Goal: Transaction & Acquisition: Purchase product/service

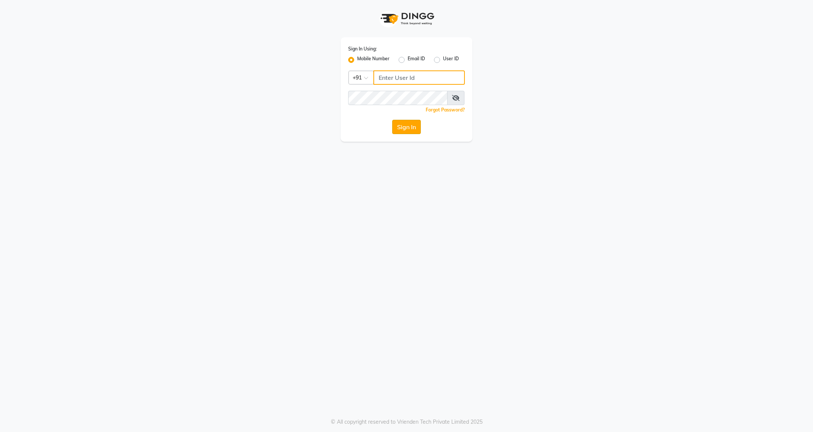
type input "9607793777"
click at [408, 130] on button "Sign In" at bounding box center [406, 127] width 29 height 14
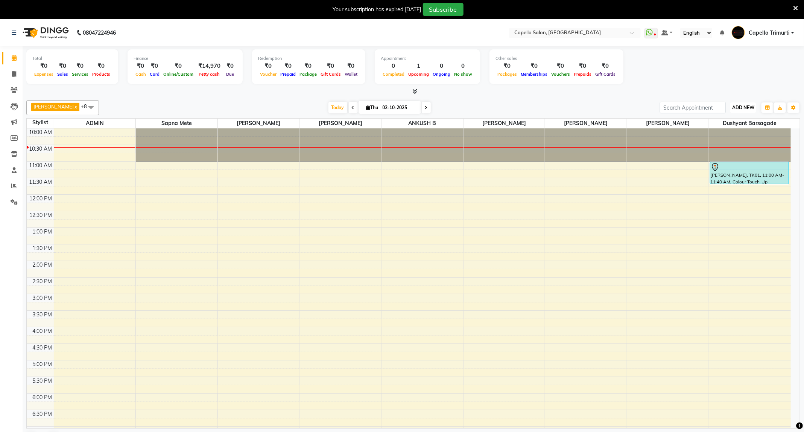
click at [750, 106] on span "ADD NEW" at bounding box center [743, 108] width 22 height 6
click at [731, 152] on link "Add Attendance" at bounding box center [726, 152] width 59 height 10
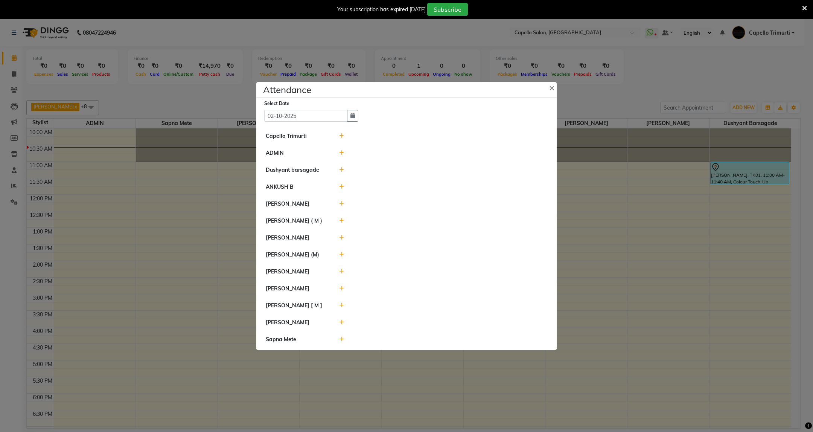
click at [340, 135] on icon at bounding box center [341, 135] width 5 height 5
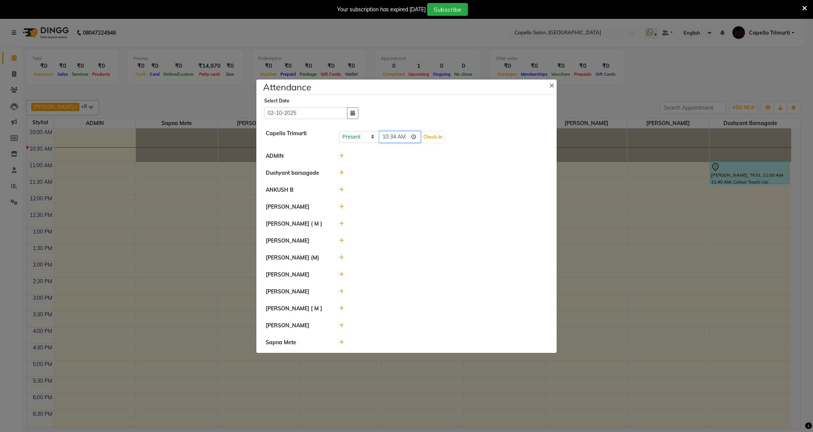
click at [419, 133] on input "10:34" at bounding box center [400, 137] width 42 height 12
type input "10:28"
click at [440, 132] on button "Check-In" at bounding box center [432, 137] width 23 height 11
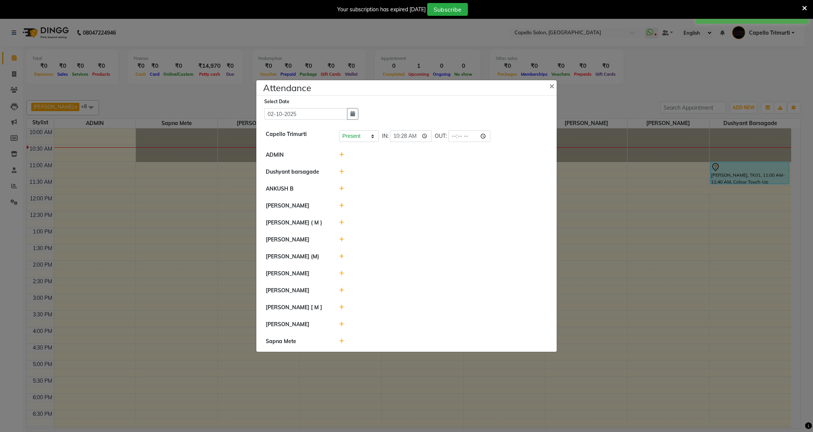
click at [340, 340] on icon at bounding box center [341, 340] width 5 height 5
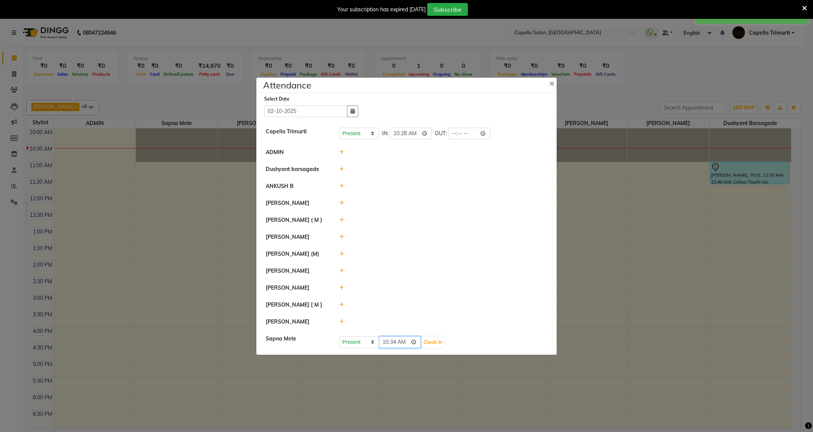
click at [418, 343] on input "10:34" at bounding box center [400, 342] width 42 height 12
type input "10:28"
click at [436, 341] on button "Check-In" at bounding box center [432, 342] width 23 height 11
click at [341, 167] on icon at bounding box center [341, 169] width 5 height 5
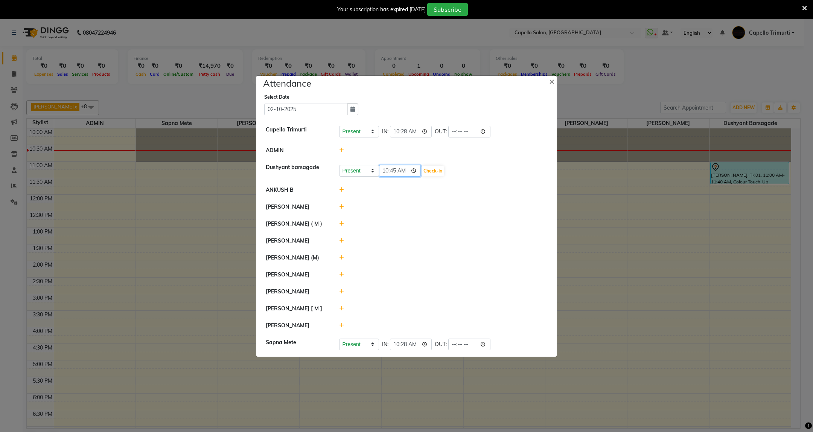
click at [392, 172] on input "10:45" at bounding box center [400, 171] width 42 height 12
type input "10:40"
click at [437, 166] on button "Check-In" at bounding box center [432, 171] width 23 height 11
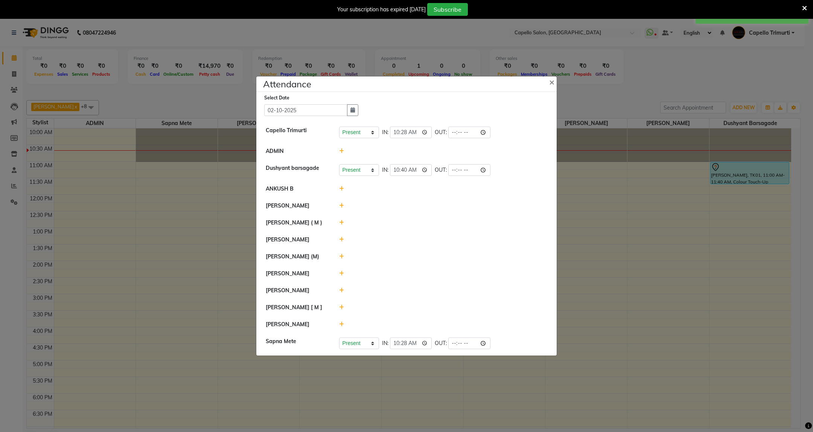
click at [647, 263] on ngb-modal-window "Attendance × Select Date 02-10-2025 Capello Trimurti Present Absent Late Half D…" at bounding box center [406, 216] width 813 height 432
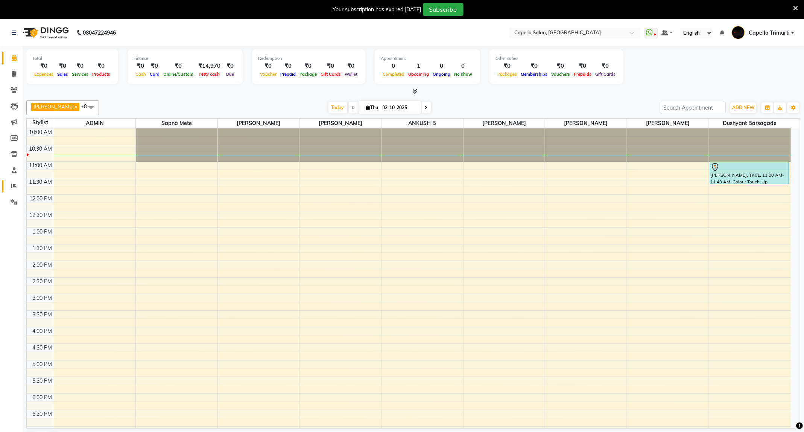
click at [7, 184] on link "Reports" at bounding box center [11, 186] width 18 height 12
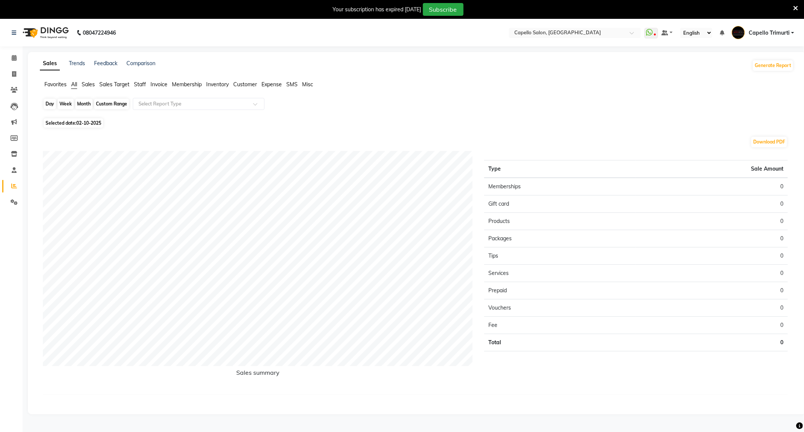
click at [49, 106] on div "Day" at bounding box center [50, 104] width 12 height 11
select select "10"
select select "2025"
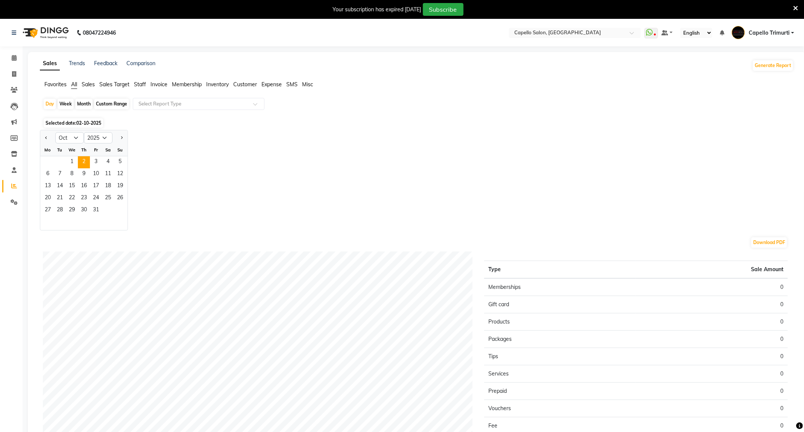
click at [67, 108] on div "Week" at bounding box center [66, 104] width 16 height 11
select select "10"
select select "2025"
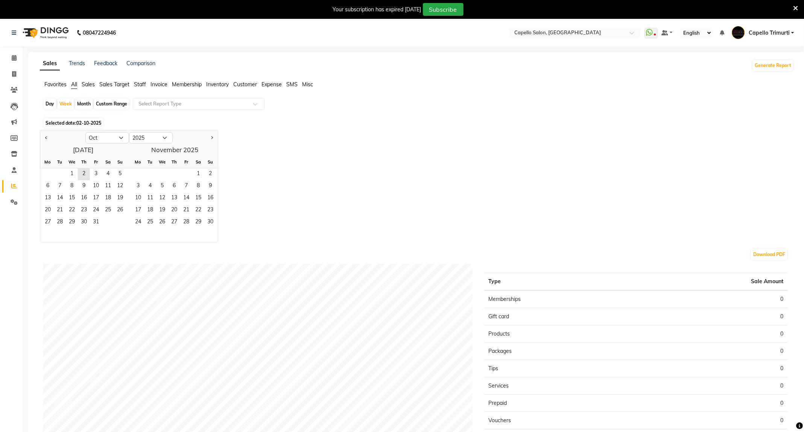
click at [90, 104] on div "Month" at bounding box center [83, 104] width 17 height 11
select select "10"
select select "2025"
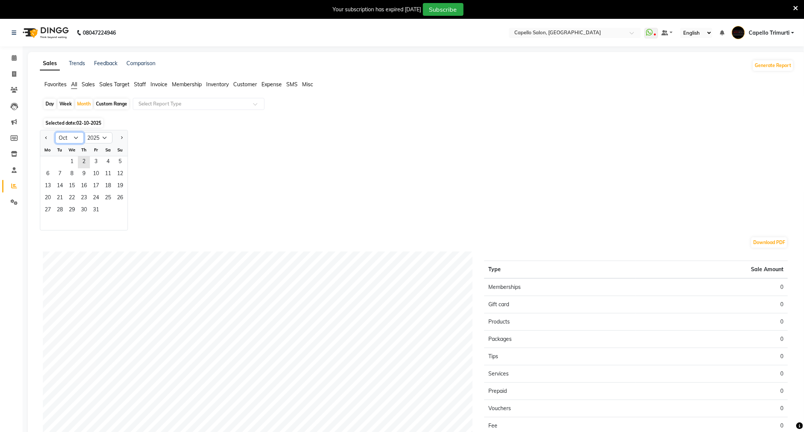
click at [79, 138] on select "Jan Feb Mar Apr May Jun Jul Aug Sep Oct Nov Dec" at bounding box center [69, 137] width 29 height 11
select select "9"
click at [55, 132] on select "Jan Feb Mar Apr May Jun Jul Aug Sep Oct Nov Dec" at bounding box center [69, 137] width 29 height 11
click at [50, 164] on span "1" at bounding box center [48, 162] width 12 height 12
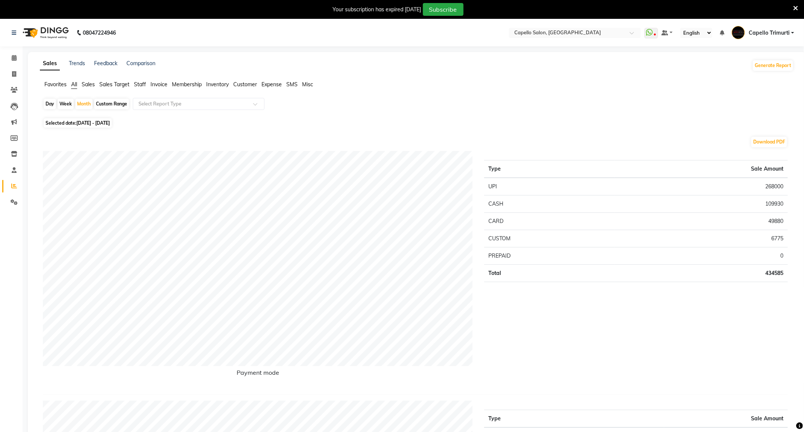
click at [142, 83] on span "Staff" at bounding box center [140, 84] width 12 height 7
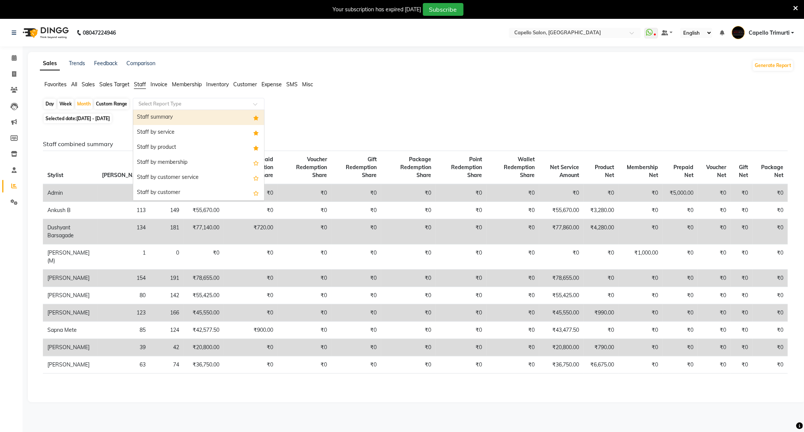
click at [176, 108] on input "text" at bounding box center [191, 104] width 108 height 8
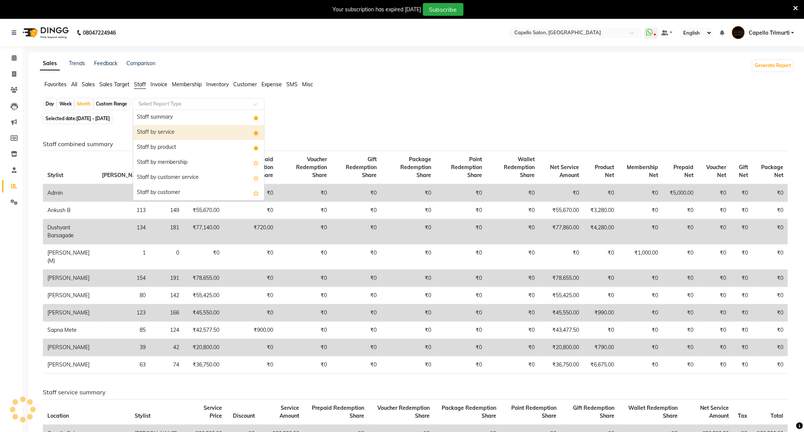
click at [181, 132] on div "Staff by service" at bounding box center [198, 132] width 131 height 15
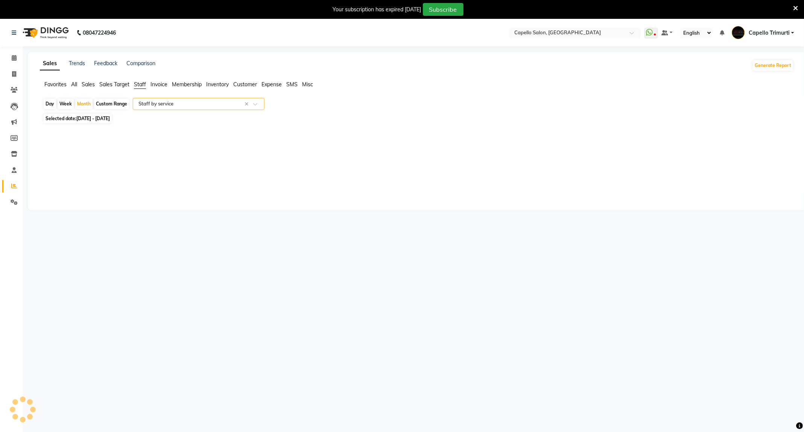
select select "full_report"
select select "csv"
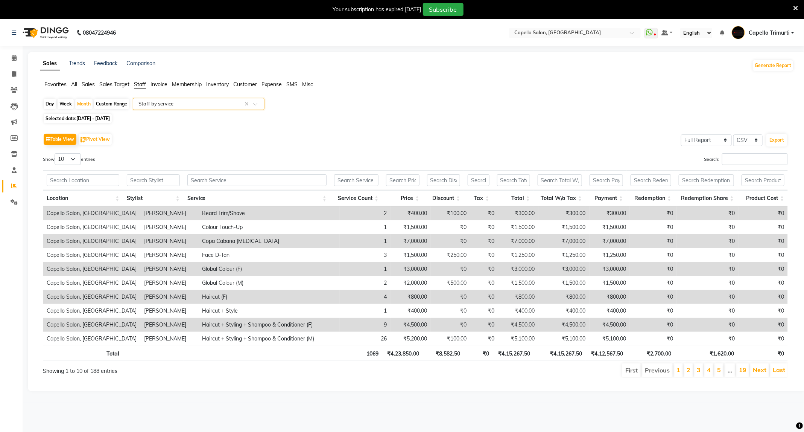
click at [178, 100] on div at bounding box center [198, 104] width 131 height 8
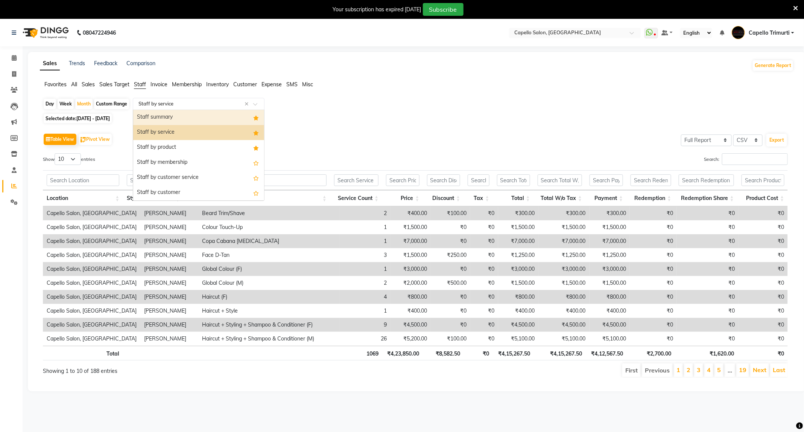
click at [191, 121] on div "Staff summary" at bounding box center [198, 117] width 131 height 15
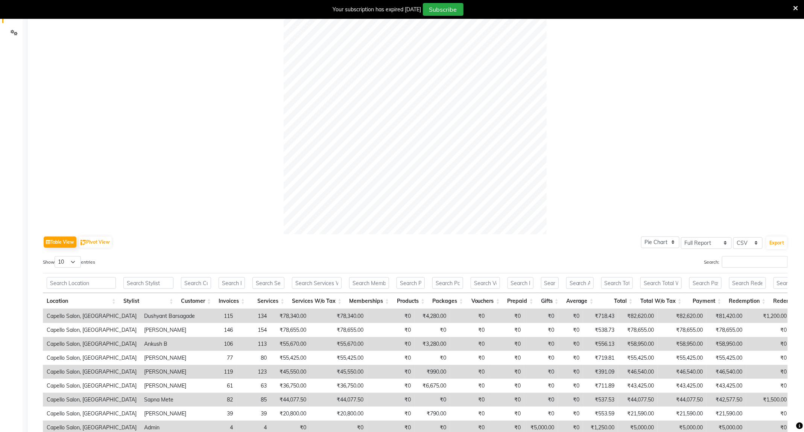
scroll to position [262, 0]
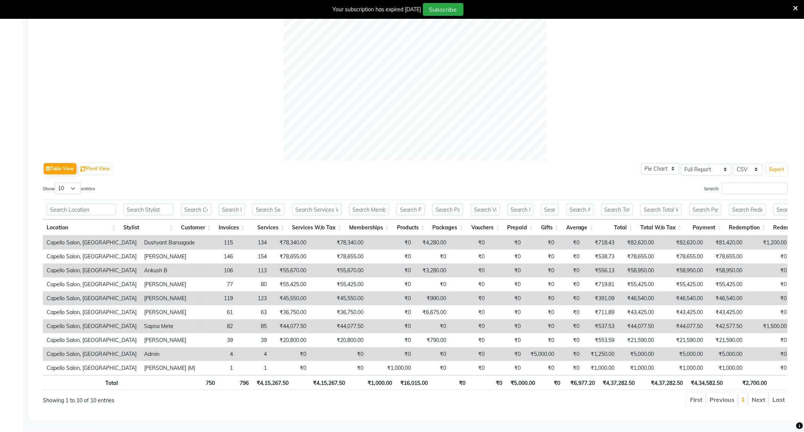
click at [0, 410] on div "Calendar Invoice Clients Leads Marketing Members Inventory Staff Reports Settin…" at bounding box center [51, 109] width 102 height 622
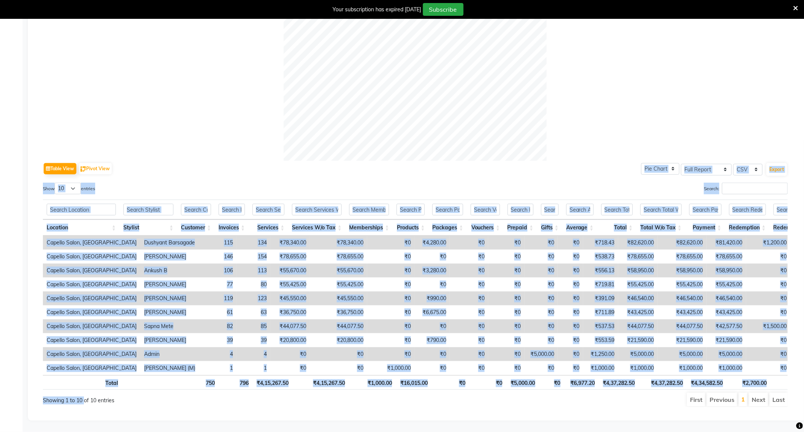
click at [588, 91] on div at bounding box center [415, 29] width 745 height 263
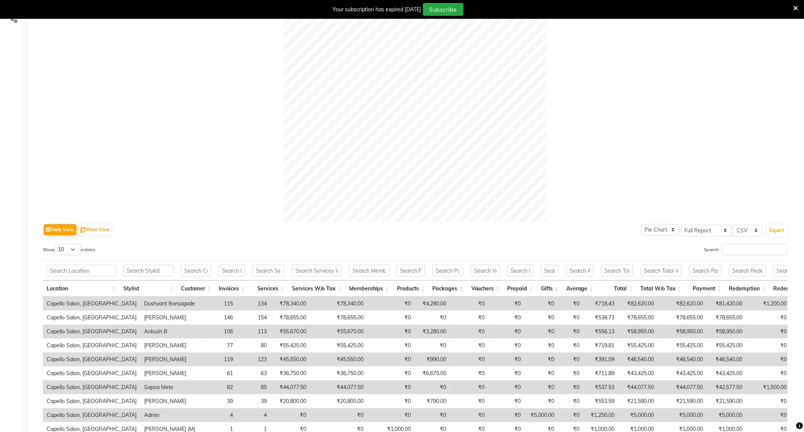
scroll to position [93, 0]
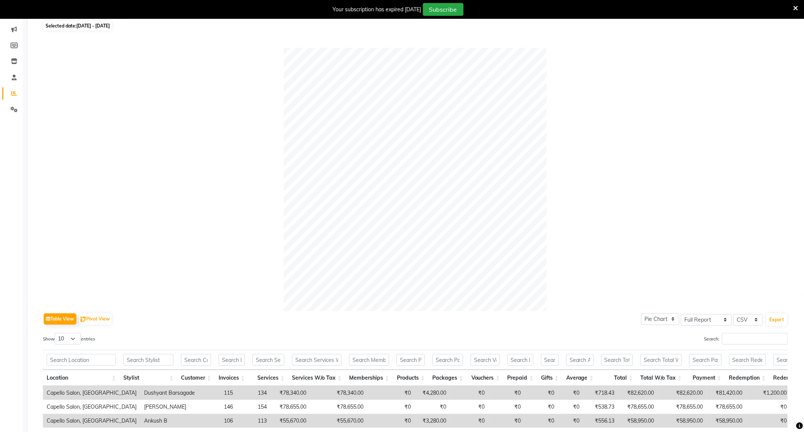
drag, startPoint x: 202, startPoint y: 145, endPoint x: 280, endPoint y: 94, distance: 92.8
click at [280, 94] on div "Table View Pivot View Pie Chart Bar Chart Select Full Report Filtered Report Se…" at bounding box center [415, 302] width 745 height 509
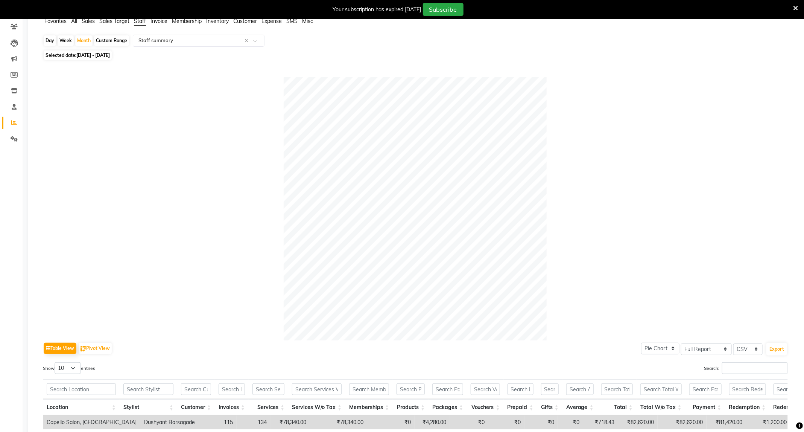
scroll to position [0, 0]
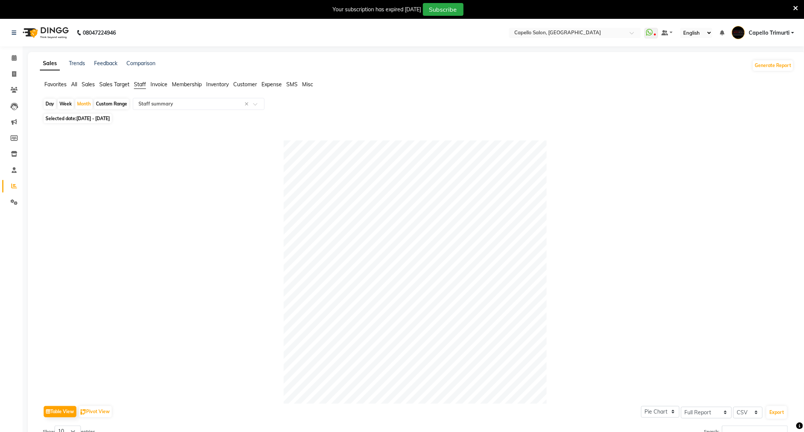
click at [47, 104] on div "Day" at bounding box center [50, 104] width 12 height 11
select select "9"
select select "2025"
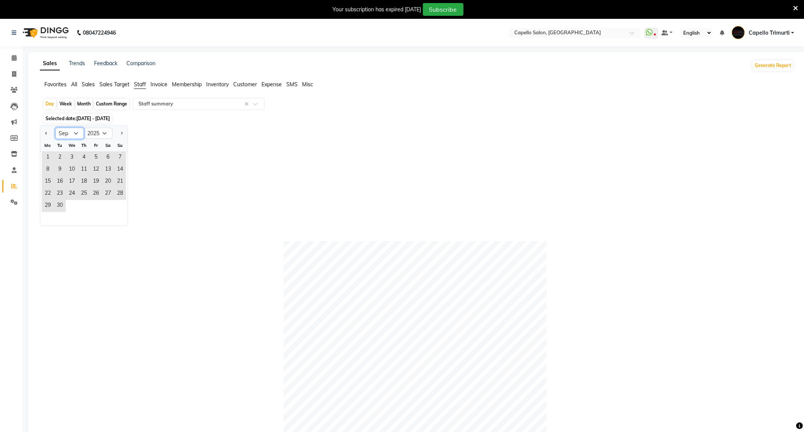
click at [79, 134] on select "Jan Feb Mar Apr May Jun Jul Aug Sep Oct Nov Dec" at bounding box center [69, 133] width 29 height 11
select select "10"
click at [55, 128] on select "Jan Feb Mar Apr May Jun Jul Aug Sep Oct Nov Dec" at bounding box center [69, 133] width 29 height 11
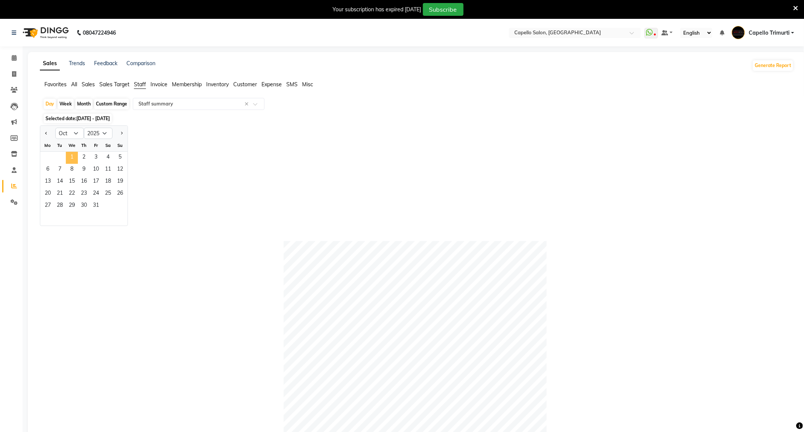
click at [68, 158] on span "1" at bounding box center [72, 158] width 12 height 12
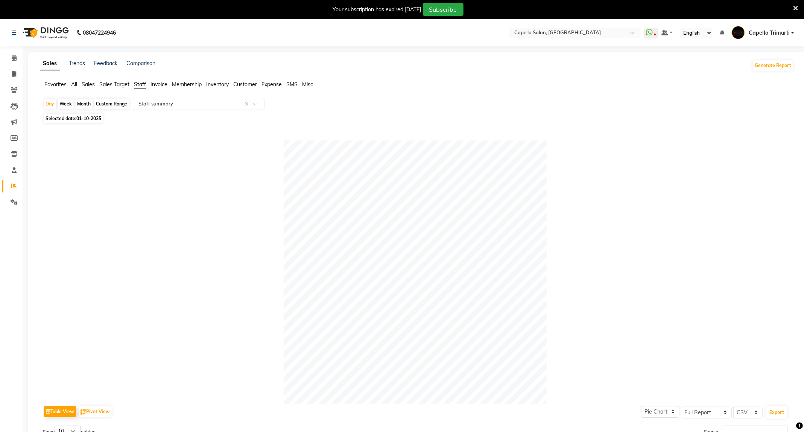
click at [157, 100] on div at bounding box center [198, 104] width 131 height 8
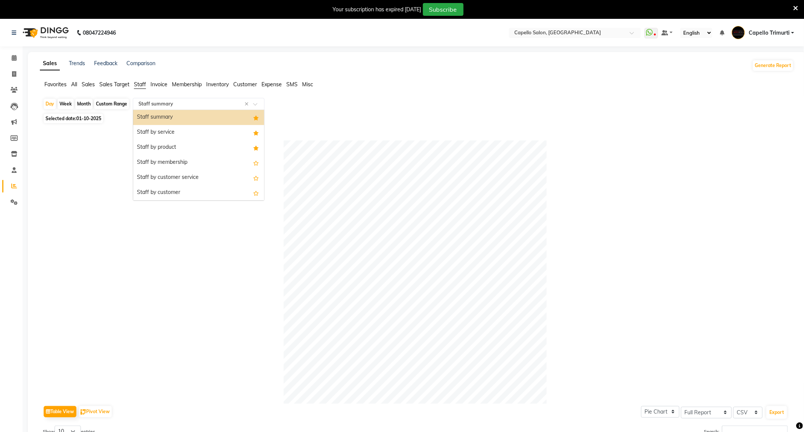
click at [167, 118] on div "Staff summary" at bounding box center [198, 117] width 131 height 15
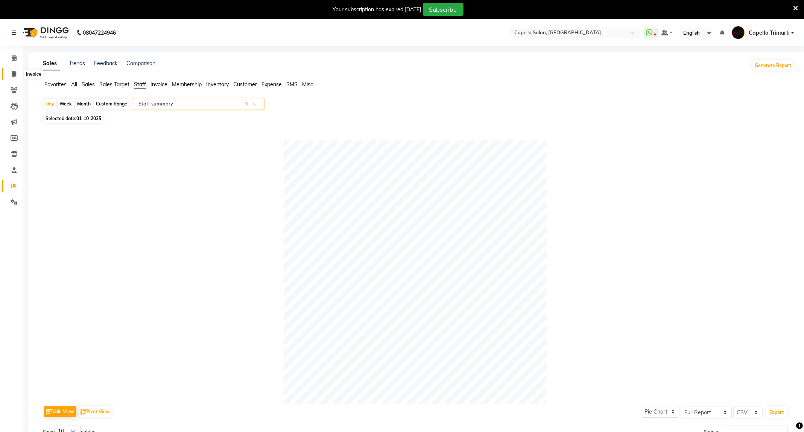
click at [14, 72] on icon at bounding box center [14, 74] width 4 height 6
select select "service"
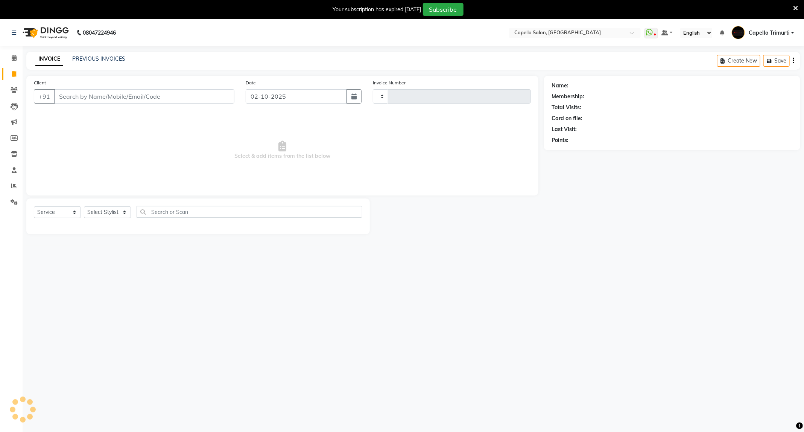
type input "4077"
select select "811"
click at [9, 58] on span at bounding box center [14, 58] width 13 height 9
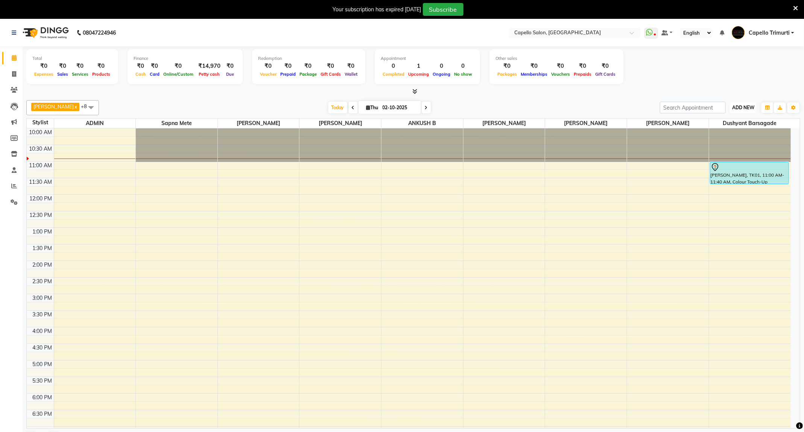
click at [742, 108] on span "ADD NEW" at bounding box center [743, 108] width 22 height 6
click at [725, 153] on link "Add Attendance" at bounding box center [726, 152] width 59 height 10
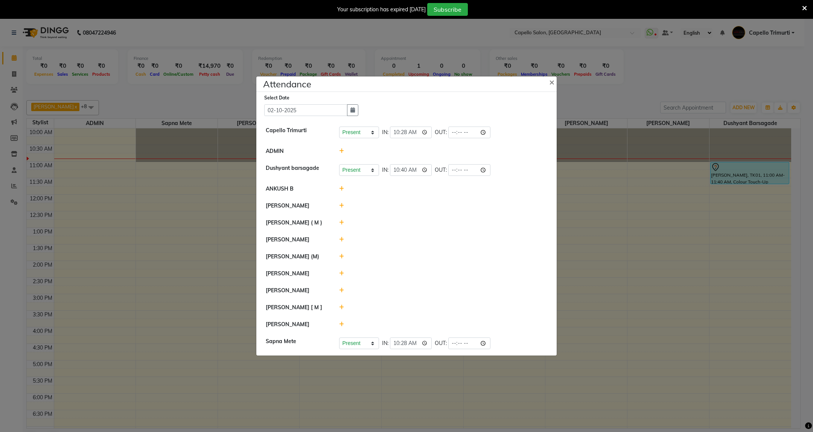
click at [341, 324] on icon at bounding box center [341, 323] width 5 height 5
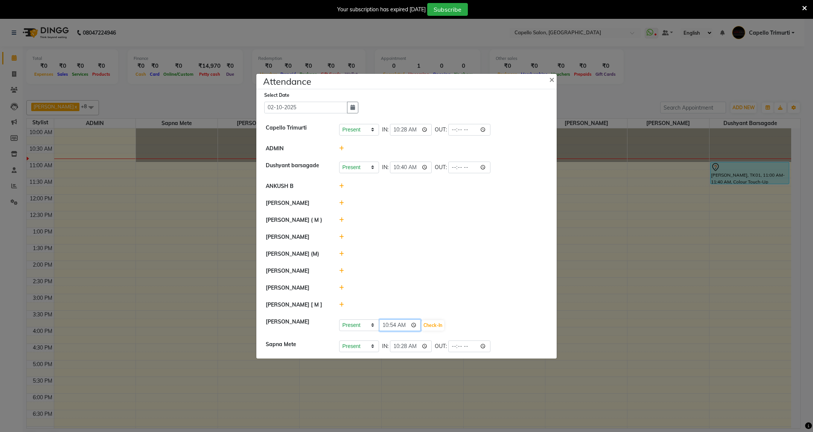
click at [416, 326] on input "10:54" at bounding box center [400, 325] width 42 height 12
type input "10:45"
click at [438, 327] on button "Check-In" at bounding box center [432, 325] width 23 height 11
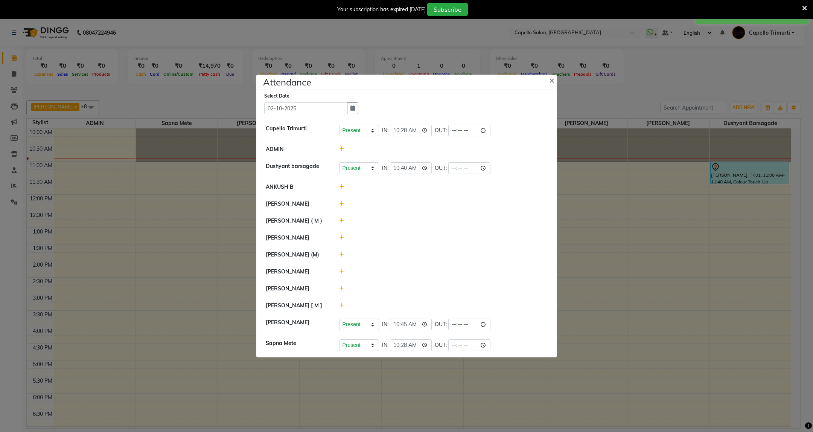
click at [341, 203] on icon at bounding box center [341, 203] width 5 height 5
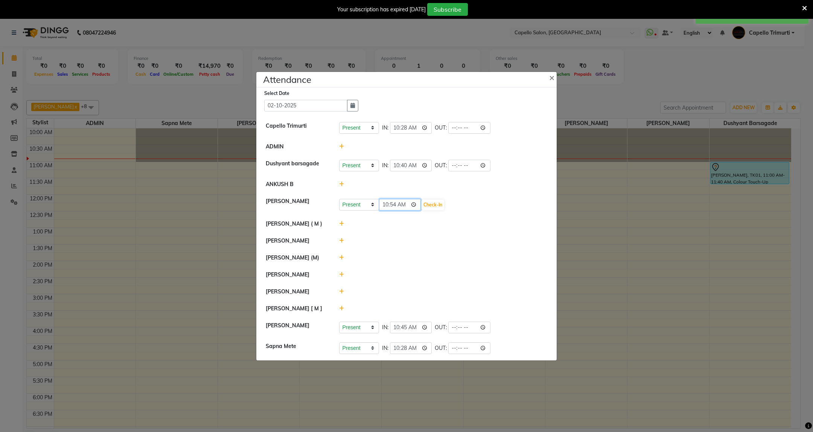
click at [415, 203] on input "10:54" at bounding box center [400, 205] width 42 height 12
type input "10:50"
click at [427, 202] on button "Check-In" at bounding box center [432, 204] width 23 height 11
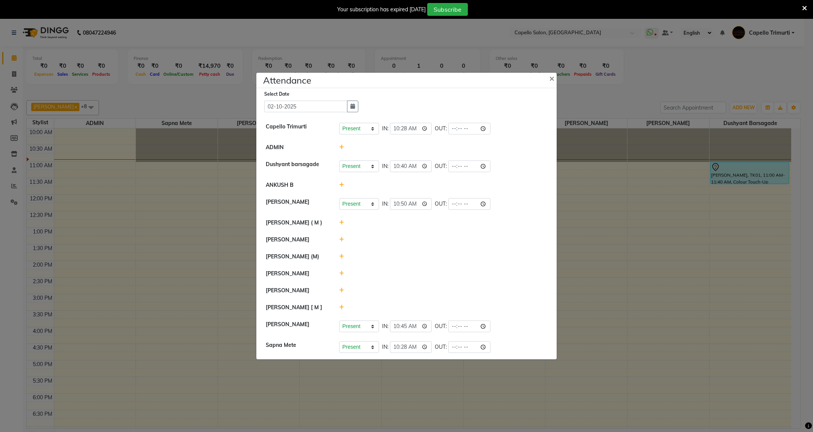
click at [339, 182] on icon at bounding box center [341, 184] width 5 height 5
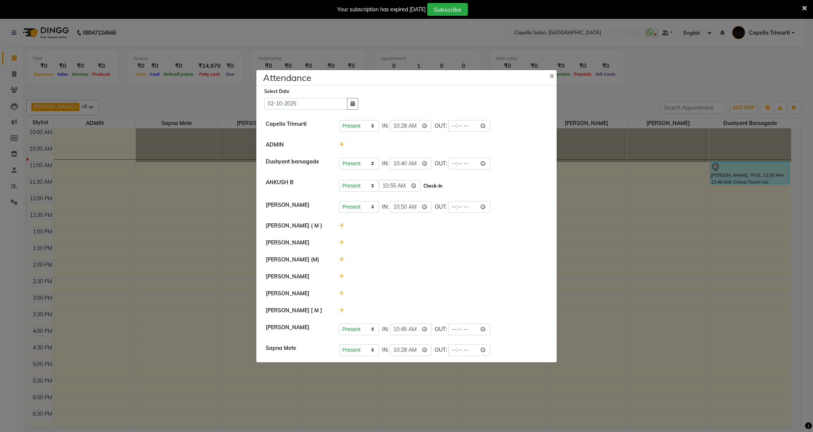
click at [437, 181] on button "Check-In" at bounding box center [432, 186] width 23 height 11
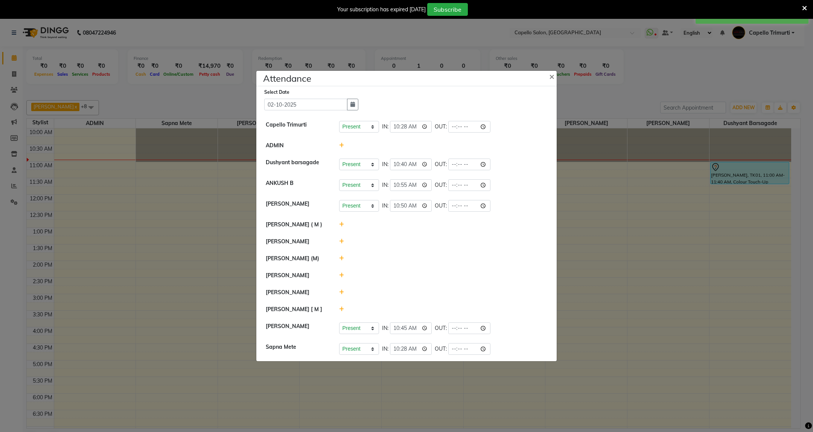
click at [340, 243] on icon at bounding box center [341, 241] width 5 height 5
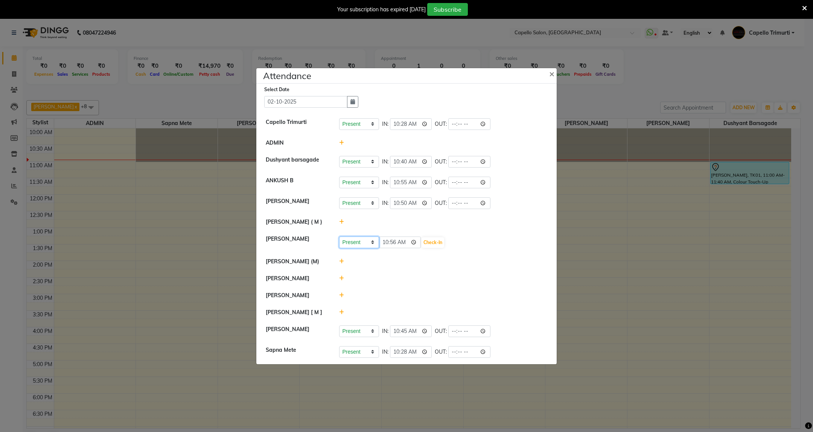
click at [369, 240] on select "Present Absent Late Half Day Weekly Off" at bounding box center [359, 242] width 40 height 12
click at [406, 289] on li "[PERSON_NAME]" at bounding box center [406, 295] width 297 height 17
click at [372, 244] on select "Present Absent Late Half Day Weekly Off" at bounding box center [359, 242] width 40 height 12
select select "W"
click at [339, 236] on select "Present Absent Late Half Day Weekly Off" at bounding box center [359, 242] width 40 height 12
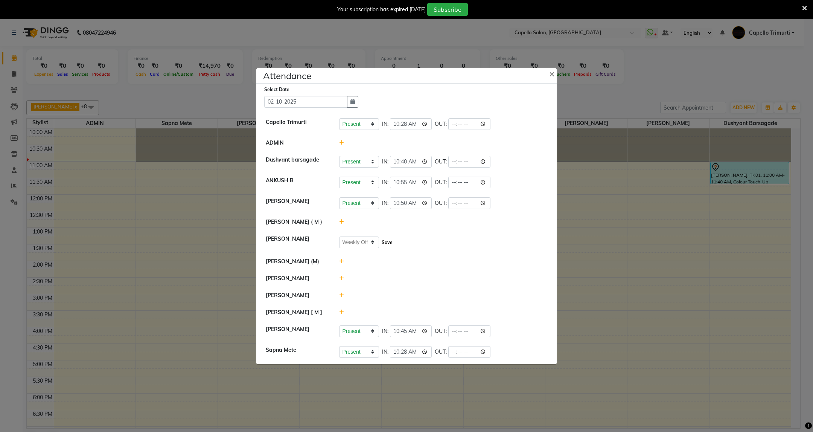
click at [391, 245] on button "Save" at bounding box center [387, 242] width 15 height 11
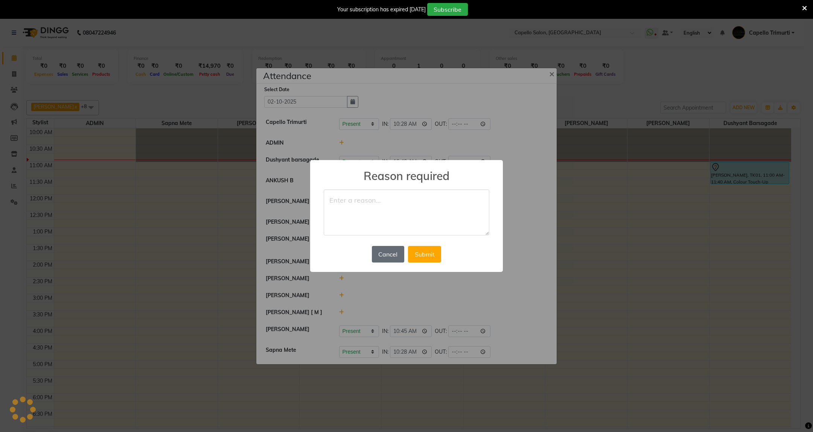
click at [384, 255] on button "Cancel" at bounding box center [388, 254] width 32 height 17
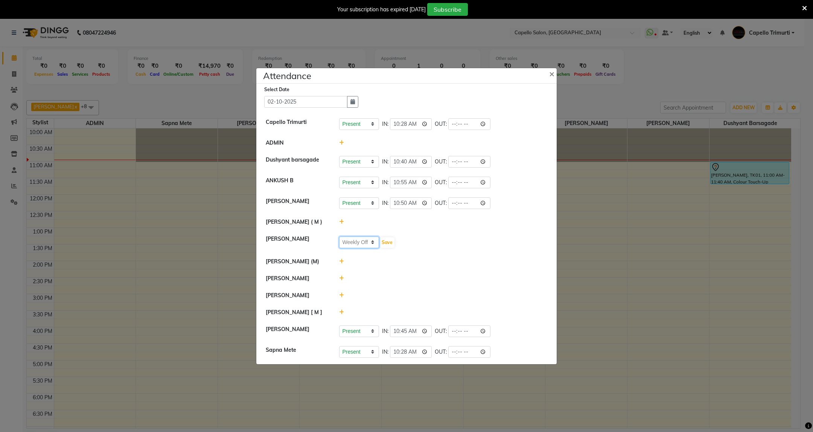
click at [371, 239] on select "Present Absent Late Half Day Weekly Off" at bounding box center [359, 242] width 40 height 12
click at [418, 271] on li "[PERSON_NAME]" at bounding box center [406, 278] width 297 height 17
click at [388, 243] on button "Save" at bounding box center [387, 242] width 15 height 11
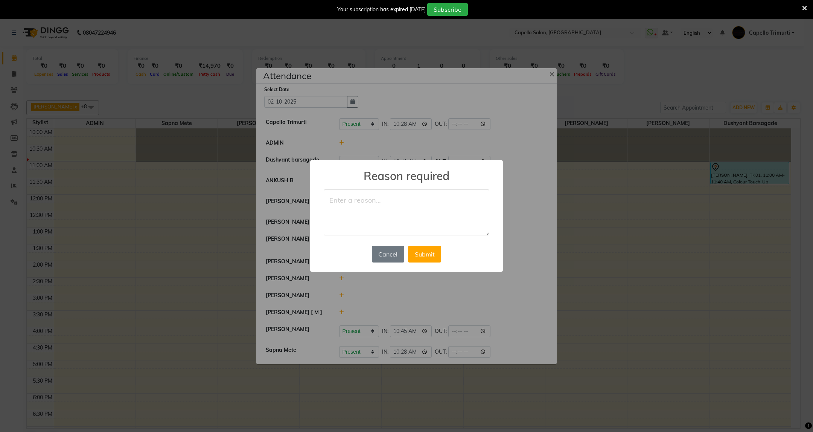
click at [583, 274] on div "× Reason required Cancel No Submit" at bounding box center [406, 216] width 813 height 432
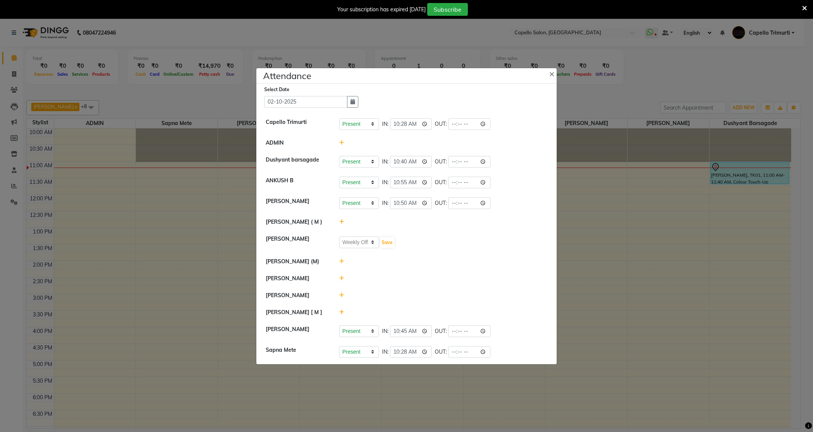
click at [342, 139] on span at bounding box center [341, 142] width 5 height 7
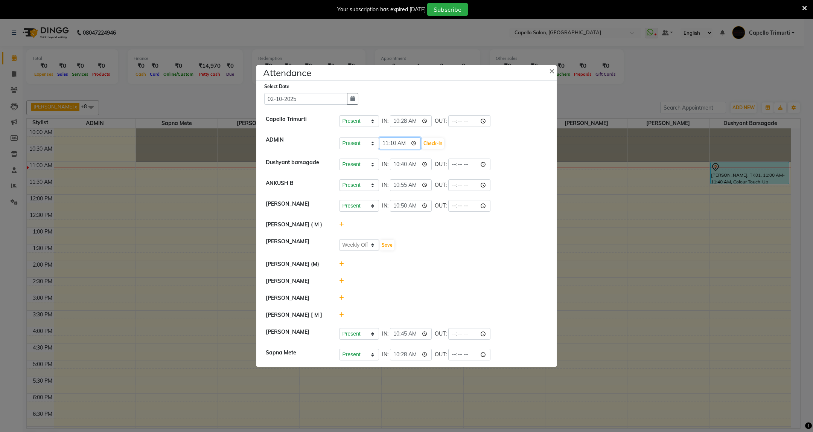
click at [391, 140] on input "11:10" at bounding box center [400, 143] width 42 height 12
type input "11:00"
click at [437, 143] on button "Check-In" at bounding box center [432, 143] width 23 height 11
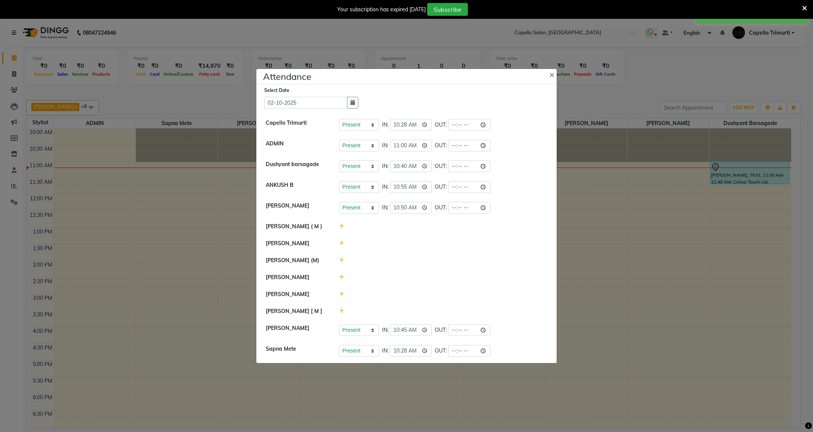
click at [338, 224] on div at bounding box center [443, 226] width 220 height 8
click at [343, 294] on icon at bounding box center [341, 293] width 5 height 5
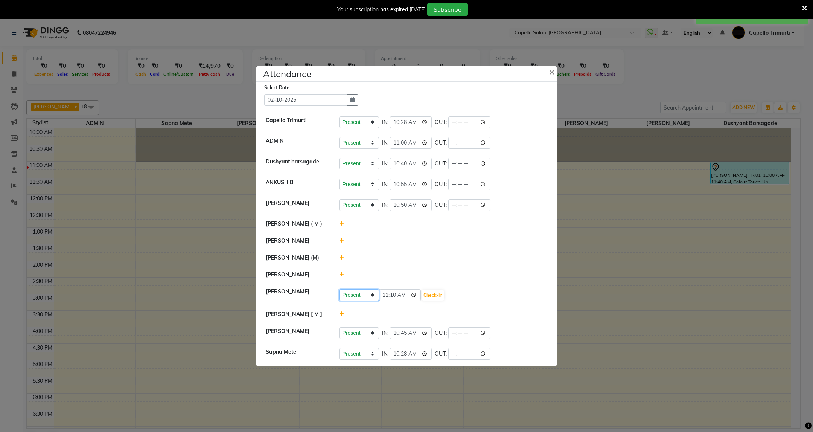
drag, startPoint x: 373, startPoint y: 296, endPoint x: 357, endPoint y: 301, distance: 16.4
click at [373, 296] on select "Present Absent Late Half Day Weekly Off" at bounding box center [359, 295] width 40 height 12
select select "W"
click at [339, 289] on select "Present Absent Late Half Day Weekly Off" at bounding box center [359, 295] width 40 height 12
click at [341, 364] on li "Sapna Mete Present Absent Late Half Day Weekly Off IN: 10:28 OUT:" at bounding box center [406, 353] width 297 height 21
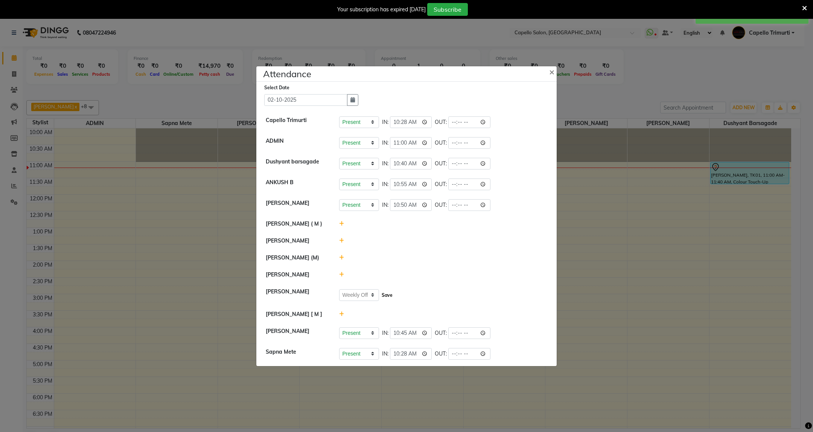
click at [384, 294] on button "Save" at bounding box center [387, 295] width 15 height 11
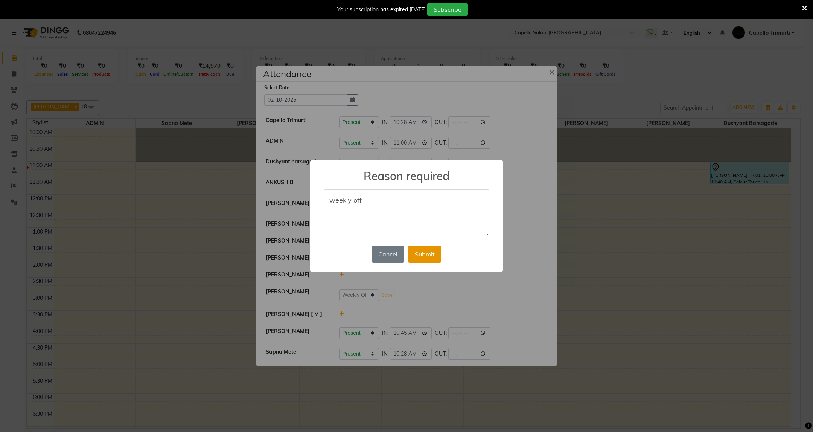
type textarea "weekly off"
click at [429, 255] on button "Submit" at bounding box center [424, 254] width 33 height 17
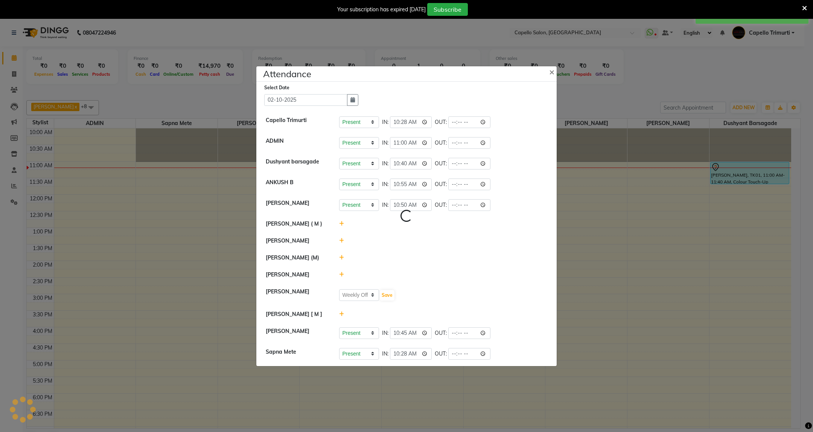
select select "W"
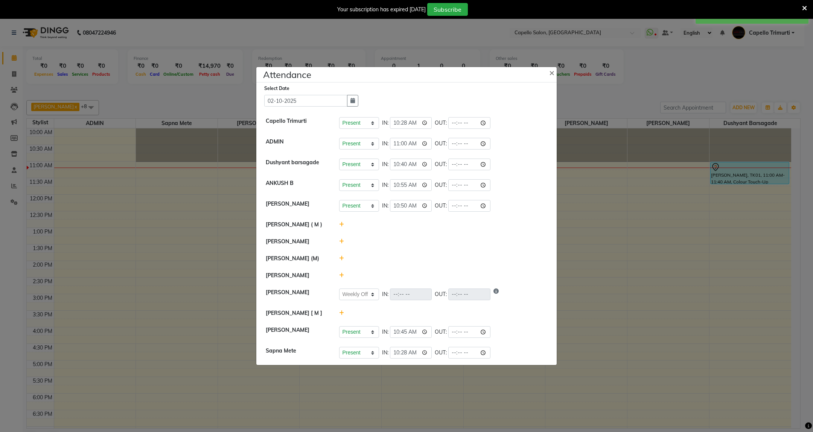
click at [341, 224] on icon at bounding box center [341, 224] width 5 height 5
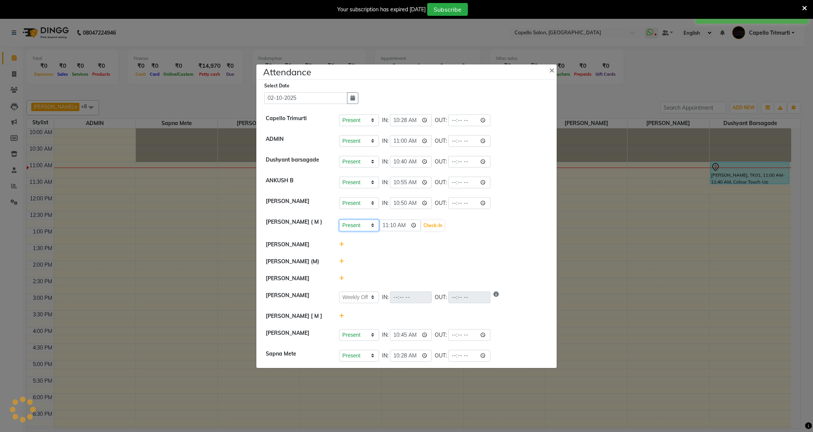
click at [364, 227] on select "Present Absent Late Half Day Weekly Off" at bounding box center [359, 225] width 40 height 12
select select "W"
click at [339, 219] on select "Present Absent Late Half Day Weekly Off" at bounding box center [359, 225] width 40 height 12
click at [393, 227] on button "Save" at bounding box center [387, 225] width 15 height 11
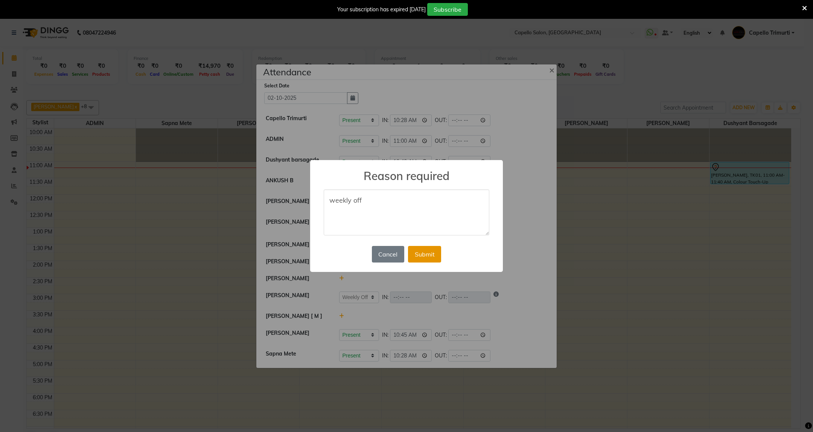
type textarea "weekly off"
click at [419, 250] on button "Submit" at bounding box center [424, 254] width 33 height 17
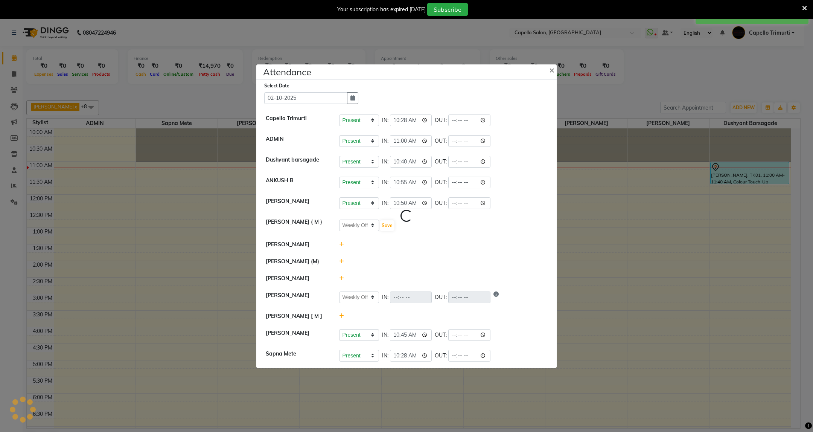
select select "W"
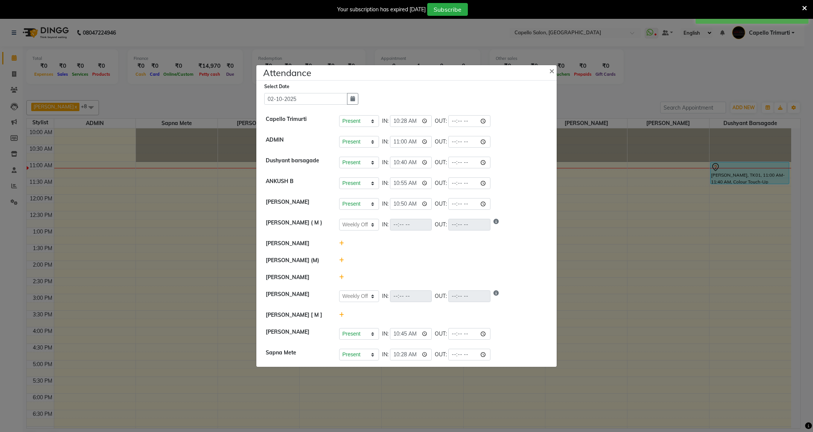
click at [344, 241] on div at bounding box center [443, 243] width 220 height 8
click at [339, 241] on icon at bounding box center [341, 242] width 5 height 5
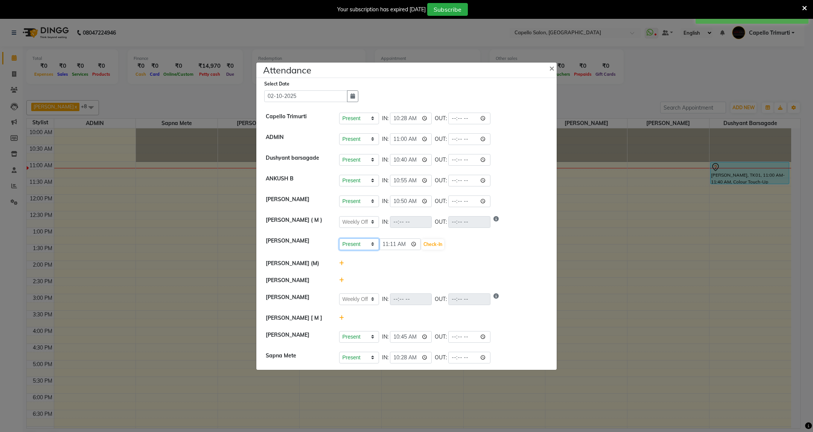
click at [371, 244] on select "Present Absent Late Half Day Weekly Off" at bounding box center [359, 244] width 40 height 12
select select "W"
click at [339, 238] on select "Present Absent Late Half Day Weekly Off" at bounding box center [359, 244] width 40 height 12
click at [389, 242] on button "Save" at bounding box center [387, 244] width 15 height 11
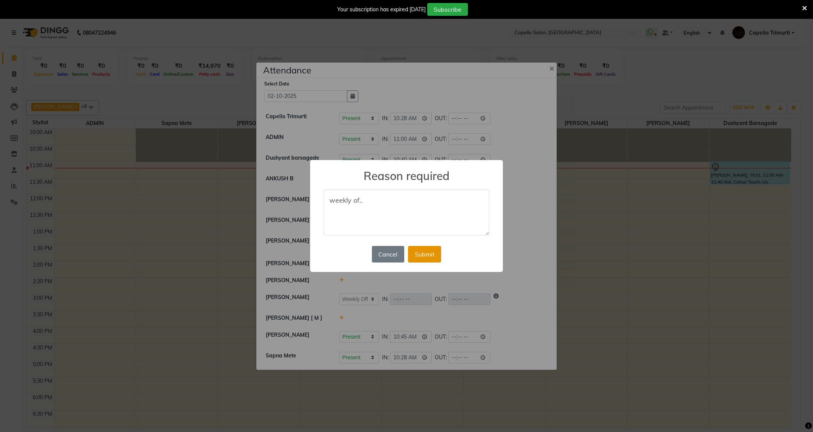
type textarea "weekly of.."
click at [421, 256] on button "Submit" at bounding box center [424, 254] width 33 height 17
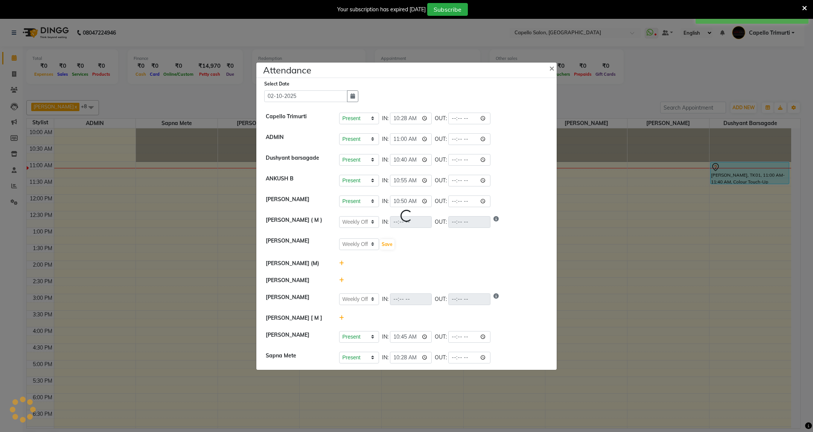
select select "W"
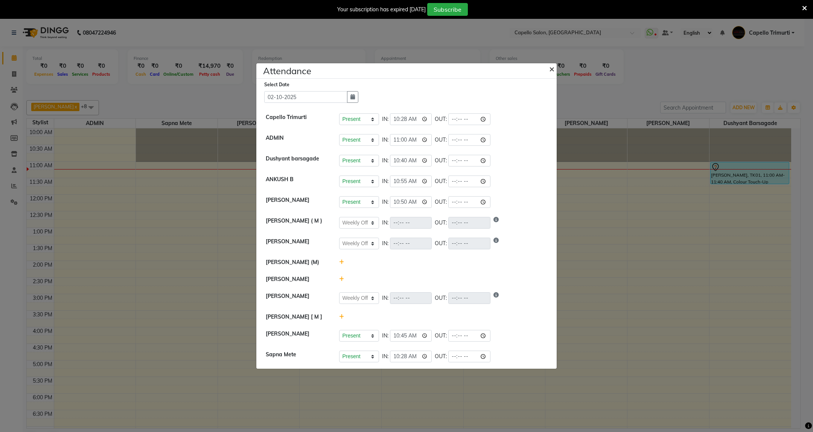
click at [553, 63] on span "×" at bounding box center [551, 68] width 5 height 11
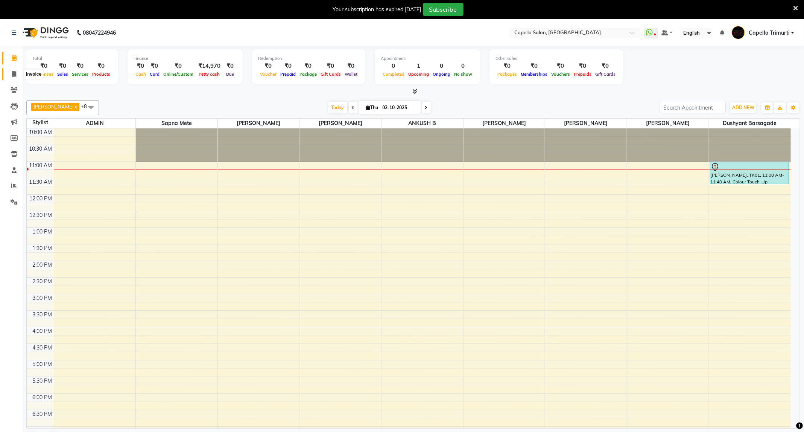
click at [14, 70] on span at bounding box center [14, 74] width 13 height 9
select select "service"
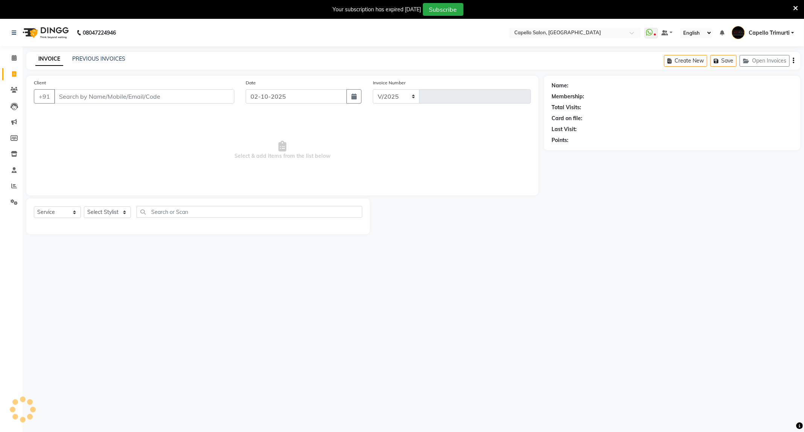
select select "811"
type input "4077"
click at [73, 215] on select "Select Service Product Membership Package Voucher Prepaid Gift Card" at bounding box center [57, 212] width 47 height 12
click at [34, 207] on select "Select Service Product Membership Package Voucher Prepaid Gift Card" at bounding box center [57, 212] width 47 height 12
click at [65, 215] on select "Select Service Product Membership Package Voucher Prepaid Gift Card" at bounding box center [57, 212] width 47 height 12
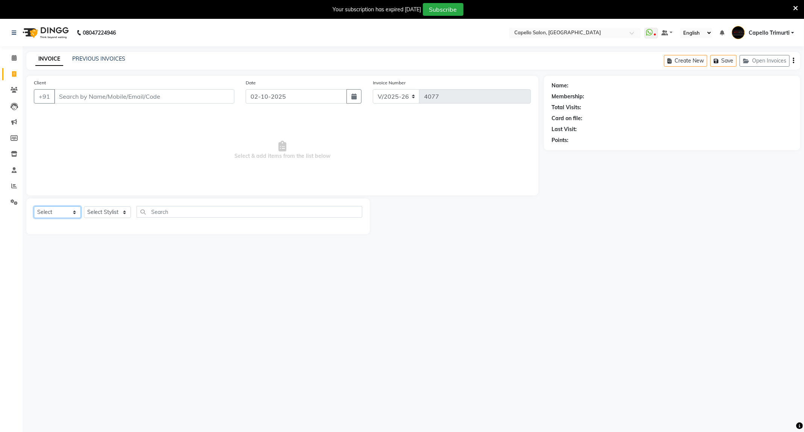
select select "service"
click at [34, 207] on select "Select Service Product Membership Package Voucher Prepaid Gift Card" at bounding box center [57, 212] width 47 height 12
click at [104, 97] on input "Client" at bounding box center [144, 96] width 180 height 14
type input "9767733227"
click at [124, 216] on select "Select Stylist ADMIN ANKUSH B Capello Trimurti Dushyant barsagade Kristee Raut …" at bounding box center [107, 215] width 47 height 12
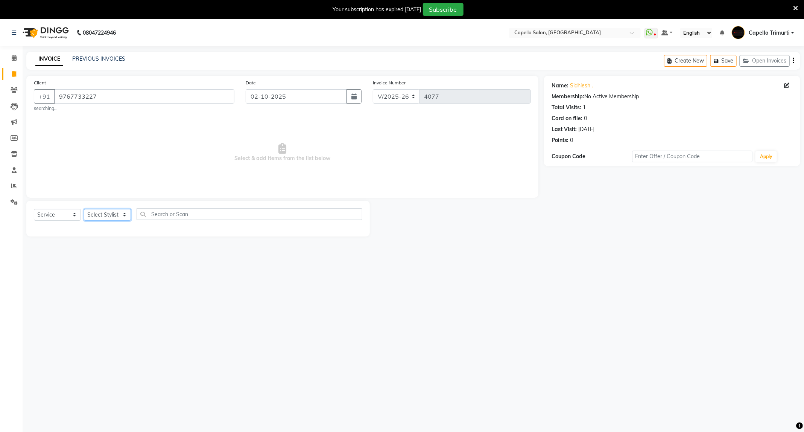
select select "84517"
click at [84, 209] on select "Select Stylist ADMIN ANKUSH B Capello Trimurti Dushyant barsagade Kristee Raut …" at bounding box center [107, 215] width 47 height 12
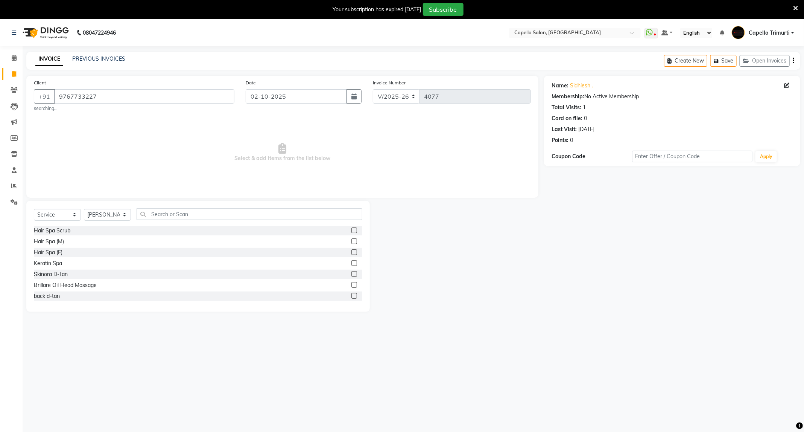
click at [195, 221] on div "Select Service Product Membership Package Voucher Prepaid Gift Card Select Styl…" at bounding box center [198, 217] width 329 height 18
click at [193, 217] on input "text" at bounding box center [250, 214] width 226 height 12
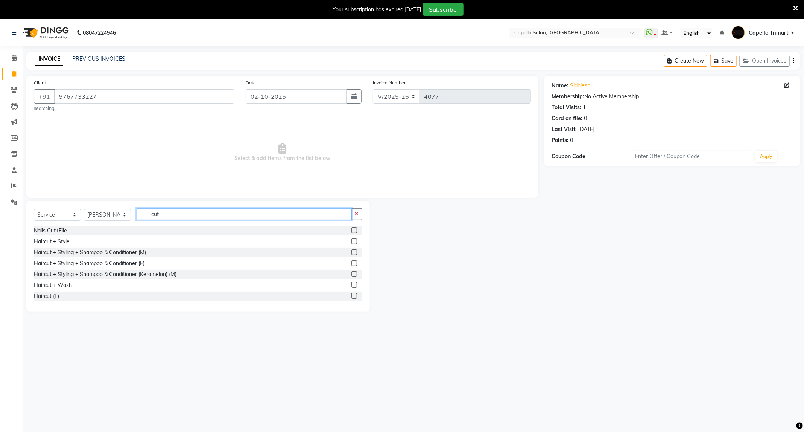
type input "cut"
click at [340, 252] on div "Haircut + Styling + Shampoo & Conditioner (M)" at bounding box center [198, 252] width 329 height 9
click at [351, 252] on label at bounding box center [354, 252] width 6 height 6
click at [351, 252] on input "checkbox" at bounding box center [353, 252] width 5 height 5
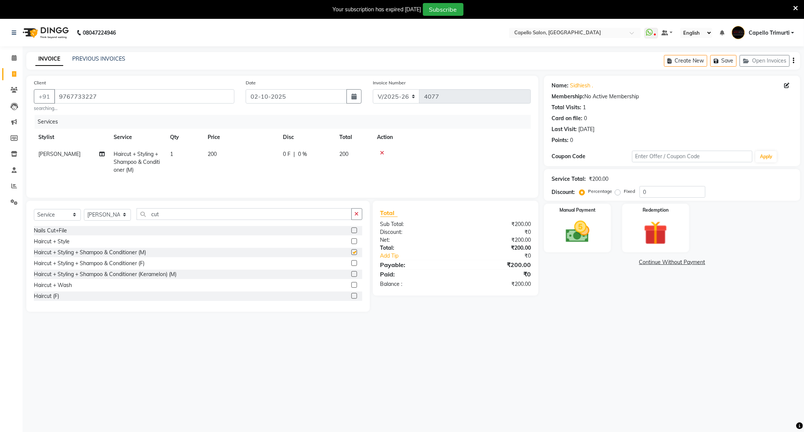
checkbox input "false"
click at [226, 154] on td "200" at bounding box center [240, 162] width 75 height 33
select select "84517"
click at [585, 237] on img at bounding box center [577, 232] width 40 height 29
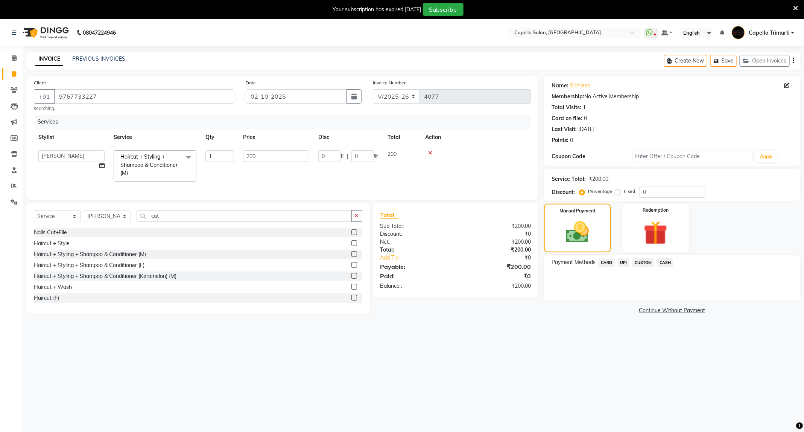
click at [665, 266] on span "CASH" at bounding box center [665, 262] width 16 height 9
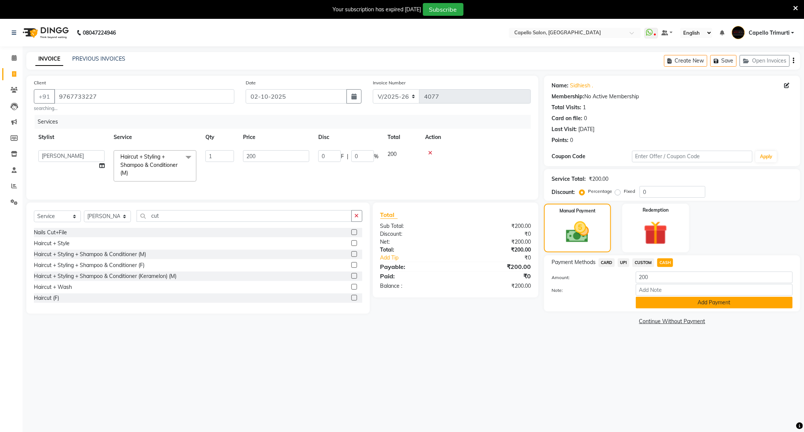
click at [663, 299] on button "Add Payment" at bounding box center [714, 303] width 157 height 12
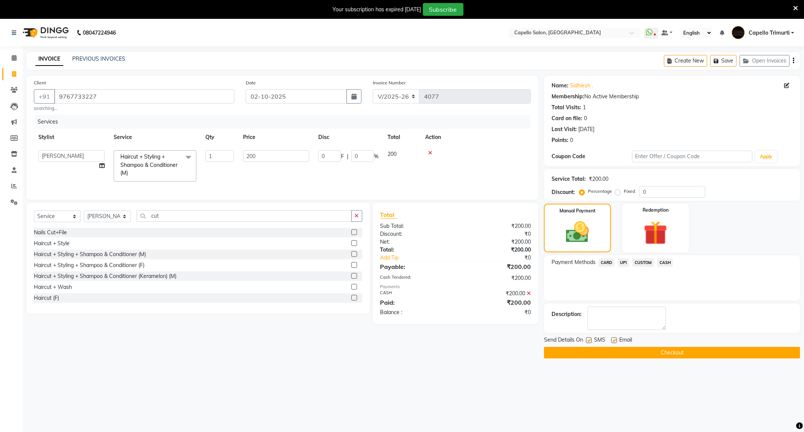
click at [643, 349] on button "Checkout" at bounding box center [672, 353] width 256 height 12
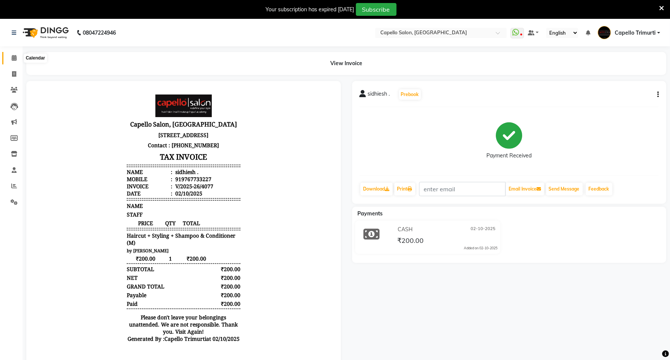
click at [12, 56] on icon at bounding box center [14, 58] width 5 height 6
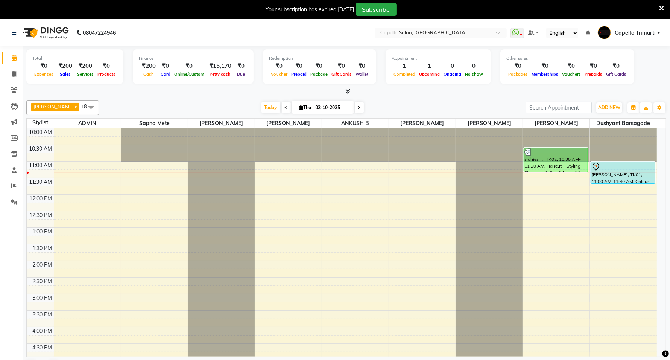
click at [663, 10] on icon at bounding box center [661, 8] width 5 height 7
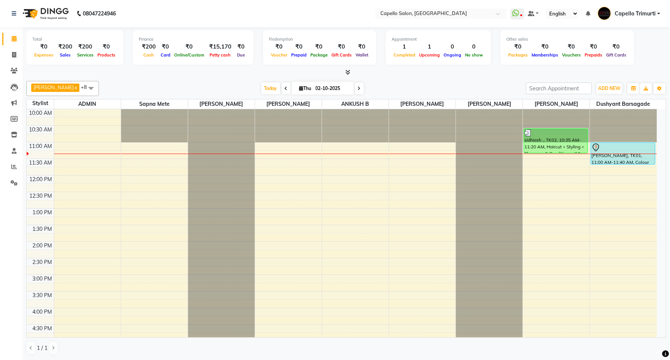
scroll to position [0, 0]
click at [347, 67] on div "Total ₹0 Expenses ₹200 Sales ₹200 Services ₹0 Products Finance ₹200 Cash ₹0 Car…" at bounding box center [346, 51] width 640 height 49
click at [347, 73] on icon at bounding box center [347, 72] width 5 height 6
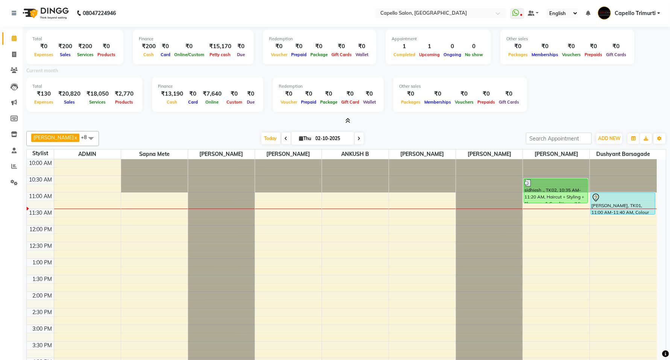
click at [349, 118] on icon at bounding box center [347, 121] width 5 height 6
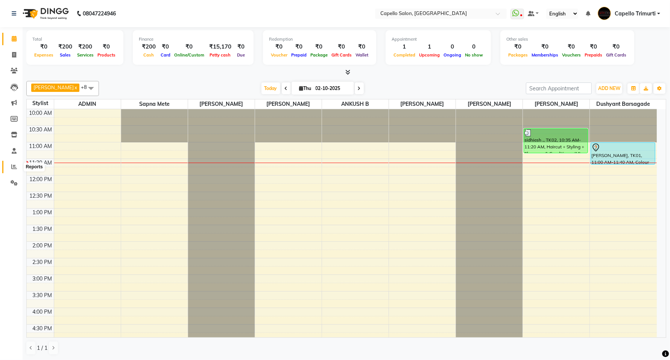
click at [14, 168] on icon at bounding box center [14, 167] width 6 height 6
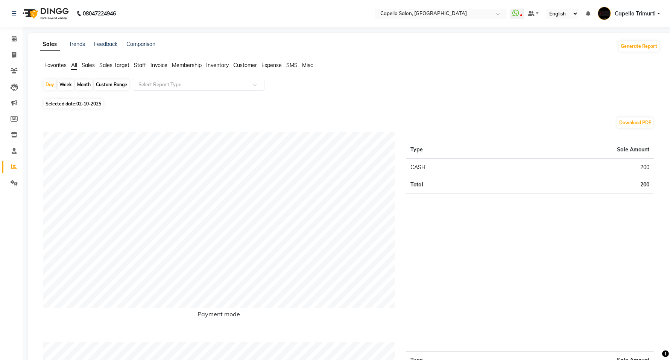
click at [83, 85] on div "Month" at bounding box center [83, 84] width 17 height 11
select select "10"
select select "2025"
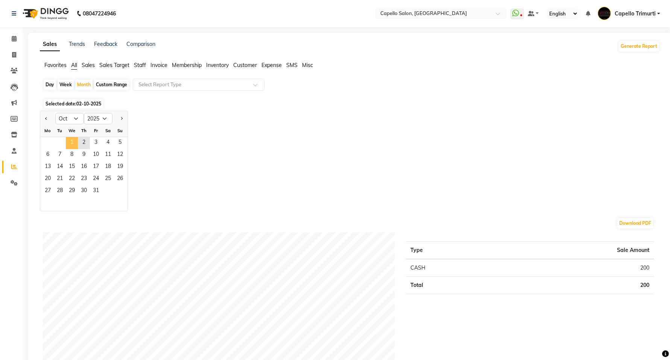
click at [75, 145] on span "1" at bounding box center [72, 143] width 12 height 12
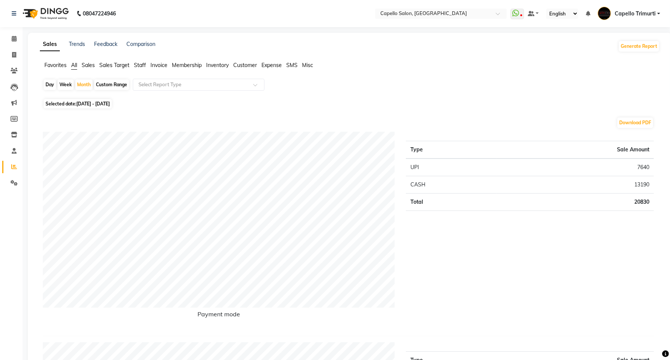
click at [50, 85] on div "Day" at bounding box center [50, 84] width 12 height 11
select select "10"
select select "2025"
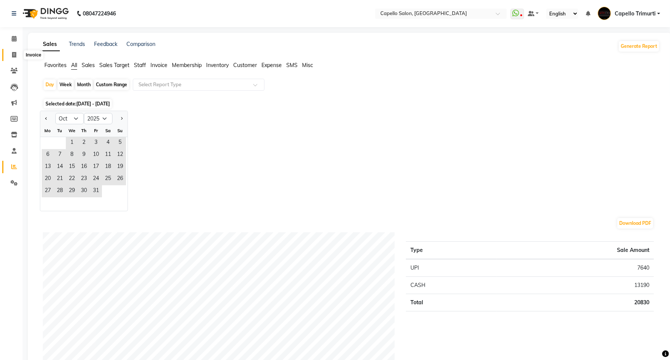
click at [13, 53] on icon at bounding box center [14, 55] width 4 height 6
select select "service"
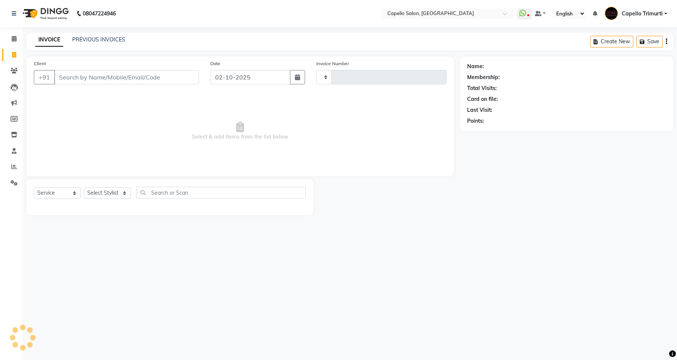
type input "4078"
select select "811"
click at [77, 78] on input "Client" at bounding box center [126, 77] width 145 height 14
click at [12, 164] on icon at bounding box center [14, 167] width 6 height 6
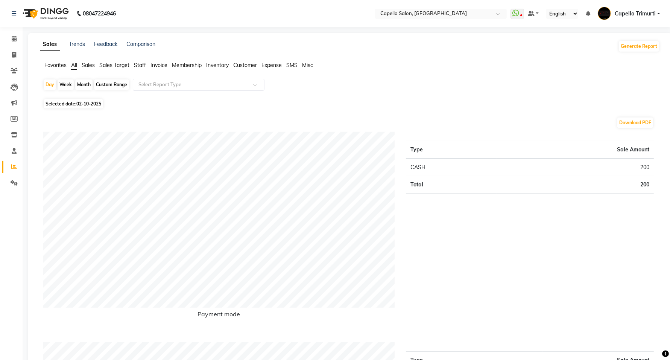
click at [82, 83] on div "Month" at bounding box center [83, 84] width 17 height 11
select select "10"
select select "2025"
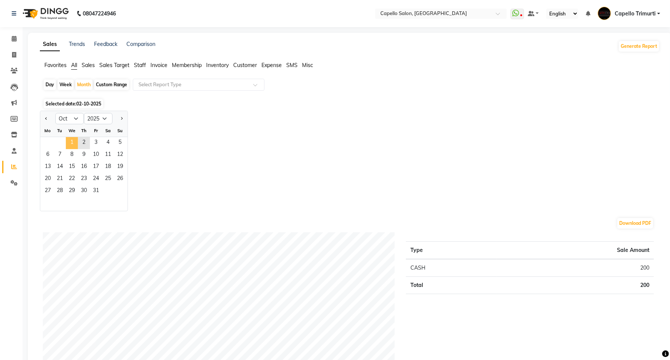
click at [75, 143] on span "1" at bounding box center [72, 143] width 12 height 12
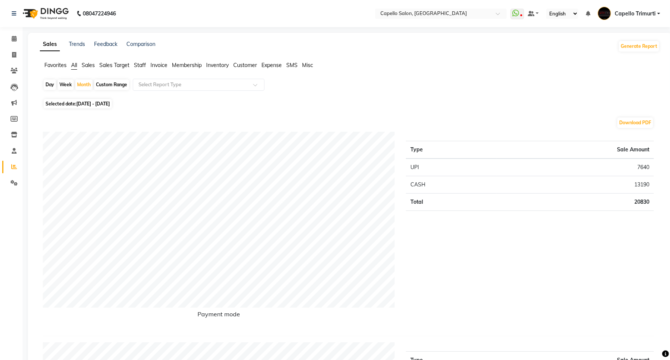
click at [141, 64] on span "Staff" at bounding box center [140, 65] width 12 height 7
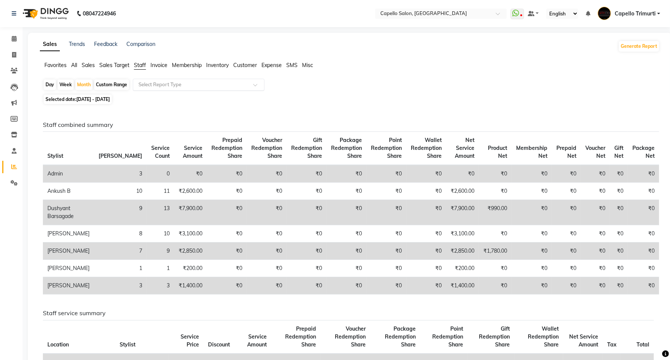
click at [163, 88] on input "text" at bounding box center [191, 85] width 108 height 8
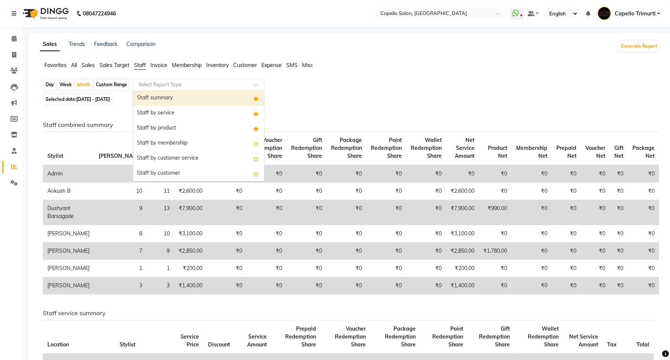
click at [160, 97] on div "Staff summary" at bounding box center [198, 98] width 131 height 15
select select "full_report"
select select "csv"
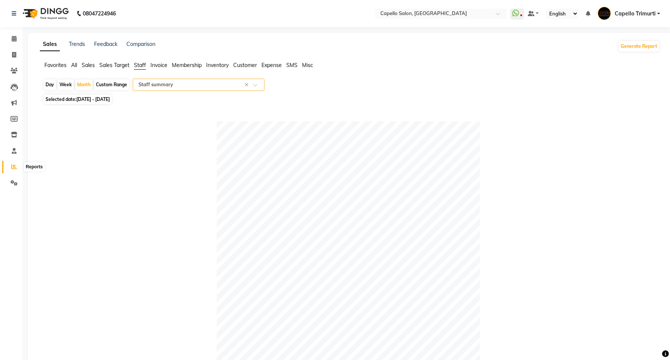
click at [12, 166] on icon at bounding box center [14, 167] width 6 height 6
click at [120, 65] on span "Sales Target" at bounding box center [114, 65] width 30 height 7
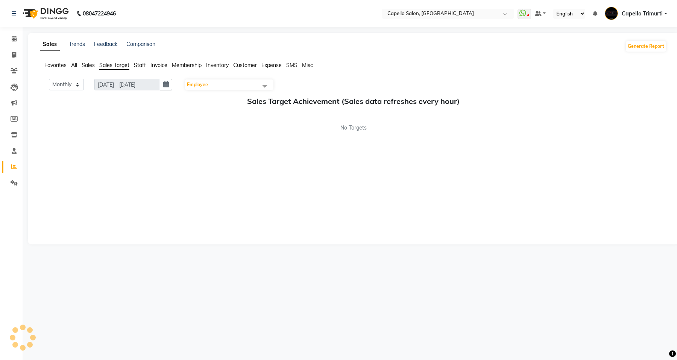
click at [139, 64] on span "Staff" at bounding box center [140, 65] width 12 height 7
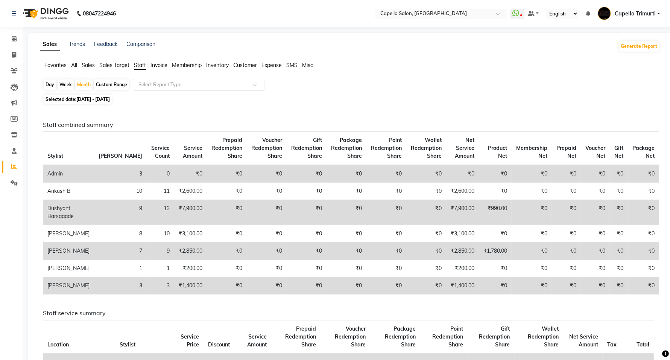
click at [162, 63] on span "Invoice" at bounding box center [159, 65] width 17 height 7
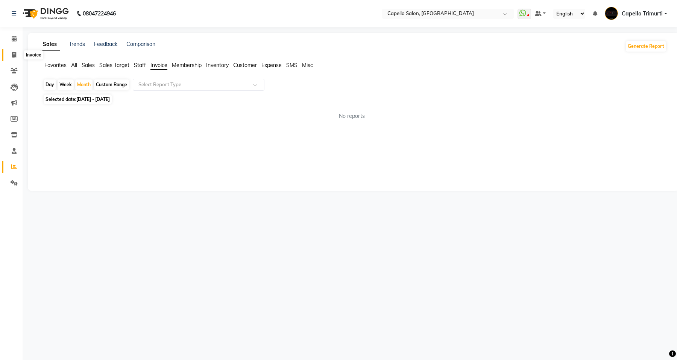
click at [14, 53] on icon at bounding box center [14, 55] width 4 height 6
select select "service"
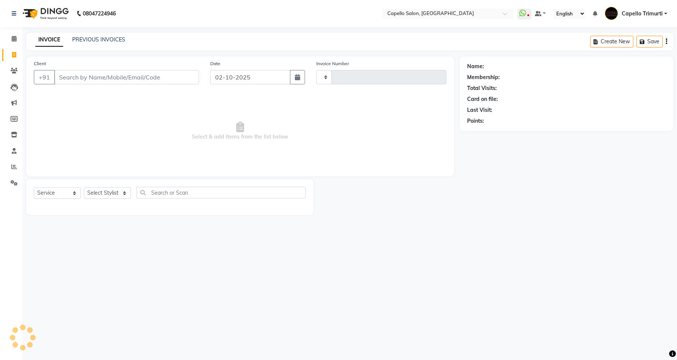
type input "4078"
select select "811"
click at [14, 38] on icon at bounding box center [14, 39] width 5 height 6
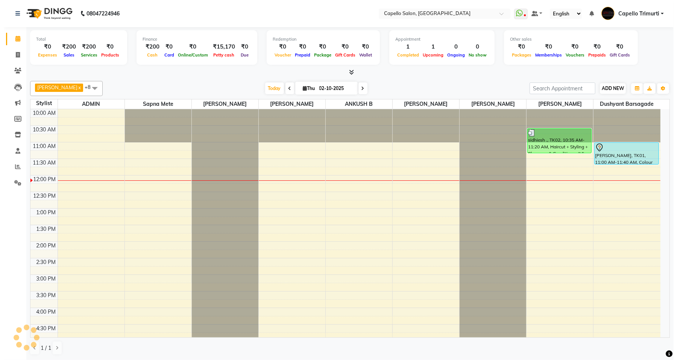
scroll to position [67, 0]
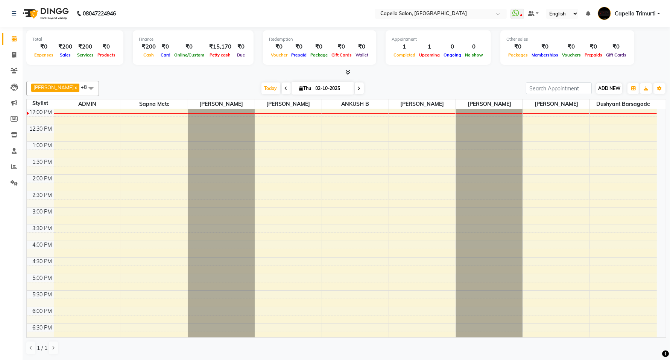
drag, startPoint x: 610, startPoint y: 79, endPoint x: 610, endPoint y: 87, distance: 7.6
click at [610, 84] on div "Viju Narnavre x Sapna Mete x ADMIN x Samir Barsagade x Naresh Khairkar x ANKUSH…" at bounding box center [346, 218] width 640 height 280
click at [610, 87] on span "ADD NEW" at bounding box center [609, 88] width 22 height 6
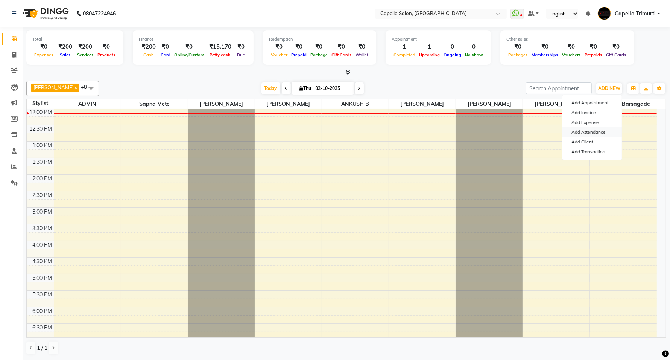
click at [593, 129] on link "Add Attendance" at bounding box center [592, 132] width 59 height 10
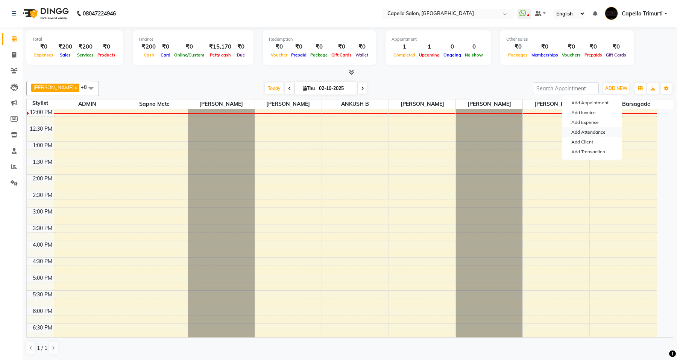
select select "W"
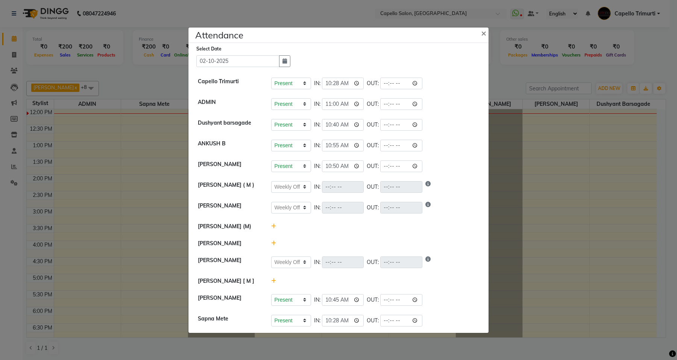
click at [275, 241] on icon at bounding box center [273, 242] width 5 height 5
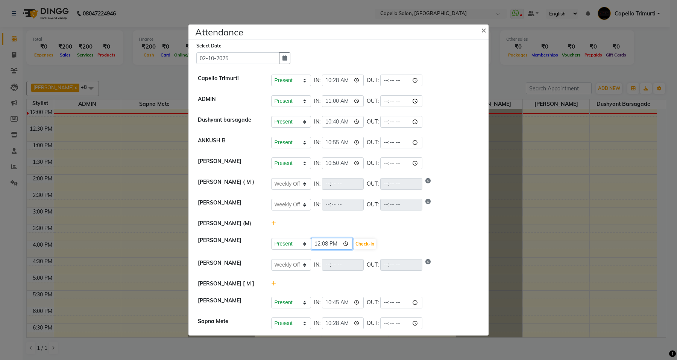
click at [326, 243] on input "12:08" at bounding box center [332, 244] width 42 height 12
click at [316, 245] on input "12:08" at bounding box center [332, 244] width 42 height 12
type input "23:40"
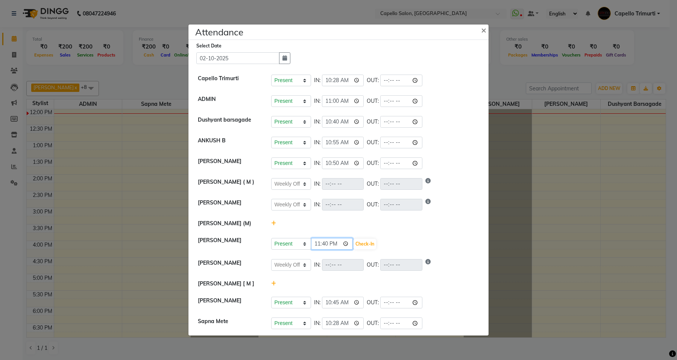
click at [326, 242] on input "23:40" at bounding box center [332, 244] width 42 height 12
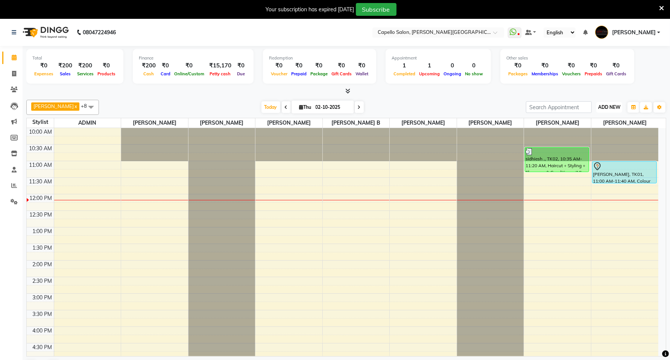
click at [602, 108] on span "ADD NEW" at bounding box center [609, 107] width 22 height 6
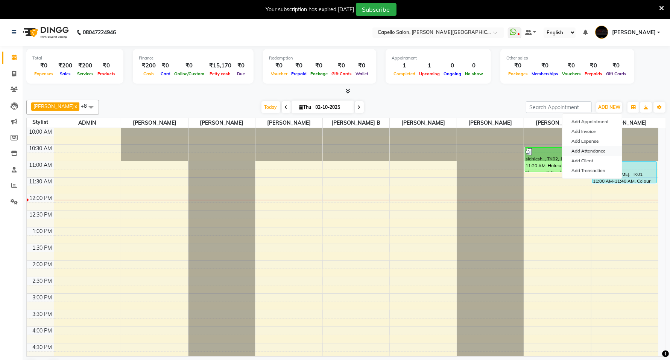
click at [597, 151] on link "Add Attendance" at bounding box center [592, 151] width 59 height 10
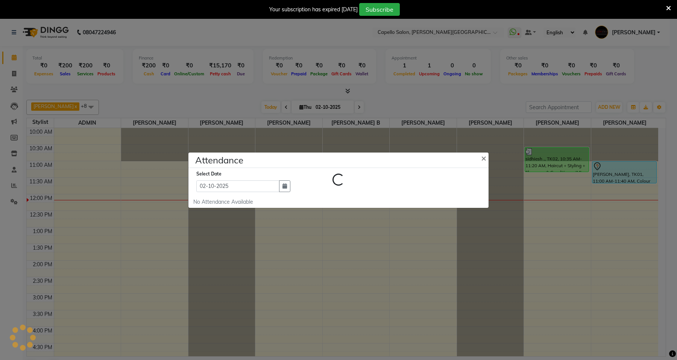
select select "W"
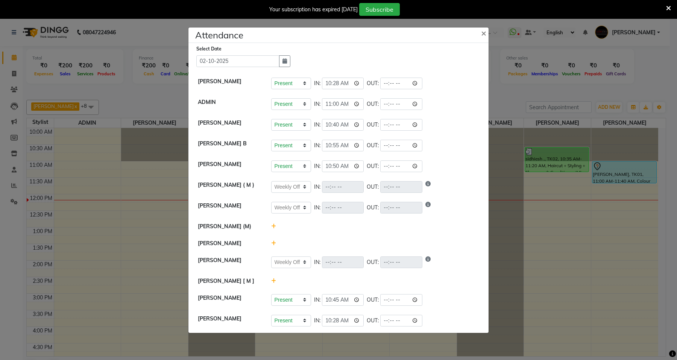
click at [273, 242] on icon at bounding box center [273, 242] width 5 height 5
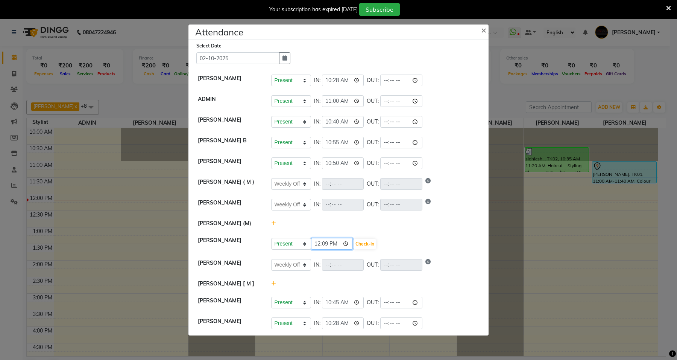
click at [319, 246] on input "12:09" at bounding box center [332, 244] width 42 height 12
type input "23:49"
click at [376, 247] on button "Check-In" at bounding box center [365, 244] width 23 height 11
select select "W"
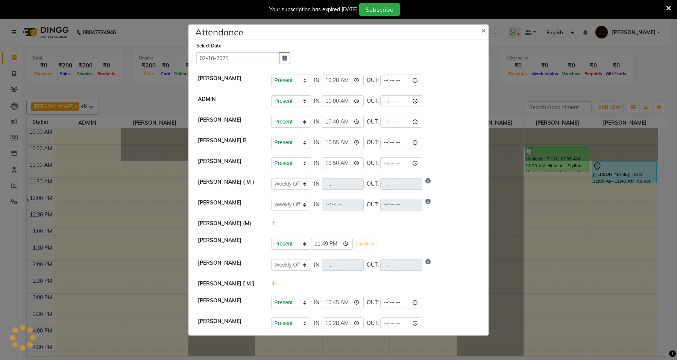
select select "W"
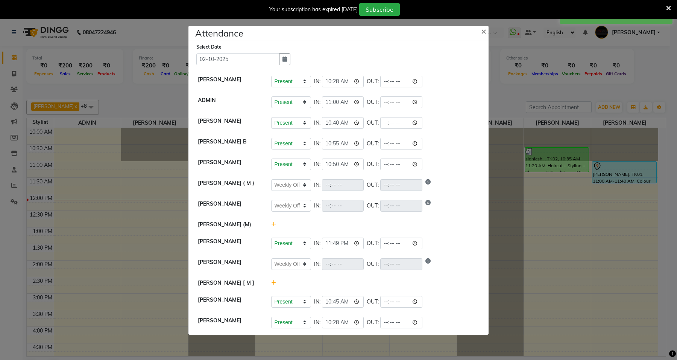
drag, startPoint x: 139, startPoint y: 88, endPoint x: 139, endPoint y: 78, distance: 9.4
click at [139, 87] on ngb-modal-window "Attendance × Select Date 02-10-2025 Capello Trimurti Present Absent Late Half D…" at bounding box center [338, 180] width 677 height 360
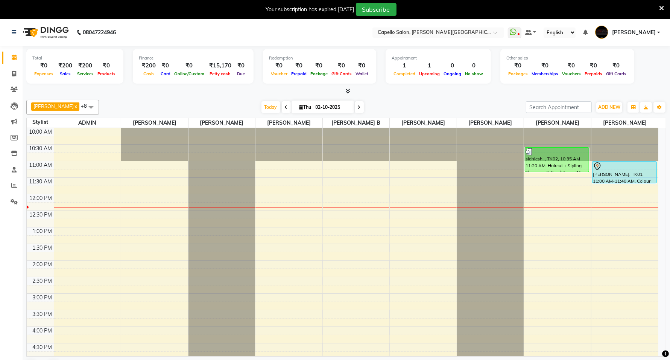
drag, startPoint x: 120, startPoint y: 46, endPoint x: 677, endPoint y: 29, distance: 556.5
click at [223, 68] on app-home "08047224946 Select Location × Capello Salon, Trimurti Nagar WhatsApp Status ✕ S…" at bounding box center [335, 199] width 670 height 360
click at [409, 95] on div at bounding box center [346, 91] width 640 height 8
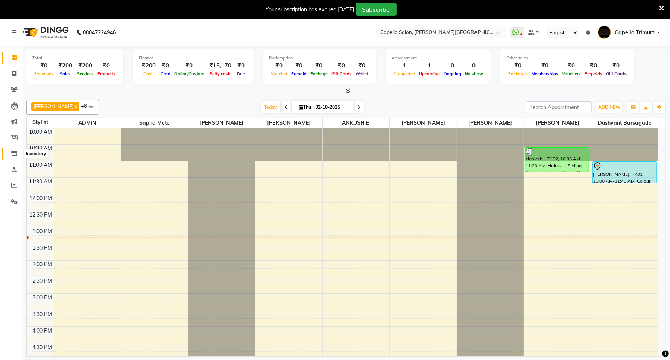
click at [14, 153] on icon at bounding box center [14, 154] width 6 height 6
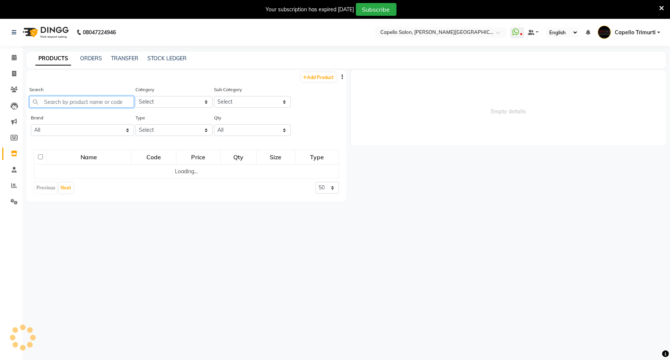
select select
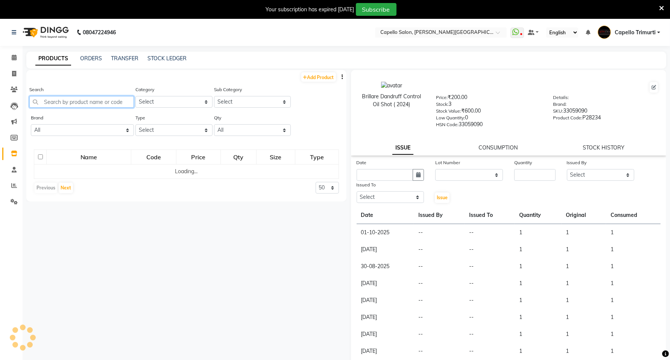
click at [88, 98] on input "text" at bounding box center [81, 102] width 105 height 12
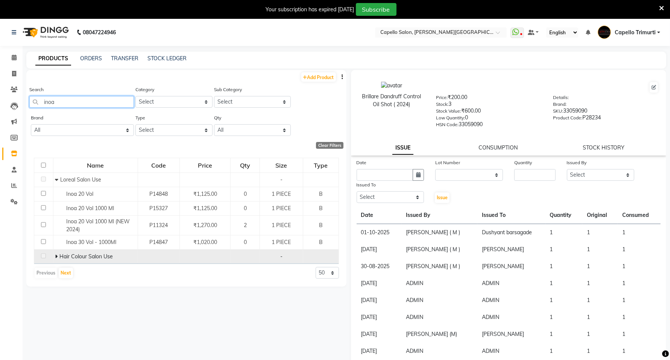
type input "inoa"
click at [59, 258] on span at bounding box center [57, 256] width 5 height 7
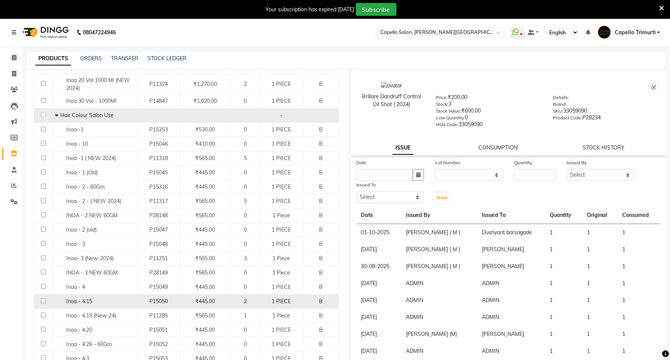
scroll to position [188, 0]
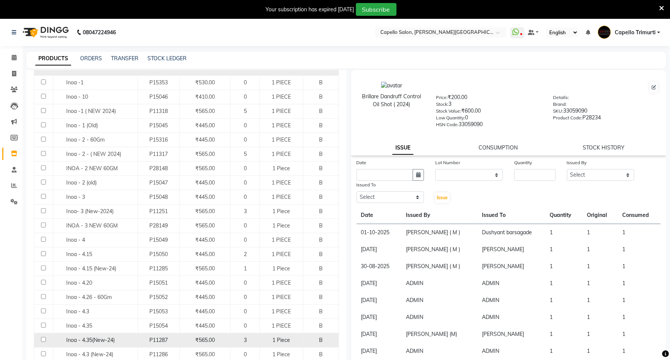
click at [244, 341] on span "3" at bounding box center [245, 339] width 3 height 7
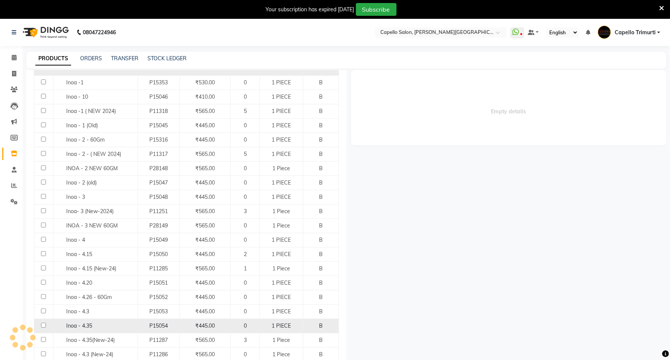
select select
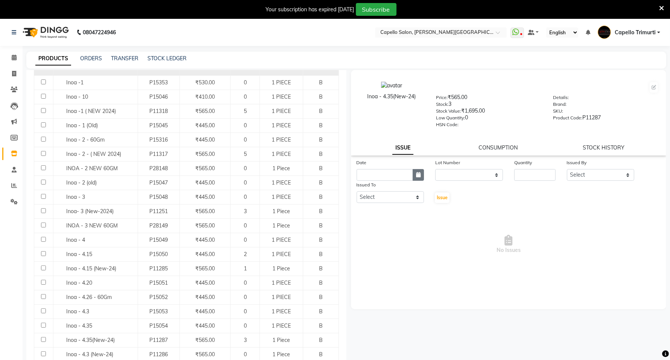
click at [417, 174] on icon "button" at bounding box center [418, 174] width 5 height 5
select select "10"
select select "2025"
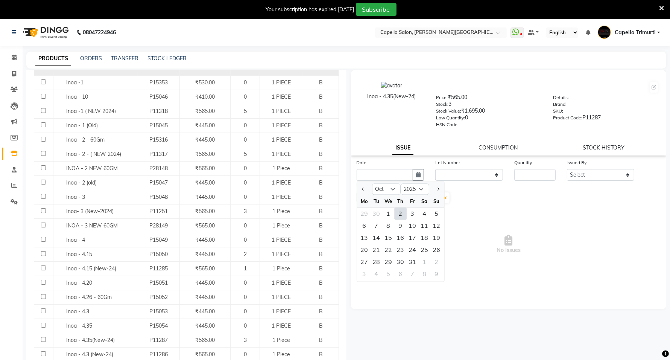
click at [403, 210] on div "2" at bounding box center [401, 214] width 12 height 12
type input "02-10-2025"
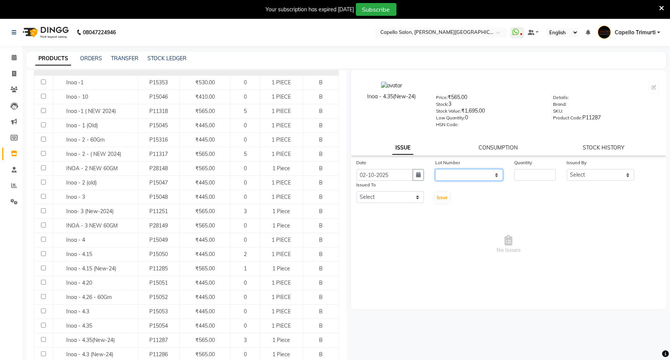
click at [458, 177] on select "None" at bounding box center [469, 175] width 68 height 12
select select "0: null"
click at [435, 169] on select "None" at bounding box center [469, 175] width 68 height 12
click at [532, 174] on input "number" at bounding box center [534, 175] width 41 height 12
type input "1"
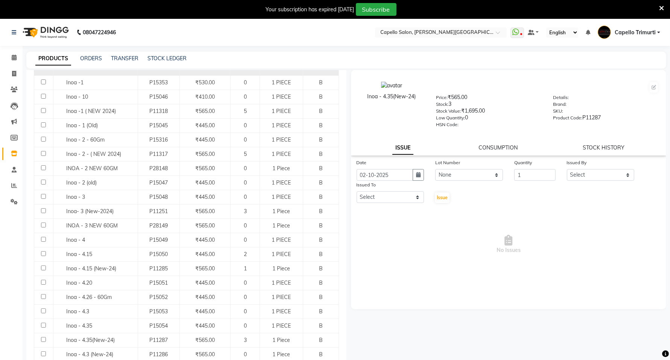
click at [614, 166] on div "Issued By" at bounding box center [601, 163] width 68 height 11
drag, startPoint x: 580, startPoint y: 175, endPoint x: 583, endPoint y: 170, distance: 5.6
click at [580, 175] on select "Select ADMIN ANKUSH B Capello Trimurti Dushyant barsagade Kristee Raut (M) Nare…" at bounding box center [601, 175] width 68 height 12
select select "14656"
click at [567, 169] on select "Select ADMIN ANKUSH B Capello Trimurti Dushyant barsagade Kristee Raut (M) Nare…" at bounding box center [601, 175] width 68 height 12
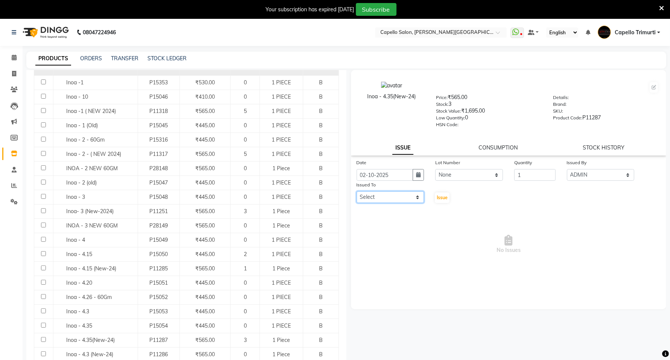
drag, startPoint x: 385, startPoint y: 193, endPoint x: 383, endPoint y: 180, distance: 13.0
click at [385, 193] on select "Select ADMIN ANKUSH B Capello Trimurti Dushyant barsagade Kristee Raut (M) Nare…" at bounding box center [391, 197] width 68 height 12
select select "14656"
click at [357, 191] on select "Select ADMIN ANKUSH B Capello Trimurti Dushyant barsagade Kristee Raut (M) Nare…" at bounding box center [391, 197] width 68 height 12
click at [437, 198] on span "Issue" at bounding box center [442, 198] width 11 height 6
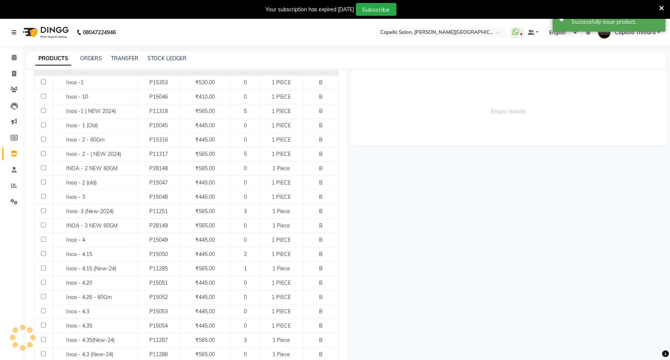
select select
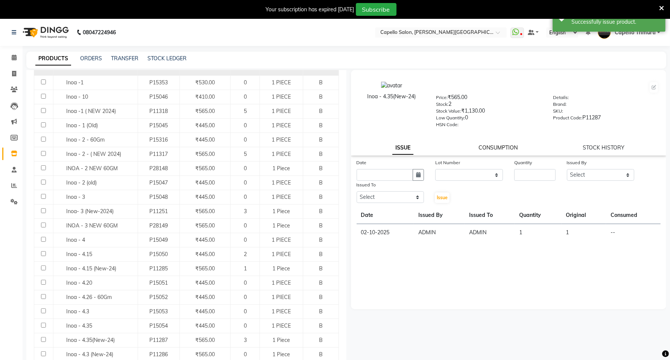
click at [501, 145] on link "CONSUMPTION" at bounding box center [498, 147] width 39 height 7
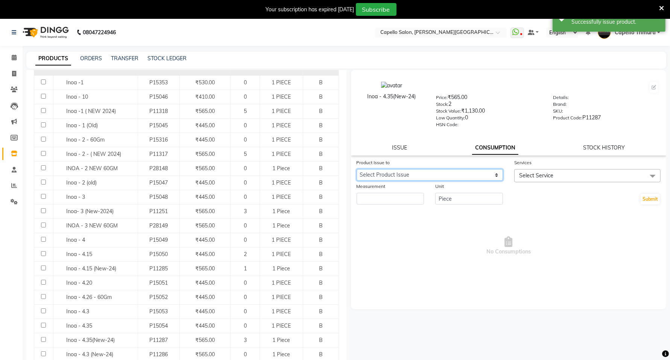
click at [473, 174] on select "Select Product Issue 2025-10-02, Issued to: ADMIN, Balance: 1" at bounding box center [430, 175] width 146 height 12
select select "1279028"
click at [357, 169] on select "Select Product Issue 2025-10-02, Issued to: ADMIN, Balance: 1" at bounding box center [430, 175] width 146 height 12
click at [599, 169] on span "Select Service" at bounding box center [587, 175] width 146 height 13
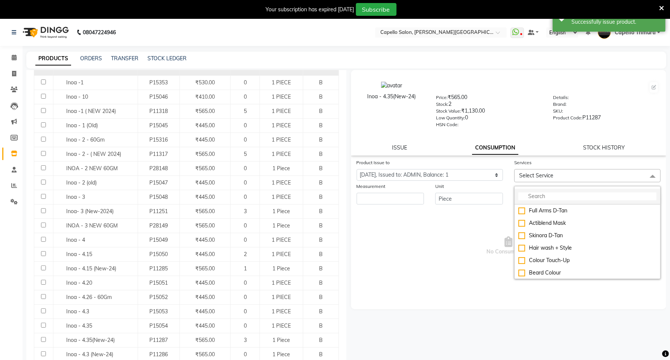
click at [558, 198] on input "multiselect-search" at bounding box center [588, 196] width 138 height 8
type input "colour"
click at [518, 205] on li "Colour Touch-Up" at bounding box center [588, 210] width 146 height 12
checkbox input "true"
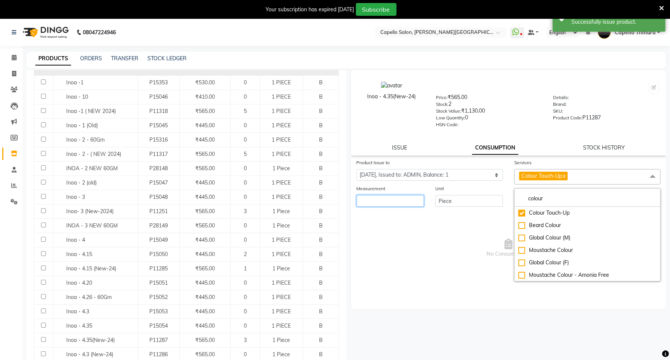
click at [400, 200] on input "number" at bounding box center [391, 201] width 68 height 12
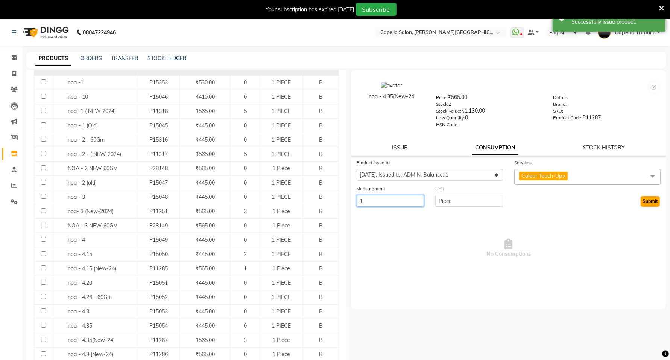
type input "1"
click at [652, 201] on button "Submit" at bounding box center [650, 201] width 19 height 11
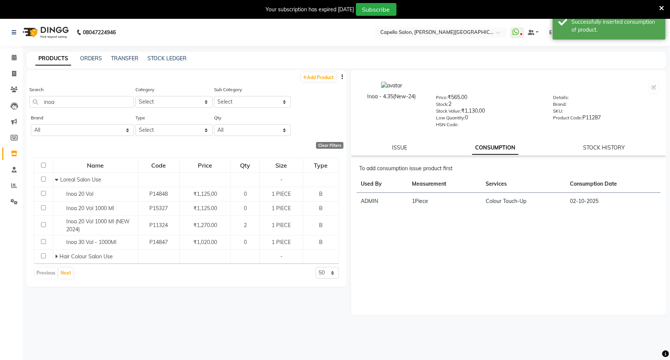
scroll to position [0, 0]
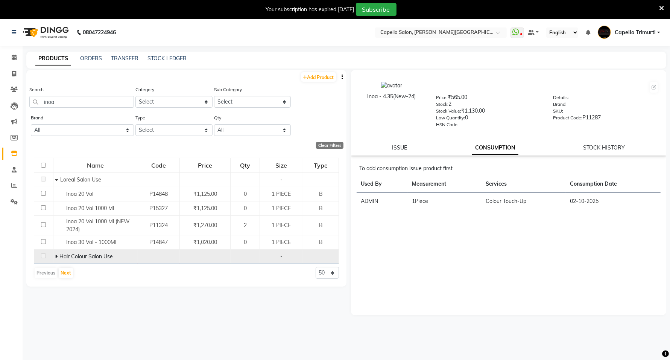
click at [57, 256] on icon at bounding box center [56, 256] width 3 height 5
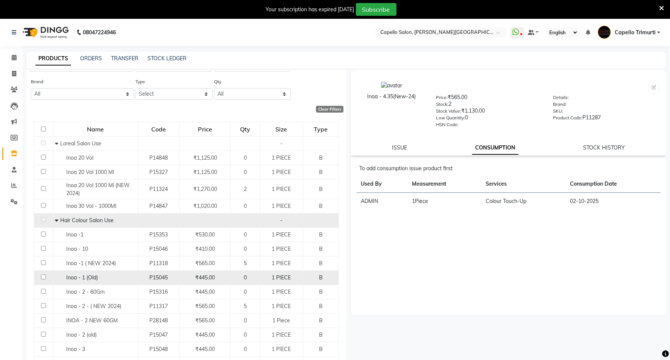
scroll to position [94, 0]
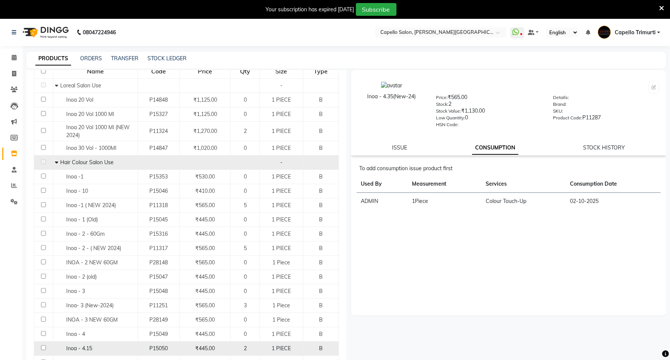
click at [244, 350] on span "2" at bounding box center [245, 348] width 3 height 7
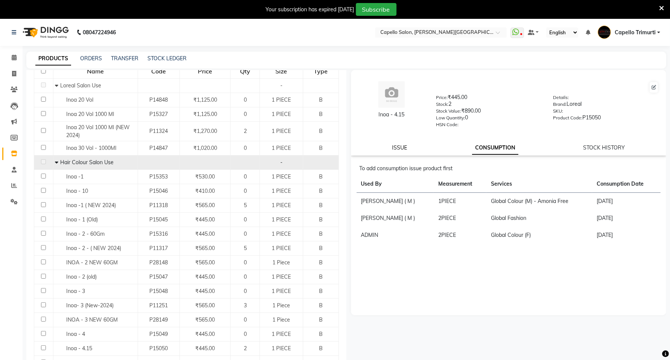
click at [394, 144] on link "ISSUE" at bounding box center [400, 147] width 15 height 7
select select
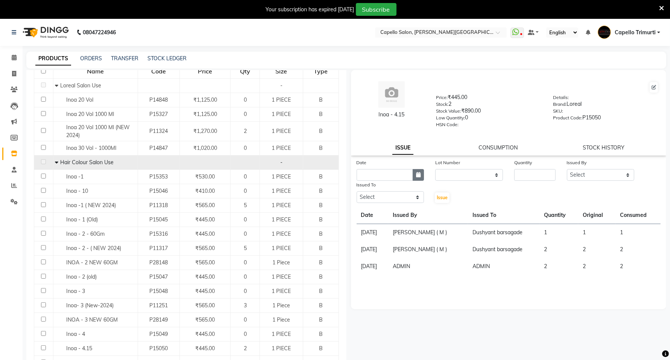
click at [418, 176] on button "button" at bounding box center [418, 175] width 11 height 12
select select "10"
select select "2025"
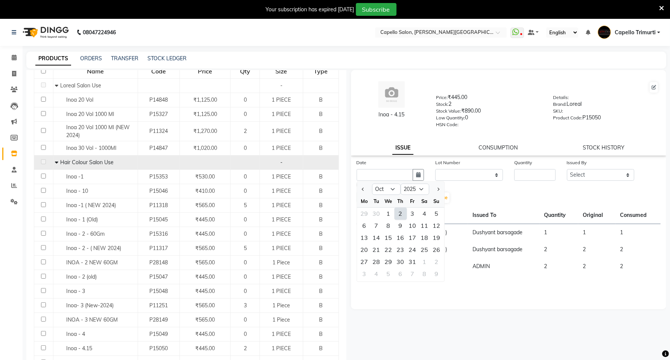
click at [403, 215] on div "2" at bounding box center [401, 214] width 12 height 12
type input "02-10-2025"
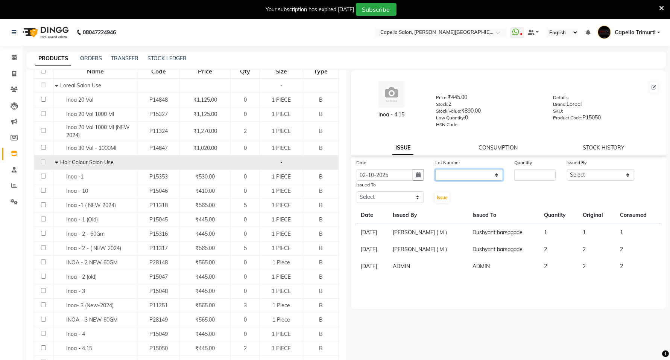
click at [452, 175] on select "None" at bounding box center [469, 175] width 68 height 12
select select "0: null"
click at [435, 169] on select "None" at bounding box center [469, 175] width 68 height 12
click at [517, 169] on input "number" at bounding box center [534, 175] width 41 height 12
type input "1"
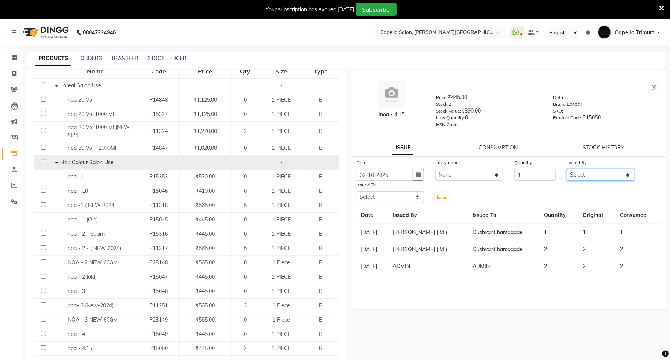
click at [593, 176] on select "Select ADMIN ANKUSH B Capello Trimurti Dushyant barsagade Kristee Raut (M) Nare…" at bounding box center [601, 175] width 68 height 12
select select "14656"
click at [567, 169] on select "Select ADMIN ANKUSH B Capello Trimurti Dushyant barsagade Kristee Raut (M) Nare…" at bounding box center [601, 175] width 68 height 12
click at [373, 192] on select "Select ADMIN ANKUSH B Capello Trimurti Dushyant barsagade Kristee Raut (M) Nare…" at bounding box center [391, 197] width 68 height 12
select select "14656"
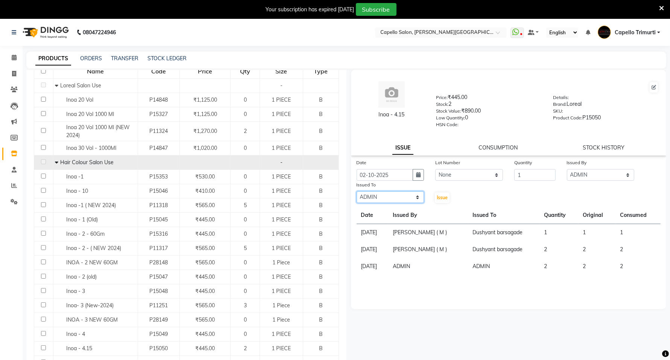
click at [357, 191] on select "Select ADMIN ANKUSH B Capello Trimurti Dushyant barsagade Kristee Raut (M) Nare…" at bounding box center [391, 197] width 68 height 12
click at [441, 196] on span "Issue" at bounding box center [442, 198] width 11 height 6
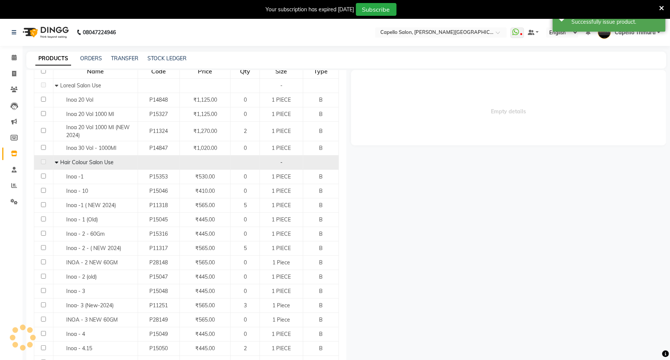
select select
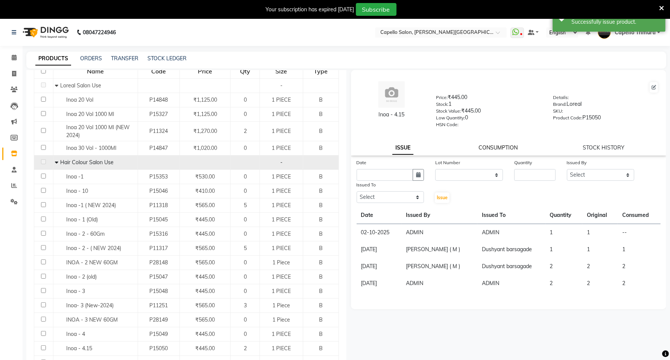
click at [495, 144] on link "CONSUMPTION" at bounding box center [498, 147] width 39 height 7
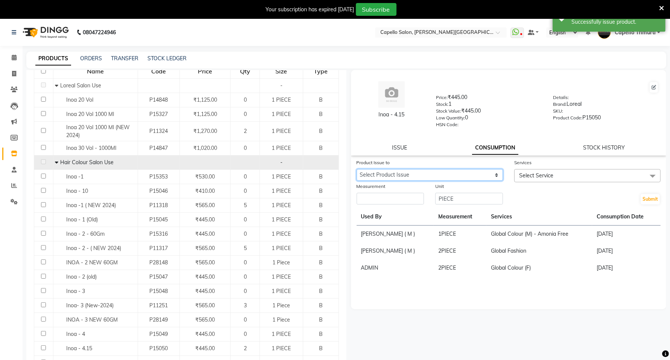
click at [456, 174] on select "Select Product Issue 2025-10-02, Issued to: ADMIN, Balance: 1" at bounding box center [430, 175] width 146 height 12
select select "1279030"
click at [357, 169] on select "Select Product Issue 2025-10-02, Issued to: ADMIN, Balance: 1" at bounding box center [430, 175] width 146 height 12
click at [539, 175] on span "Select Service" at bounding box center [536, 175] width 34 height 7
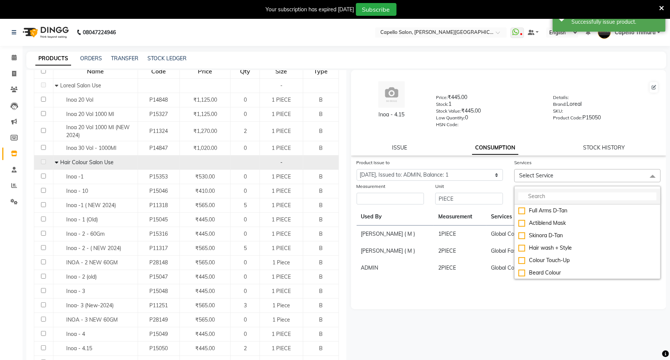
click at [533, 192] on input "multiselect-search" at bounding box center [588, 196] width 138 height 8
type input "colour"
click at [522, 214] on li "Colour Touch-Up" at bounding box center [588, 210] width 146 height 12
checkbox input "true"
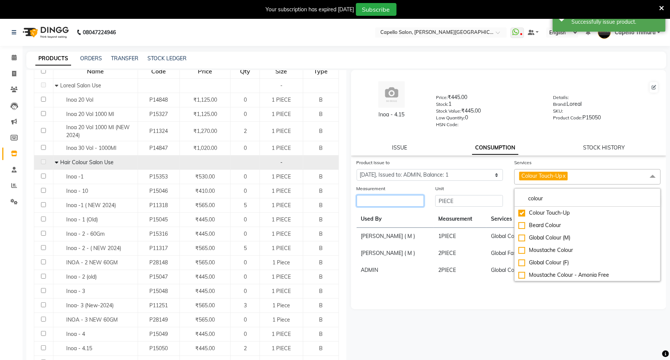
click at [385, 201] on input "number" at bounding box center [391, 201] width 68 height 12
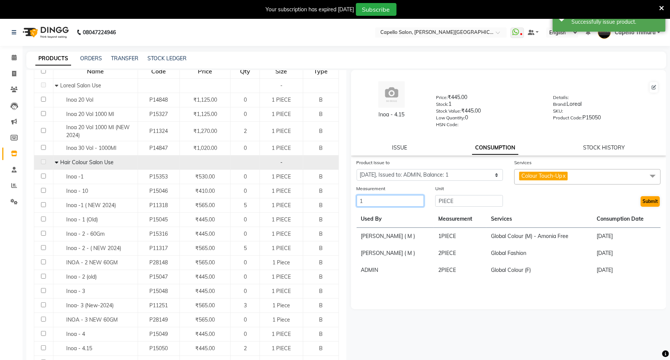
type input "1"
click at [648, 202] on button "Submit" at bounding box center [650, 201] width 19 height 11
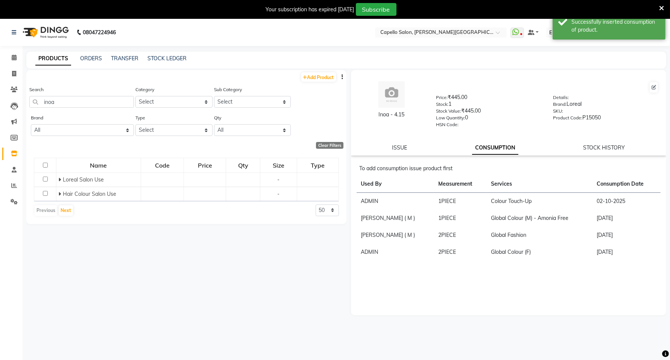
scroll to position [0, 0]
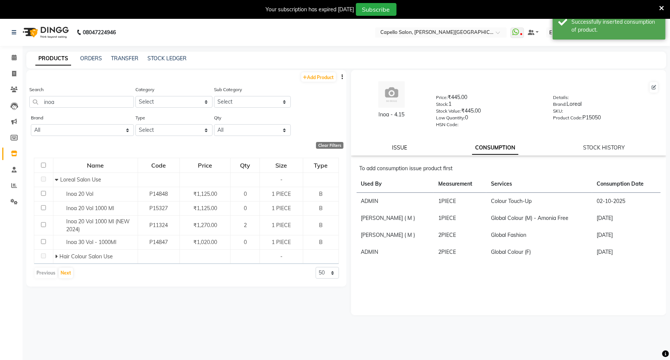
click at [403, 147] on link "ISSUE" at bounding box center [400, 147] width 15 height 7
select select
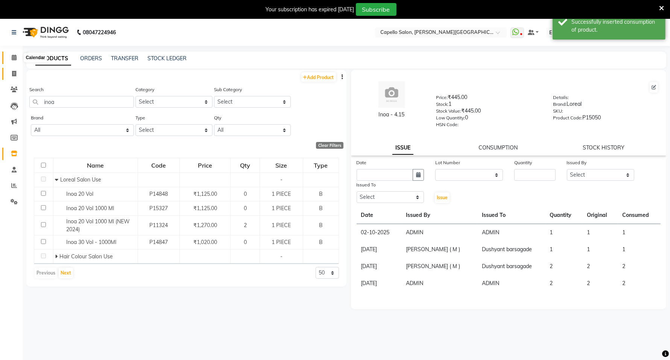
drag, startPoint x: 14, startPoint y: 59, endPoint x: 7, endPoint y: 74, distance: 16.7
click at [14, 59] on icon at bounding box center [14, 58] width 5 height 6
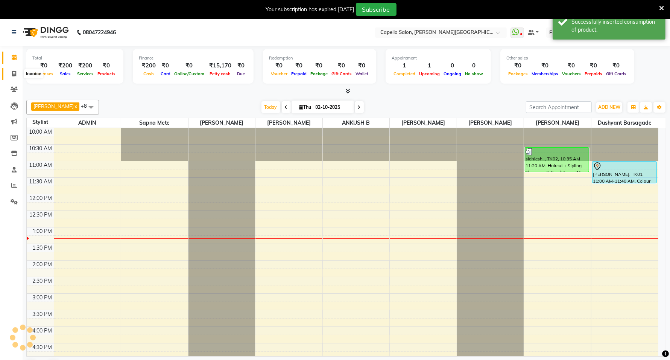
scroll to position [100, 0]
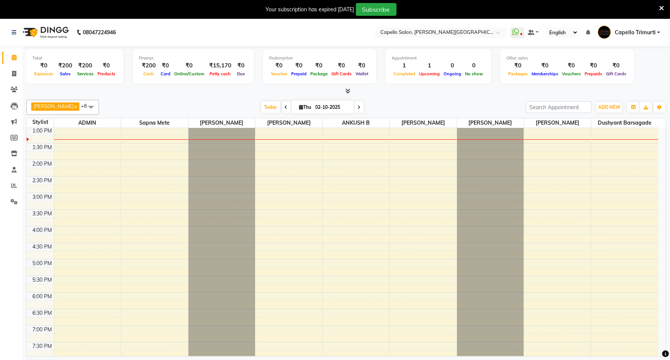
drag, startPoint x: 0, startPoint y: 94, endPoint x: 241, endPoint y: 96, distance: 241.2
click at [241, 97] on div "Viju Narnavre x Sapna Mete x ADMIN x Samir Barsagade x Naresh Khairkar x ANKUSH…" at bounding box center [346, 237] width 640 height 280
click at [345, 91] on icon at bounding box center [347, 91] width 5 height 6
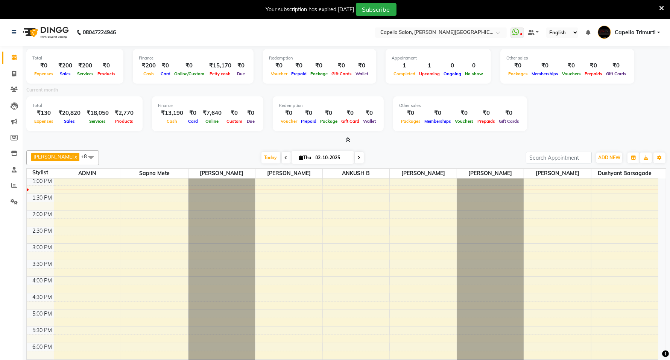
click at [349, 138] on icon at bounding box center [347, 140] width 5 height 6
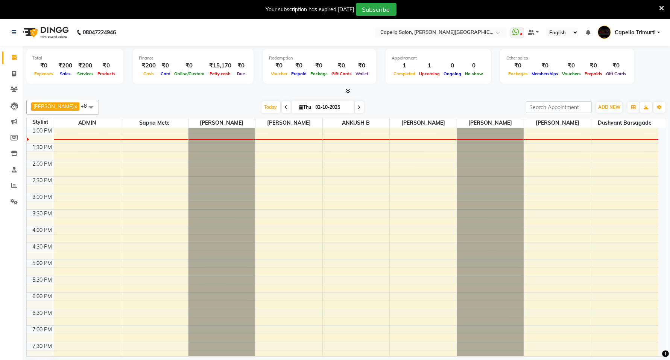
click at [348, 90] on icon at bounding box center [347, 91] width 5 height 6
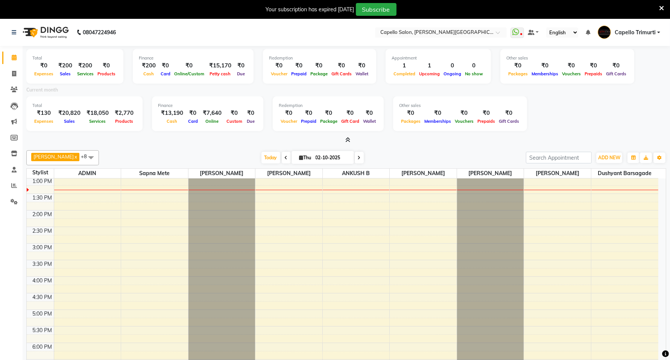
click at [347, 136] on span at bounding box center [346, 140] width 8 height 8
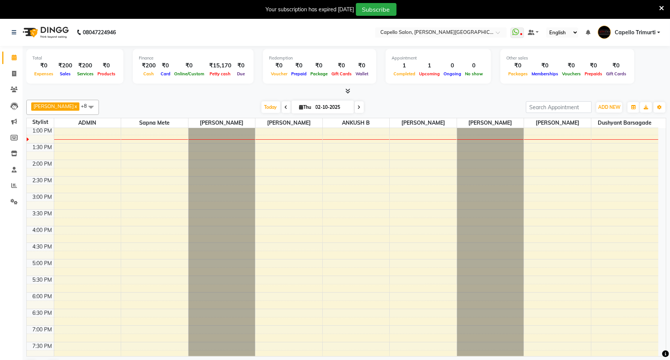
click at [349, 90] on icon at bounding box center [347, 91] width 5 height 6
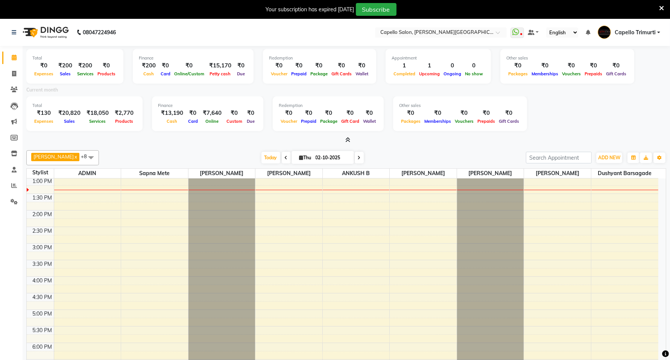
click at [350, 138] on div at bounding box center [346, 140] width 640 height 8
click at [349, 138] on icon at bounding box center [347, 140] width 5 height 6
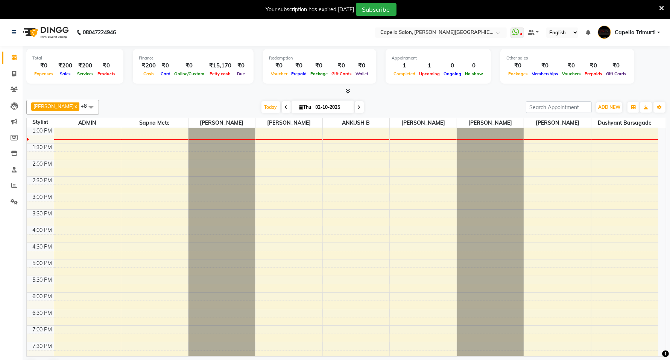
click at [347, 87] on div "Total ₹0 Expenses ₹200 Sales ₹200 Services ₹0 Products Finance ₹200 Cash ₹0 Car…" at bounding box center [346, 70] width 640 height 49
click at [343, 91] on span at bounding box center [346, 91] width 8 height 8
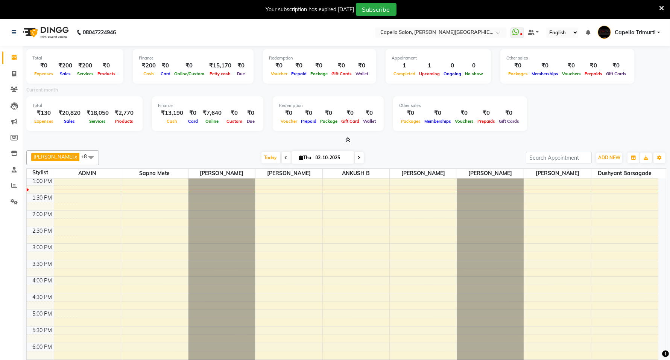
click at [43, 49] on div "Total ₹0 Expenses ₹200 Sales ₹200 Services ₹0 Products" at bounding box center [74, 66] width 97 height 35
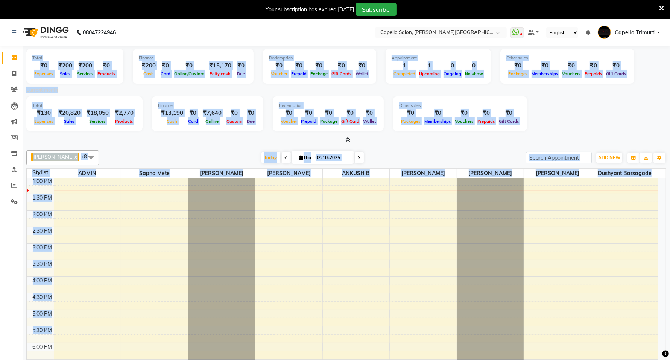
scroll to position [69, 0]
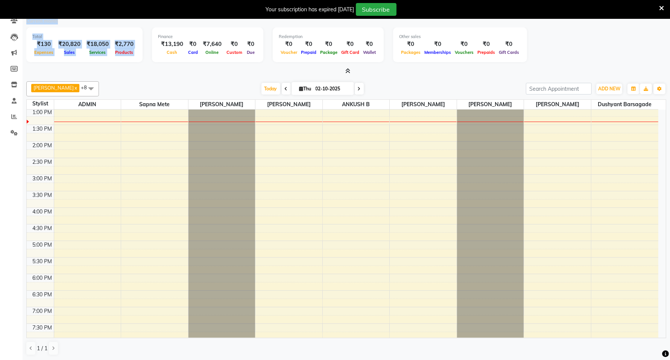
drag, startPoint x: 32, startPoint y: 55, endPoint x: 130, endPoint y: 40, distance: 98.5
click at [131, 41] on div "Total ₹0 Expenses ₹200 Sales ₹200 Services ₹0 Products Finance ₹200 Cash ₹0 Car…" at bounding box center [346, 26] width 640 height 98
click at [17, 13] on div "Your subscription has expired 1 days ago Subscribe" at bounding box center [331, 9] width 656 height 13
drag, startPoint x: 17, startPoint y: 16, endPoint x: 78, endPoint y: 12, distance: 60.7
click at [78, 12] on div "Your subscription has expired 1 days ago Subscribe" at bounding box center [331, 9] width 656 height 13
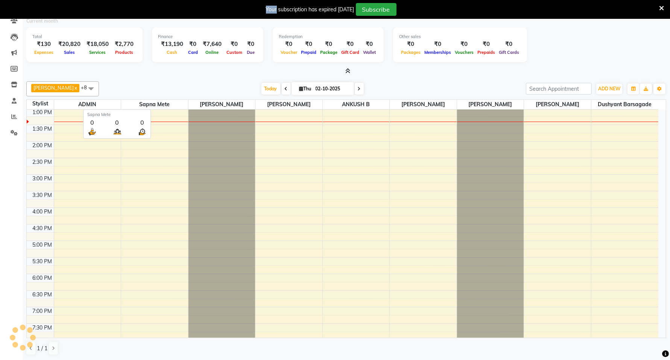
scroll to position [0, 0]
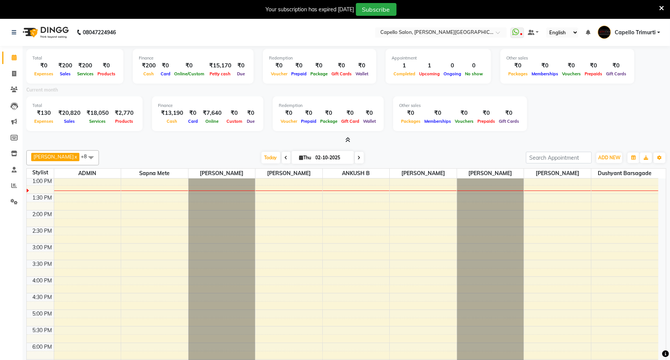
click at [348, 140] on icon at bounding box center [347, 140] width 5 height 6
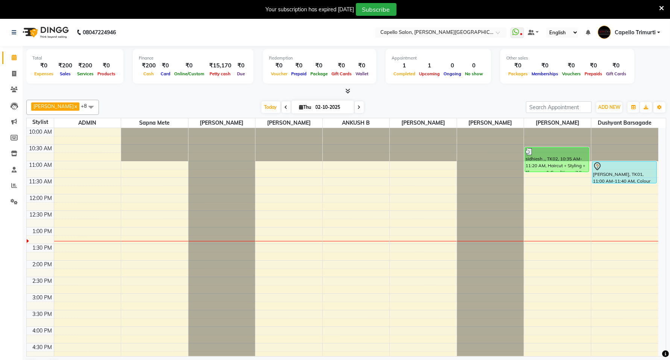
click at [84, 106] on span at bounding box center [91, 107] width 15 height 14
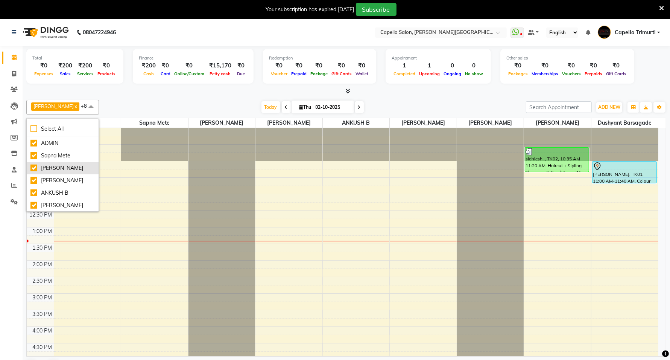
click at [31, 169] on div "[PERSON_NAME]" at bounding box center [62, 168] width 64 height 8
checkbox input "false"
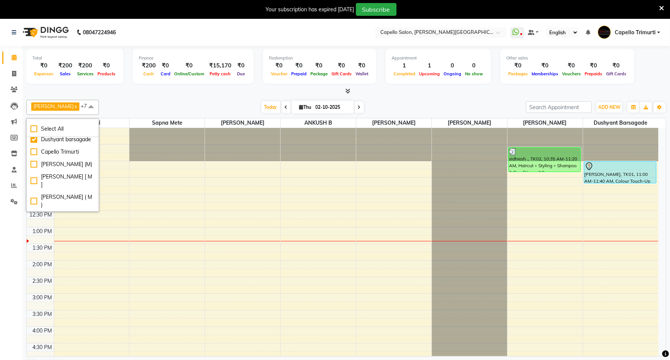
scroll to position [19, 0]
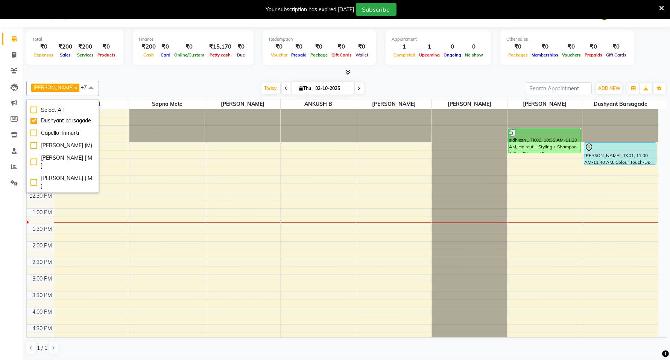
click at [130, 85] on div "Today Thu 02-10-2025" at bounding box center [313, 88] width 420 height 11
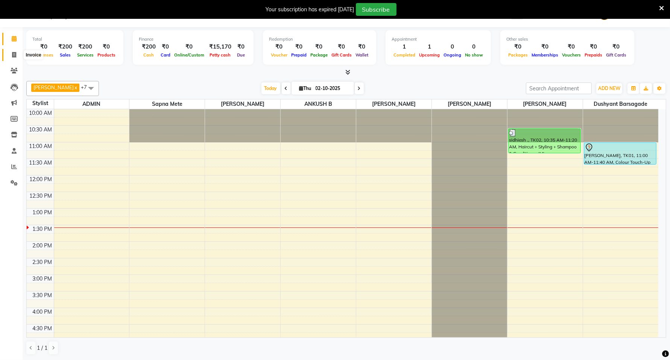
click at [16, 53] on span at bounding box center [14, 55] width 13 height 9
select select "service"
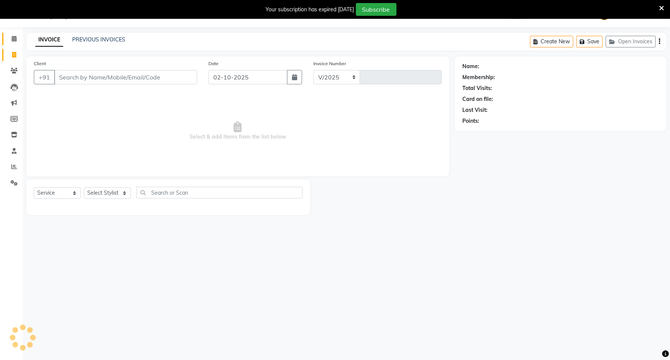
scroll to position [19, 0]
select select "811"
type input "4078"
click at [70, 190] on select "Select Service Product Membership Package Voucher Prepaid Gift Card" at bounding box center [57, 193] width 47 height 12
click at [34, 187] on select "Select Service Product Membership Package Voucher Prepaid Gift Card" at bounding box center [57, 193] width 47 height 12
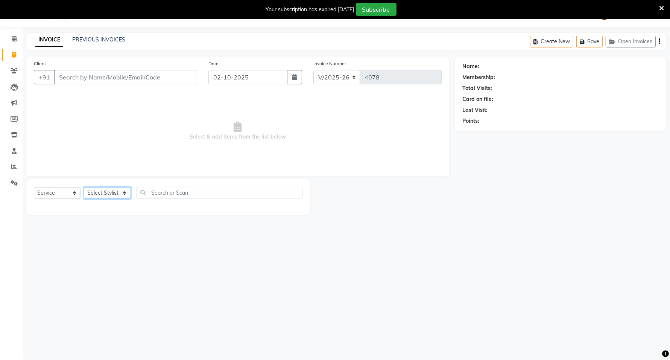
click at [121, 193] on select "Select Stylist ADMIN [PERSON_NAME] [PERSON_NAME] [PERSON_NAME] [PERSON_NAME] (M…" at bounding box center [107, 193] width 47 height 12
select select "85086"
click at [84, 187] on select "Select Stylist ADMIN [PERSON_NAME] [PERSON_NAME] [PERSON_NAME] [PERSON_NAME] (M…" at bounding box center [107, 193] width 47 height 12
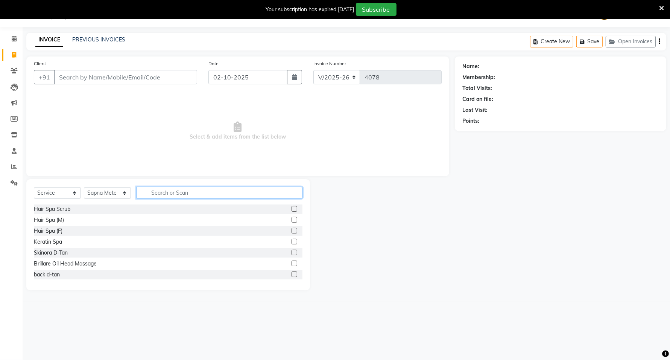
click at [159, 190] on input "text" at bounding box center [220, 193] width 166 height 12
type input "eye"
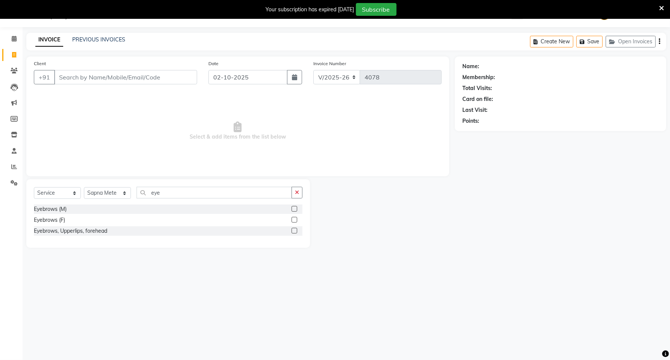
click at [292, 219] on label at bounding box center [295, 220] width 6 height 6
click at [292, 219] on input "checkbox" at bounding box center [294, 220] width 5 height 5
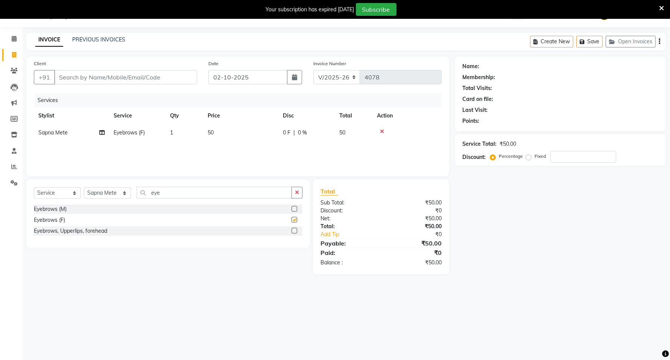
checkbox input "false"
click at [218, 189] on input "eye" at bounding box center [214, 193] width 155 height 12
type input "e"
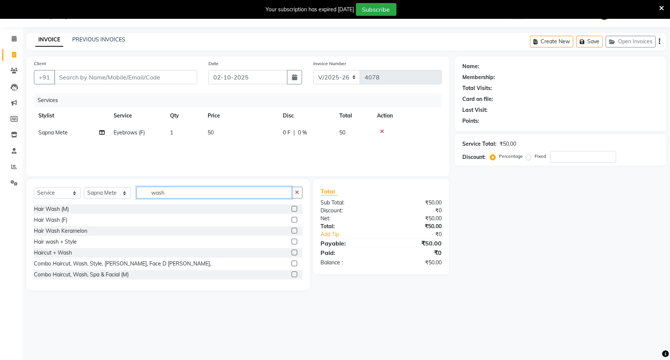
type input "wash"
click at [292, 241] on label at bounding box center [295, 242] width 6 height 6
click at [292, 241] on input "checkbox" at bounding box center [294, 241] width 5 height 5
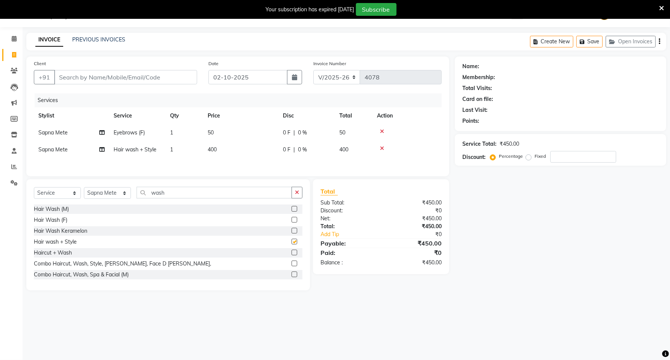
checkbox input "false"
click at [520, 310] on div "08047224946 Select Location × Capello Salon, Trimurti Nagar WhatsApp Status ✕ S…" at bounding box center [335, 180] width 670 height 360
click at [68, 83] on input "Client" at bounding box center [125, 77] width 143 height 14
click at [382, 148] on icon at bounding box center [382, 148] width 4 height 5
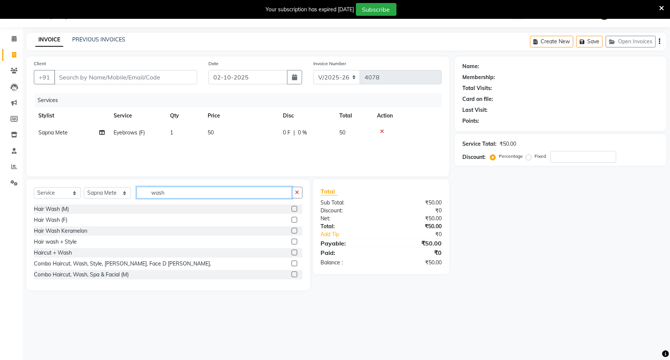
click at [210, 190] on input "wash" at bounding box center [214, 193] width 155 height 12
click at [292, 220] on label at bounding box center [295, 220] width 6 height 6
click at [292, 220] on input "checkbox" at bounding box center [294, 220] width 5 height 5
checkbox input "false"
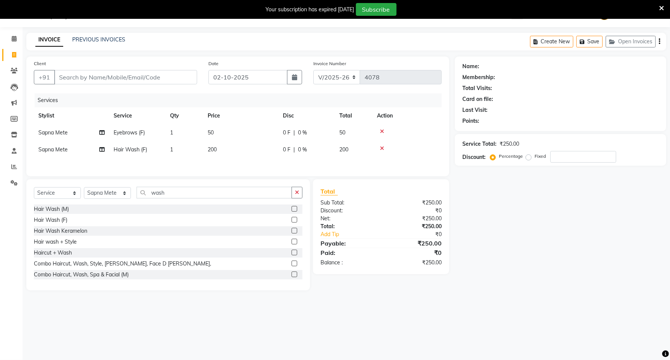
click at [207, 127] on td "50" at bounding box center [240, 132] width 75 height 17
click at [203, 127] on td "1" at bounding box center [185, 132] width 38 height 17
select select "85086"
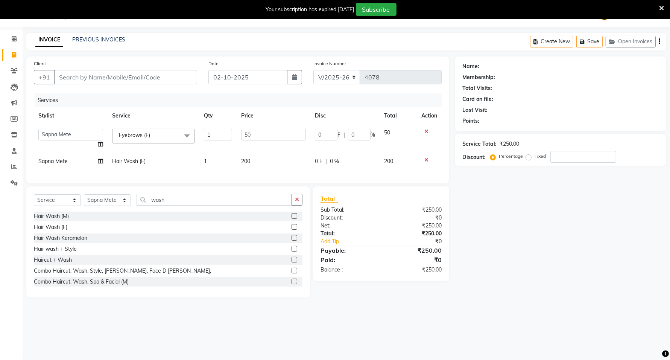
click at [426, 130] on icon at bounding box center [426, 131] width 4 height 5
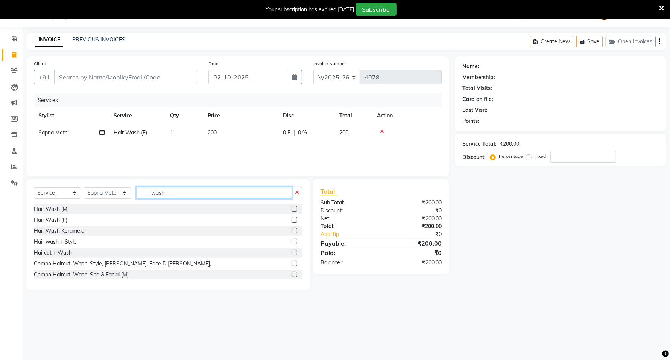
click at [172, 192] on input "wash" at bounding box center [214, 193] width 155 height 12
type input "w"
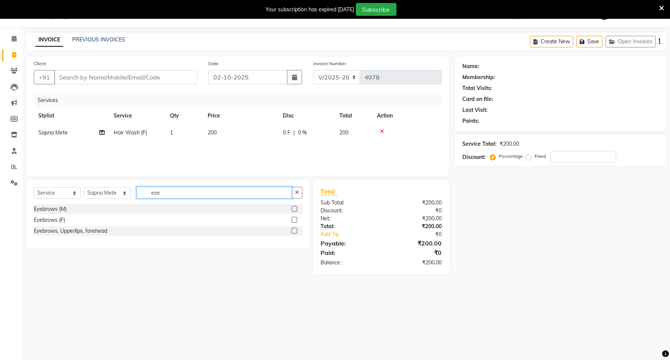
type input "eye"
click at [295, 230] on label at bounding box center [295, 231] width 6 height 6
click at [295, 230] on input "checkbox" at bounding box center [294, 230] width 5 height 5
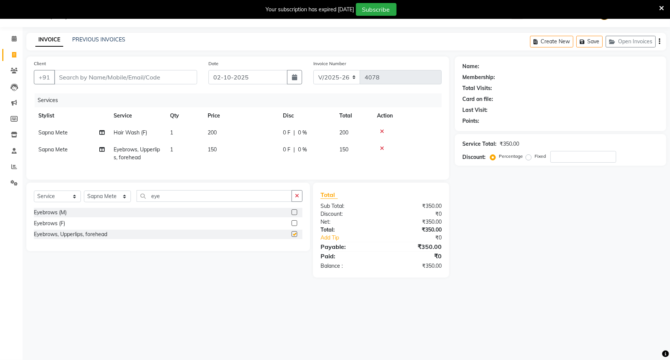
checkbox input "false"
click at [78, 75] on input "Client" at bounding box center [125, 77] width 143 height 14
type input "9"
type input "0"
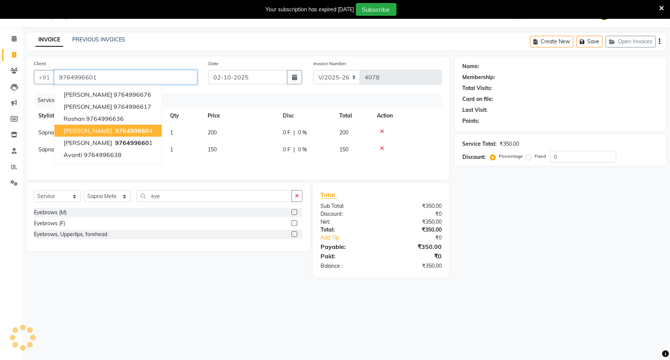
type input "9764996601"
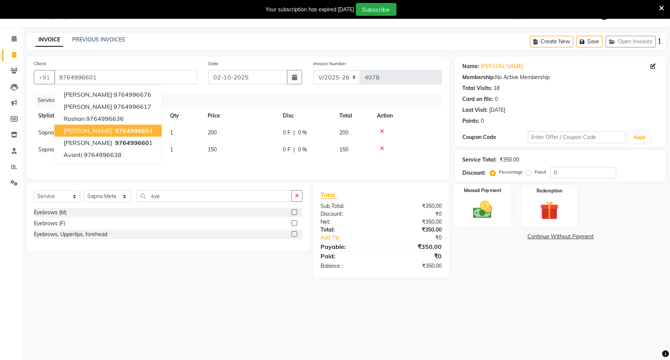
click at [482, 215] on img at bounding box center [483, 209] width 32 height 23
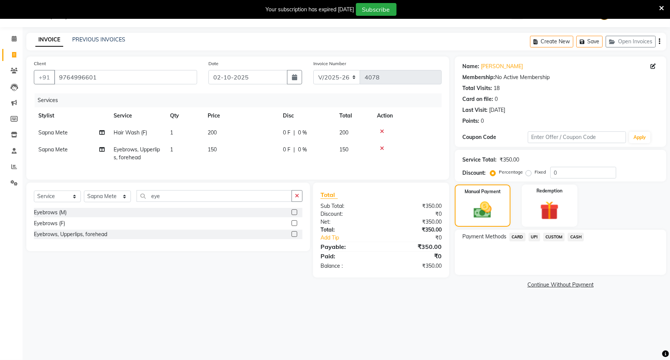
click at [535, 237] on span "UPI" at bounding box center [535, 237] width 12 height 9
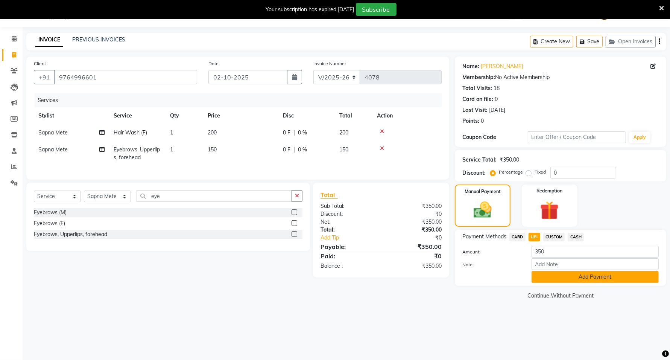
click at [540, 271] on button "Add Payment" at bounding box center [595, 277] width 127 height 12
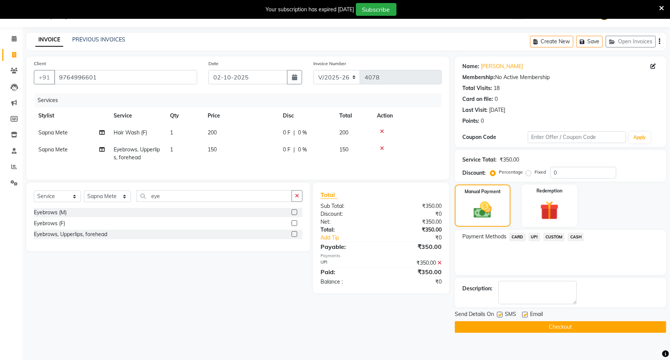
click at [580, 324] on button "Checkout" at bounding box center [560, 327] width 211 height 12
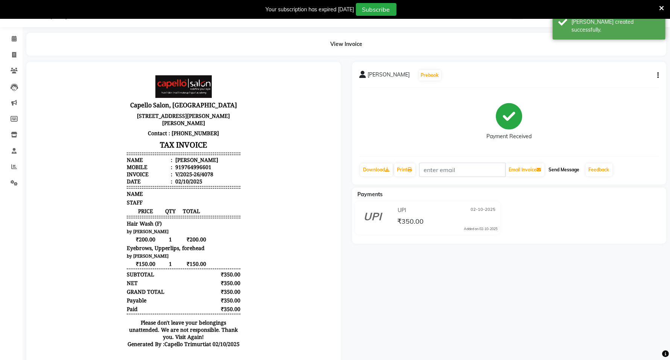
drag, startPoint x: 570, startPoint y: 172, endPoint x: 566, endPoint y: 173, distance: 4.1
click at [570, 172] on button "Send Message" at bounding box center [564, 169] width 37 height 13
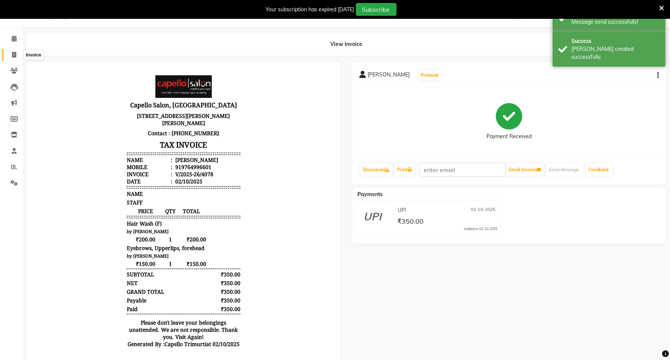
click at [12, 55] on icon at bounding box center [14, 55] width 4 height 6
select select "service"
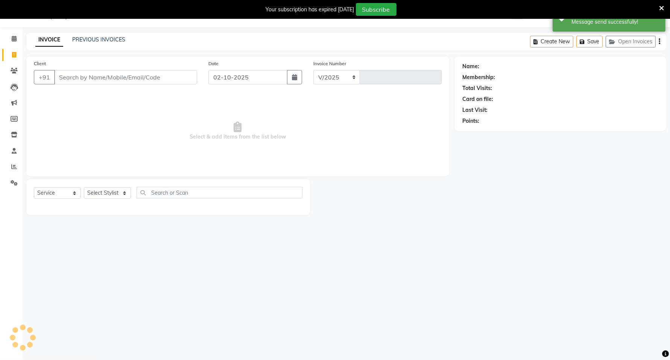
select select "811"
type input "4079"
click at [64, 187] on select "Select Service Product Membership Package Voucher Prepaid Gift Card" at bounding box center [57, 193] width 47 height 12
click at [108, 185] on div "Select Service Product Membership Package Voucher Prepaid Gift Card Select Styl…" at bounding box center [168, 197] width 284 height 36
click at [111, 194] on select "Select Stylist ADMIN ANKUSH B Capello Trimurti Dushyant barsagade Kristee Raut …" at bounding box center [107, 193] width 47 height 12
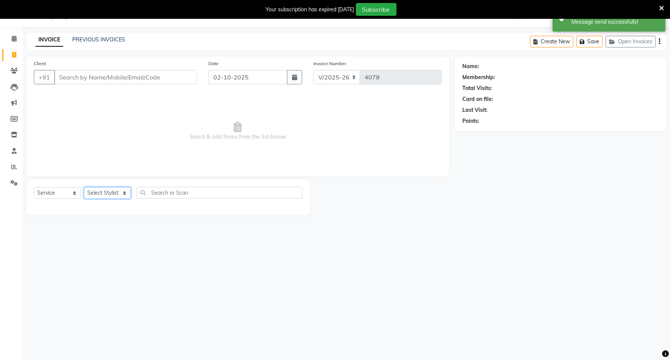
select select "75888"
click at [84, 187] on select "Select Stylist ADMIN ANKUSH B Capello Trimurti Dushyant barsagade Kristee Raut …" at bounding box center [107, 193] width 47 height 12
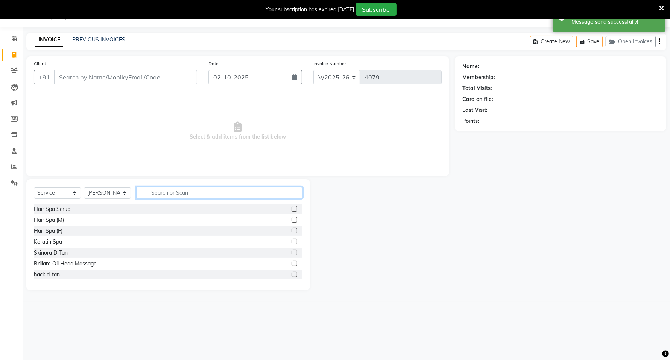
click at [159, 188] on input "text" at bounding box center [220, 193] width 166 height 12
click at [160, 196] on input "text" at bounding box center [220, 193] width 166 height 12
type input "eye"
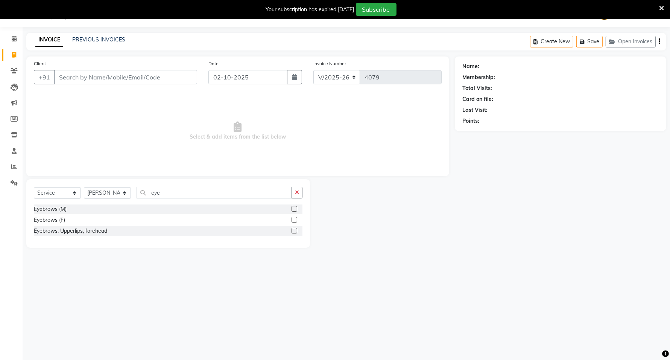
click at [292, 221] on label at bounding box center [295, 220] width 6 height 6
click at [292, 221] on input "checkbox" at bounding box center [294, 220] width 5 height 5
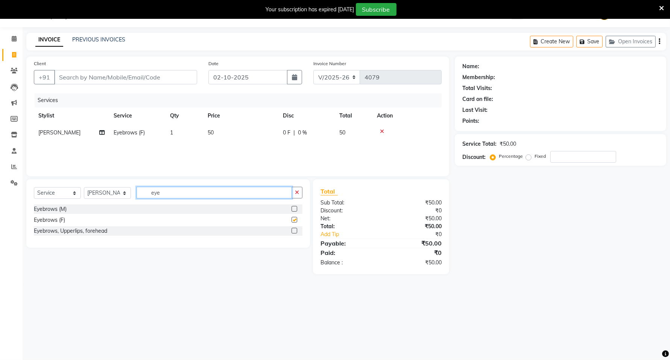
click at [241, 194] on input "eye" at bounding box center [214, 193] width 155 height 12
checkbox input "false"
type input "e"
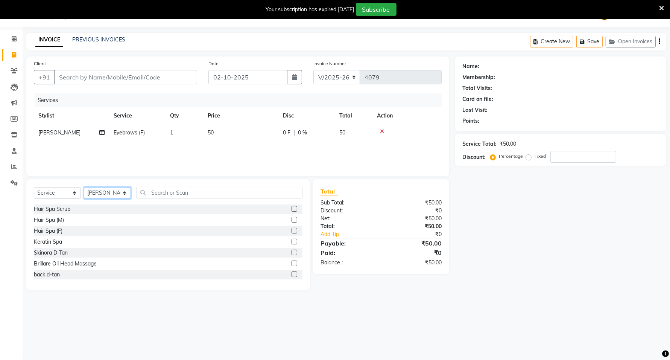
click at [123, 191] on select "Select Stylist ADMIN ANKUSH B Capello Trimurti Dushyant barsagade Kristee Raut …" at bounding box center [107, 193] width 47 height 12
select select "40170"
click at [84, 187] on select "Select Stylist ADMIN ANKUSH B Capello Trimurti Dushyant barsagade Kristee Raut …" at bounding box center [107, 193] width 47 height 12
click at [170, 187] on input "text" at bounding box center [220, 193] width 166 height 12
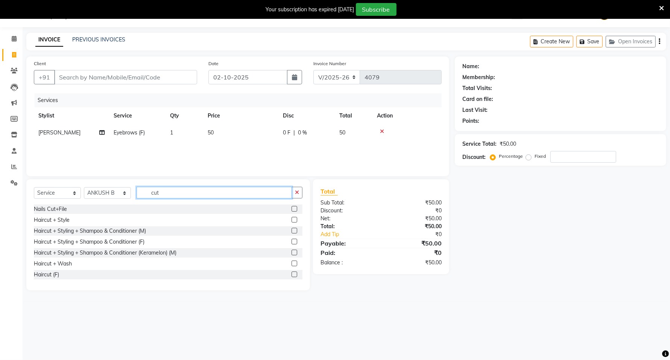
type input "cut"
click at [292, 230] on label at bounding box center [295, 231] width 6 height 6
click at [292, 230] on input "checkbox" at bounding box center [294, 230] width 5 height 5
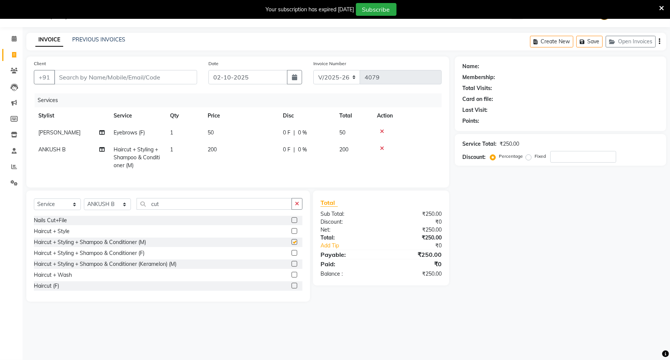
checkbox input "false"
click at [93, 72] on input "Client" at bounding box center [125, 77] width 143 height 14
click at [143, 78] on input "Client" at bounding box center [125, 77] width 143 height 14
click at [126, 75] on input "Client" at bounding box center [125, 77] width 143 height 14
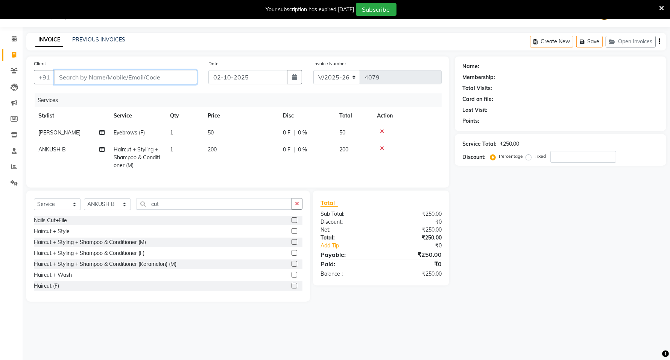
type input "9"
type input "0"
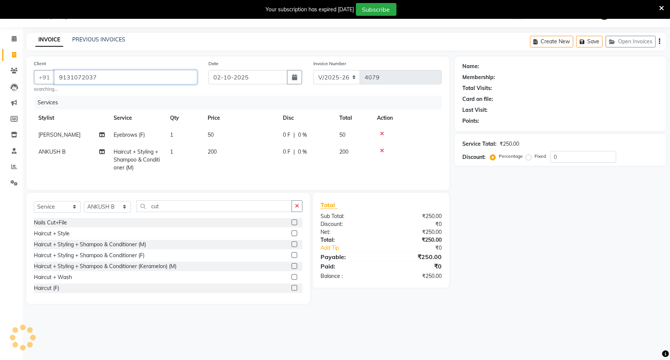
type input "9131072037"
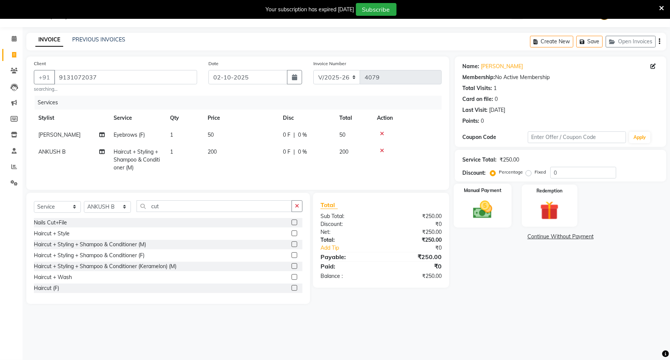
click at [484, 206] on img at bounding box center [483, 209] width 32 height 23
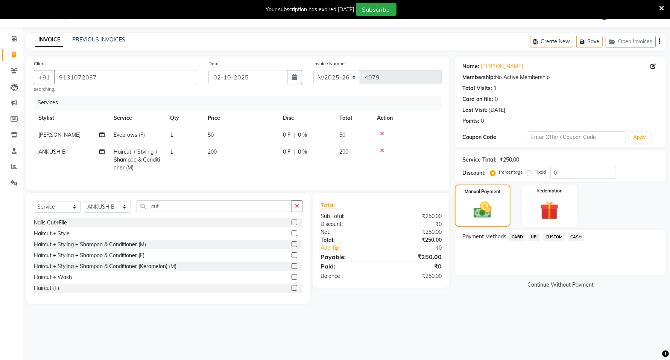
click at [535, 236] on span "UPI" at bounding box center [535, 237] width 12 height 9
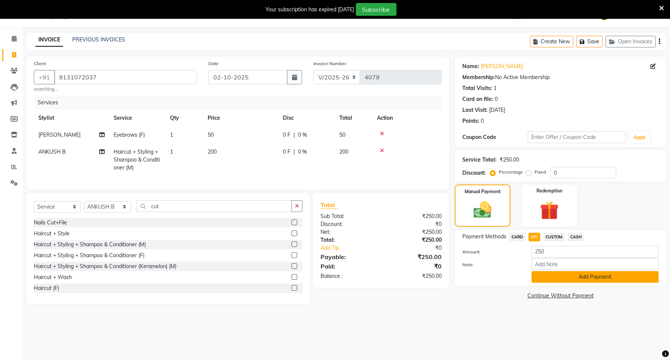
click at [559, 273] on button "Add Payment" at bounding box center [595, 277] width 127 height 12
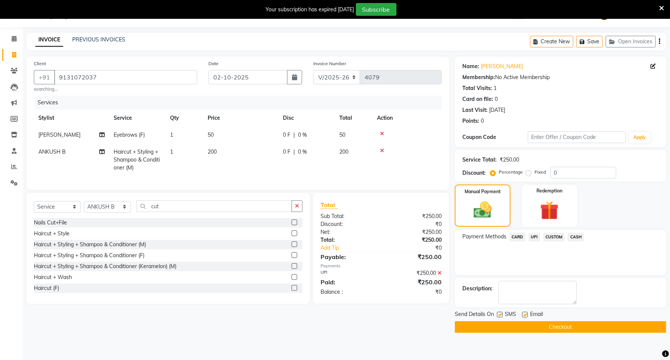
click at [552, 326] on button "Checkout" at bounding box center [560, 327] width 211 height 12
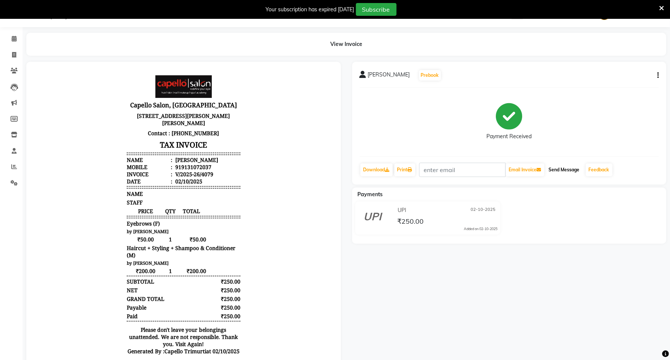
click at [569, 169] on button "Send Message" at bounding box center [564, 169] width 37 height 13
click at [591, 169] on link "Feedback" at bounding box center [599, 169] width 27 height 13
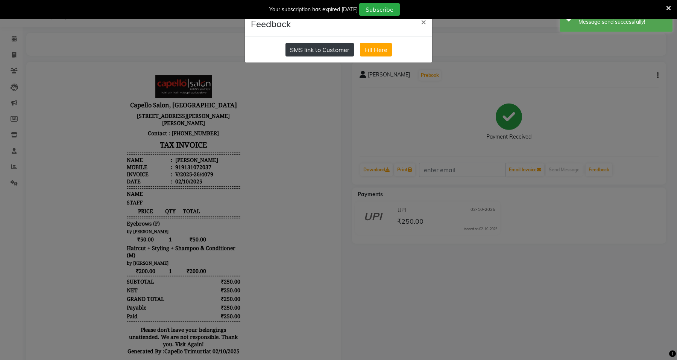
click at [354, 46] on button "SMS link to Customer" at bounding box center [320, 50] width 68 height 14
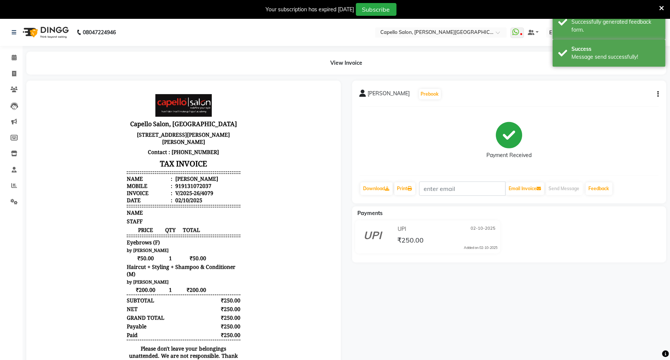
click at [50, 37] on img at bounding box center [45, 32] width 52 height 21
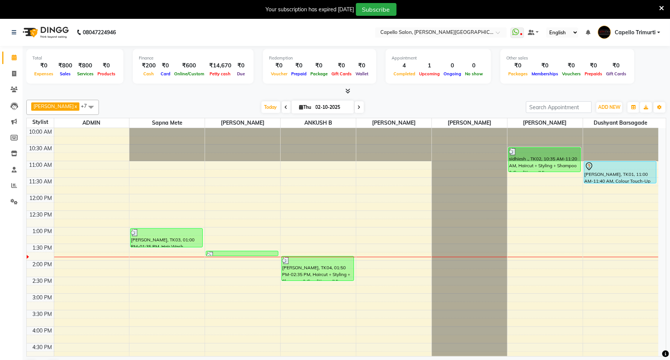
click at [48, 34] on img at bounding box center [45, 32] width 52 height 21
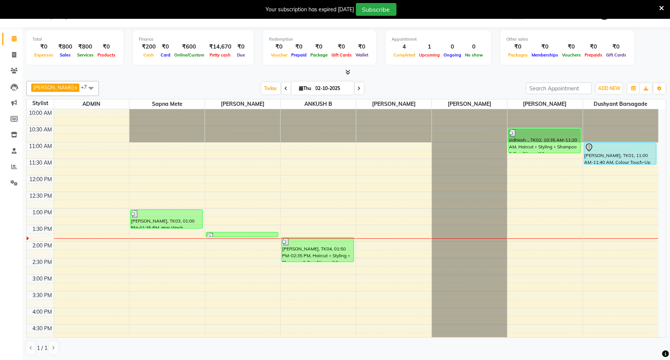
click at [84, 85] on span at bounding box center [91, 88] width 15 height 14
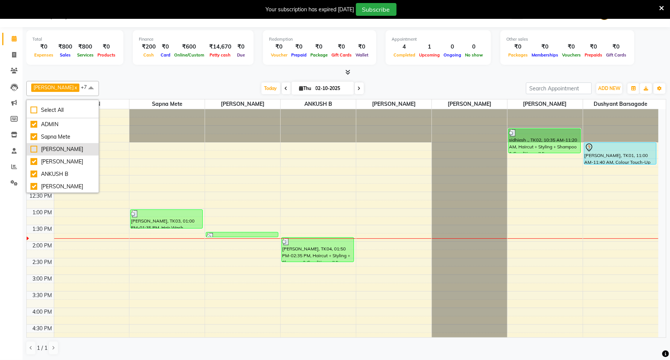
click at [65, 149] on div "[PERSON_NAME]" at bounding box center [62, 149] width 64 height 8
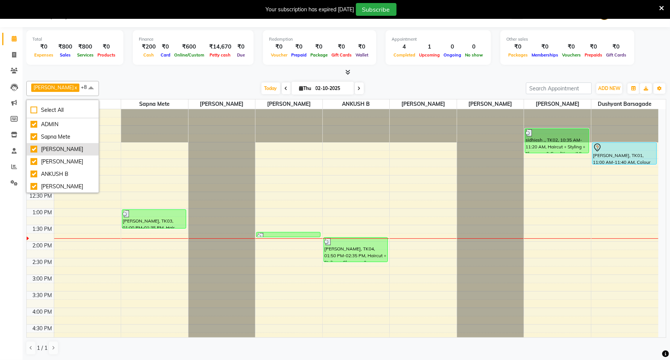
click at [64, 154] on li "[PERSON_NAME]" at bounding box center [63, 149] width 72 height 12
checkbox input "false"
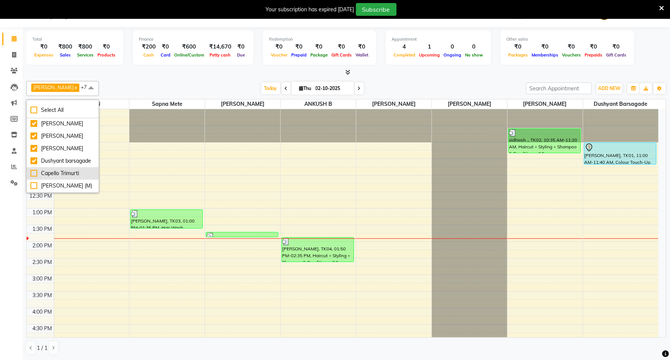
scroll to position [47, 0]
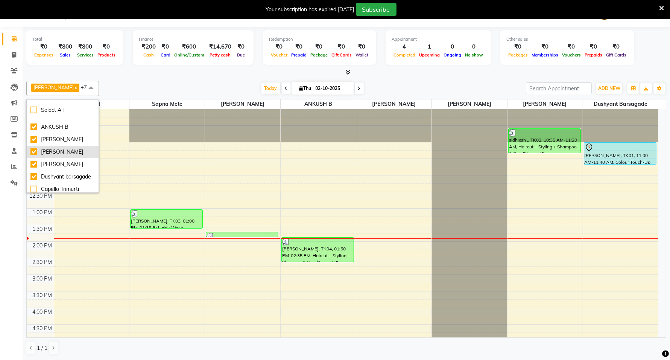
click at [57, 156] on div "[PERSON_NAME]" at bounding box center [62, 152] width 64 height 8
checkbox input "false"
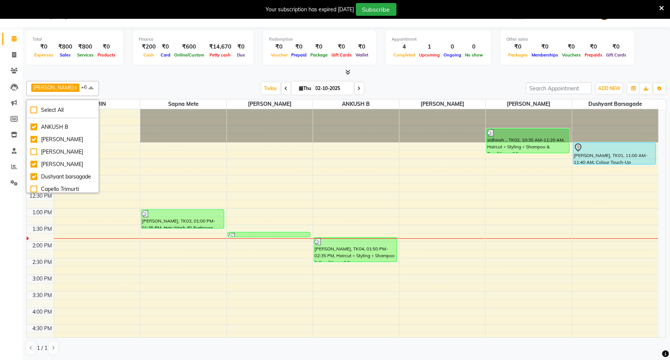
click at [149, 148] on div "10:00 AM 10:30 AM 11:00 AM 11:30 AM 12:00 PM 12:30 PM 1:00 PM 1:30 PM 2:00 PM 2…" at bounding box center [343, 307] width 632 height 397
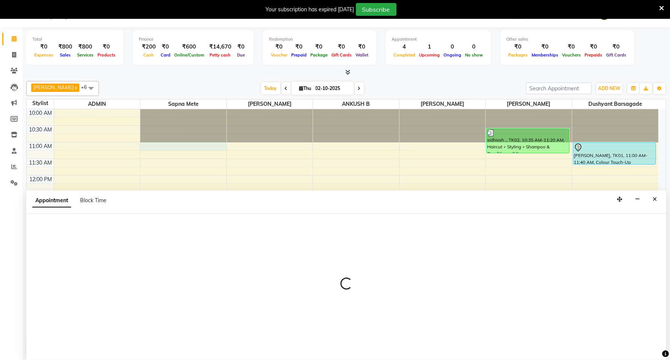
select select "85086"
select select "660"
select select "tentative"
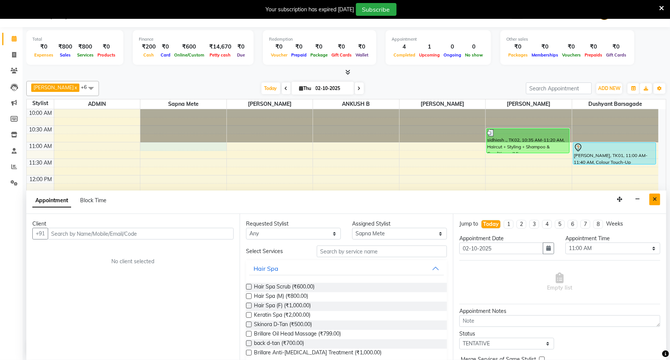
click at [658, 195] on button "Close" at bounding box center [655, 199] width 11 height 12
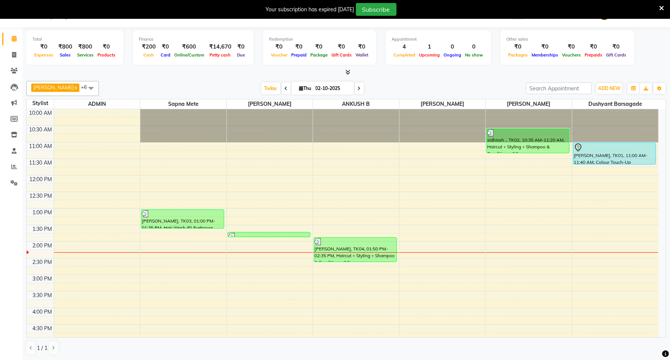
scroll to position [0, 0]
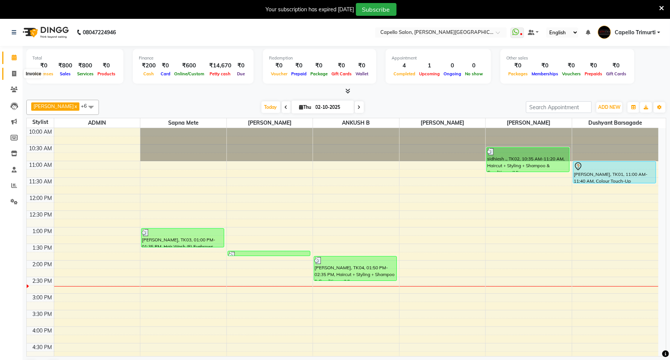
click at [12, 71] on icon at bounding box center [14, 74] width 4 height 6
select select "service"
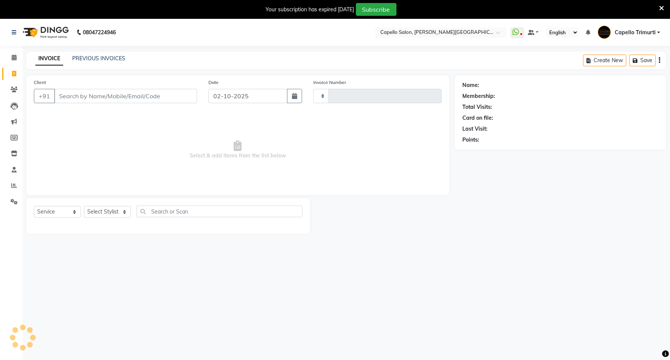
type input "4080"
click at [68, 209] on select "Select Service Product Membership Package Voucher Prepaid Gift Card" at bounding box center [57, 212] width 47 height 12
select select "811"
click at [125, 209] on select "Select Stylist" at bounding box center [107, 212] width 47 height 12
select select "40170"
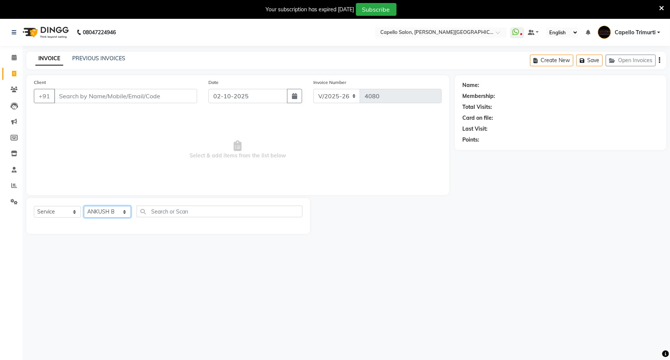
click at [84, 206] on select "Select Stylist ADMIN ANKUSH B Capello Trimurti Dushyant barsagade Kristee Raut …" at bounding box center [107, 212] width 47 height 12
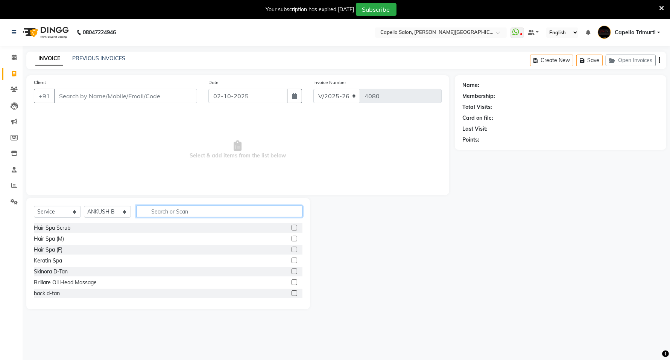
click at [172, 206] on input "text" at bounding box center [220, 211] width 166 height 12
click at [100, 95] on input "Client" at bounding box center [125, 96] width 143 height 14
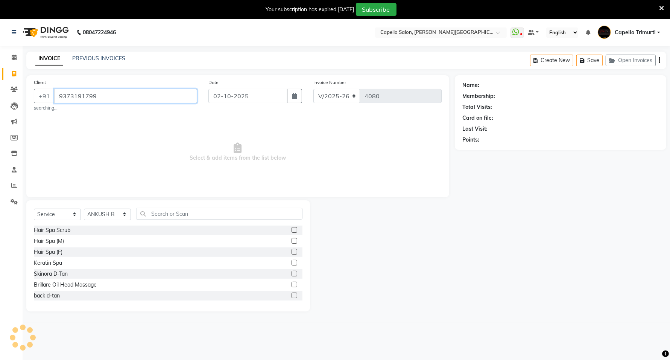
type input "9373191799"
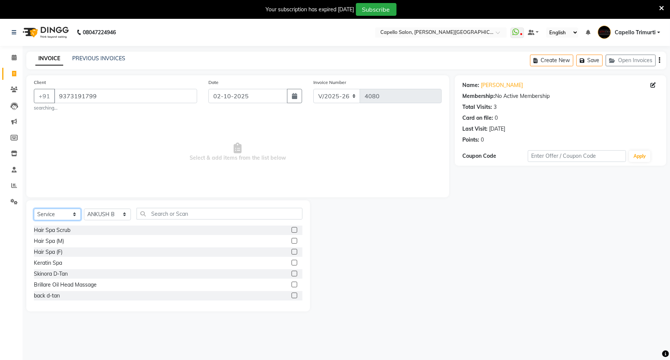
click at [73, 212] on select "Select Service Product Membership Package Voucher Prepaid Gift Card" at bounding box center [57, 214] width 47 height 12
click at [183, 213] on input "text" at bounding box center [220, 214] width 166 height 12
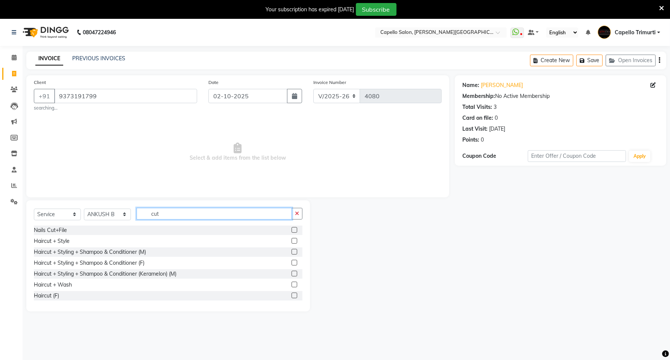
type input "cut"
click at [292, 249] on label at bounding box center [295, 252] width 6 height 6
click at [292, 250] on input "checkbox" at bounding box center [294, 252] width 5 height 5
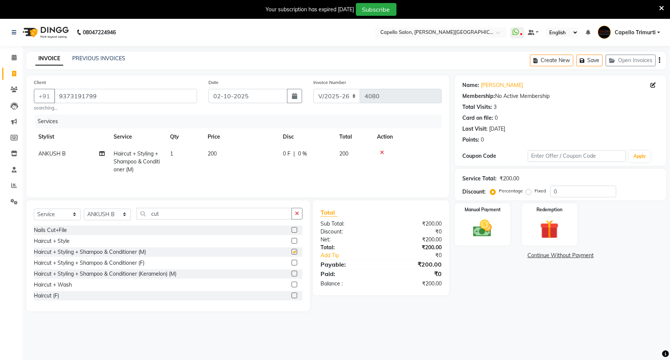
checkbox input "false"
click at [205, 211] on input "cut" at bounding box center [214, 214] width 155 height 12
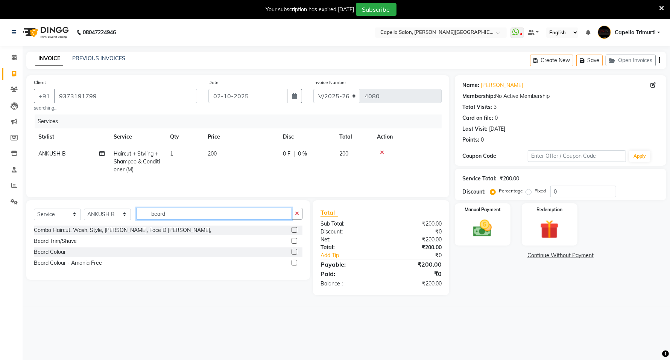
type input "beard"
click at [294, 240] on label at bounding box center [295, 241] width 6 height 6
click at [294, 240] on input "checkbox" at bounding box center [294, 241] width 5 height 5
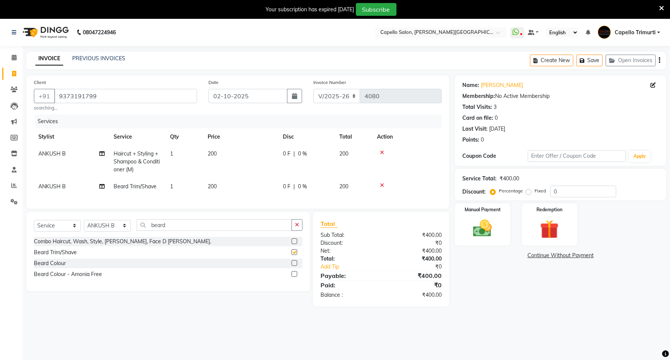
checkbox input "false"
click at [475, 230] on img at bounding box center [483, 228] width 32 height 23
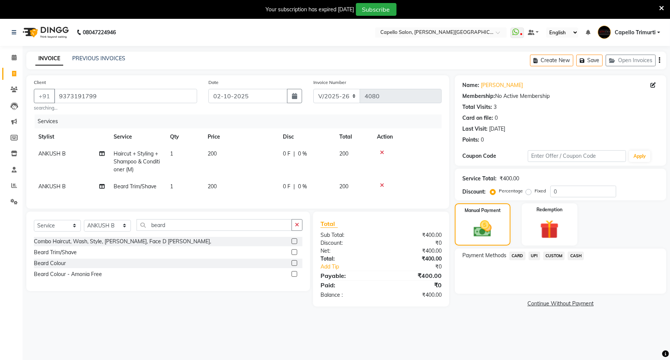
click at [537, 254] on span "UPI" at bounding box center [535, 255] width 12 height 9
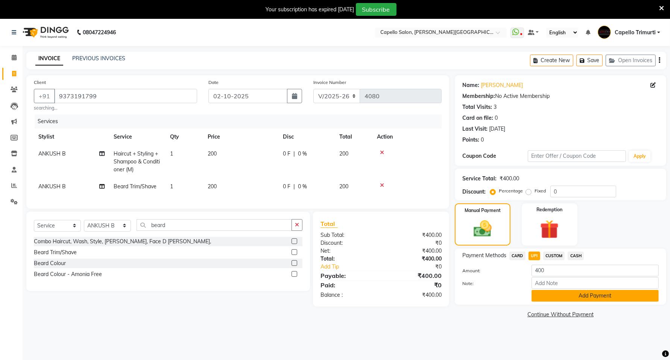
click at [552, 293] on button "Add Payment" at bounding box center [595, 296] width 127 height 12
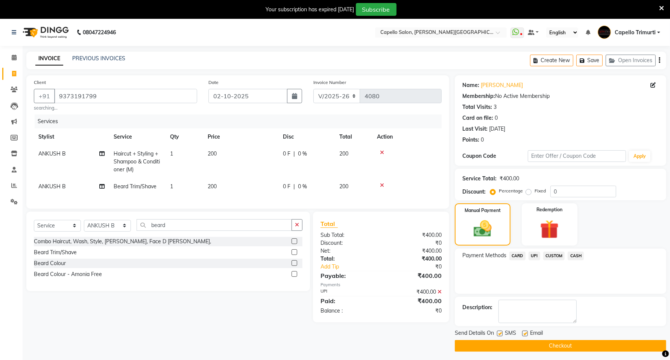
click at [546, 347] on button "Checkout" at bounding box center [560, 346] width 211 height 12
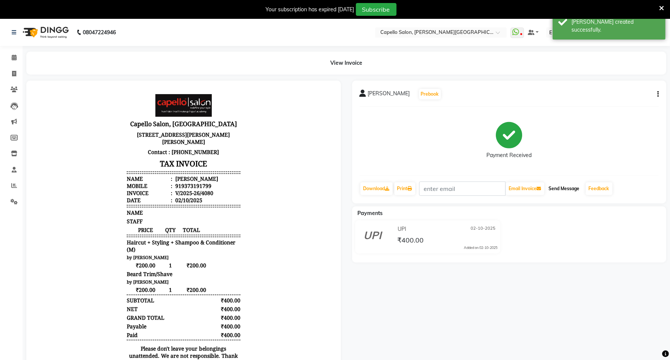
click at [556, 189] on button "Send Message" at bounding box center [564, 188] width 37 height 13
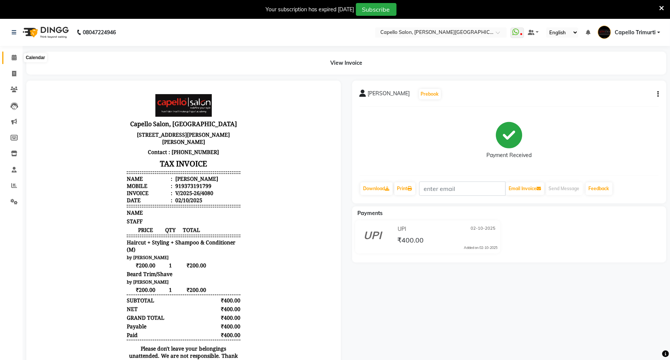
click at [15, 55] on icon at bounding box center [14, 58] width 5 height 6
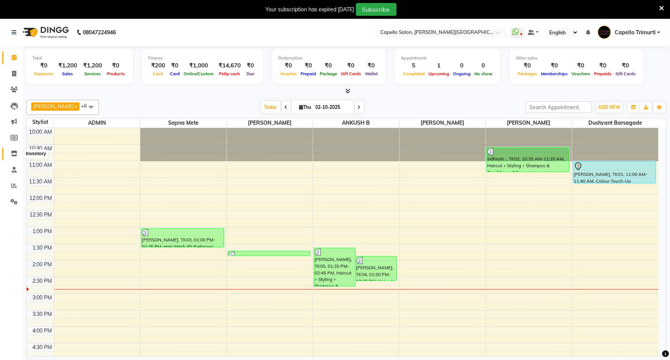
click at [8, 149] on span at bounding box center [14, 153] width 13 height 9
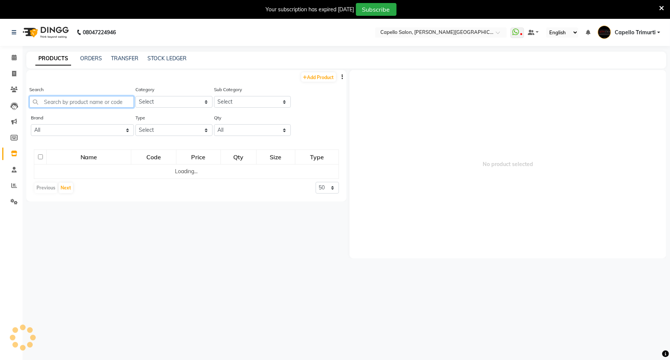
click at [78, 100] on input "text" at bounding box center [81, 102] width 105 height 12
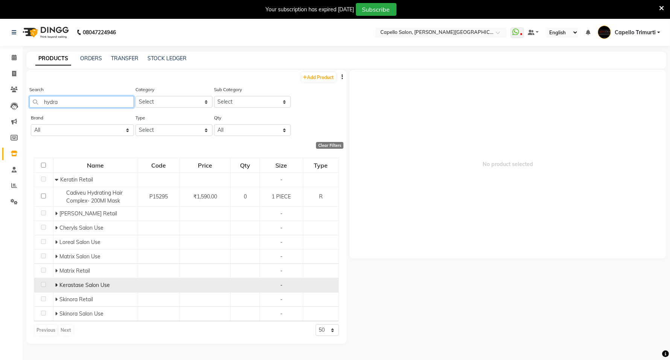
scroll to position [23, 0]
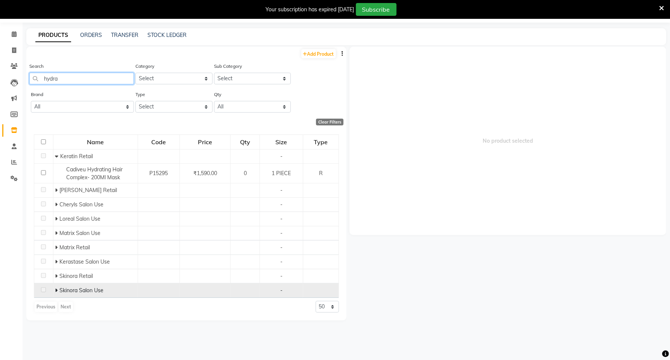
type input "hydra"
click at [58, 289] on span at bounding box center [57, 290] width 5 height 7
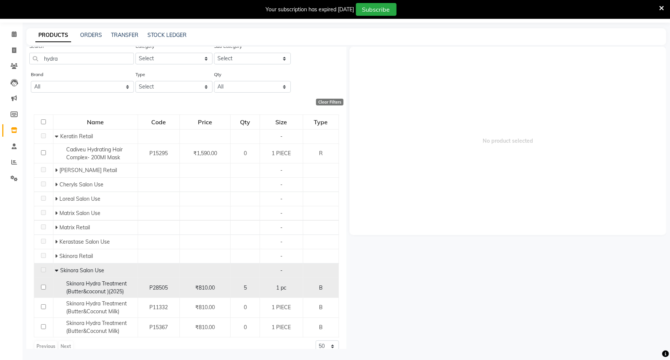
scroll to position [31, 0]
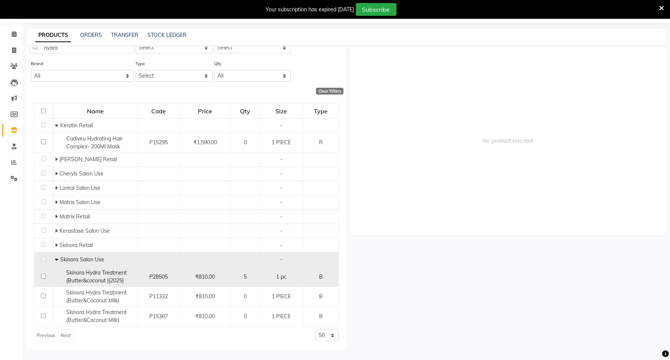
click at [246, 279] on div "5" at bounding box center [245, 277] width 23 height 8
select select
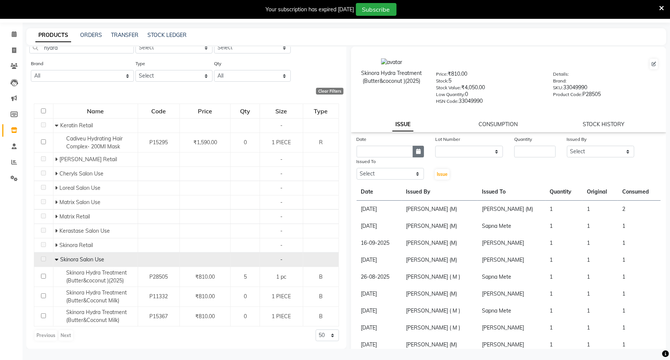
click at [416, 149] on icon "button" at bounding box center [418, 151] width 5 height 5
select select "10"
select select "2025"
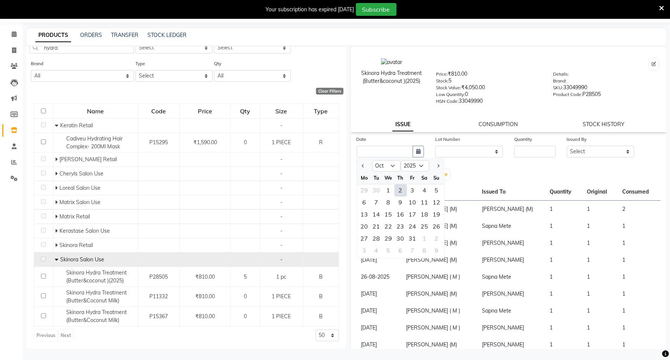
click at [402, 189] on div "2" at bounding box center [401, 190] width 12 height 12
type input "02-10-2025"
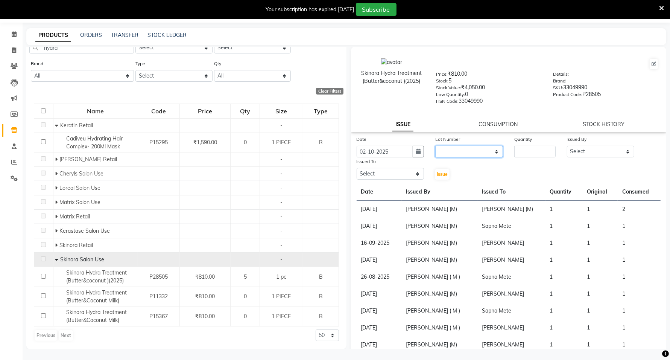
click at [471, 149] on select "None" at bounding box center [469, 152] width 68 height 12
select select "0: null"
click at [435, 146] on select "None" at bounding box center [469, 152] width 68 height 12
click at [526, 153] on input "number" at bounding box center [534, 152] width 41 height 12
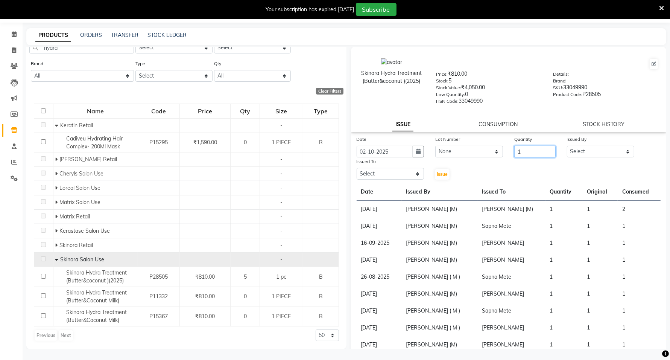
type input "1"
click at [569, 155] on select "Select ADMIN ANKUSH B Capello Trimurti Dushyant barsagade Kristee Raut (M) Nare…" at bounding box center [601, 152] width 68 height 12
select select "14656"
click at [567, 146] on select "Select ADMIN ANKUSH B Capello Trimurti Dushyant barsagade Kristee Raut (M) Nare…" at bounding box center [601, 152] width 68 height 12
click at [361, 168] on select "Select ADMIN ANKUSH B Capello Trimurti Dushyant barsagade Kristee Raut (M) Nare…" at bounding box center [391, 174] width 68 height 12
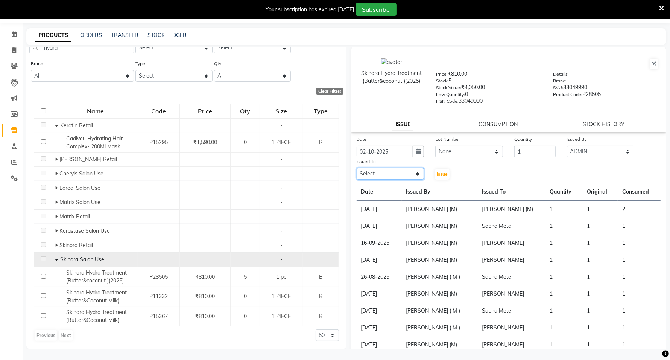
select select "14656"
click at [357, 168] on select "Select ADMIN ANKUSH B Capello Trimurti Dushyant barsagade Kristee Raut (M) Nare…" at bounding box center [391, 174] width 68 height 12
click at [439, 169] on button "Issue" at bounding box center [442, 174] width 15 height 11
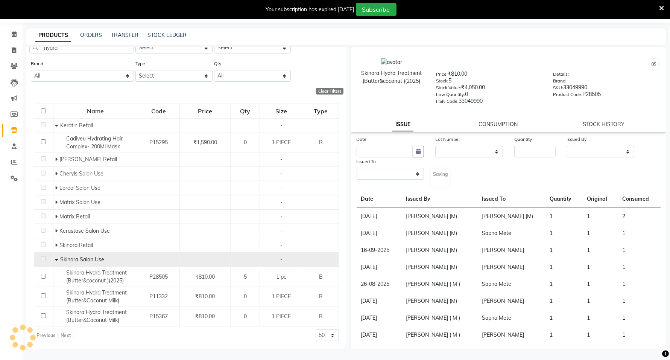
select select
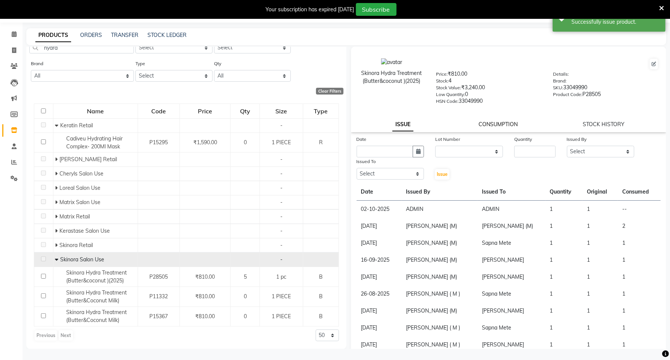
click at [504, 121] on link "CONSUMPTION" at bounding box center [498, 124] width 39 height 7
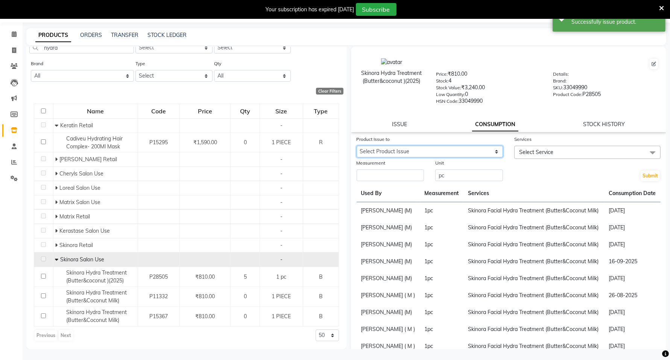
drag, startPoint x: 427, startPoint y: 148, endPoint x: 426, endPoint y: 152, distance: 4.9
click at [427, 148] on select "Select Product Issue 2025-10-02, Issued to: ADMIN, Balance: 1" at bounding box center [430, 152] width 146 height 12
select select "1279394"
click at [357, 146] on select "Select Product Issue 2025-10-02, Issued to: ADMIN, Balance: 1" at bounding box center [430, 152] width 146 height 12
click at [549, 151] on span "Select Service" at bounding box center [536, 152] width 34 height 7
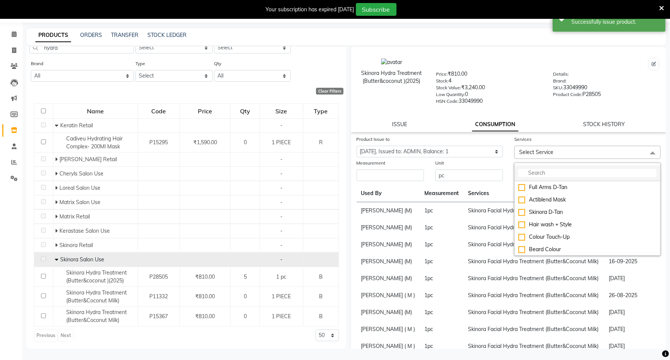
click at [547, 169] on input "multiselect-search" at bounding box center [588, 173] width 138 height 8
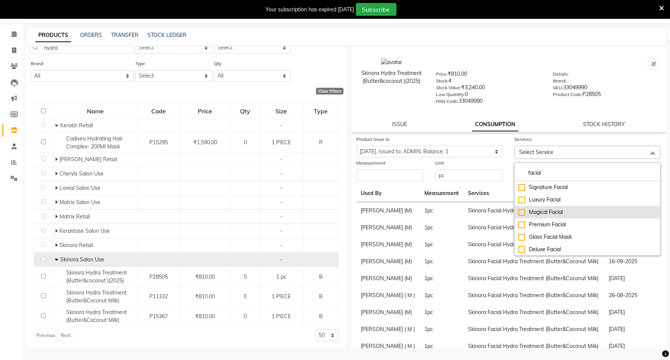
type input "facial"
click at [519, 211] on div "Magical Facial" at bounding box center [588, 212] width 138 height 8
checkbox input "true"
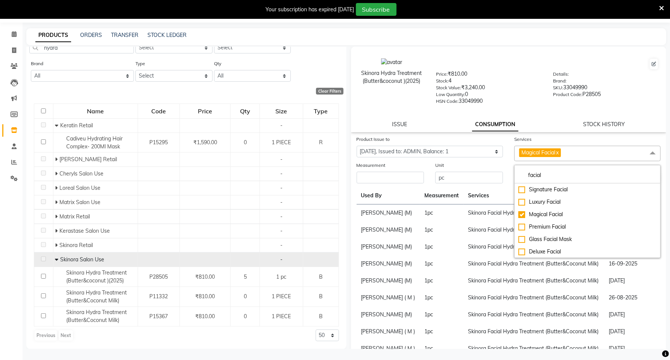
click at [383, 169] on div "Measurement" at bounding box center [391, 166] width 68 height 11
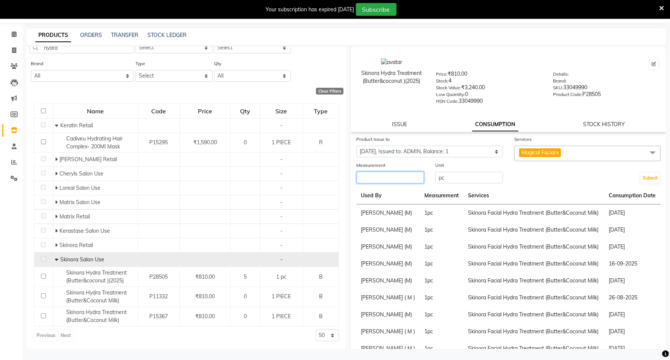
click at [383, 173] on input "number" at bounding box center [391, 178] width 68 height 12
type input "1"
click at [645, 178] on button "Submit" at bounding box center [650, 178] width 19 height 11
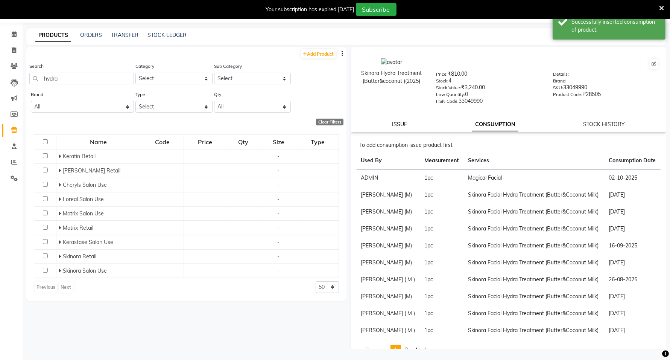
scroll to position [0, 0]
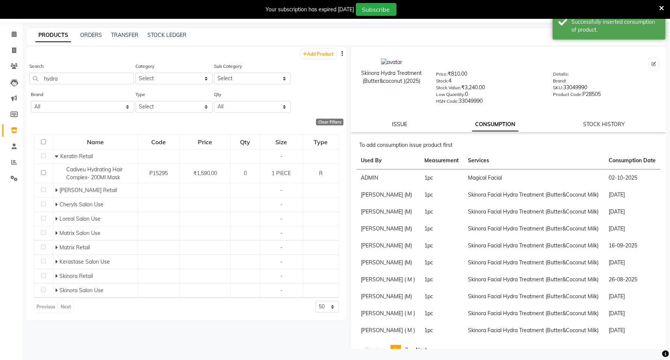
click at [399, 121] on link "ISSUE" at bounding box center [400, 124] width 15 height 7
select select
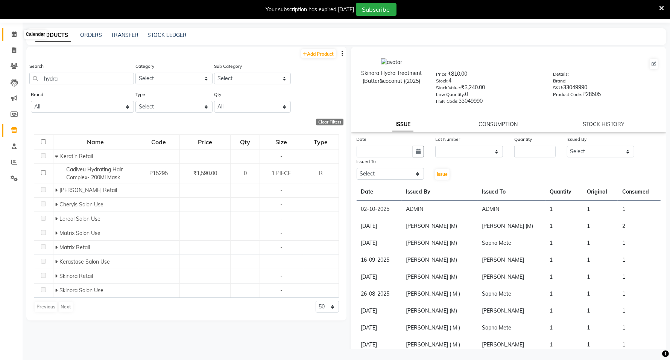
click at [12, 34] on icon at bounding box center [14, 34] width 5 height 6
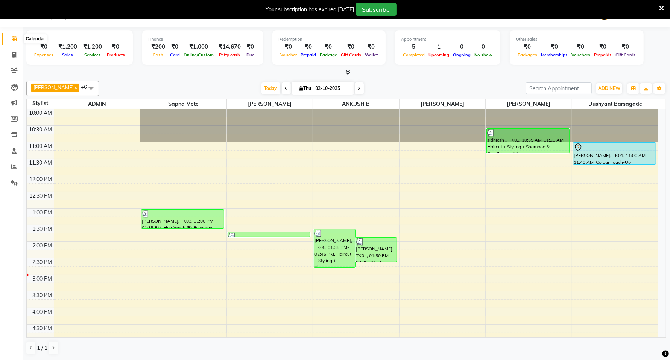
scroll to position [19, 0]
click at [670, 0] on html "08047224946 Select Location × Capello Salon, Trimurti Nagar WhatsApp Status ✕ S…" at bounding box center [335, 161] width 670 height 360
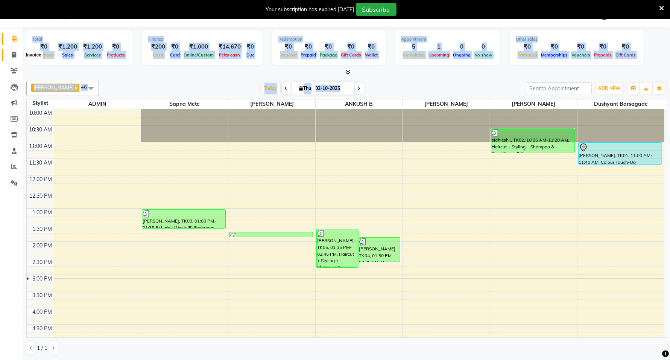
click at [12, 51] on span at bounding box center [14, 55] width 13 height 9
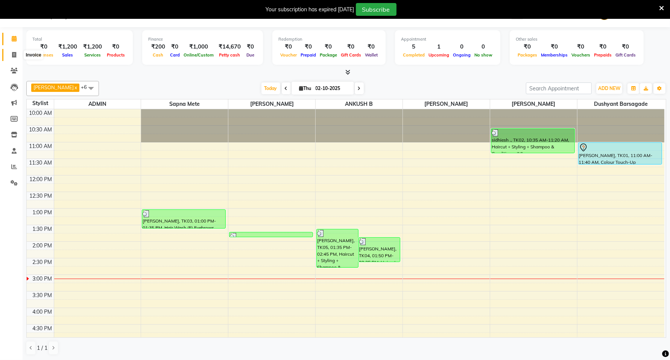
select select "811"
select select "service"
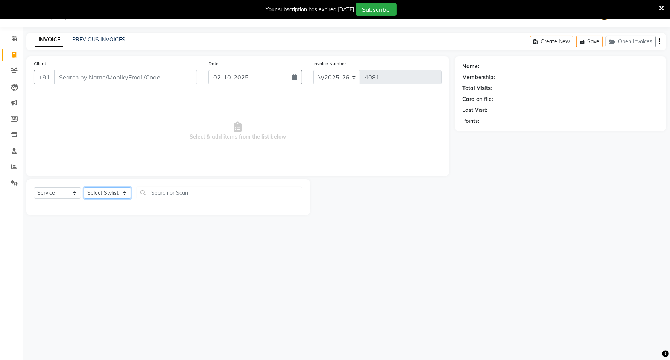
click at [111, 189] on select "Select Stylist" at bounding box center [107, 193] width 47 height 12
select select "75888"
click at [84, 187] on select "Select Stylist ADMIN ANKUSH B Capello Trimurti Dushyant barsagade Kristee Raut …" at bounding box center [107, 193] width 47 height 12
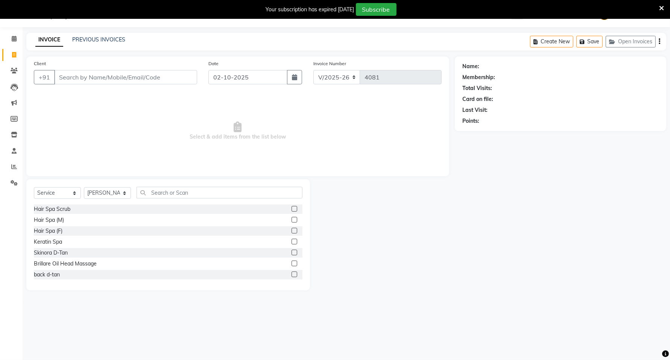
click at [167, 181] on div "Select Service Product Membership Package Voucher Prepaid Gift Card Select Styl…" at bounding box center [168, 234] width 284 height 111
click at [163, 189] on input "text" at bounding box center [220, 193] width 166 height 12
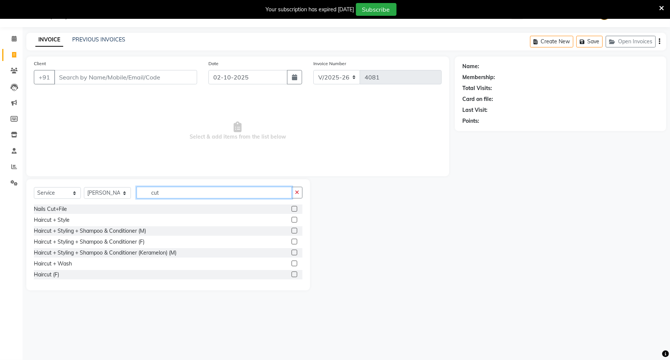
type input "cut"
click at [292, 241] on label at bounding box center [295, 242] width 6 height 6
click at [292, 241] on input "checkbox" at bounding box center [294, 241] width 5 height 5
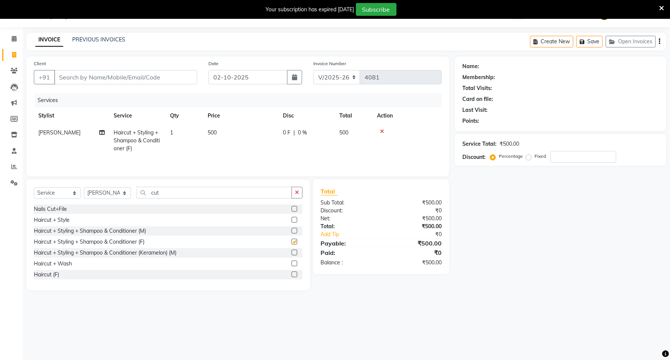
checkbox input "false"
drag, startPoint x: 84, startPoint y: 70, endPoint x: 85, endPoint y: 76, distance: 5.3
click at [85, 76] on input "Client" at bounding box center [125, 77] width 143 height 14
type input "9"
type input "0"
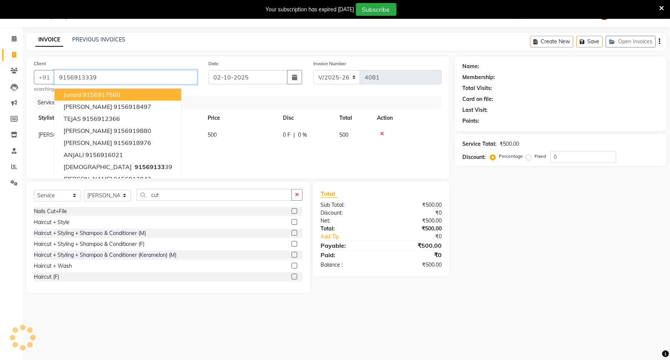
type input "9156913339"
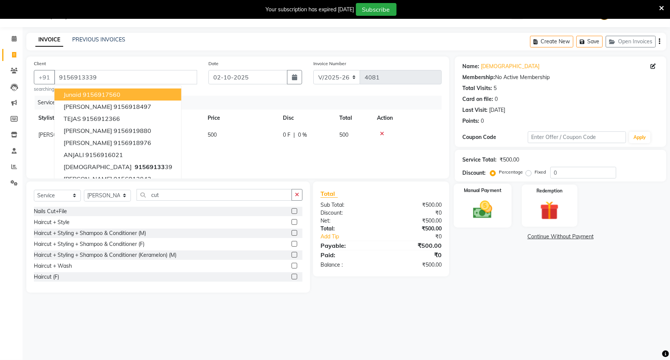
click at [476, 202] on img at bounding box center [483, 209] width 32 height 23
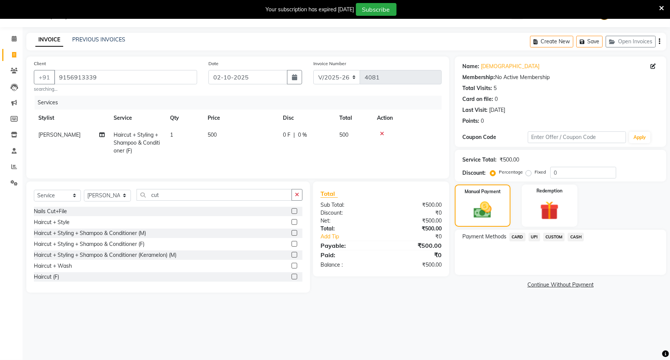
click at [534, 236] on span "UPI" at bounding box center [535, 237] width 12 height 9
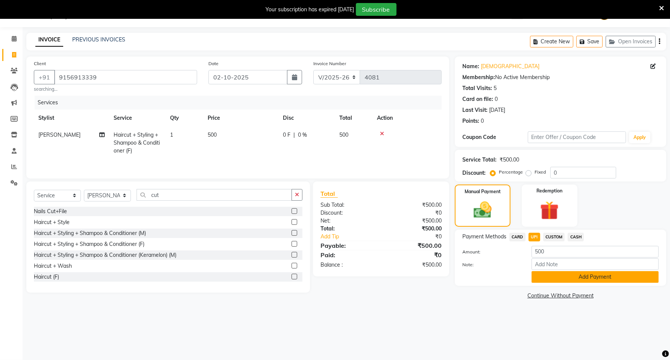
click at [558, 273] on button "Add Payment" at bounding box center [595, 277] width 127 height 12
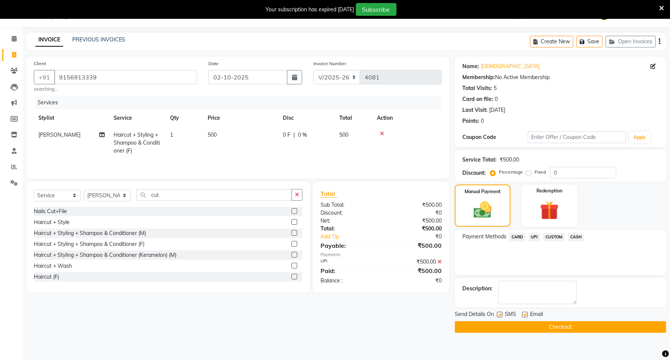
click at [558, 326] on button "Checkout" at bounding box center [560, 327] width 211 height 12
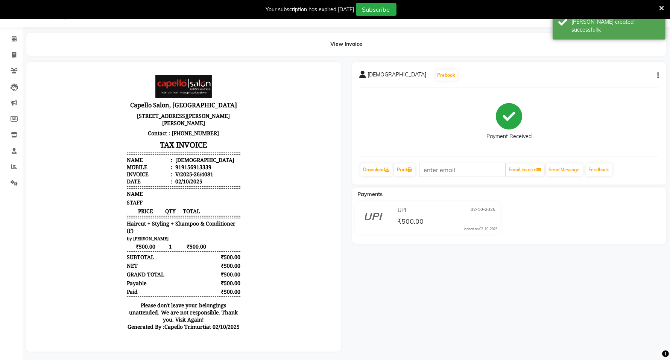
drag, startPoint x: 85, startPoint y: 77, endPoint x: 195, endPoint y: 96, distance: 111.9
click at [84, 78] on body "Capello Salon, Trimuti Nagar P No 175, G- Floor, Mahalaxmi Apartment, Trimurti …" at bounding box center [184, 204] width 294 height 265
click at [195, 96] on body "Capello Salon, Trimuti Nagar P No 175, G- Floor, Mahalaxmi Apartment, Trimurti …" at bounding box center [184, 204] width 294 height 265
click at [12, 53] on icon at bounding box center [14, 55] width 4 height 6
select select "service"
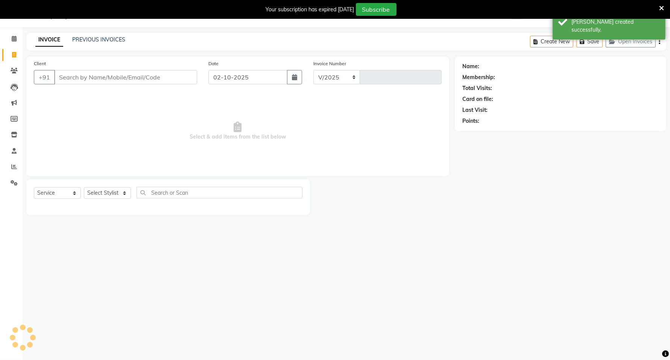
select select "811"
type input "4082"
click at [100, 192] on select "Select Stylist ADMIN ANKUSH B Capello Trimurti Dushyant barsagade Kristee Raut …" at bounding box center [107, 193] width 47 height 12
select select "85086"
click at [84, 187] on select "Select Stylist ADMIN ANKUSH B Capello Trimurti Dushyant barsagade Kristee Raut …" at bounding box center [107, 193] width 47 height 12
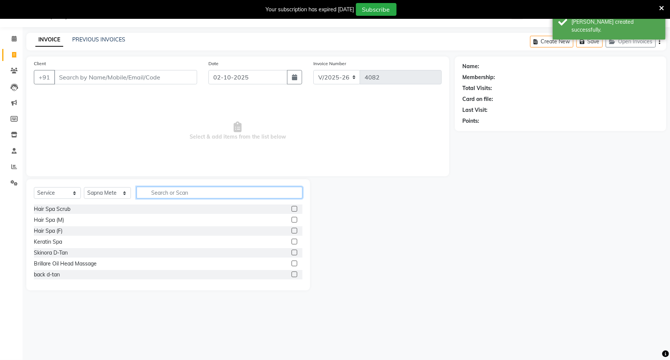
click at [178, 192] on input "text" at bounding box center [220, 193] width 166 height 12
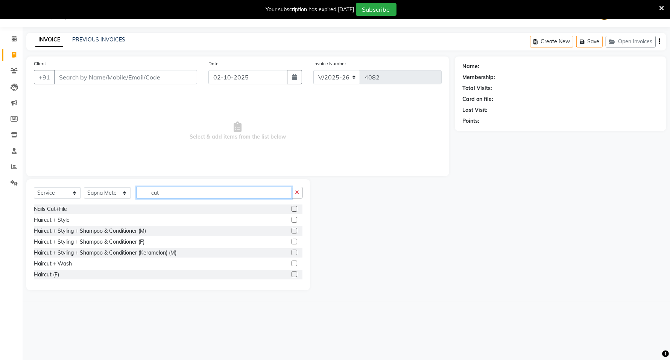
type input "cut"
click at [292, 240] on label at bounding box center [295, 242] width 6 height 6
click at [292, 240] on input "checkbox" at bounding box center [294, 241] width 5 height 5
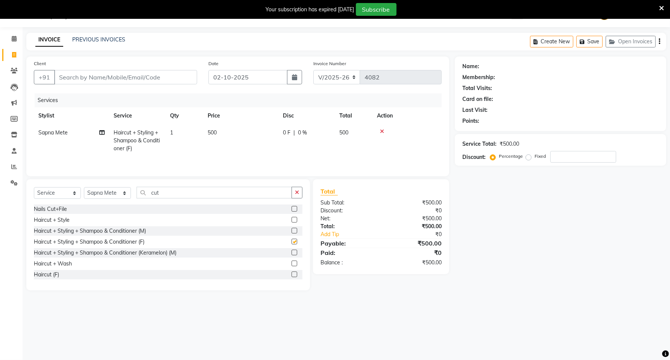
checkbox input "false"
click at [145, 75] on input "Client" at bounding box center [125, 77] width 143 height 14
drag, startPoint x: 122, startPoint y: 173, endPoint x: 141, endPoint y: 114, distance: 62.7
click at [134, 130] on div "Client +91 Date 02-10-2025 Invoice Number V/2025 V/2025-26 4082 Services Stylis…" at bounding box center [237, 116] width 423 height 120
click at [151, 76] on input "Client" at bounding box center [125, 77] width 143 height 14
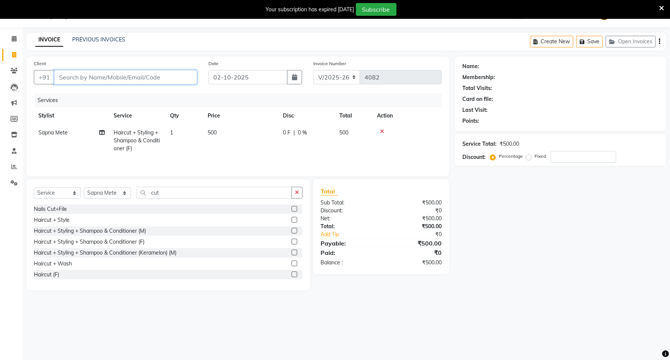
type input "8"
type input "0"
type input "8482895720"
click at [184, 77] on span "Add Client" at bounding box center [178, 77] width 30 height 8
select select "22"
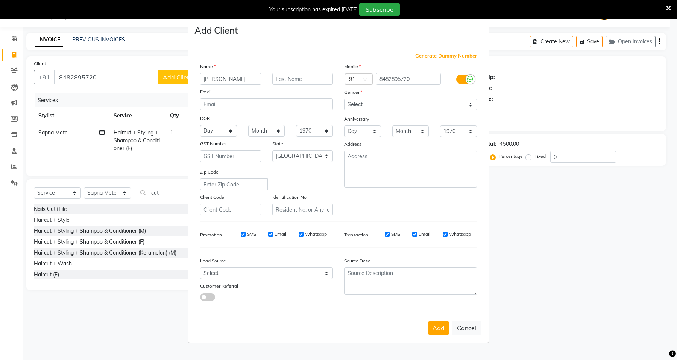
type input "anuja"
click at [399, 106] on select "Select Male Female Other Prefer Not To Say" at bounding box center [410, 105] width 133 height 12
select select "female"
click at [344, 99] on select "Select Male Female Other Prefer Not To Say" at bounding box center [410, 105] width 133 height 12
click at [433, 327] on button "Add" at bounding box center [438, 328] width 21 height 14
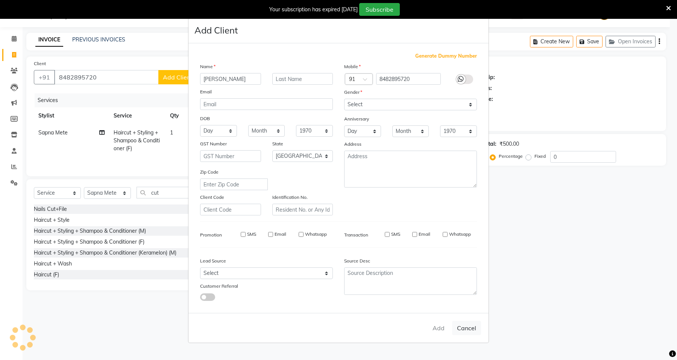
select select
select select "null"
select select
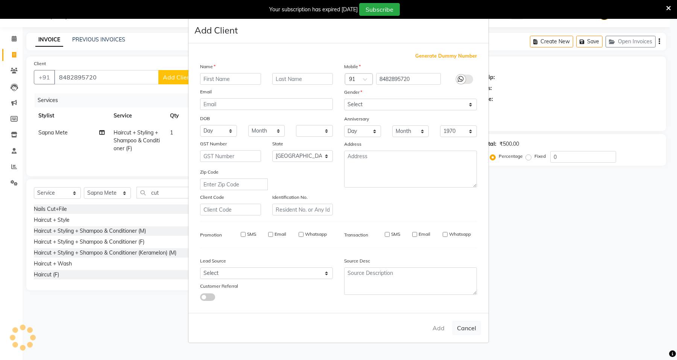
select select
checkbox input "false"
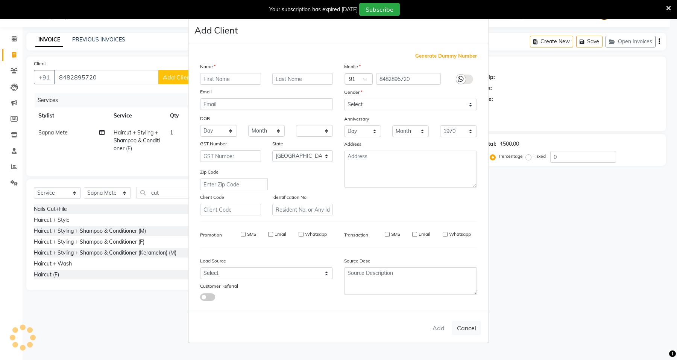
checkbox input "false"
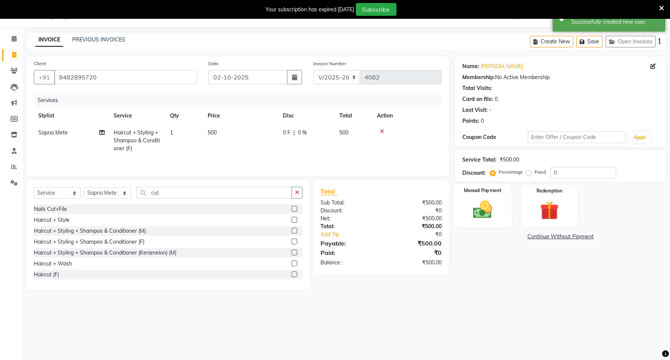
click at [497, 211] on img at bounding box center [483, 209] width 32 height 23
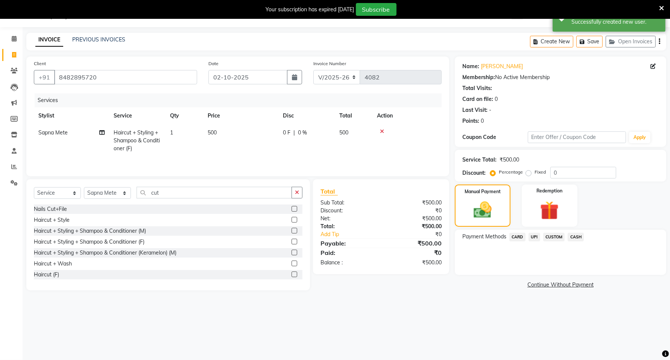
click at [537, 238] on span "UPI" at bounding box center [535, 237] width 12 height 9
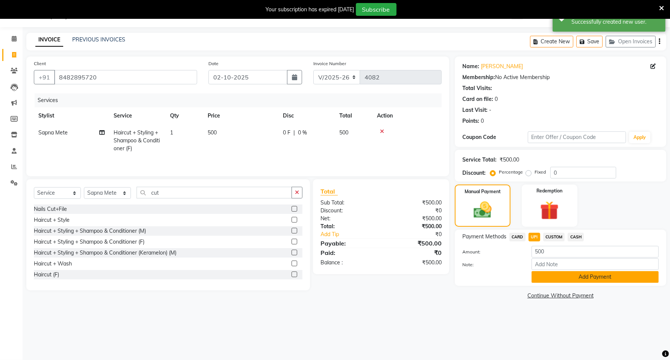
click at [544, 274] on button "Add Payment" at bounding box center [595, 277] width 127 height 12
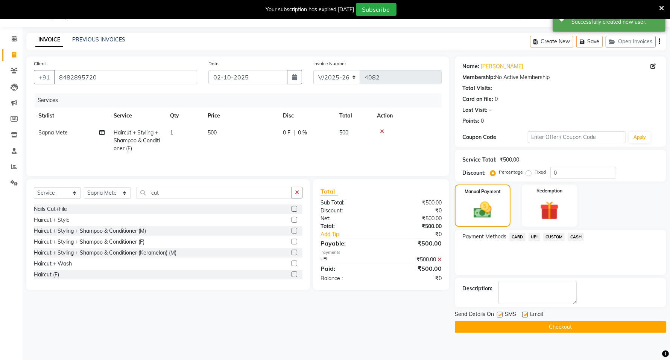
click at [547, 325] on button "Checkout" at bounding box center [560, 327] width 211 height 12
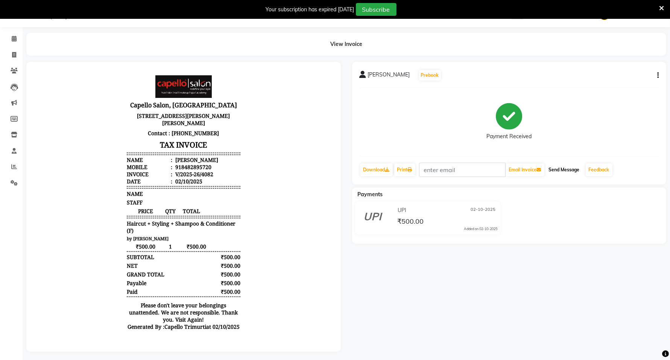
click at [573, 173] on button "Send Message" at bounding box center [564, 169] width 37 height 13
drag, startPoint x: 10, startPoint y: 38, endPoint x: 12, endPoint y: 59, distance: 21.5
click at [10, 38] on span at bounding box center [14, 39] width 13 height 9
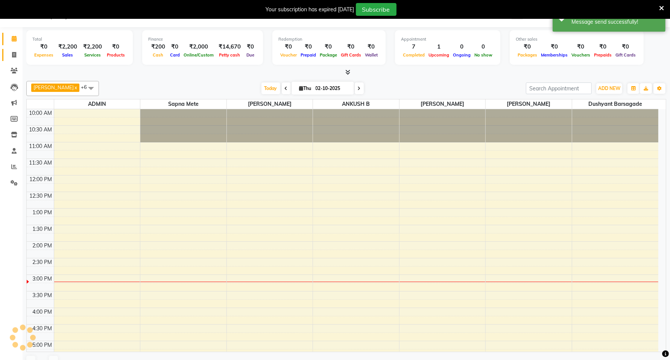
click at [13, 52] on icon at bounding box center [14, 55] width 4 height 6
click at [14, 52] on icon at bounding box center [14, 55] width 4 height 6
select select "service"
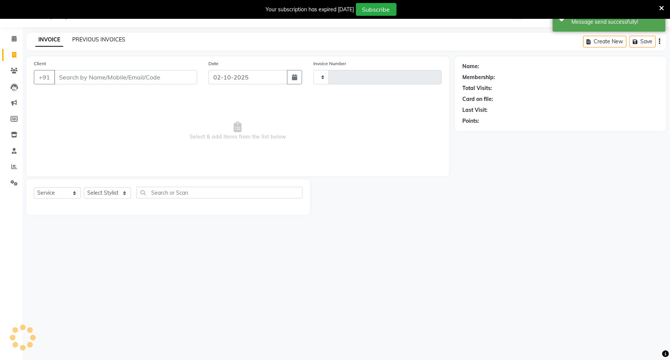
click at [81, 40] on link "PREVIOUS INVOICES" at bounding box center [98, 39] width 53 height 7
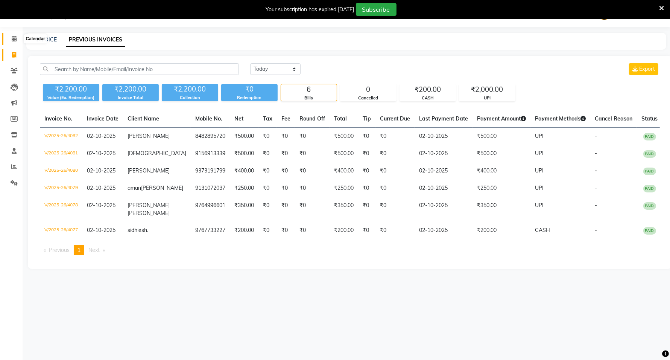
click at [12, 42] on span at bounding box center [14, 39] width 13 height 9
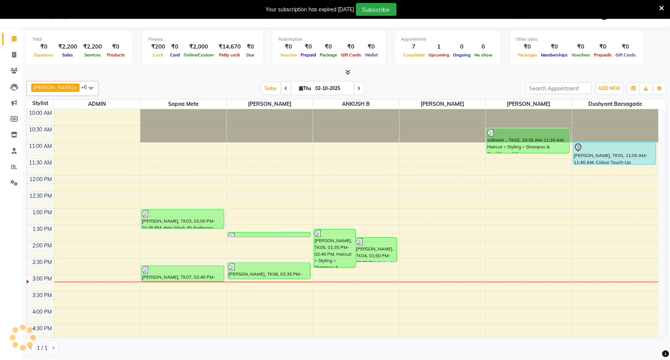
scroll to position [168, 0]
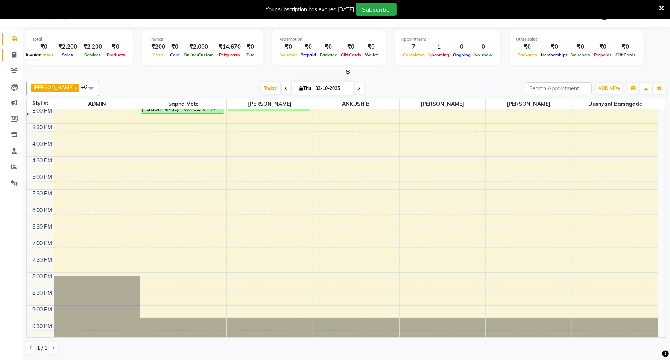
click at [16, 55] on span at bounding box center [14, 55] width 13 height 9
select select "service"
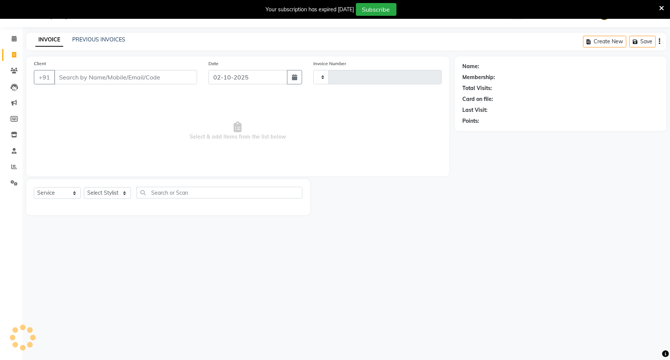
type input "4083"
select select "811"
click at [79, 85] on div "Client +91" at bounding box center [115, 74] width 175 height 31
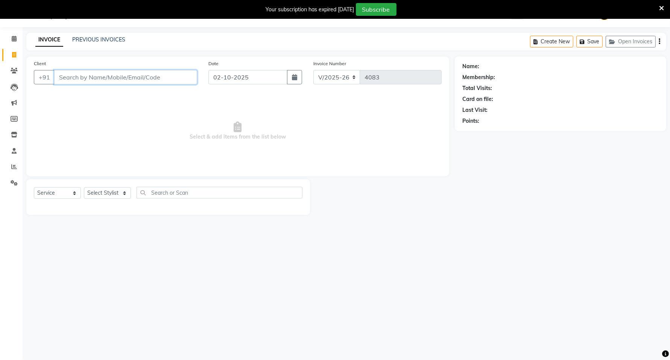
click at [83, 79] on input "Client" at bounding box center [125, 77] width 143 height 14
type input "8629080505"
click at [180, 74] on span "Add Client" at bounding box center [178, 77] width 30 height 8
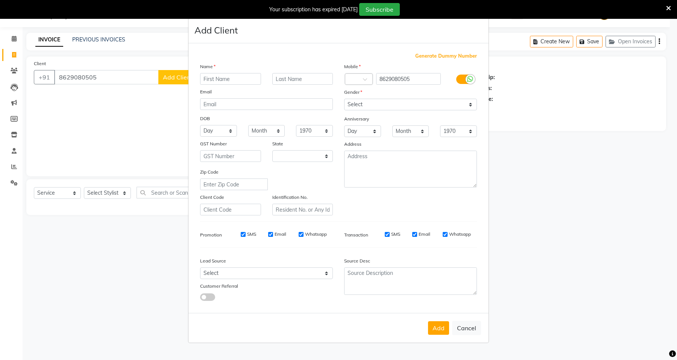
select select "22"
drag, startPoint x: 5, startPoint y: 315, endPoint x: 8, endPoint y: 318, distance: 4.8
click at [8, 318] on ngb-modal-window "Add Client Generate Dummy Number Name d Email DOB Day 01 02 03 04 05 06 07 08 0…" at bounding box center [338, 180] width 677 height 360
click at [228, 82] on input "d" at bounding box center [230, 79] width 61 height 12
type input "dhurv"
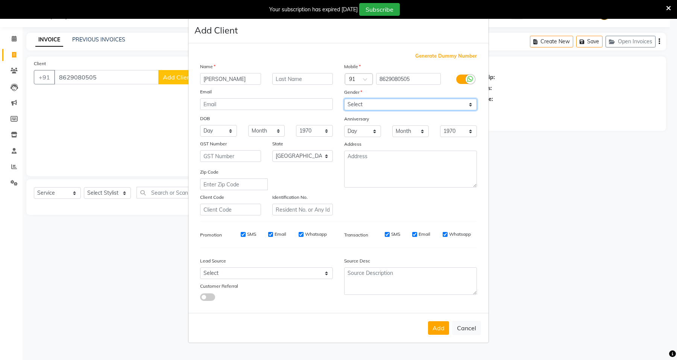
click at [373, 103] on select "Select Male Female Other Prefer Not To Say" at bounding box center [410, 105] width 133 height 12
select select "[DEMOGRAPHIC_DATA]"
click at [344, 99] on select "Select Male Female Other Prefer Not To Say" at bounding box center [410, 105] width 133 height 12
click at [442, 323] on button "Add" at bounding box center [438, 328] width 21 height 14
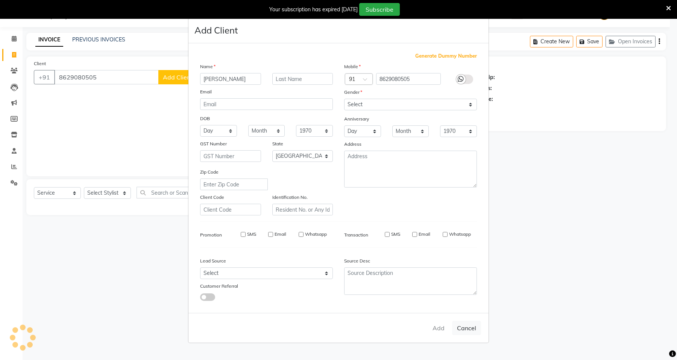
select select
select select "null"
select select
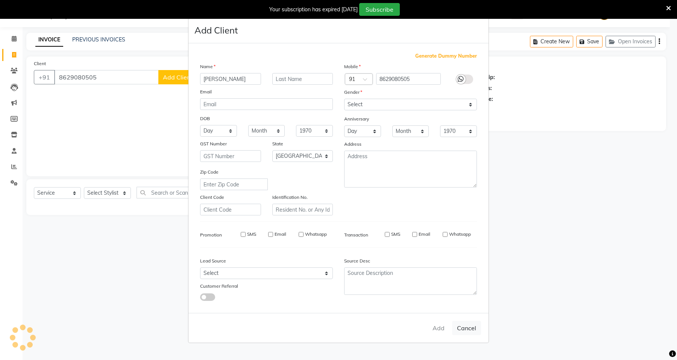
select select
checkbox input "false"
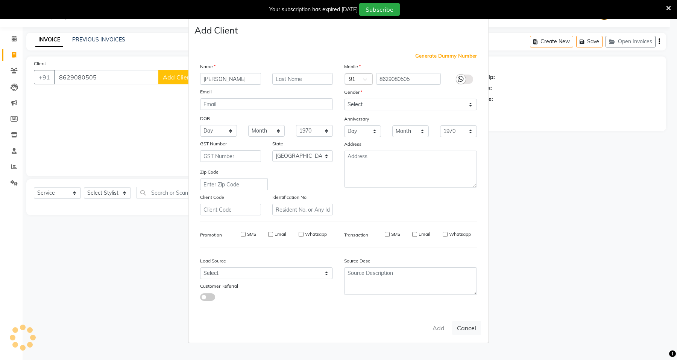
checkbox input "false"
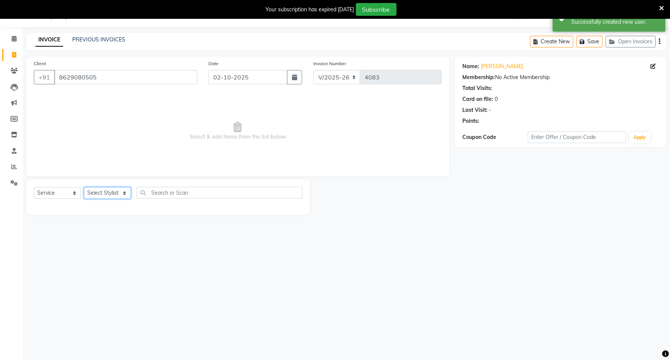
click at [114, 192] on select "Select Stylist ADMIN ANKUSH B Capello Trimurti Dushyant barsagade Kristee Raut …" at bounding box center [107, 193] width 47 height 12
select select "40170"
click at [84, 187] on select "Select Stylist ADMIN ANKUSH B Capello Trimurti Dushyant barsagade Kristee Raut …" at bounding box center [107, 193] width 47 height 12
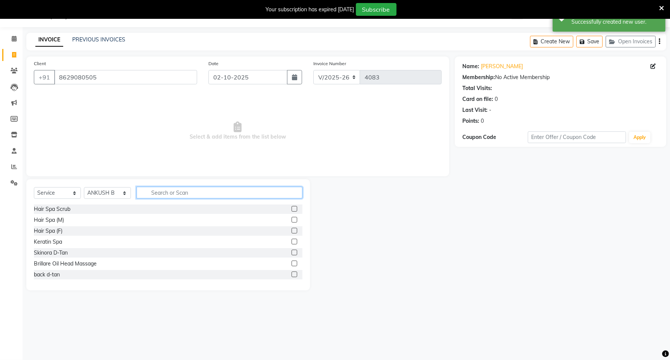
click at [208, 195] on input "text" at bounding box center [220, 193] width 166 height 12
type input "cut"
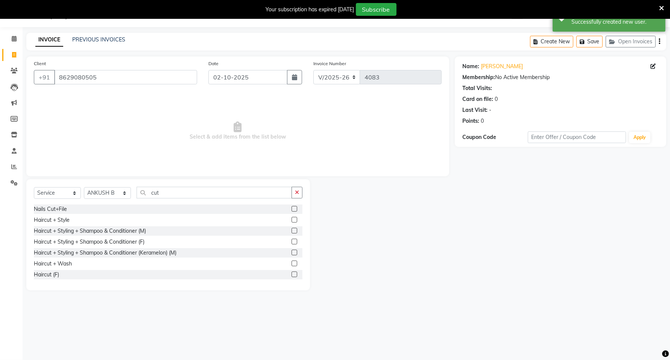
click at [292, 230] on label at bounding box center [295, 231] width 6 height 6
click at [292, 230] on input "checkbox" at bounding box center [294, 230] width 5 height 5
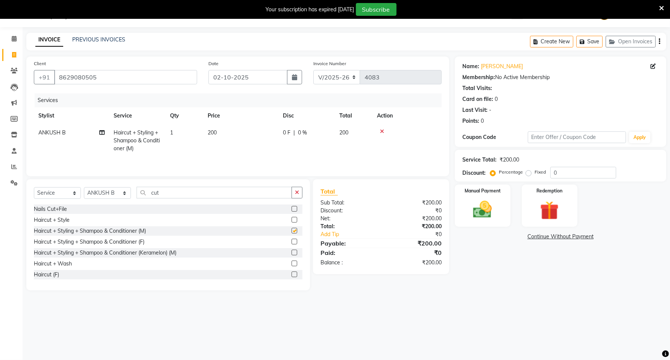
checkbox input "false"
click at [217, 131] on span "200" at bounding box center [212, 132] width 9 height 7
select select "40170"
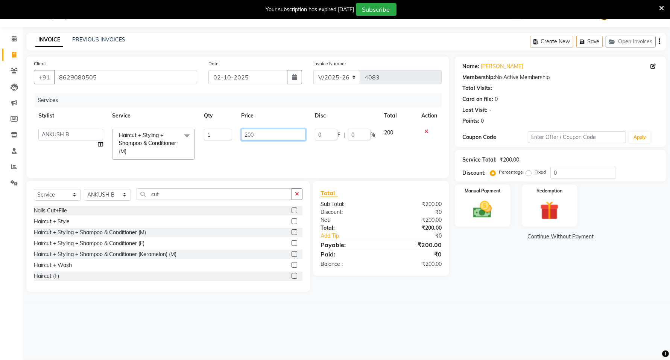
click at [277, 135] on input "200" at bounding box center [273, 135] width 65 height 12
type input "2"
type input "99"
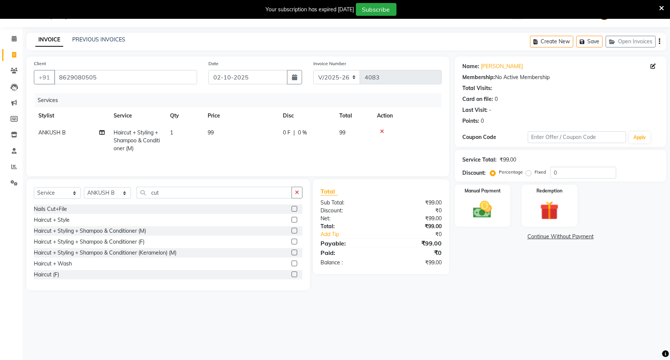
click at [527, 294] on main "INVOICE PREVIOUS INVOICES Create New Save Open Invoices Client +91 8629080505 D…" at bounding box center [347, 167] width 648 height 269
click at [494, 219] on img at bounding box center [483, 209] width 32 height 23
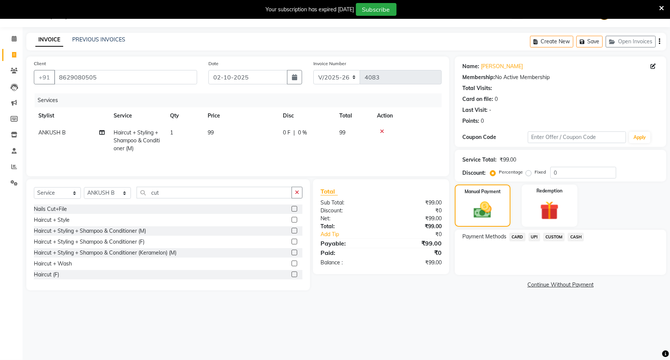
click at [535, 239] on span "UPI" at bounding box center [535, 237] width 12 height 9
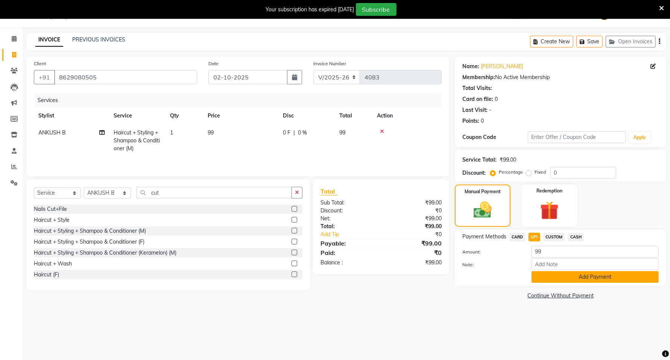
click at [551, 281] on button "Add Payment" at bounding box center [595, 277] width 127 height 12
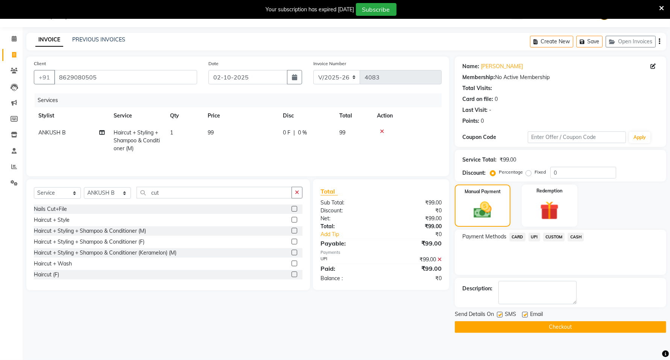
click at [552, 326] on button "Checkout" at bounding box center [560, 327] width 211 height 12
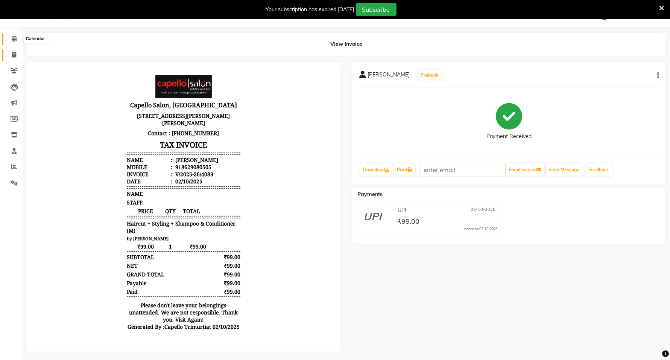
drag, startPoint x: 12, startPoint y: 41, endPoint x: 14, endPoint y: 52, distance: 10.7
click at [12, 41] on icon at bounding box center [14, 39] width 5 height 6
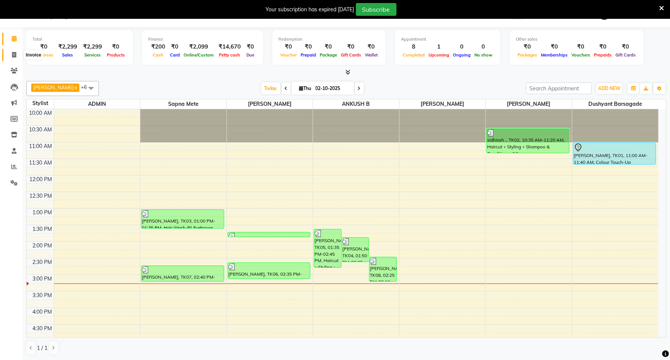
click at [11, 55] on span at bounding box center [14, 55] width 13 height 9
select select "service"
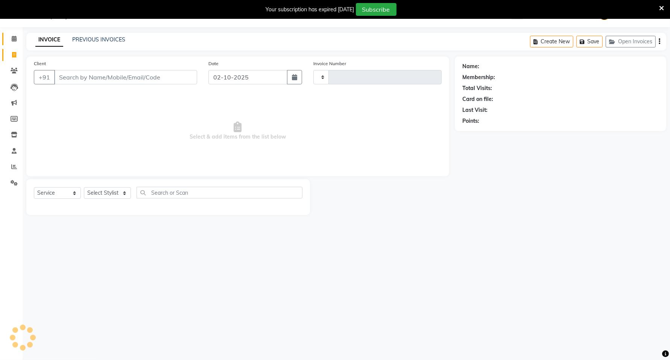
type input "4084"
select select "811"
click at [125, 189] on select "Select Stylist ADMIN ANKUSH B Capello Trimurti Dushyant barsagade Kristee Raut …" at bounding box center [107, 193] width 47 height 12
select select "40598"
click at [84, 187] on select "Select Stylist ADMIN ANKUSH B Capello Trimurti Dushyant barsagade Kristee Raut …" at bounding box center [107, 193] width 47 height 12
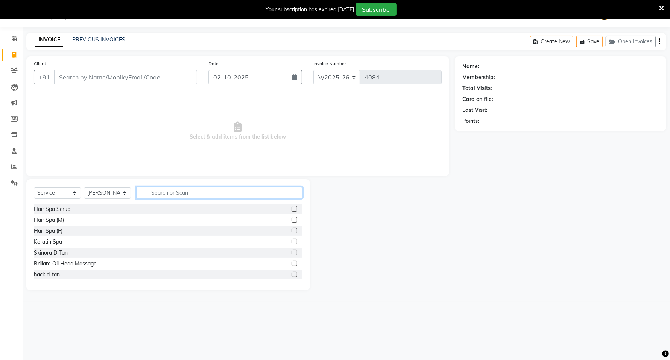
click at [163, 192] on input "text" at bounding box center [220, 193] width 166 height 12
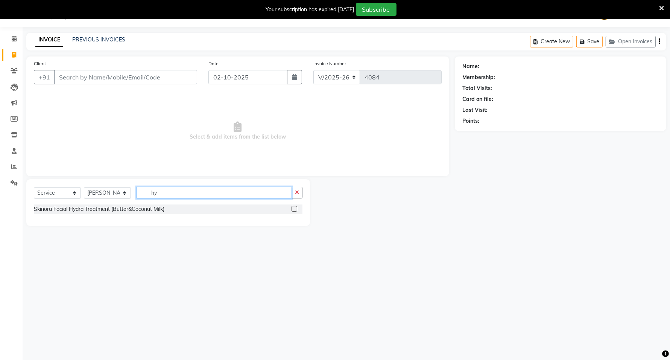
type input "hy"
click at [293, 210] on label at bounding box center [295, 209] width 6 height 6
click at [293, 210] on input "checkbox" at bounding box center [294, 209] width 5 height 5
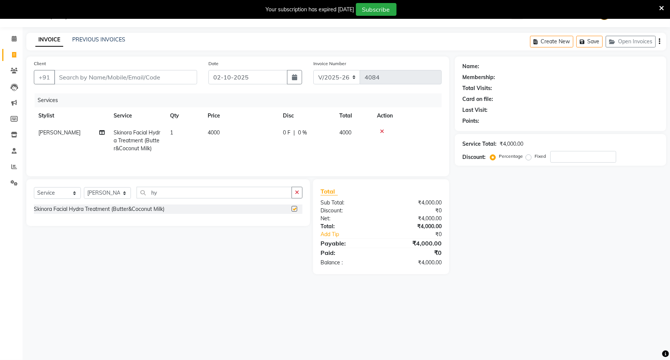
checkbox input "false"
click at [221, 191] on input "hy" at bounding box center [214, 193] width 155 height 12
type input "h"
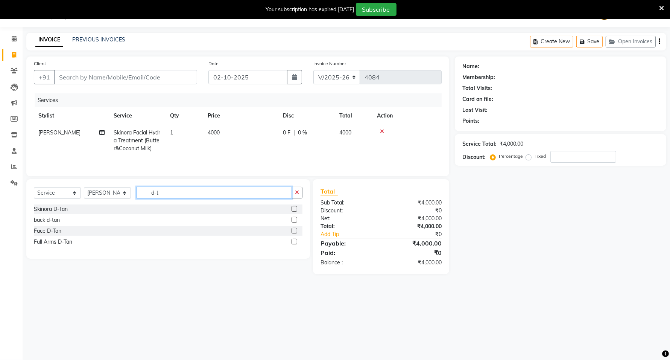
type input "d-t"
click at [296, 234] on div at bounding box center [294, 232] width 5 height 8
click at [292, 229] on label at bounding box center [295, 231] width 6 height 6
click at [292, 229] on input "checkbox" at bounding box center [294, 230] width 5 height 5
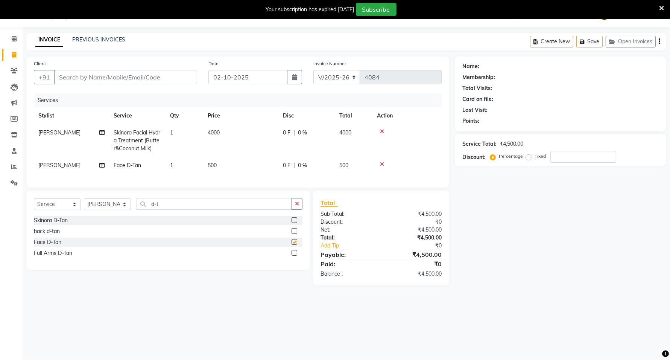
checkbox input "false"
click at [169, 210] on input "d-t" at bounding box center [214, 204] width 155 height 12
type input "d"
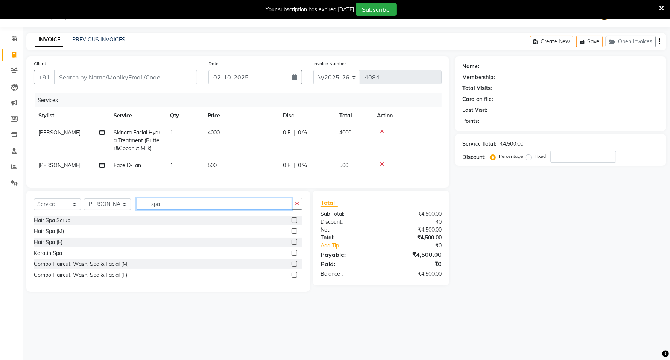
type input "spa"
click at [294, 234] on label at bounding box center [295, 231] width 6 height 6
click at [294, 234] on input "checkbox" at bounding box center [294, 231] width 5 height 5
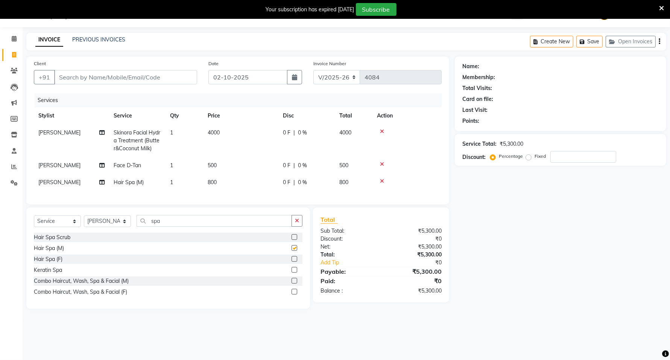
checkbox input "false"
click at [217, 186] on td "800" at bounding box center [240, 182] width 75 height 17
click at [203, 186] on td "1" at bounding box center [185, 182] width 38 height 17
select select "40598"
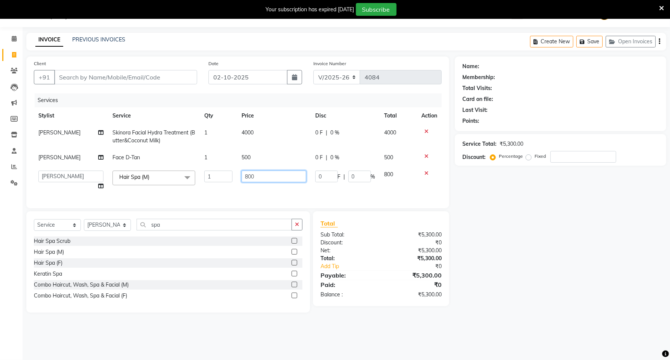
click at [260, 174] on input "800" at bounding box center [274, 176] width 64 height 12
type input "8"
type input "1000"
click at [475, 226] on div "Name: Membership: Total Visits: Card on file: Last Visit: Points: Service Total…" at bounding box center [563, 184] width 217 height 256
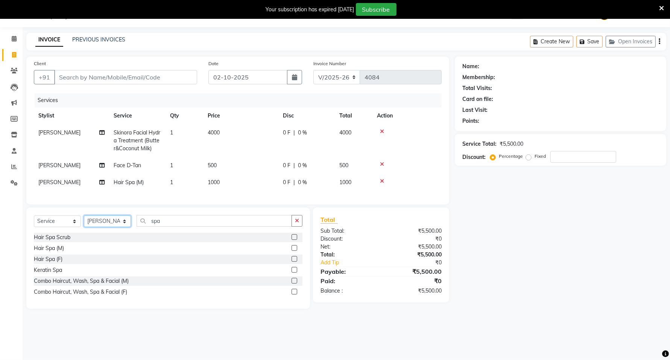
click at [126, 227] on select "Select Stylist ADMIN ANKUSH B Capello Trimurti Dushyant barsagade Kristee Raut …" at bounding box center [107, 221] width 47 height 12
select select "35878"
click at [84, 222] on select "Select Stylist ADMIN ANKUSH B Capello Trimurti Dushyant barsagade Kristee Raut …" at bounding box center [107, 221] width 47 height 12
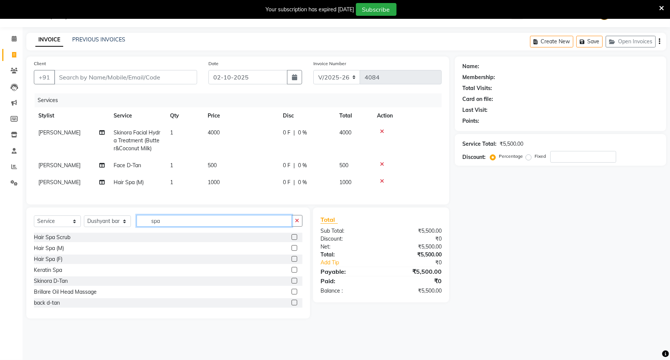
click at [170, 224] on input "spa" at bounding box center [214, 221] width 155 height 12
type input "s"
type input "spa"
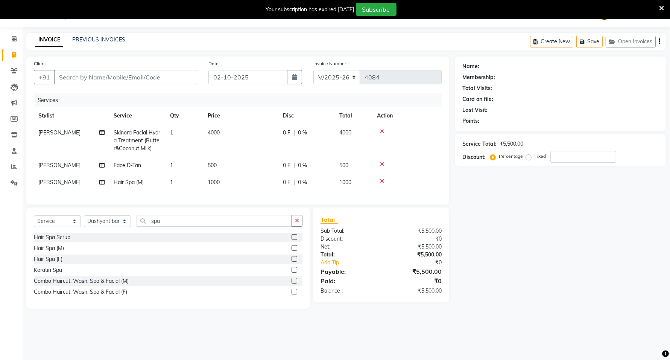
click at [292, 272] on label at bounding box center [295, 270] width 6 height 6
click at [292, 272] on input "checkbox" at bounding box center [294, 270] width 5 height 5
click at [292, 253] on div at bounding box center [294, 249] width 5 height 8
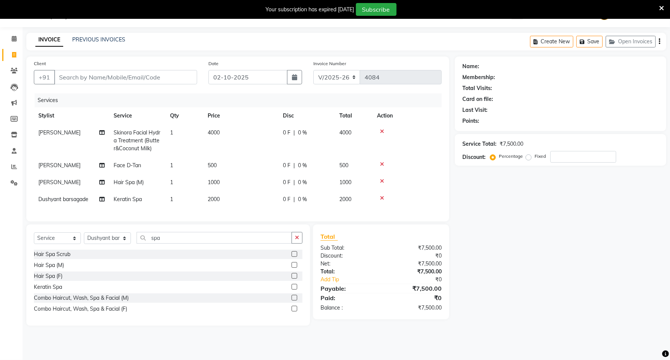
checkbox input "false"
click at [197, 243] on input "spa" at bounding box center [214, 238] width 155 height 12
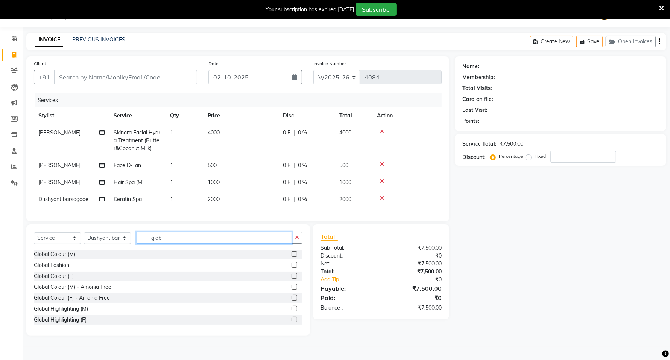
type input "glob"
click at [292, 278] on label at bounding box center [295, 276] width 6 height 6
click at [292, 278] on input "checkbox" at bounding box center [294, 276] width 5 height 5
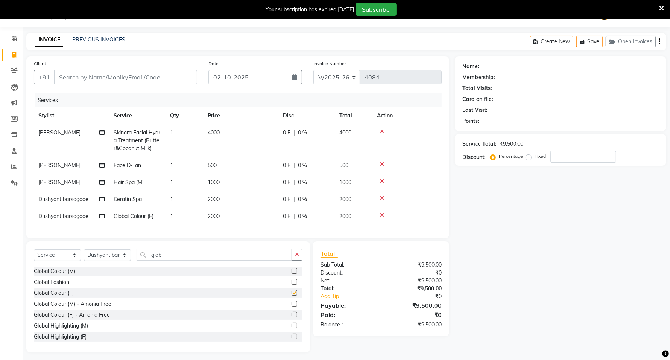
checkbox input "false"
click at [238, 215] on td "2000" at bounding box center [240, 216] width 75 height 17
select select "35878"
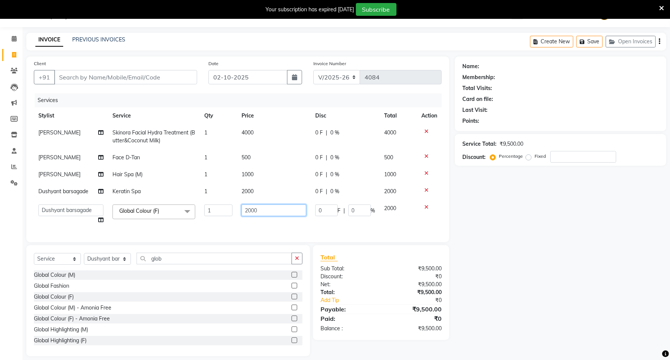
click at [267, 213] on input "2000" at bounding box center [274, 210] width 64 height 12
type input "2"
type input "5000"
click at [505, 259] on div "Name: Membership: Total Visits: Card on file: Last Visit: Points: Service Total…" at bounding box center [563, 206] width 217 height 300
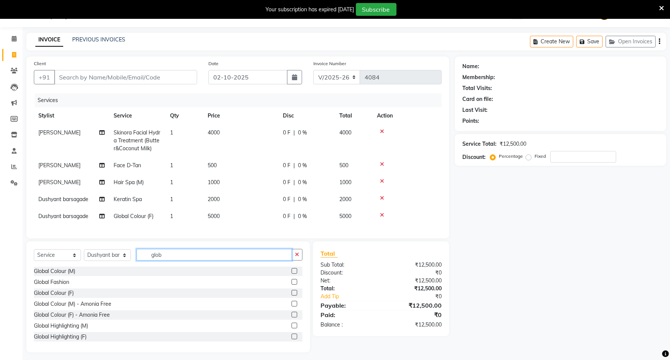
click at [188, 260] on input "glob" at bounding box center [214, 255] width 155 height 12
type input "g"
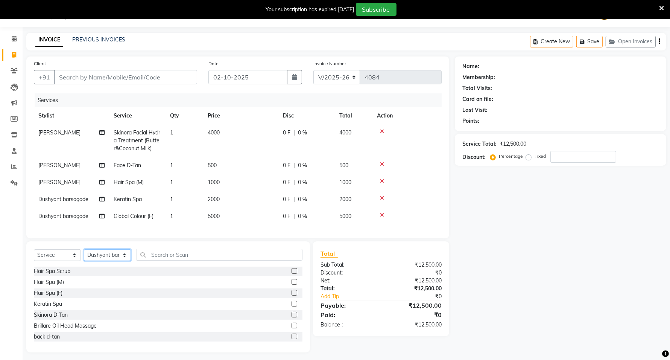
click at [127, 261] on select "Select Stylist ADMIN ANKUSH B Capello Trimurti Dushyant barsagade Kristee Raut …" at bounding box center [107, 255] width 47 height 12
select select "75888"
click at [84, 256] on select "Select Stylist ADMIN ANKUSH B Capello Trimurti Dushyant barsagade Kristee Raut …" at bounding box center [107, 255] width 47 height 12
click at [160, 257] on input "text" at bounding box center [220, 255] width 166 height 12
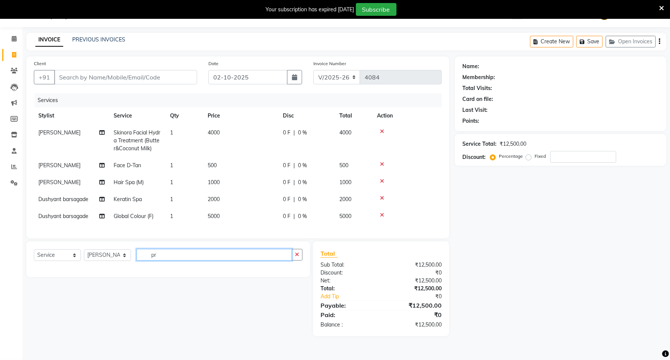
type input "p"
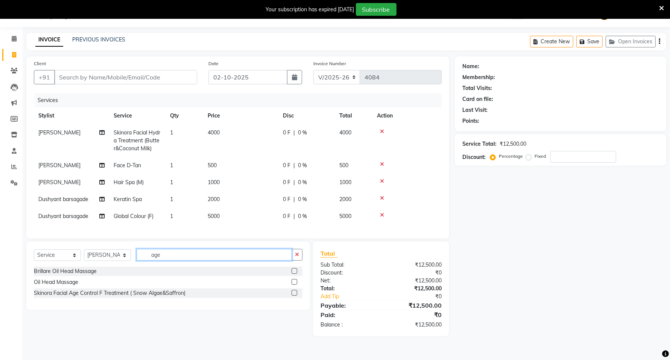
type input "age"
click at [296, 295] on label at bounding box center [295, 293] width 6 height 6
click at [296, 295] on input "checkbox" at bounding box center [294, 293] width 5 height 5
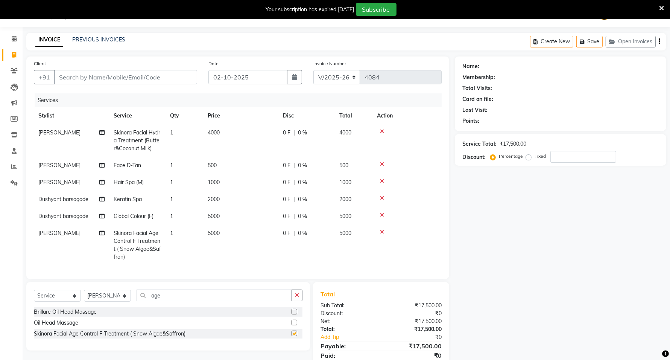
checkbox input "false"
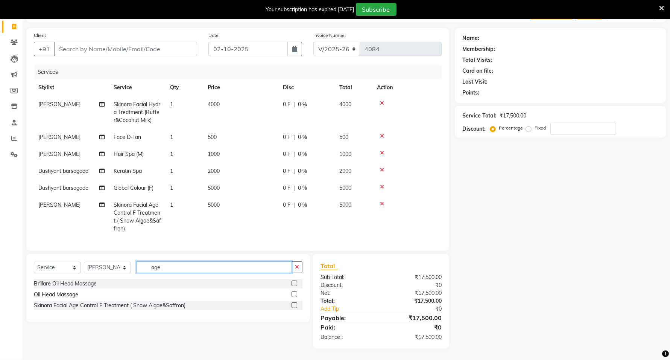
click at [185, 268] on input "age" at bounding box center [214, 267] width 155 height 12
type input "a"
type input "d-ta"
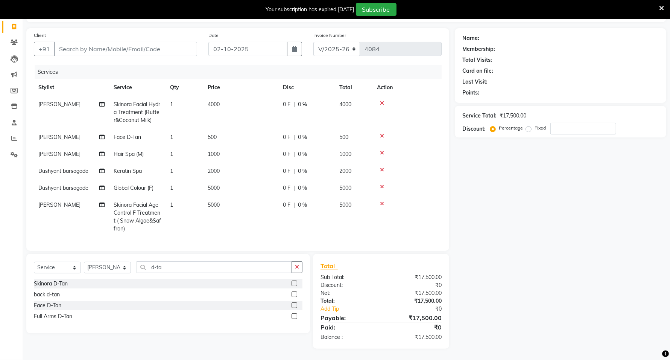
click at [294, 305] on label at bounding box center [295, 305] width 6 height 6
click at [294, 305] on input "checkbox" at bounding box center [294, 305] width 5 height 5
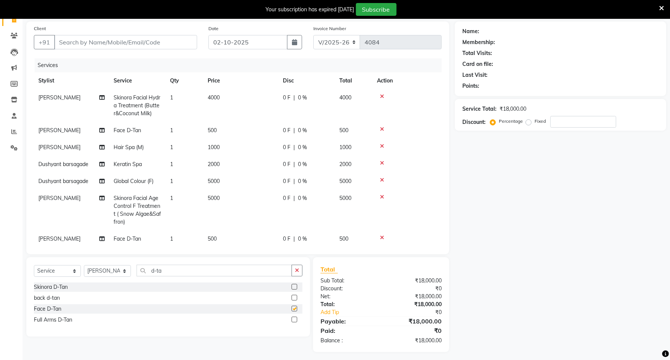
checkbox input "false"
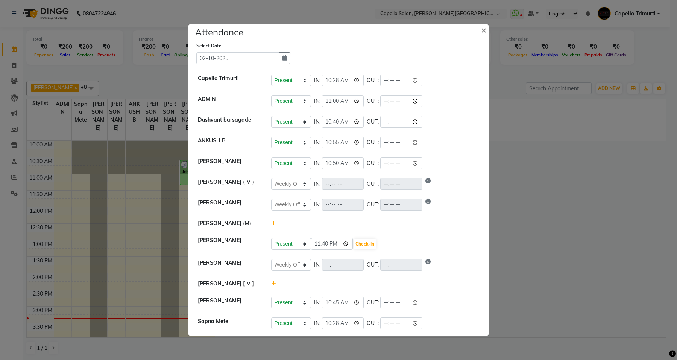
select select "W"
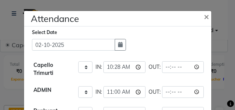
scroll to position [67, 0]
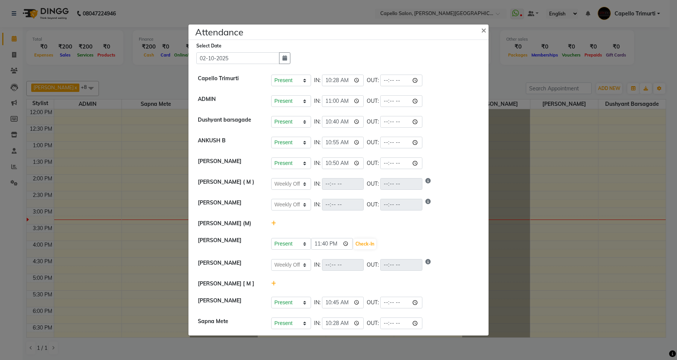
click at [502, 74] on ngb-modal-window "Attendance × Select Date [DATE] [PERSON_NAME] Present Absent Late Half Day Week…" at bounding box center [338, 180] width 677 height 360
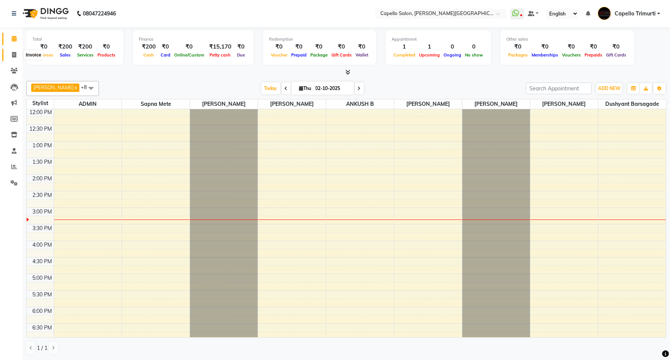
click at [10, 55] on span at bounding box center [14, 55] width 13 height 9
select select "service"
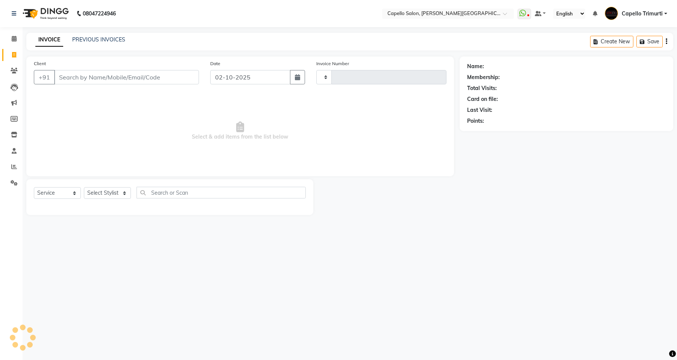
type input "4084"
select select "811"
click at [119, 78] on input "Client" at bounding box center [126, 77] width 145 height 14
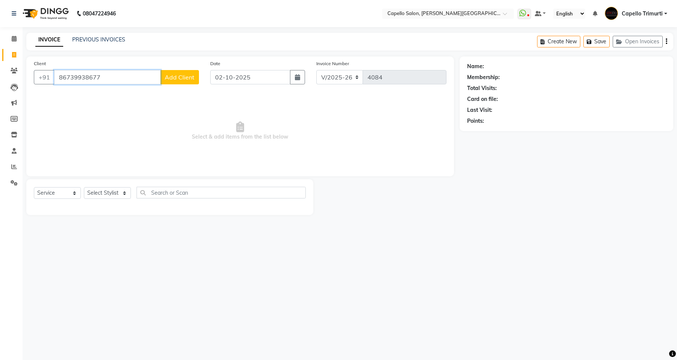
click at [78, 76] on input "86739938677" at bounding box center [107, 77] width 106 height 14
type input "8673938677"
click at [490, 322] on div "08047224946 Select Location × Capello Salon, [PERSON_NAME] Nagar WhatsApp Statu…" at bounding box center [338, 180] width 677 height 360
click at [588, 234] on div "08047224946 Select Location × Capello Salon, [PERSON_NAME] Nagar WhatsApp Statu…" at bounding box center [338, 180] width 677 height 360
click at [106, 195] on select "Select Stylist ADMIN [PERSON_NAME] [PERSON_NAME] [PERSON_NAME] [PERSON_NAME] (M…" at bounding box center [107, 193] width 47 height 12
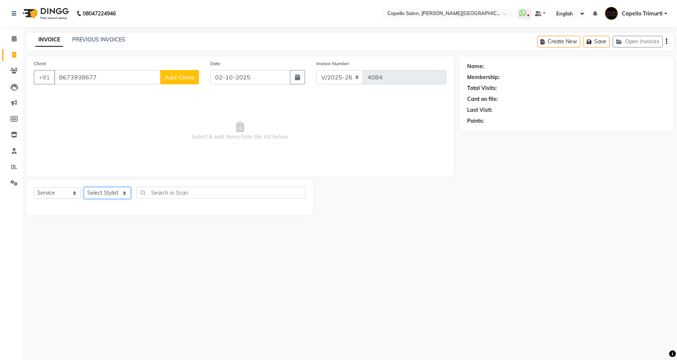
select select "84517"
click at [84, 187] on select "Select Stylist ADMIN [PERSON_NAME] [PERSON_NAME] [PERSON_NAME] [PERSON_NAME] (M…" at bounding box center [107, 193] width 47 height 12
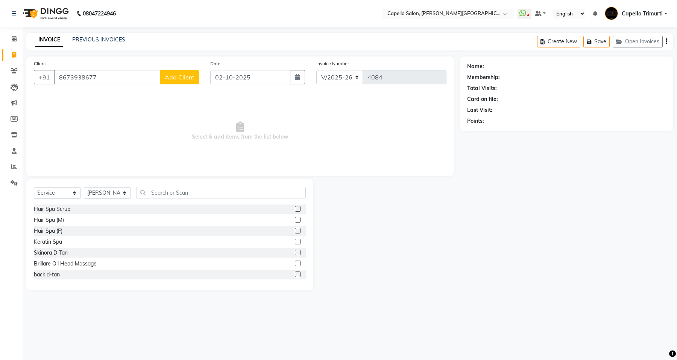
click at [162, 183] on div "Select Service Product Membership Package Voucher Prepaid Gift Card Select Styl…" at bounding box center [169, 234] width 287 height 111
click at [162, 187] on input "text" at bounding box center [221, 193] width 169 height 12
click at [173, 80] on span "Add Client" at bounding box center [180, 77] width 30 height 8
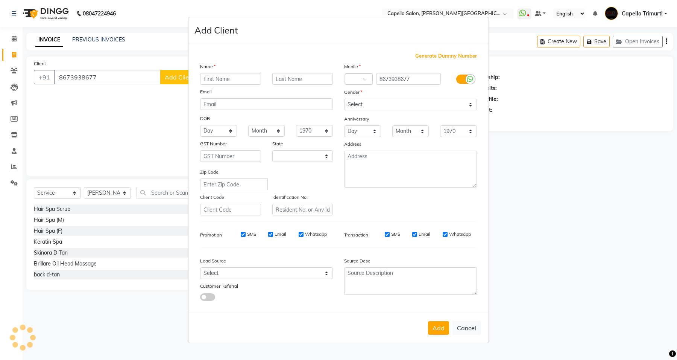
select select "22"
type input "unknown"
drag, startPoint x: 383, startPoint y: 106, endPoint x: 382, endPoint y: 111, distance: 5.3
click at [383, 106] on select "Select Male Female Other Prefer Not To Say" at bounding box center [410, 105] width 133 height 12
select select "male"
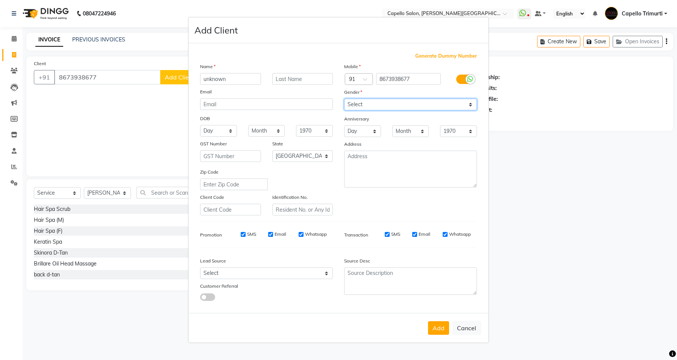
click at [344, 99] on select "Select Male Female Other Prefer Not To Say" at bounding box center [410, 105] width 133 height 12
click at [435, 326] on button "Add" at bounding box center [438, 328] width 21 height 14
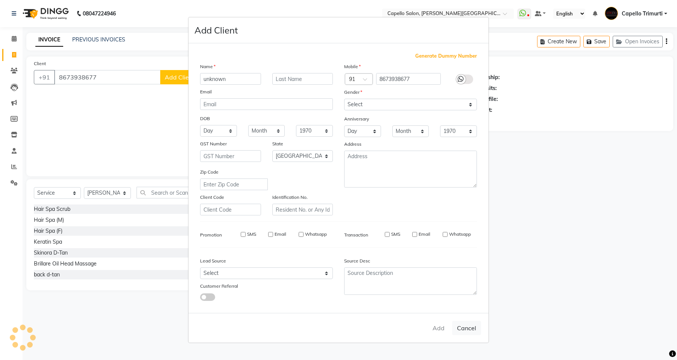
select select
select select "null"
select select
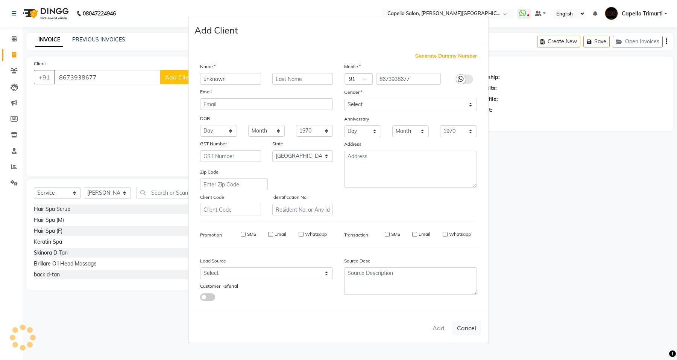
select select
checkbox input "false"
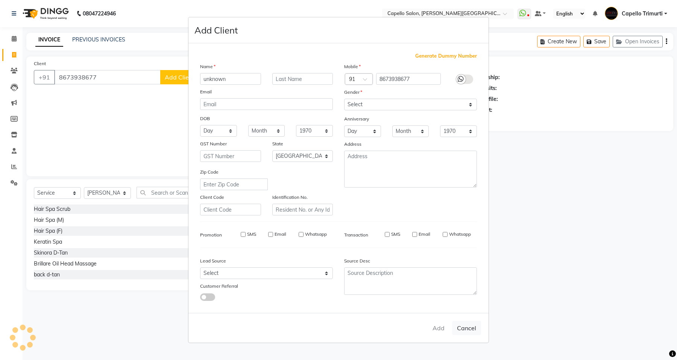
checkbox input "false"
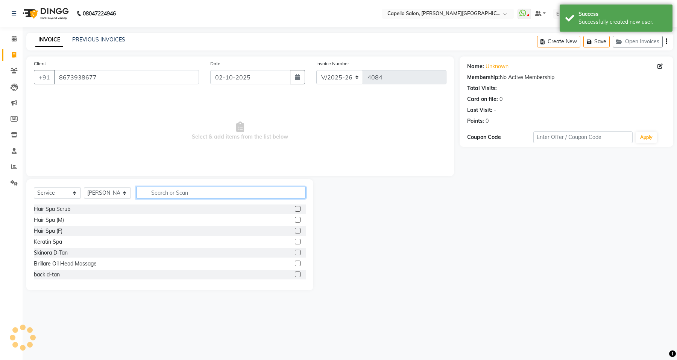
click at [170, 192] on input "text" at bounding box center [221, 193] width 169 height 12
type input "glo"
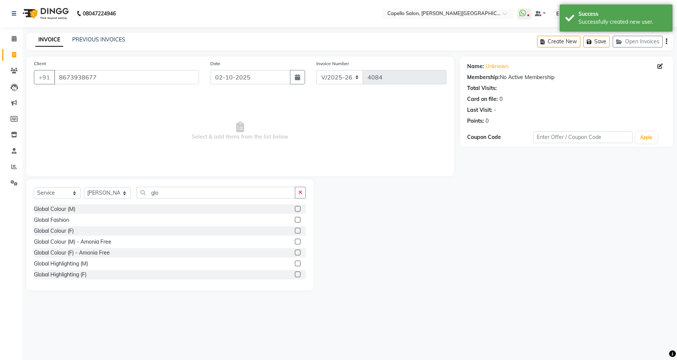
click at [295, 207] on label at bounding box center [298, 209] width 6 height 6
click at [295, 207] on input "checkbox" at bounding box center [297, 209] width 5 height 5
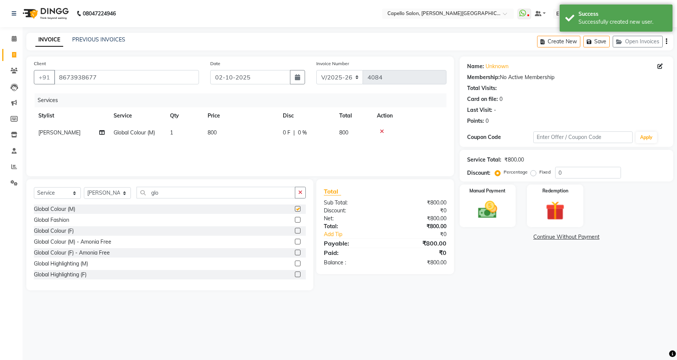
checkbox input "false"
click at [215, 128] on td "800" at bounding box center [240, 132] width 75 height 17
select select "84517"
click at [263, 134] on input "800" at bounding box center [276, 135] width 66 height 12
type input "8"
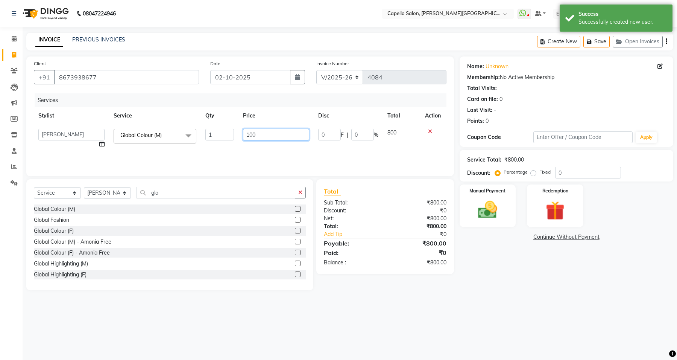
type input "1000"
click at [476, 286] on div "Name: Unknown Membership: No Active Membership Total Visits: Card on file: 0 La…" at bounding box center [569, 173] width 219 height 234
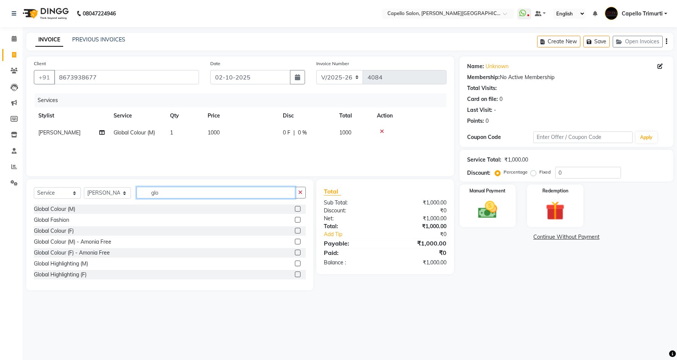
click at [186, 192] on input "glo" at bounding box center [216, 193] width 159 height 12
type input "g"
type input "cut"
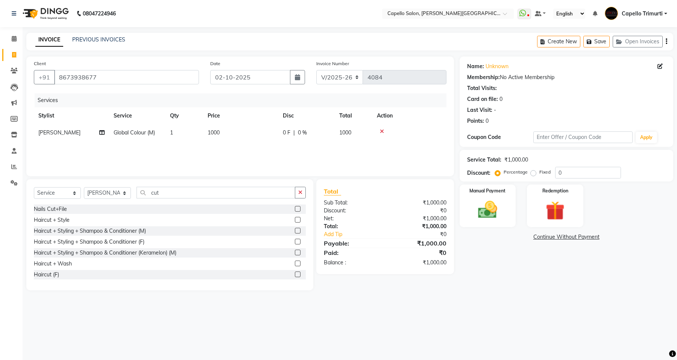
click at [295, 229] on label at bounding box center [298, 231] width 6 height 6
click at [295, 229] on input "checkbox" at bounding box center [297, 230] width 5 height 5
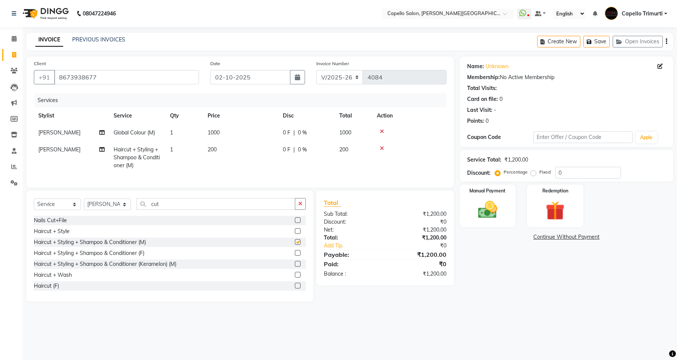
checkbox input "false"
click at [506, 209] on div "Manual Payment" at bounding box center [488, 206] width 59 height 44
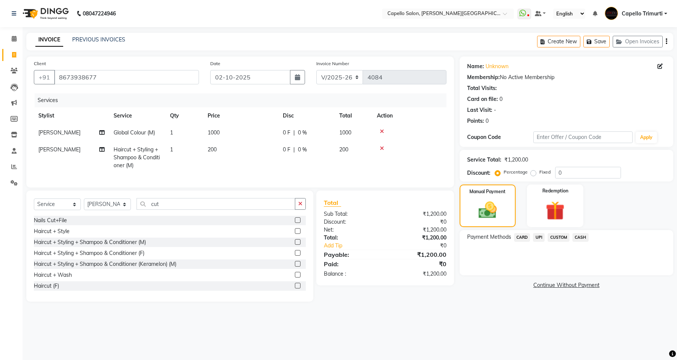
click at [541, 238] on span "UPI" at bounding box center [539, 237] width 12 height 9
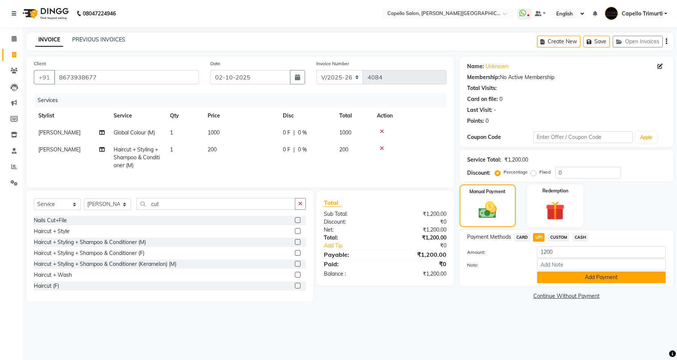
click at [563, 275] on button "Add Payment" at bounding box center [601, 277] width 129 height 12
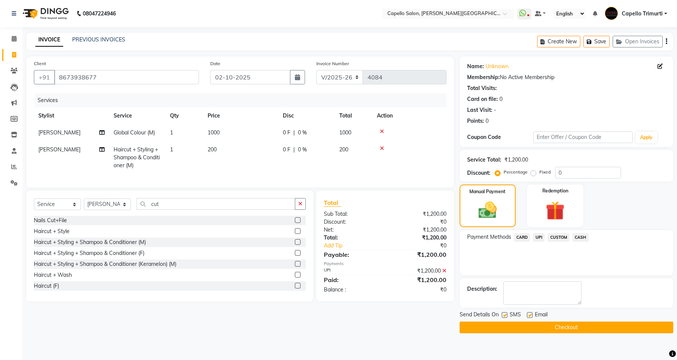
click at [561, 328] on button "Checkout" at bounding box center [567, 327] width 214 height 12
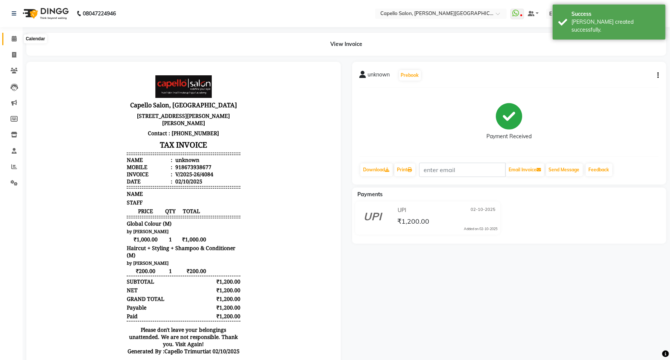
drag, startPoint x: 14, startPoint y: 38, endPoint x: 47, endPoint y: 39, distance: 33.5
click at [14, 38] on icon at bounding box center [14, 39] width 5 height 6
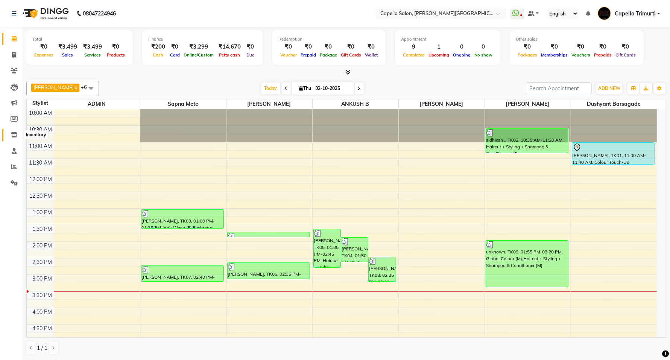
click at [13, 134] on icon at bounding box center [14, 135] width 6 height 6
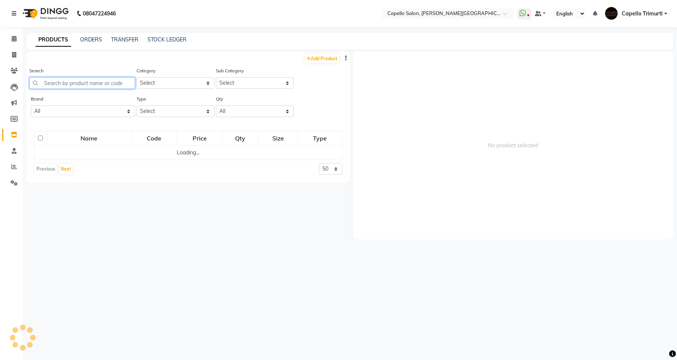
click at [94, 84] on input "text" at bounding box center [82, 83] width 106 height 12
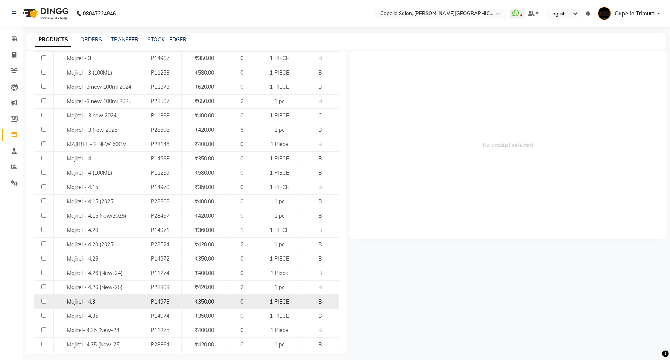
scroll to position [329, 0]
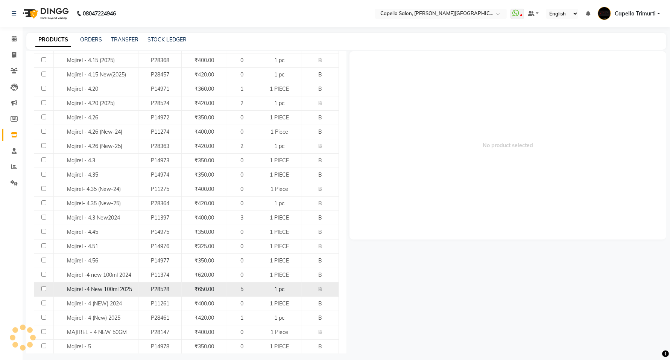
type input "majirel"
click at [201, 290] on span "₹650.00" at bounding box center [205, 289] width 20 height 7
select select
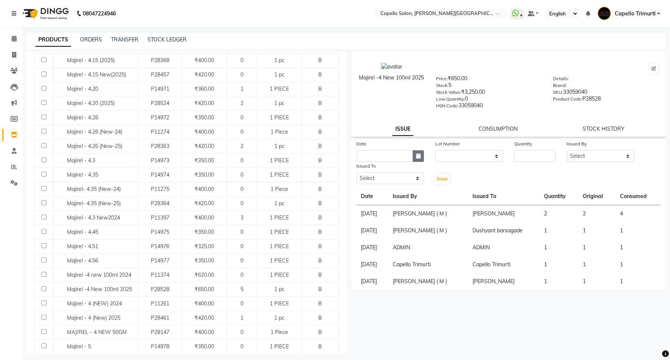
click at [420, 155] on icon "button" at bounding box center [418, 155] width 5 height 5
select select "10"
select select "2025"
click at [400, 192] on div "2" at bounding box center [401, 195] width 12 height 12
type input "02-10-2025"
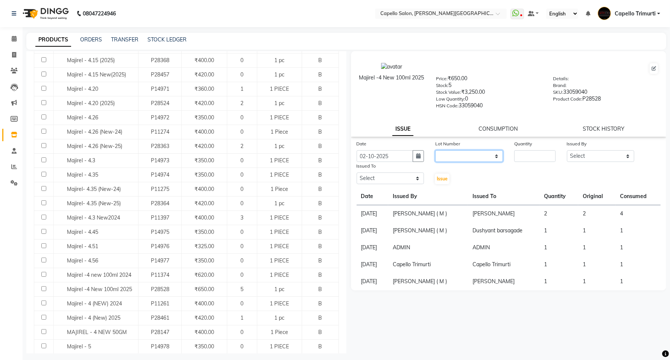
click at [475, 155] on select "None" at bounding box center [469, 156] width 68 height 12
select select "0: null"
click at [435, 150] on select "None" at bounding box center [469, 156] width 68 height 12
click at [540, 151] on input "number" at bounding box center [534, 156] width 41 height 12
type input "1"
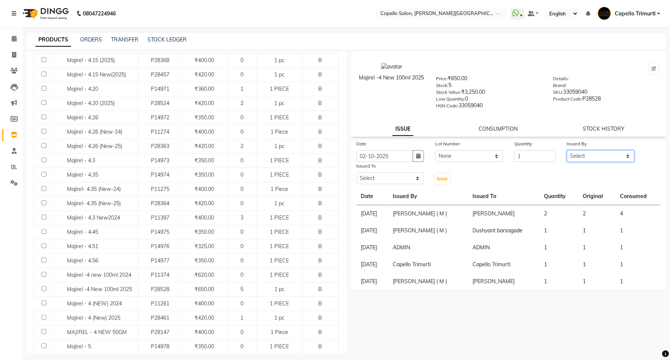
click at [599, 151] on select "Select ADMIN ANKUSH B Capello Trimurti Dushyant barsagade Kristee Raut (M) Nare…" at bounding box center [601, 156] width 68 height 12
select select "14656"
click at [567, 150] on select "Select ADMIN ANKUSH B Capello Trimurti Dushyant barsagade Kristee Raut (M) Nare…" at bounding box center [601, 156] width 68 height 12
click at [393, 173] on select "Select ADMIN ANKUSH B Capello Trimurti Dushyant barsagade Kristee Raut (M) Nare…" at bounding box center [391, 178] width 68 height 12
select select "14656"
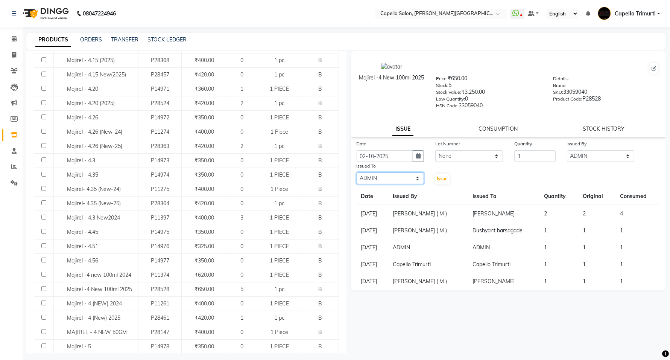
click at [357, 172] on select "Select ADMIN ANKUSH B Capello Trimurti Dushyant barsagade Kristee Raut (M) Nare…" at bounding box center [391, 178] width 68 height 12
click at [443, 176] on span "Issue" at bounding box center [442, 179] width 11 height 6
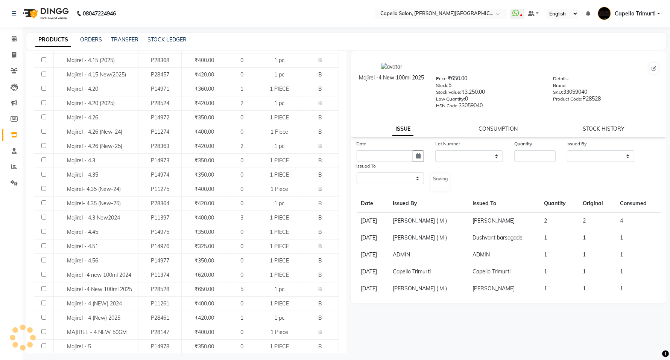
select select
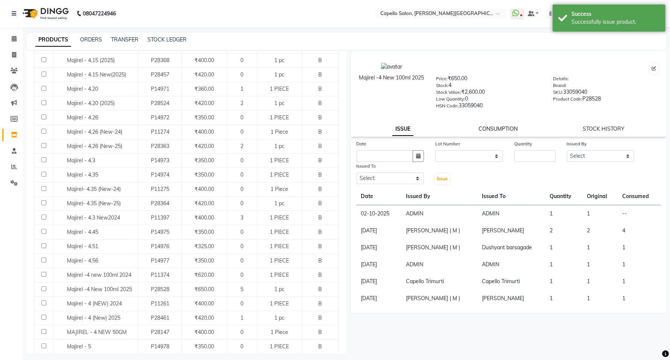
click at [499, 125] on link "CONSUMPTION" at bounding box center [498, 128] width 39 height 7
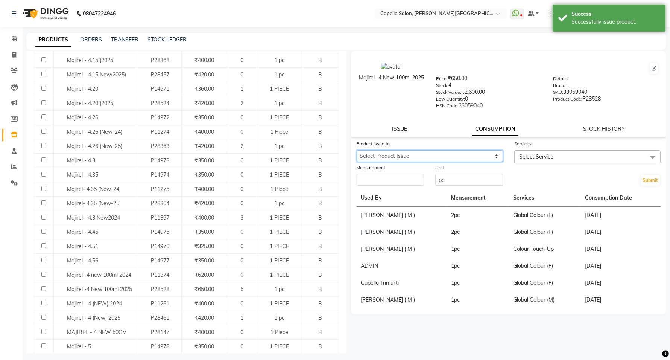
drag, startPoint x: 473, startPoint y: 153, endPoint x: 467, endPoint y: 159, distance: 8.3
click at [473, 153] on select "Select Product Issue 2025-10-02, Issued to: ADMIN, Balance: 1" at bounding box center [430, 156] width 146 height 12
select select "1279541"
click at [357, 150] on select "Select Product Issue 2025-10-02, Issued to: ADMIN, Balance: 1" at bounding box center [430, 156] width 146 height 12
click at [461, 179] on input "pc" at bounding box center [469, 180] width 68 height 12
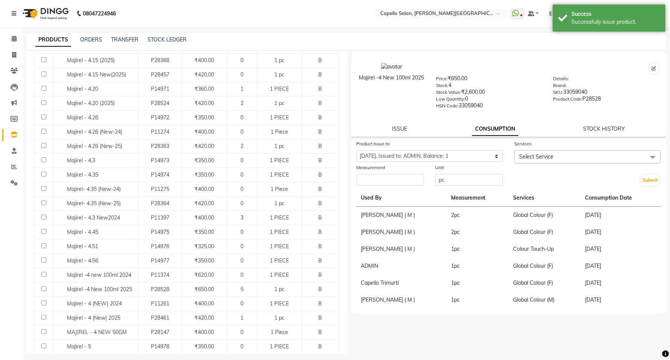
click at [541, 150] on span "Select Service" at bounding box center [587, 156] width 146 height 13
click at [533, 151] on span "Select Service" at bounding box center [587, 156] width 146 height 13
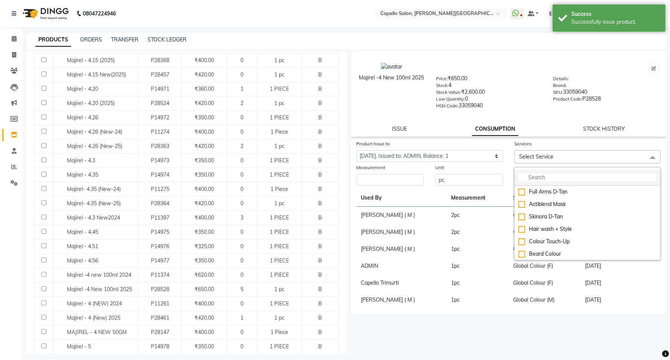
click at [534, 174] on input "multiselect-search" at bounding box center [588, 177] width 138 height 8
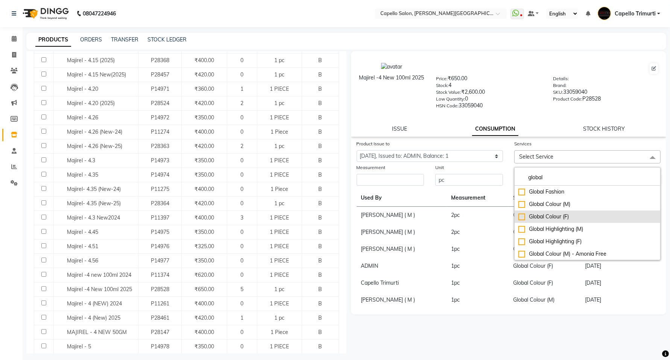
type input "global"
click at [520, 213] on div "Global Colour (F)" at bounding box center [588, 217] width 138 height 8
checkbox input "true"
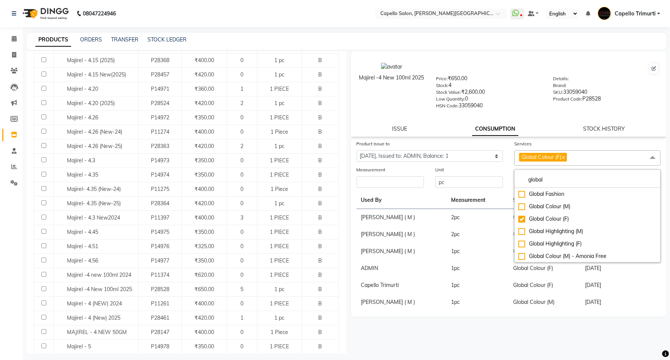
click at [402, 174] on div "Measurement" at bounding box center [391, 171] width 68 height 11
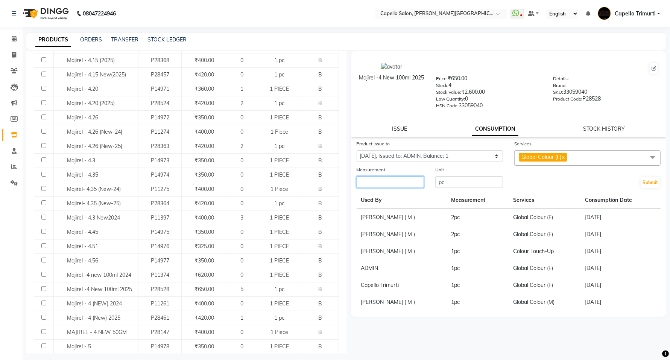
click at [403, 181] on input "number" at bounding box center [391, 182] width 68 height 12
type input "1"
click at [653, 179] on button "Submit" at bounding box center [650, 182] width 19 height 11
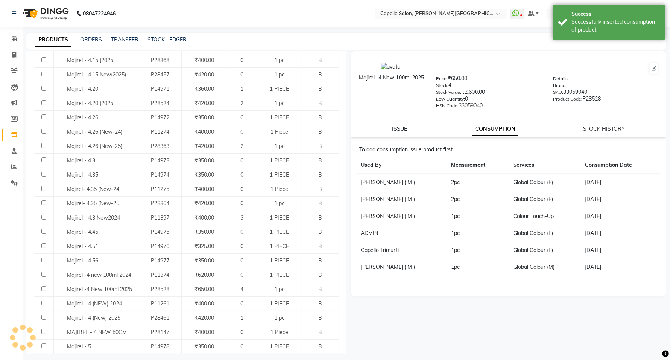
scroll to position [0, 0]
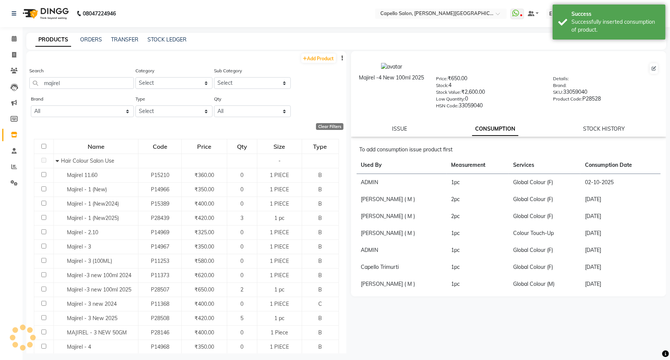
click at [394, 122] on div "Majirel -4 New 100ml 2025 Price: ₹650.00 Stock: 4 Stock Value: ₹2,600.00 Low Qu…" at bounding box center [509, 93] width 316 height 85
click at [393, 129] on link "ISSUE" at bounding box center [400, 128] width 15 height 7
select select
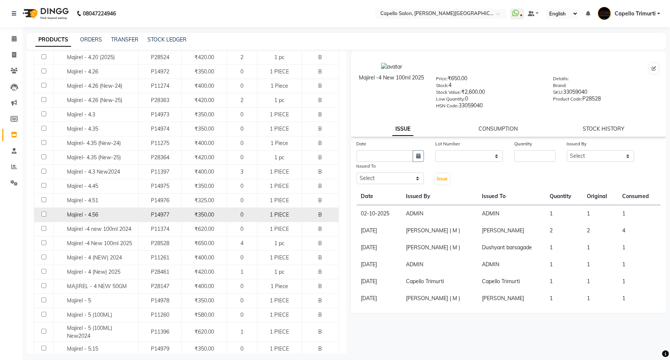
scroll to position [376, 0]
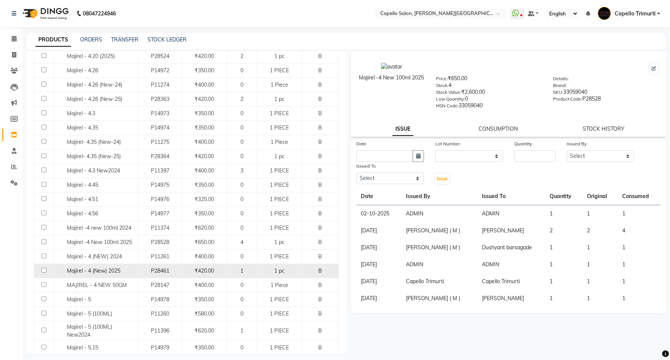
click at [237, 275] on div "1" at bounding box center [242, 271] width 24 height 8
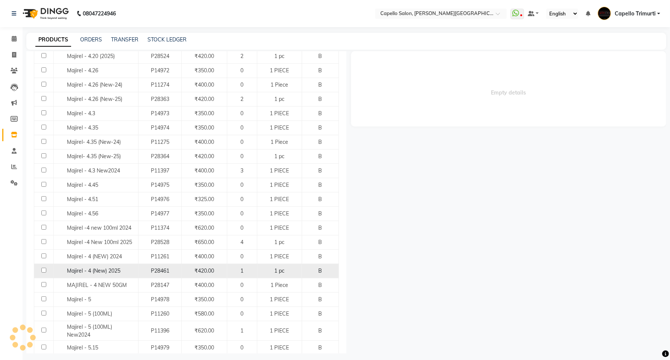
select select
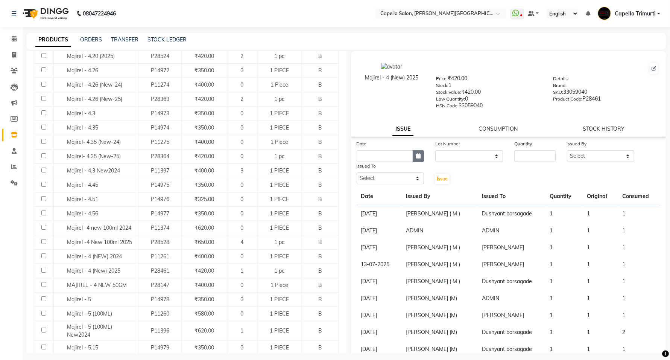
click at [417, 154] on icon "button" at bounding box center [418, 155] width 5 height 5
select select "10"
select select "2025"
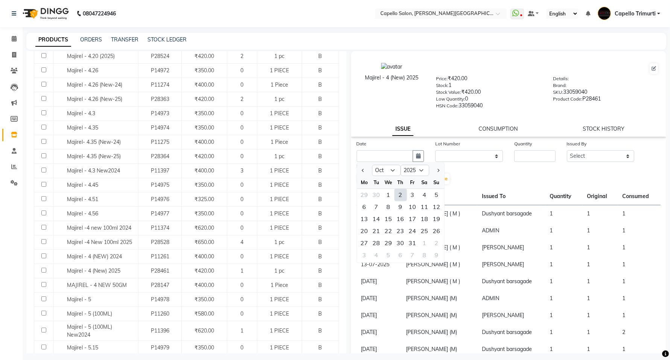
click at [403, 190] on div "2" at bounding box center [401, 195] width 12 height 12
type input "02-10-2025"
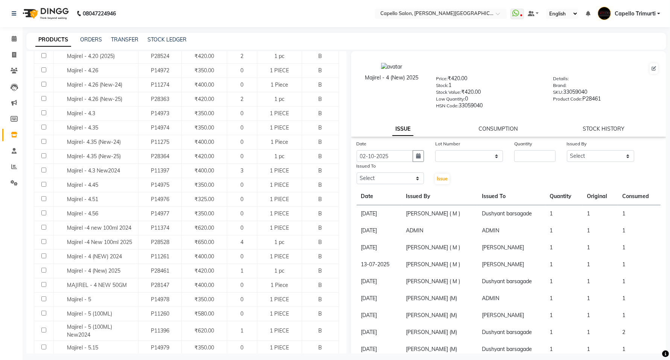
click at [458, 145] on label "Lot Number" at bounding box center [447, 143] width 25 height 7
drag, startPoint x: 458, startPoint y: 150, endPoint x: 456, endPoint y: 154, distance: 4.1
click at [458, 150] on select "None" at bounding box center [469, 156] width 68 height 12
select select "0: null"
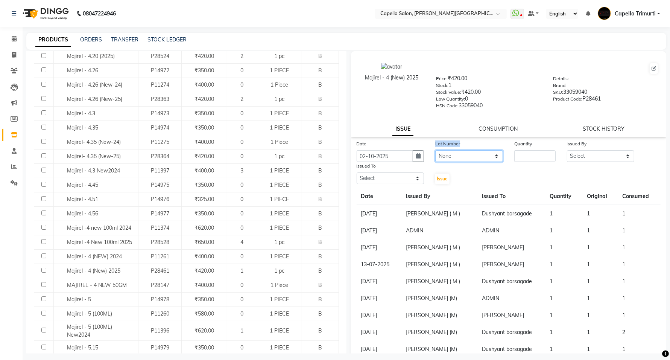
click at [435, 150] on select "None" at bounding box center [469, 156] width 68 height 12
click at [531, 154] on input "number" at bounding box center [534, 156] width 41 height 12
type input "1"
click at [599, 150] on select "Select ADMIN ANKUSH B Capello Trimurti Dushyant barsagade Kristee Raut (M) Nare…" at bounding box center [601, 156] width 68 height 12
select select "14656"
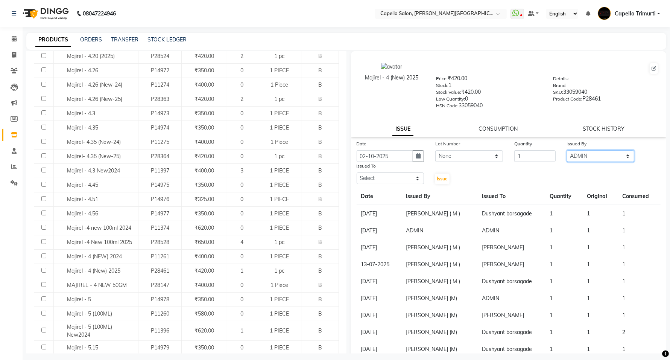
click at [567, 150] on select "Select ADMIN ANKUSH B Capello Trimurti Dushyant barsagade Kristee Raut (M) Nare…" at bounding box center [601, 156] width 68 height 12
click at [587, 173] on div "Date 02-10-2025 Lot Number None Quantity 1 Issued By Select ADMIN ANKUSH B Cape…" at bounding box center [509, 162] width 316 height 45
click at [387, 169] on div "Issued To" at bounding box center [391, 167] width 68 height 11
click at [388, 172] on select "Select ADMIN ANKUSH B Capello Trimurti Dushyant barsagade Kristee Raut (M) Nare…" at bounding box center [391, 178] width 68 height 12
select select "14656"
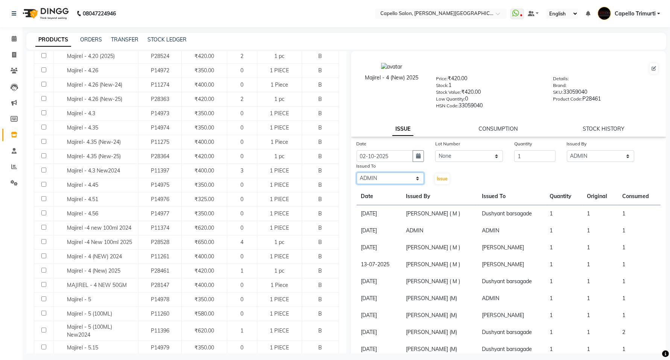
click at [357, 172] on select "Select ADMIN ANKUSH B Capello Trimurti Dushyant barsagade Kristee Raut (M) Nare…" at bounding box center [391, 178] width 68 height 12
click at [437, 176] on span "Issue" at bounding box center [442, 179] width 11 height 6
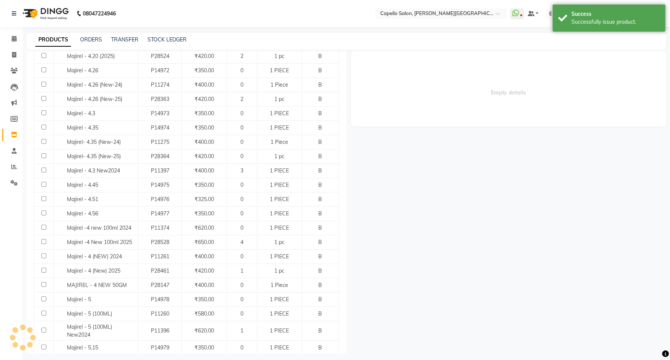
select select
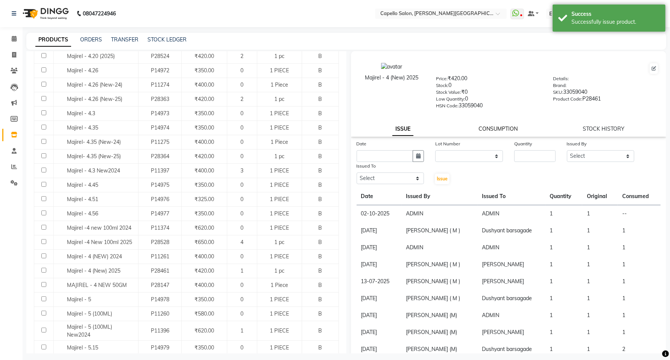
click at [496, 128] on link "CONSUMPTION" at bounding box center [498, 128] width 39 height 7
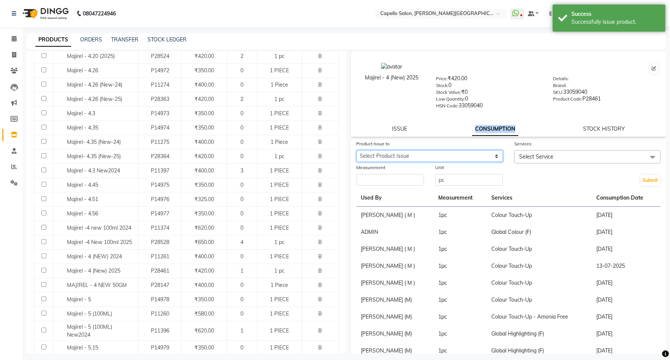
click at [475, 158] on select "Select Product Issue 2025-10-02, Issued to: ADMIN, Balance: 1" at bounding box center [430, 156] width 146 height 12
select select "1279543"
click at [357, 150] on select "Select Product Issue 2025-10-02, Issued to: ADMIN, Balance: 1" at bounding box center [430, 156] width 146 height 12
click at [472, 178] on input "pc" at bounding box center [469, 180] width 68 height 12
click at [566, 151] on span "Select Service" at bounding box center [587, 156] width 146 height 13
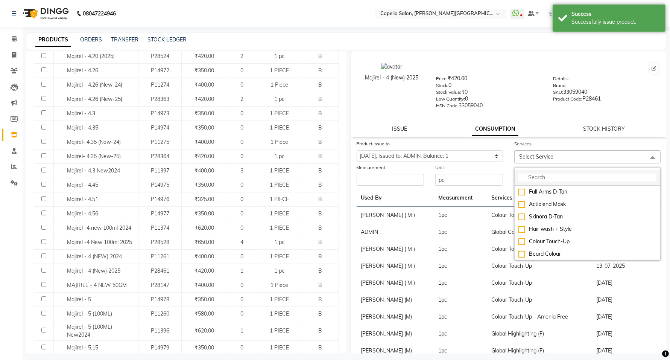
click at [548, 171] on li at bounding box center [588, 178] width 146 height 16
click at [539, 173] on input "multiselect-search" at bounding box center [588, 177] width 138 height 8
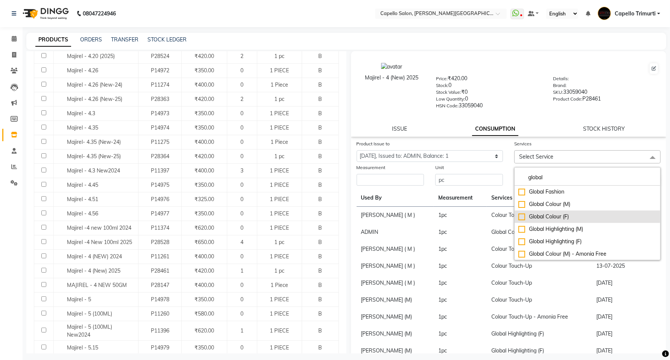
type input "global"
click at [519, 213] on div "Global Colour (F)" at bounding box center [588, 217] width 138 height 8
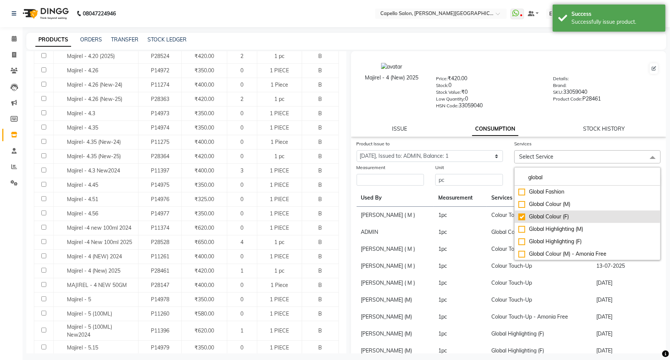
checkbox input "true"
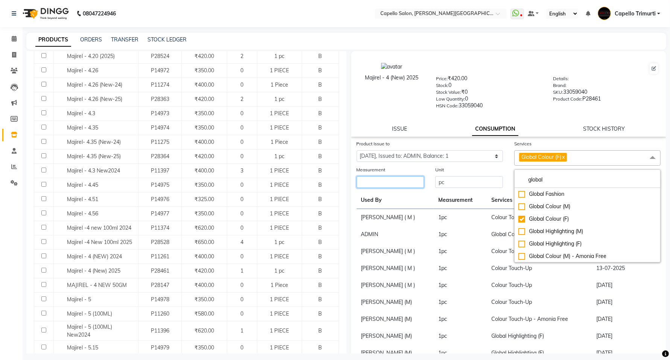
click at [398, 181] on input "number" at bounding box center [391, 182] width 68 height 12
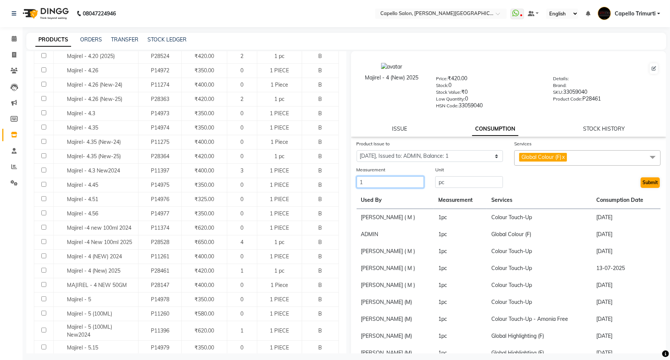
type input "1"
click at [642, 181] on button "Submit" at bounding box center [650, 182] width 19 height 11
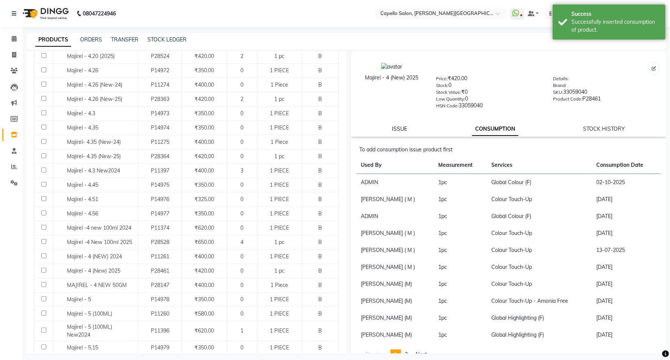
scroll to position [0, 0]
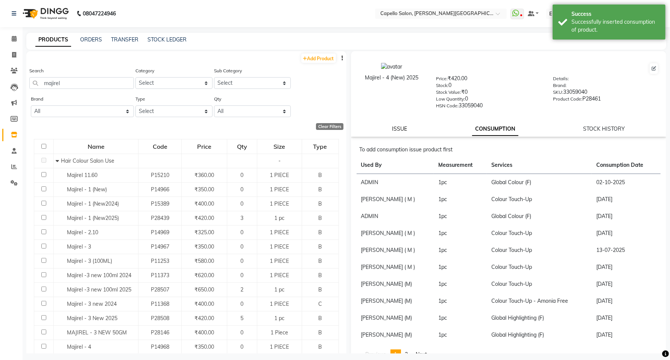
click at [401, 127] on link "ISSUE" at bounding box center [400, 128] width 15 height 7
select select
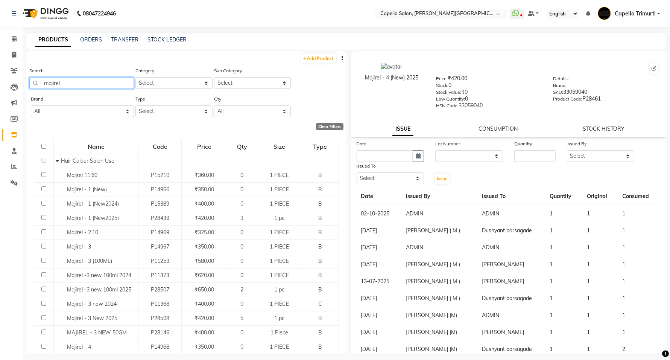
click at [117, 82] on input "majirel" at bounding box center [81, 83] width 105 height 12
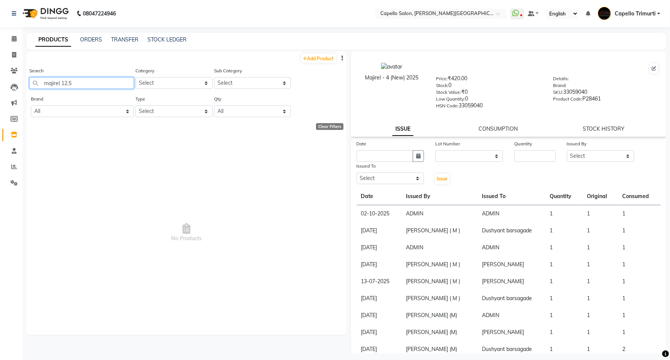
click at [63, 82] on input "majirel 12.5" at bounding box center [81, 83] width 105 height 12
click at [60, 79] on input "majirel 12.5" at bounding box center [81, 83] width 105 height 12
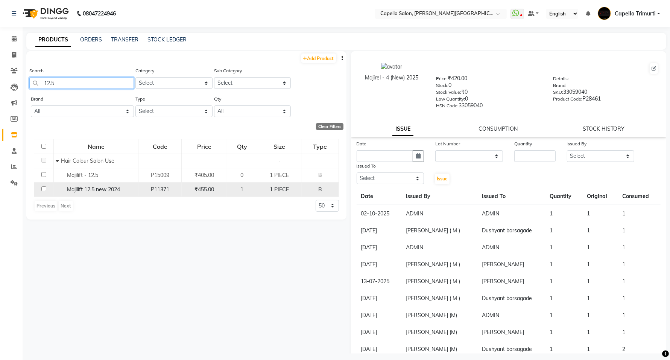
type input "12.5"
click at [242, 183] on td "1" at bounding box center [242, 189] width 30 height 14
click at [239, 187] on div "1" at bounding box center [242, 190] width 24 height 8
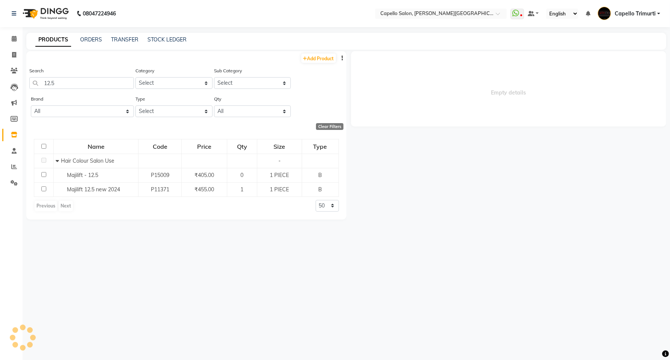
select select
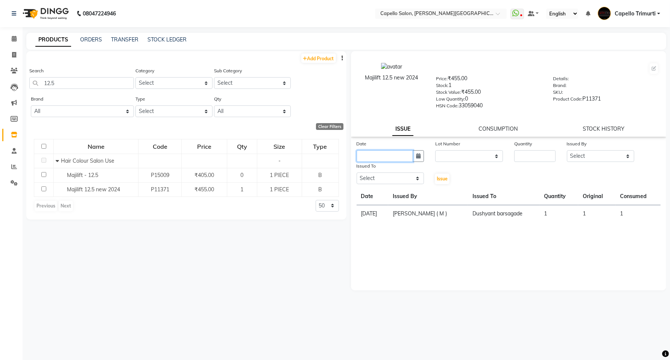
click at [369, 151] on input "text" at bounding box center [385, 156] width 57 height 12
select select "10"
select select "2025"
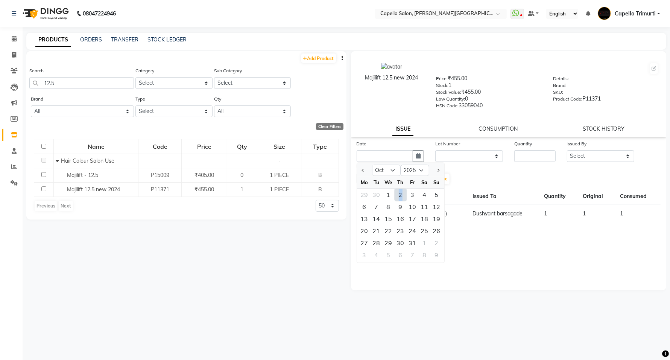
drag, startPoint x: 400, startPoint y: 190, endPoint x: 415, endPoint y: 181, distance: 17.0
click at [402, 189] on div "2" at bounding box center [401, 195] width 12 height 12
type input "02-10-2025"
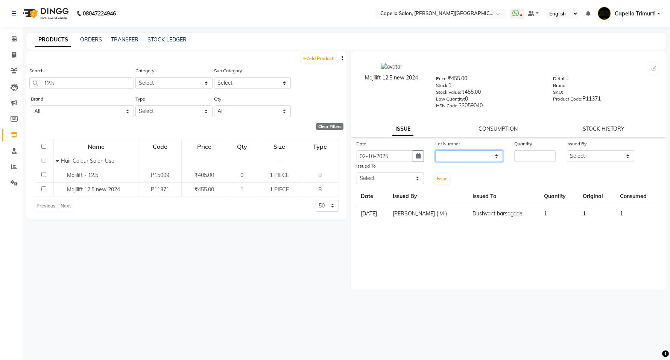
click at [442, 151] on select "None" at bounding box center [469, 156] width 68 height 12
select select "0: null"
click at [435, 150] on select "None" at bounding box center [469, 156] width 68 height 12
drag, startPoint x: 461, startPoint y: 158, endPoint x: 484, endPoint y: 166, distance: 23.9
click at [473, 167] on div "Date 02-10-2025 Lot Number None Quantity Issued By Select ADMIN ANKUSH B Capell…" at bounding box center [509, 162] width 316 height 45
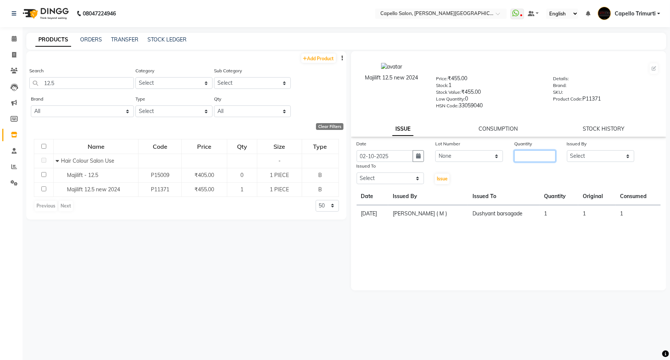
click at [539, 153] on input "number" at bounding box center [534, 156] width 41 height 12
type input "1"
click at [619, 150] on select "Select ADMIN ANKUSH B Capello Trimurti Dushyant barsagade Kristee Raut (M) Nare…" at bounding box center [601, 156] width 68 height 12
click at [611, 154] on select "Select ADMIN ANKUSH B Capello Trimurti Dushyant barsagade Kristee Raut (M) Nare…" at bounding box center [601, 156] width 68 height 12
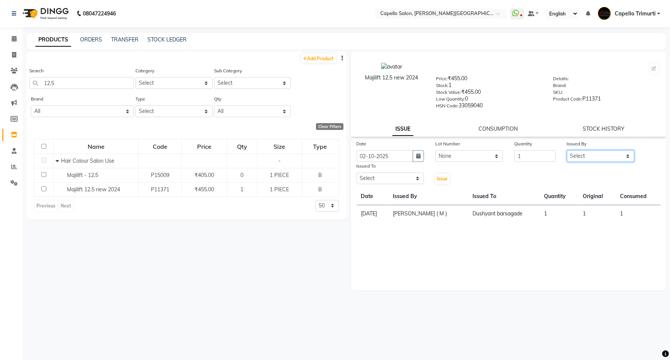
select select "14656"
click at [567, 150] on select "Select ADMIN ANKUSH B Capello Trimurti Dushyant barsagade Kristee Raut (M) Nare…" at bounding box center [601, 156] width 68 height 12
click at [413, 176] on select "Select ADMIN ANKUSH B Capello Trimurti Dushyant barsagade Kristee Raut (M) Nare…" at bounding box center [391, 178] width 68 height 12
select select "14656"
click at [357, 172] on select "Select ADMIN ANKUSH B Capello Trimurti Dushyant barsagade Kristee Raut (M) Nare…" at bounding box center [391, 178] width 68 height 12
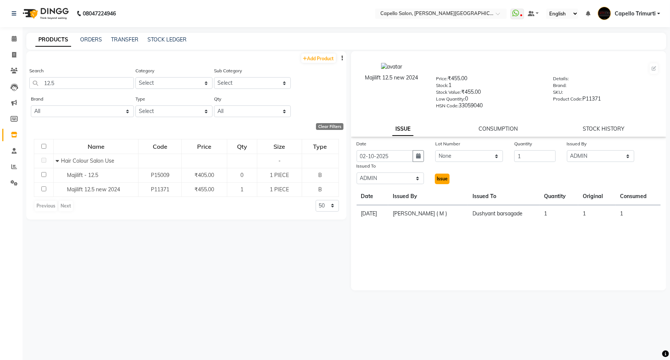
click at [445, 176] on span "Issue" at bounding box center [442, 179] width 11 height 6
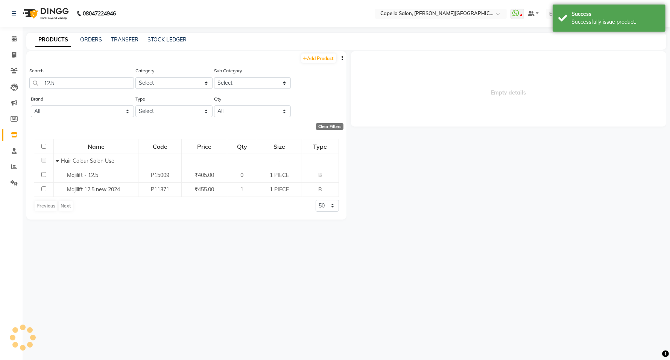
select select
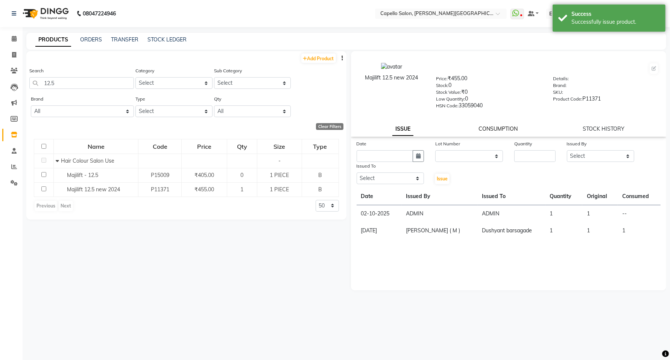
click at [505, 127] on link "CONSUMPTION" at bounding box center [498, 128] width 39 height 7
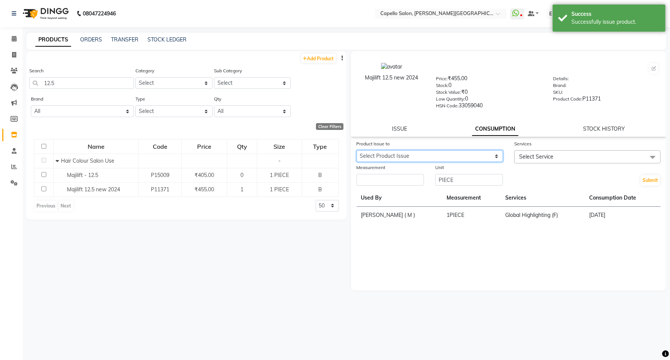
drag, startPoint x: 494, startPoint y: 154, endPoint x: 492, endPoint y: 158, distance: 5.2
click at [494, 154] on select "Select Product Issue 2025-10-02, Issued to: ADMIN, Balance: 1" at bounding box center [430, 156] width 146 height 12
select select "1279544"
click at [357, 150] on select "Select Product Issue 2025-10-02, Issued to: ADMIN, Balance: 1" at bounding box center [430, 156] width 146 height 12
click at [533, 155] on span "Select Service" at bounding box center [536, 156] width 34 height 7
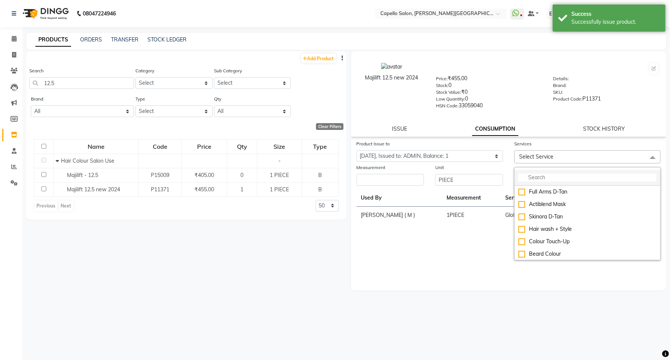
click at [535, 179] on input "multiselect-search" at bounding box center [588, 177] width 138 height 8
type input "globa"
click at [522, 214] on div "Global Colour (F)" at bounding box center [588, 217] width 138 height 8
checkbox input "true"
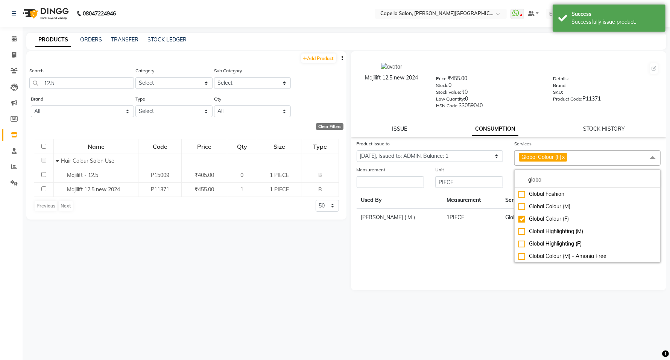
click at [392, 173] on div "Measurement" at bounding box center [391, 171] width 68 height 11
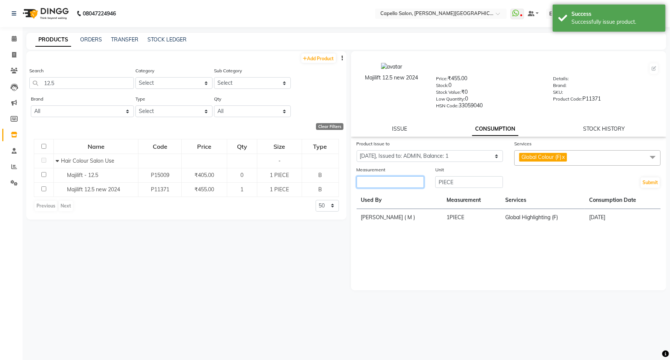
click at [388, 181] on input "number" at bounding box center [391, 182] width 68 height 12
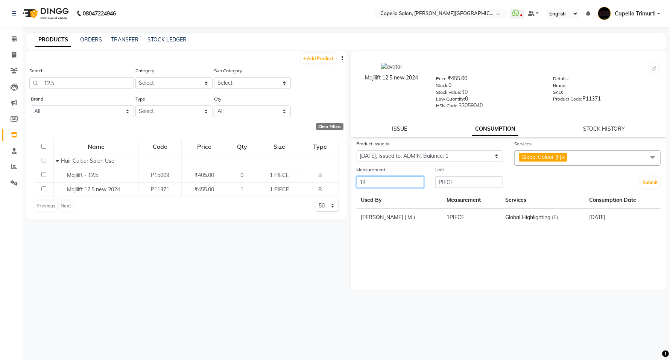
click at [394, 183] on input "14" at bounding box center [391, 182] width 68 height 12
type input "1"
click at [656, 185] on button "Submit" at bounding box center [650, 182] width 19 height 11
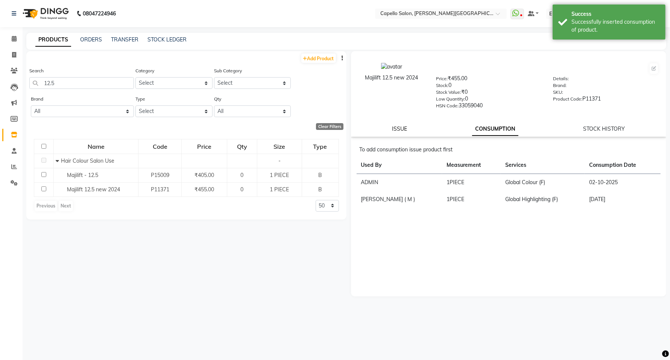
click at [405, 126] on link "ISSUE" at bounding box center [400, 128] width 15 height 7
select select
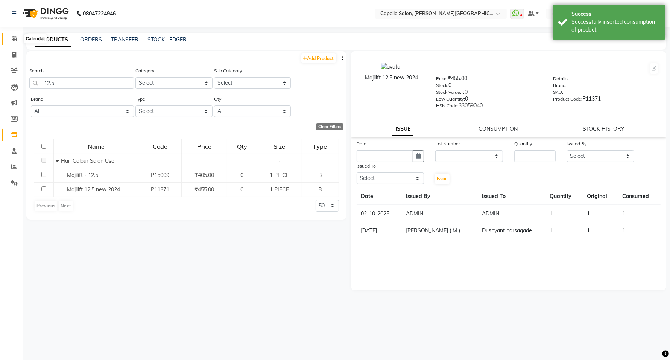
drag, startPoint x: 20, startPoint y: 38, endPoint x: 12, endPoint y: 38, distance: 7.5
click at [20, 38] on span at bounding box center [14, 39] width 13 height 9
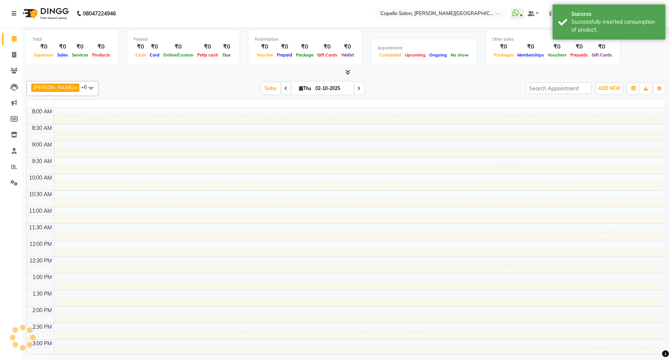
click at [12, 38] on icon at bounding box center [14, 39] width 5 height 6
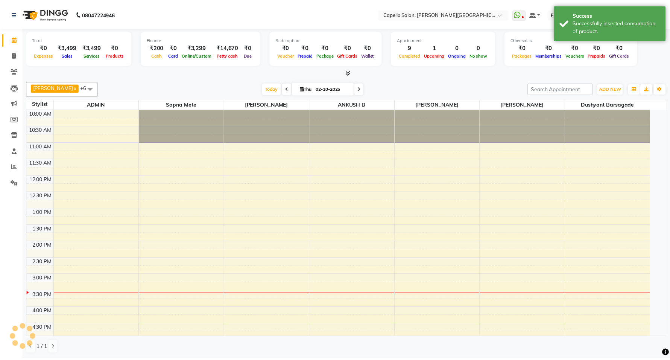
scroll to position [159, 0]
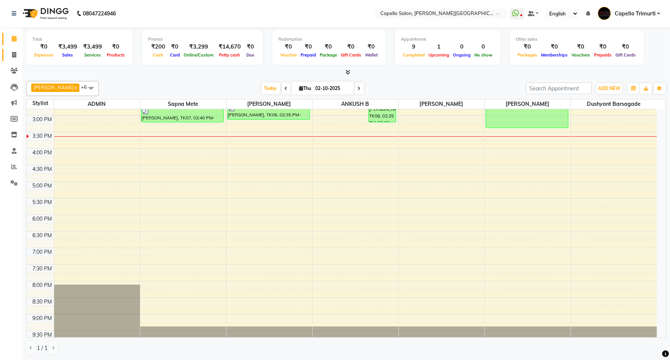
drag, startPoint x: 14, startPoint y: 49, endPoint x: 18, endPoint y: 59, distance: 11.0
click at [14, 49] on link "Invoice" at bounding box center [11, 55] width 18 height 12
select select "service"
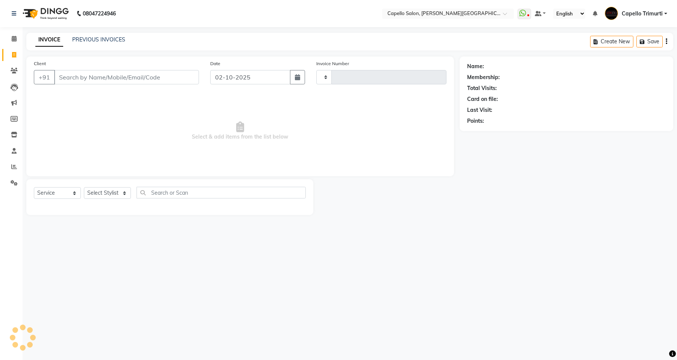
type input "4085"
select select "811"
click at [120, 190] on select "Select Stylist" at bounding box center [107, 193] width 47 height 12
select select "40170"
click at [84, 187] on select "Select Stylist ADMIN ANKUSH B Capello Trimurti Dushyant barsagade Kristee Raut …" at bounding box center [107, 193] width 47 height 12
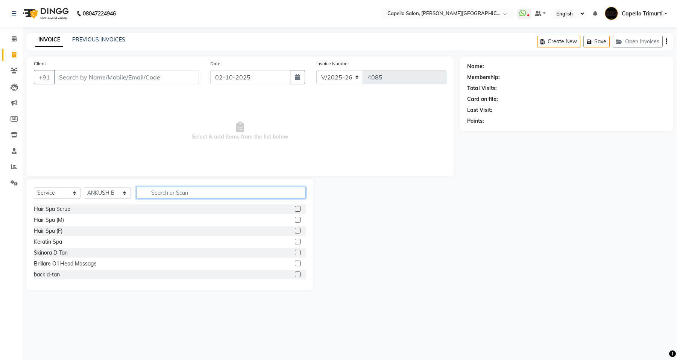
click at [157, 189] on input "text" at bounding box center [221, 193] width 169 height 12
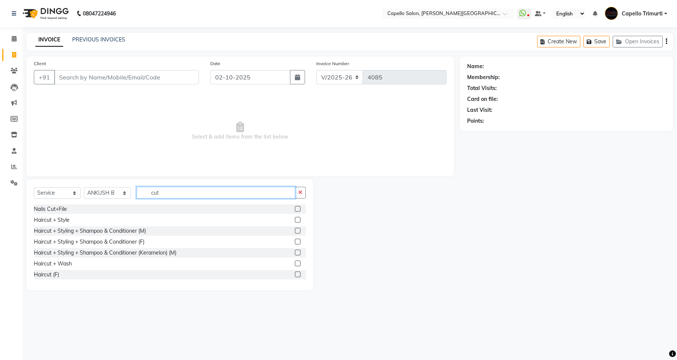
type input "cut"
click at [295, 231] on label at bounding box center [298, 231] width 6 height 6
click at [295, 231] on input "checkbox" at bounding box center [297, 230] width 5 height 5
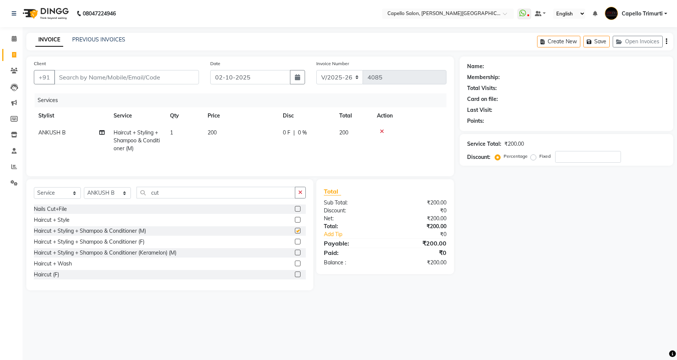
checkbox input "false"
click at [52, 135] on span "ANKUSH B" at bounding box center [51, 132] width 27 height 7
select select "40170"
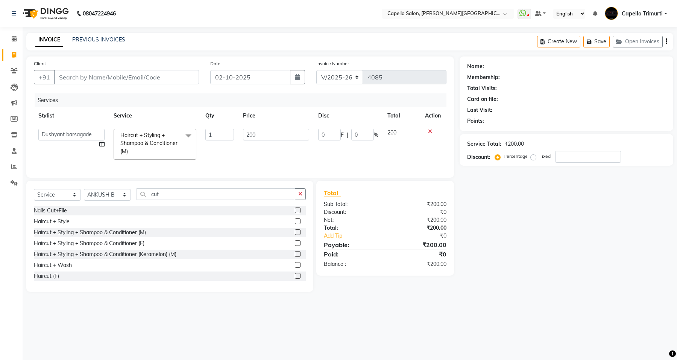
select select "35878"
click at [280, 132] on input "200" at bounding box center [276, 135] width 66 height 12
type input "2"
type input "100"
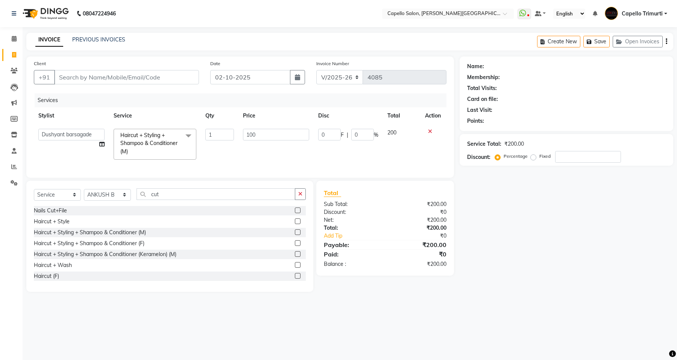
click at [627, 284] on div "Name: Membership: Total Visits: Card on file: Last Visit: Points: Service Total…" at bounding box center [569, 173] width 219 height 235
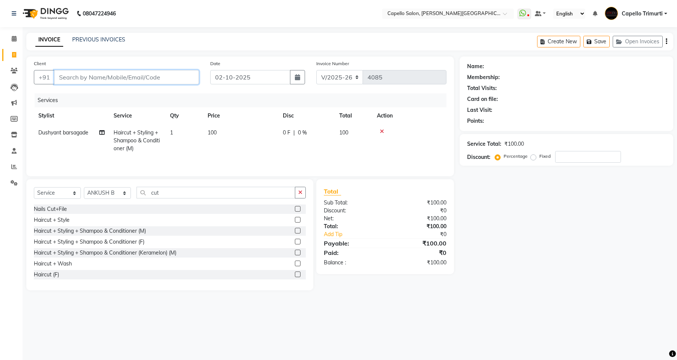
click at [83, 72] on input "Client" at bounding box center [126, 77] width 145 height 14
type input "9"
type input "0"
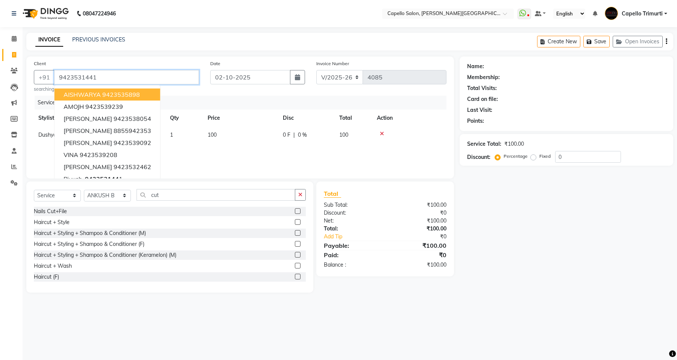
type input "9423531441"
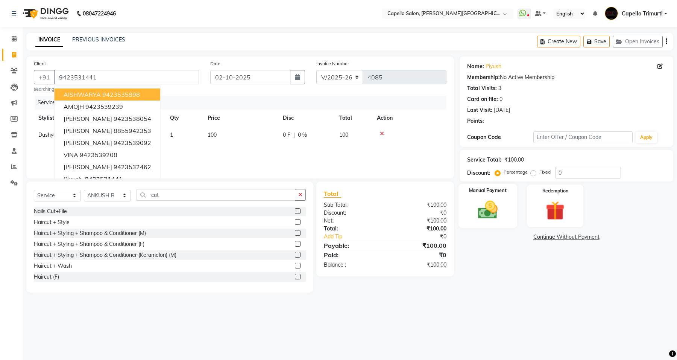
click at [489, 213] on img at bounding box center [488, 209] width 32 height 23
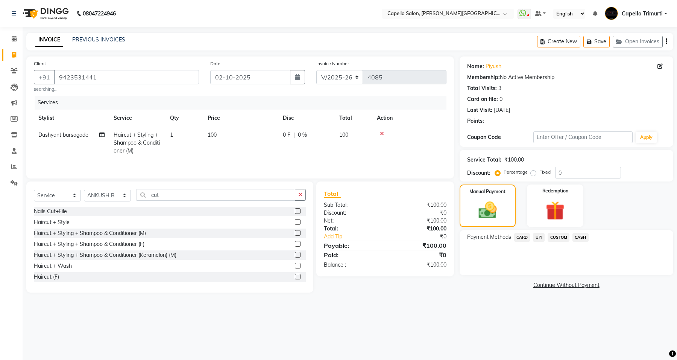
click at [535, 235] on span "UPI" at bounding box center [539, 237] width 12 height 9
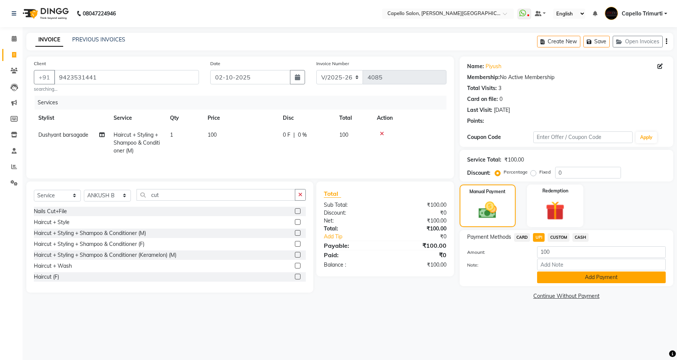
click at [542, 272] on button "Add Payment" at bounding box center [601, 277] width 129 height 12
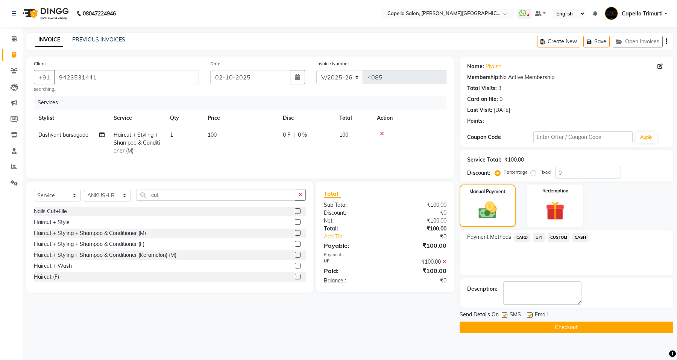
click at [564, 324] on button "Checkout" at bounding box center [567, 327] width 214 height 12
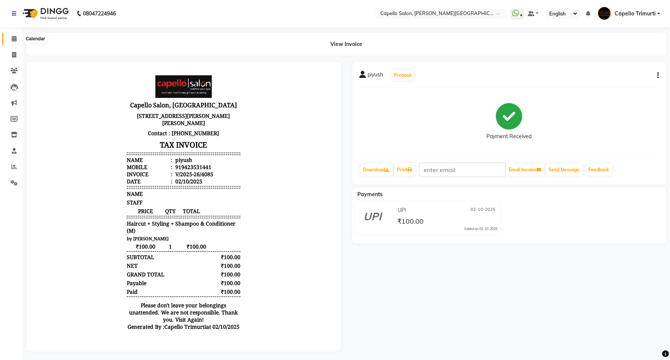
click at [14, 41] on icon at bounding box center [14, 39] width 5 height 6
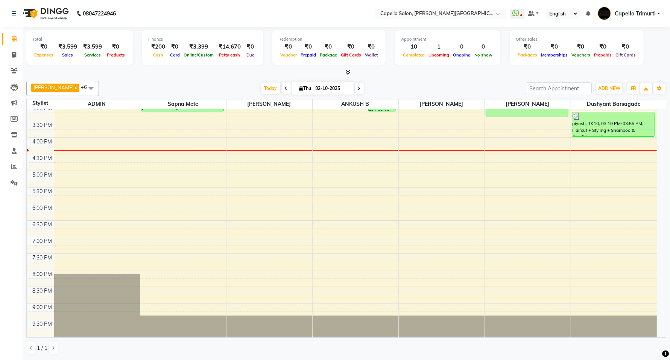
scroll to position [174, 0]
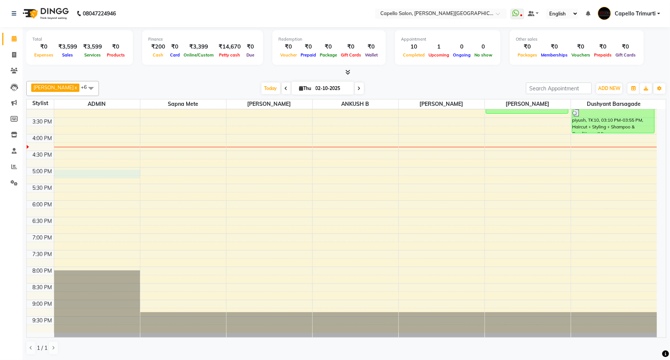
click at [70, 172] on div "10:00 AM 10:30 AM 11:00 AM 11:30 AM 12:00 PM 12:30 PM 1:00 PM 1:30 PM 2:00 PM 2…" at bounding box center [342, 134] width 630 height 397
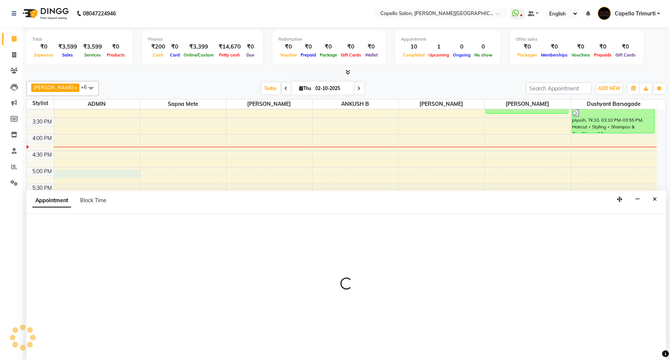
scroll to position [0, 0]
select select "14656"
select select "1020"
select select "tentative"
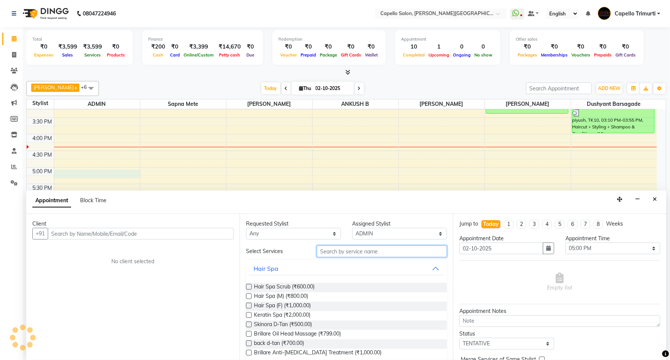
click at [381, 251] on input "text" at bounding box center [382, 251] width 130 height 12
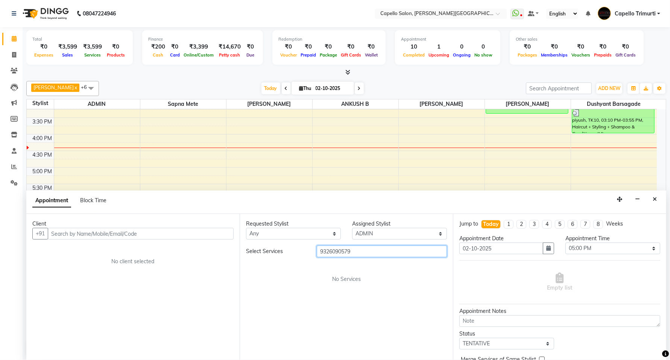
drag, startPoint x: 320, startPoint y: 251, endPoint x: 362, endPoint y: 259, distance: 43.3
click at [362, 259] on div "Select Services 9326090579 No Services" at bounding box center [346, 264] width 201 height 38
type input "9326090579"
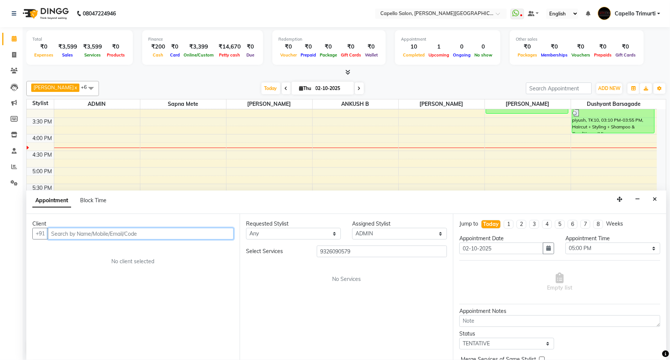
click at [62, 233] on input "text" at bounding box center [141, 234] width 186 height 12
click at [71, 230] on input "text" at bounding box center [141, 234] width 186 height 12
paste input "9326090579"
type input "9326090579"
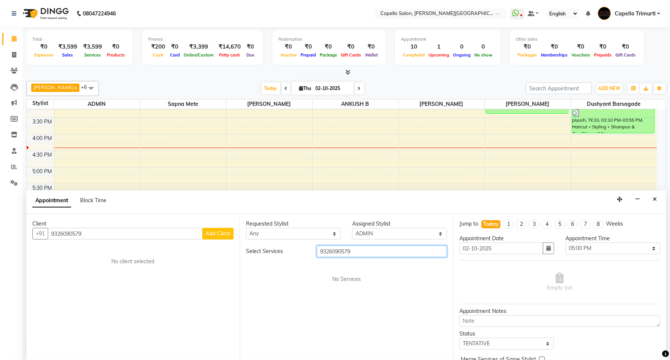
click at [364, 253] on input "9326090579" at bounding box center [382, 251] width 130 height 12
type input "9"
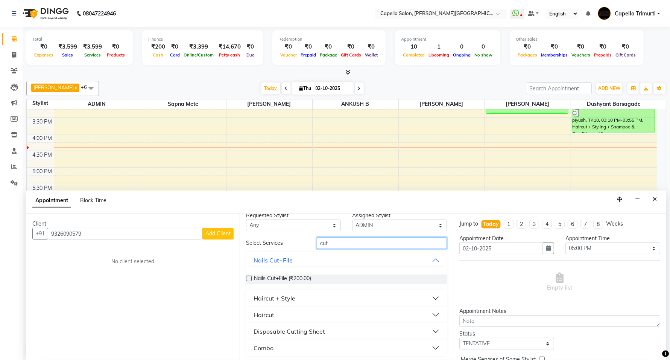
scroll to position [10, 0]
type input "cut"
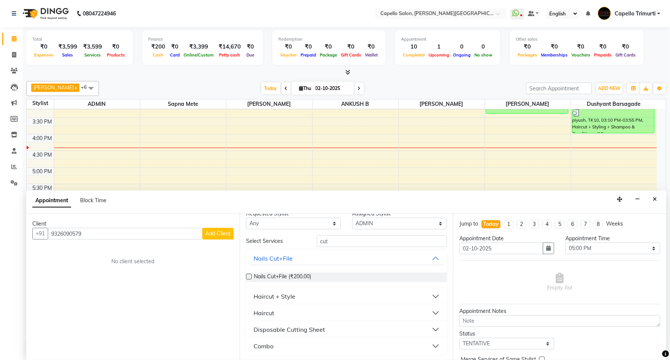
click at [313, 312] on button "Haircut" at bounding box center [346, 313] width 195 height 14
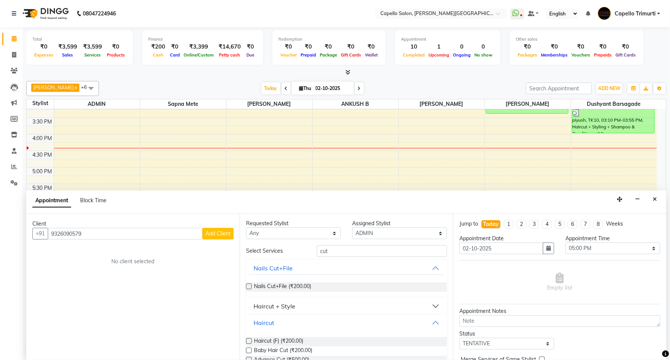
scroll to position [0, 0]
click at [333, 254] on input "cut" at bounding box center [382, 251] width 130 height 12
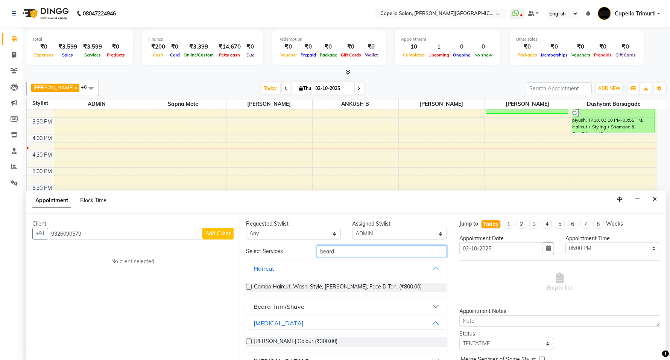
type input "beard"
click at [260, 303] on div "Beard Trim/Shave" at bounding box center [279, 306] width 51 height 9
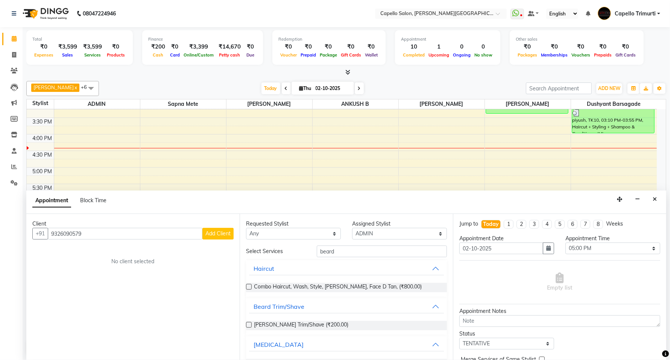
click at [246, 326] on label at bounding box center [249, 325] width 6 height 6
click at [246, 326] on input "checkbox" at bounding box center [248, 325] width 5 height 5
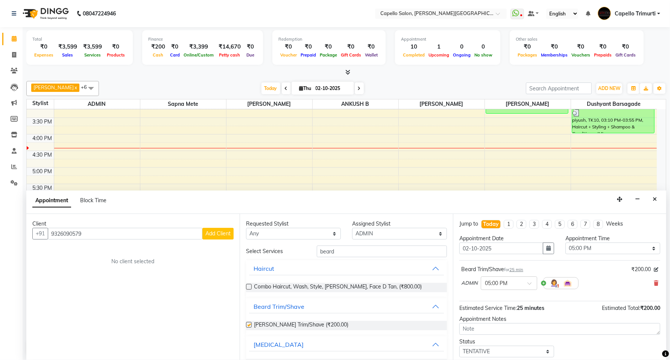
checkbox input "false"
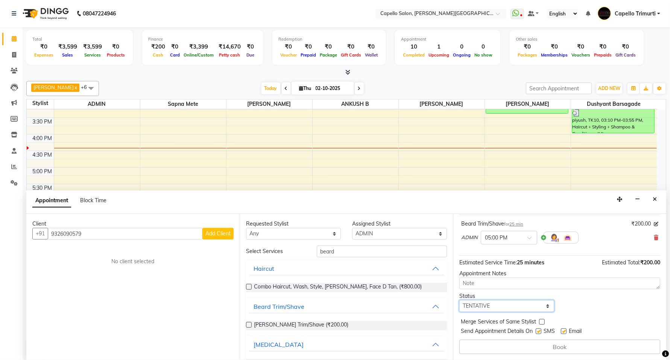
click at [488, 305] on select "Select TENTATIVE CONFIRM CHECK-IN UPCOMING" at bounding box center [506, 306] width 95 height 12
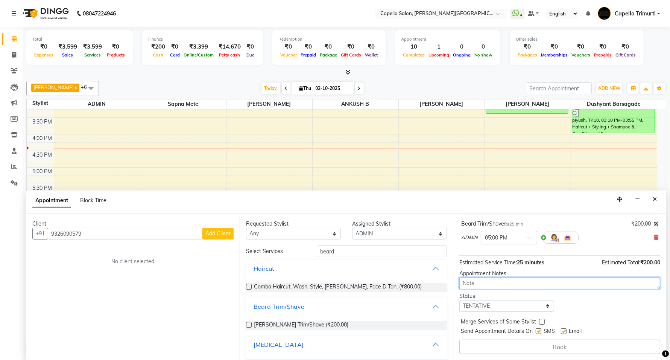
click at [486, 281] on textarea at bounding box center [559, 283] width 201 height 12
click at [531, 348] on div "Book" at bounding box center [559, 346] width 201 height 14
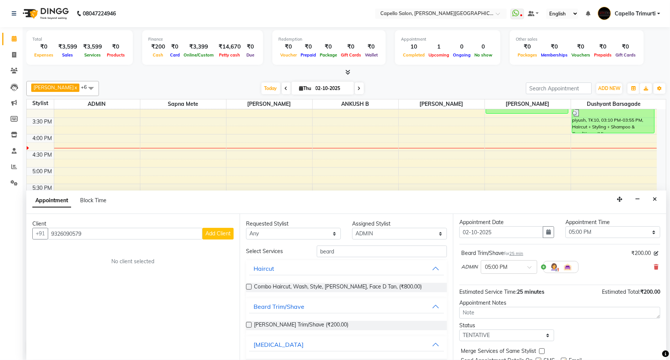
scroll to position [0, 0]
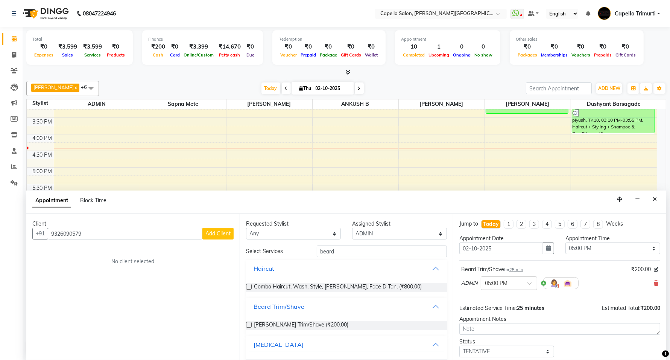
click at [491, 223] on div "Today" at bounding box center [491, 224] width 16 height 8
select select "1020"
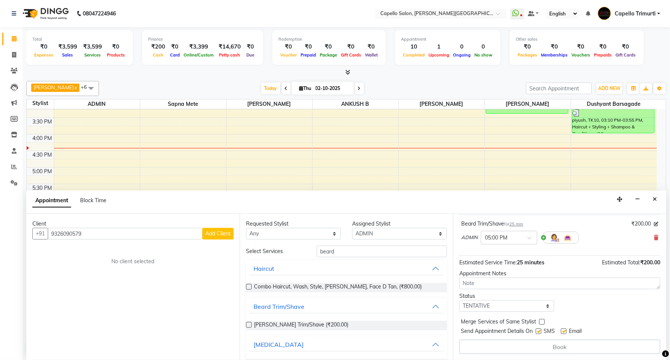
scroll to position [0, 0]
click at [543, 347] on div "Book" at bounding box center [559, 346] width 201 height 14
click at [541, 323] on label at bounding box center [542, 322] width 6 height 6
click at [541, 323] on input "checkbox" at bounding box center [541, 322] width 5 height 5
checkbox input "true"
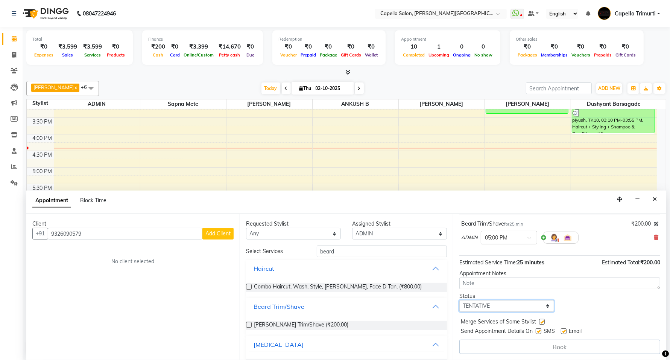
click at [502, 307] on select "Select TENTATIVE CONFIRM CHECK-IN UPCOMING" at bounding box center [506, 306] width 95 height 12
select select "confirm booking"
click at [459, 300] on select "Select TENTATIVE CONFIRM CHECK-IN UPCOMING" at bounding box center [506, 306] width 95 height 12
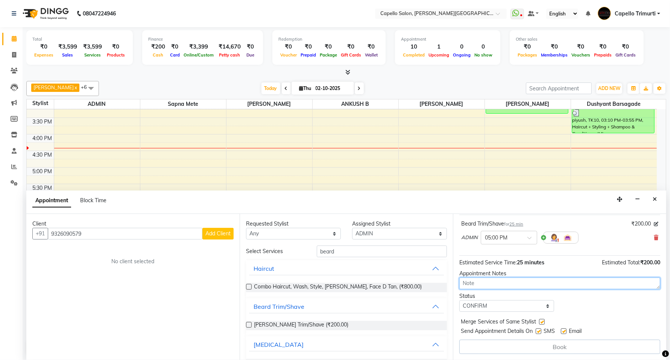
click at [510, 282] on textarea at bounding box center [559, 283] width 201 height 12
type textarea "beard"
click at [582, 343] on div "Book" at bounding box center [559, 346] width 201 height 14
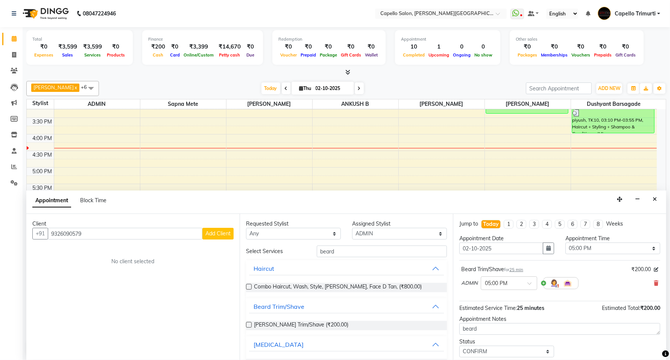
scroll to position [0, 0]
click at [491, 223] on div "Today" at bounding box center [491, 224] width 16 height 8
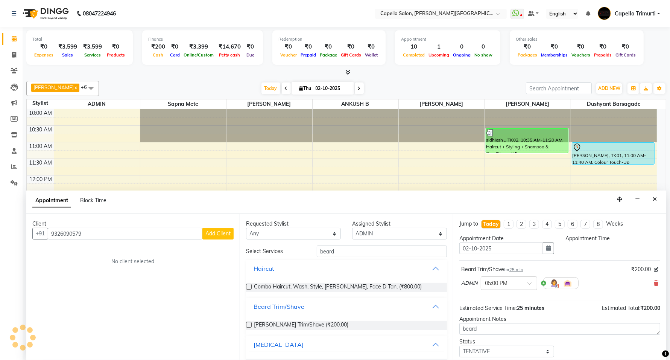
select select "1020"
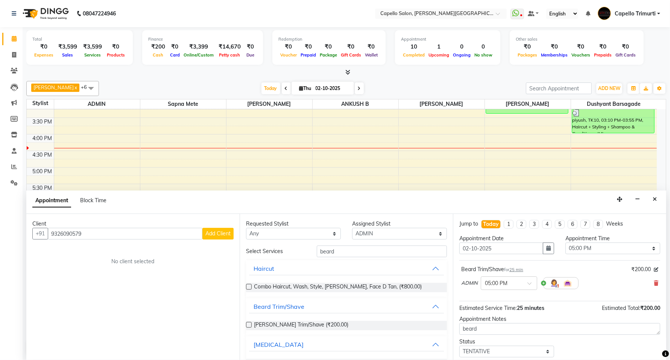
click at [523, 224] on li "2" at bounding box center [522, 224] width 10 height 9
type input "16-10-2025"
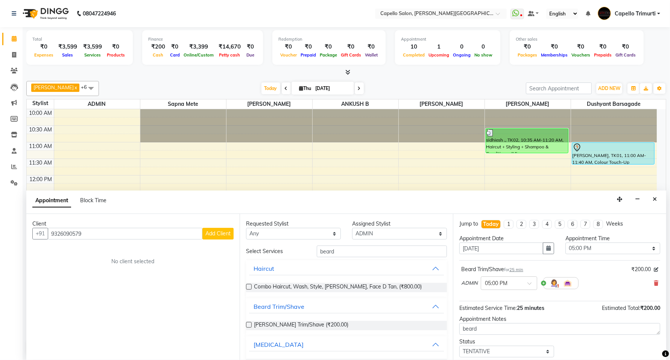
select select "1020"
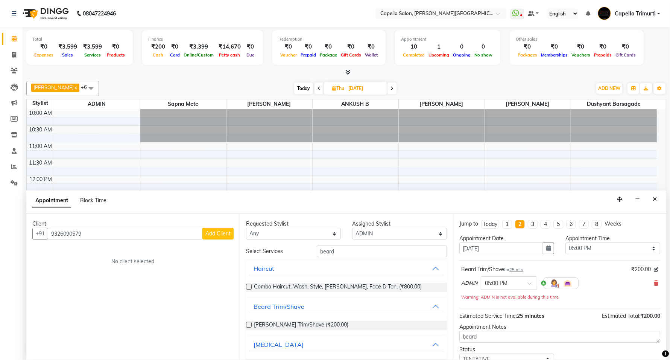
scroll to position [174, 0]
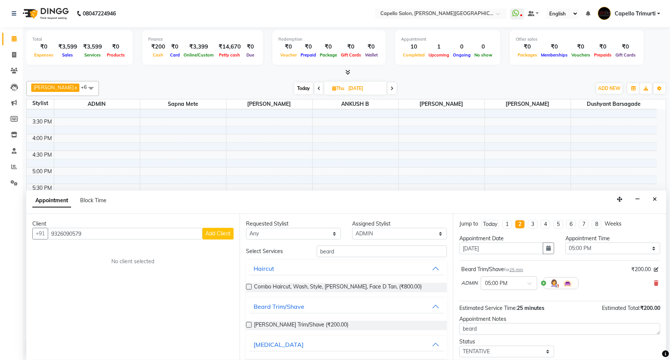
click at [537, 224] on li "3" at bounding box center [533, 224] width 10 height 9
type input "23-10-2025"
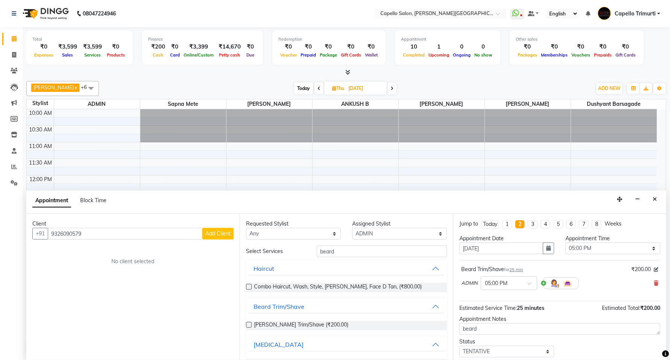
select select "1020"
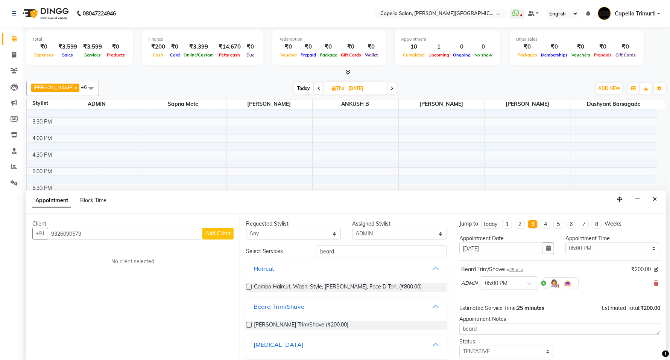
click at [512, 227] on li "1" at bounding box center [507, 224] width 10 height 9
type input "09-10-2025"
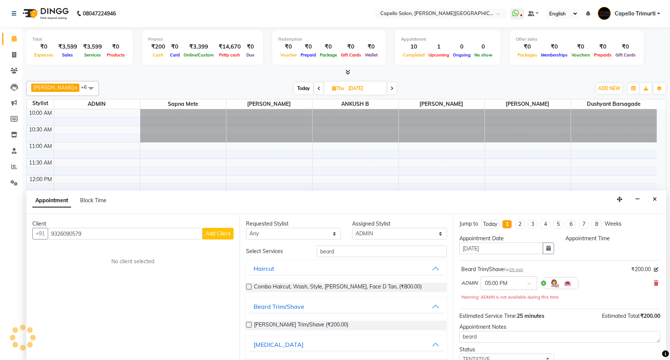
select select "1020"
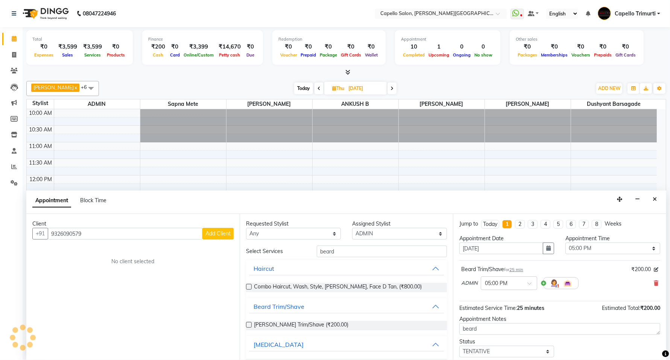
scroll to position [174, 0]
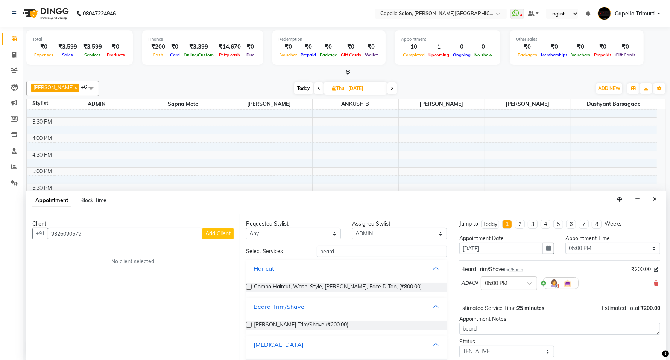
click at [496, 226] on div "Today" at bounding box center [490, 224] width 14 height 8
type input "02-10-2025"
select select "1020"
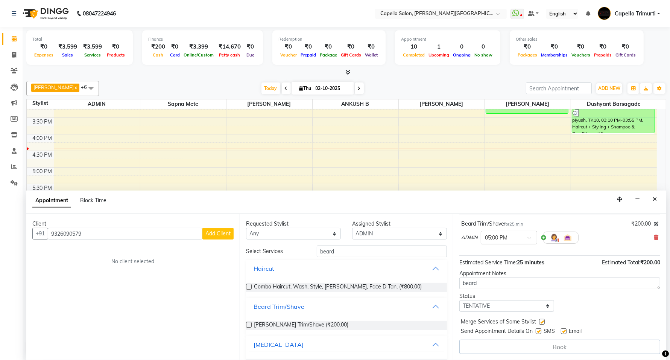
scroll to position [0, 0]
click at [502, 339] on div "Book" at bounding box center [559, 346] width 201 height 14
click at [501, 339] on div "Jump to Today 1 2 3 4 5 6 7 8 Weeks Appointment Date 02-10-2025 Appointment Tim…" at bounding box center [559, 287] width 213 height 146
click at [501, 341] on div "Book" at bounding box center [559, 346] width 201 height 14
click at [502, 344] on div "Book" at bounding box center [559, 346] width 201 height 14
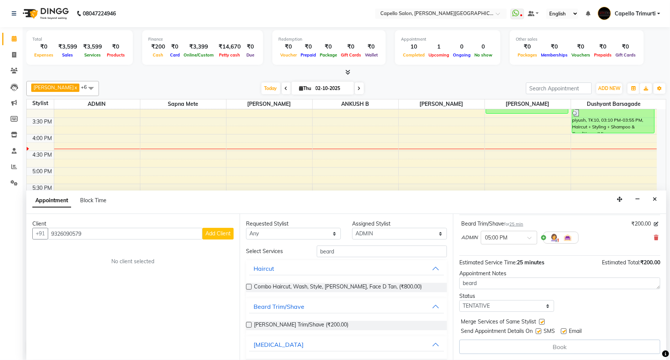
click at [502, 344] on div "Book" at bounding box center [559, 346] width 201 height 14
drag, startPoint x: 501, startPoint y: 339, endPoint x: 501, endPoint y: 335, distance: 4.5
click at [501, 338] on div "Jump to Today 1 2 3 4 5 6 7 8 Weeks Appointment Date 02-10-2025 Appointment Tim…" at bounding box center [559, 287] width 213 height 146
click at [501, 333] on span "Send Appointment Details On" at bounding box center [497, 331] width 72 height 9
click at [247, 323] on label at bounding box center [249, 325] width 6 height 6
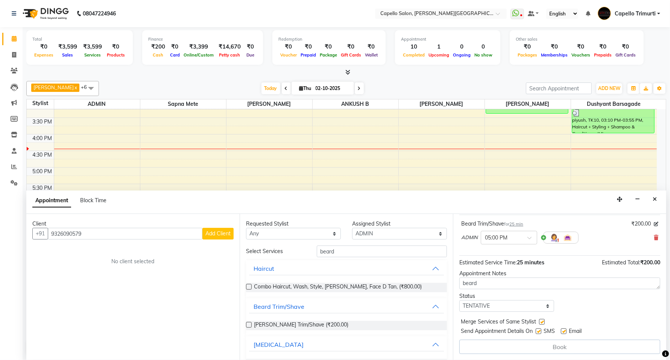
click at [247, 323] on input "checkbox" at bounding box center [248, 325] width 5 height 5
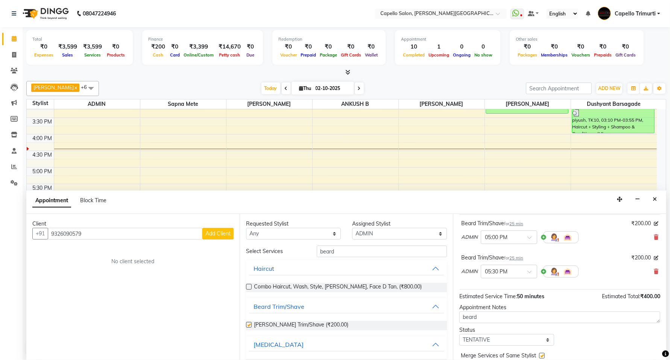
checkbox input "false"
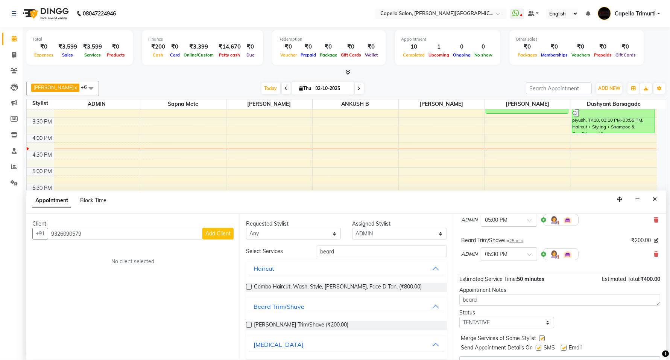
scroll to position [80, 0]
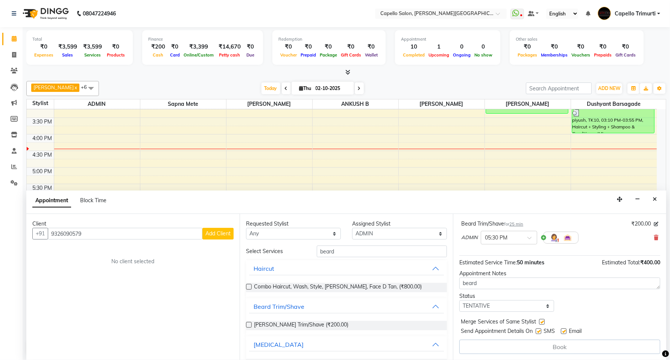
click at [531, 348] on div "Book" at bounding box center [559, 346] width 201 height 14
click at [529, 348] on div "Book" at bounding box center [559, 346] width 201 height 14
click at [546, 303] on select "Select TENTATIVE CONFIRM CHECK-IN UPCOMING" at bounding box center [506, 306] width 95 height 12
select select "confirm booking"
click at [459, 300] on select "Select TENTATIVE CONFIRM CHECK-IN UPCOMING" at bounding box center [506, 306] width 95 height 12
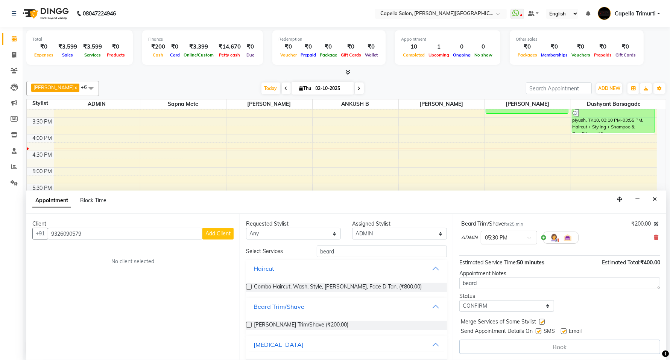
click at [521, 349] on div "Book" at bounding box center [559, 346] width 201 height 14
click at [537, 342] on div "Book" at bounding box center [559, 346] width 201 height 14
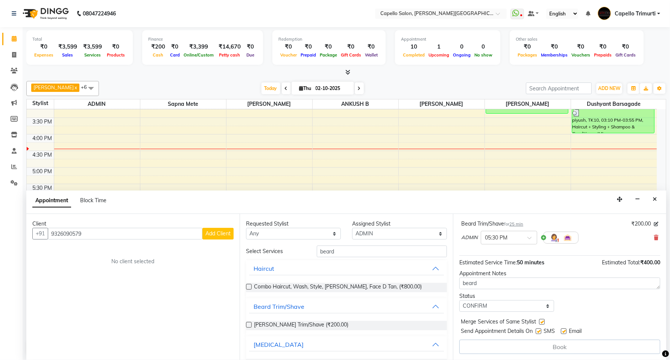
click at [228, 232] on span "Add Client" at bounding box center [217, 233] width 25 height 7
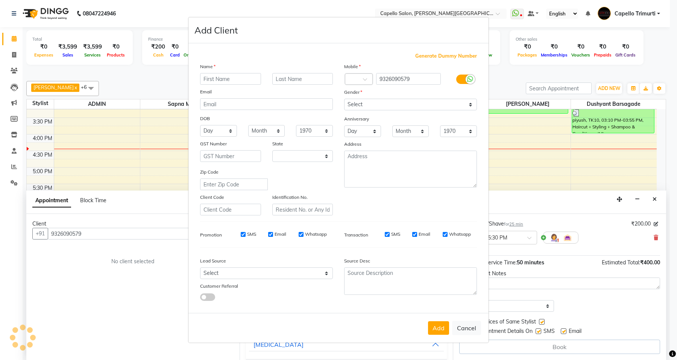
select select "22"
type input "unkown"
click at [389, 104] on select "Select Male Female Other Prefer Not To Say" at bounding box center [410, 105] width 133 height 12
select select "[DEMOGRAPHIC_DATA]"
click at [344, 99] on select "Select Male Female Other Prefer Not To Say" at bounding box center [410, 105] width 133 height 12
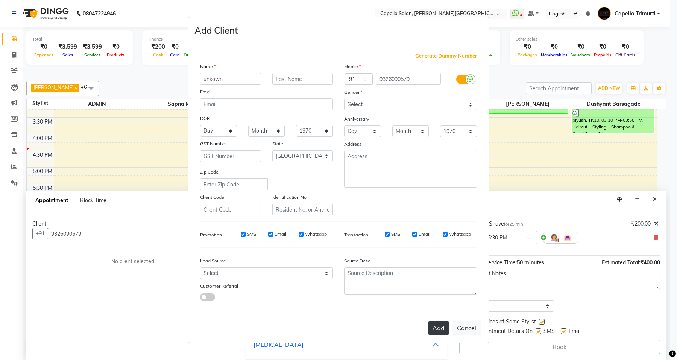
click at [433, 326] on button "Add" at bounding box center [438, 328] width 21 height 14
select select
select select "null"
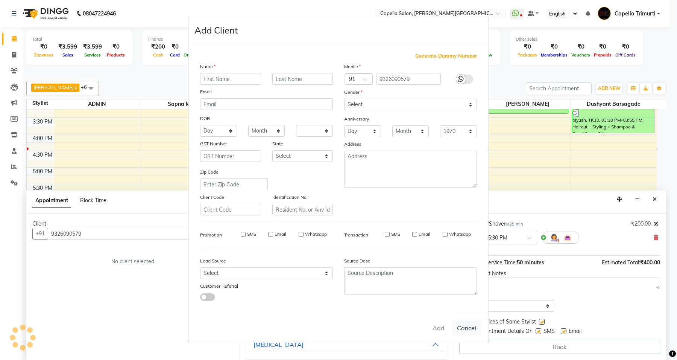
select select
checkbox input "false"
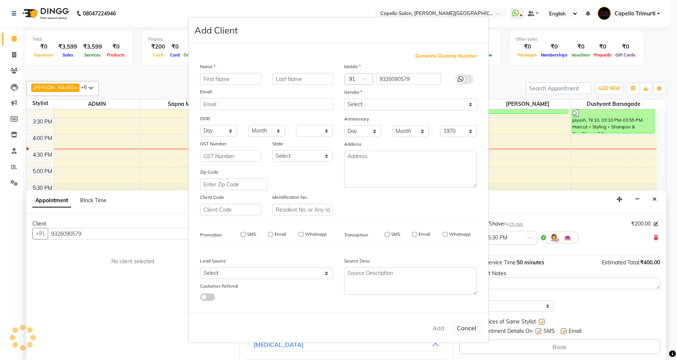
checkbox input "false"
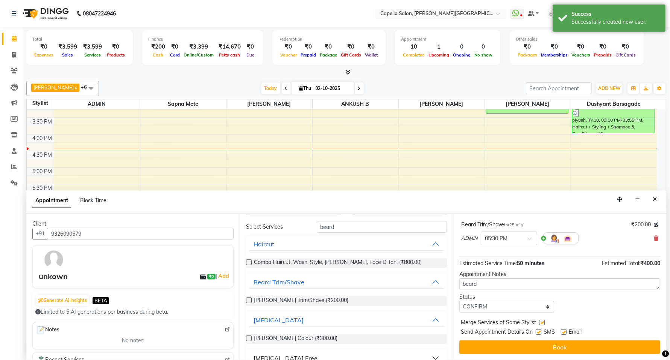
scroll to position [37, 0]
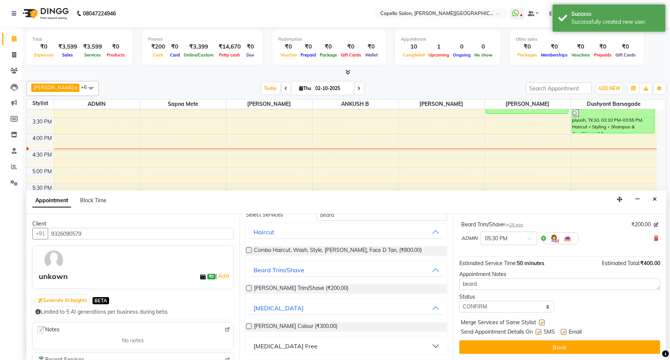
click at [497, 343] on button "Book" at bounding box center [559, 347] width 201 height 14
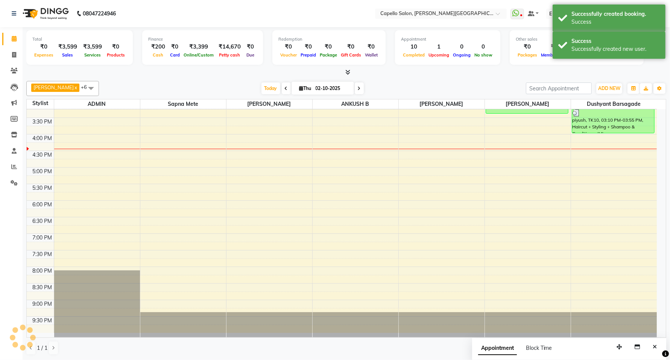
scroll to position [0, 0]
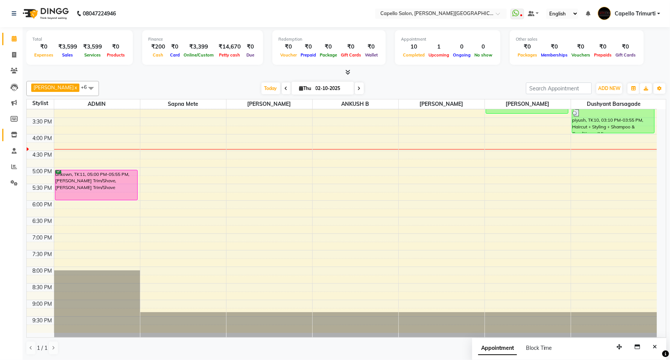
click at [16, 134] on icon at bounding box center [14, 135] width 6 height 6
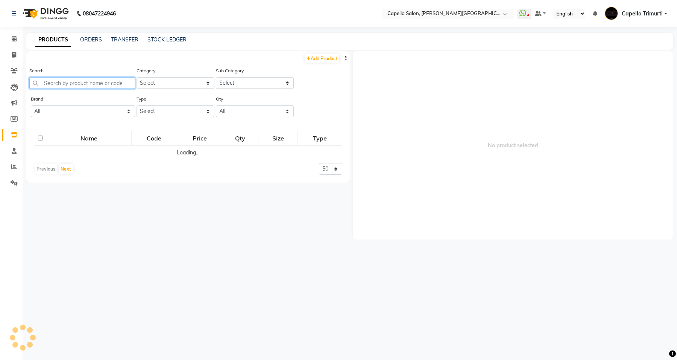
click at [87, 79] on input "text" at bounding box center [82, 83] width 106 height 12
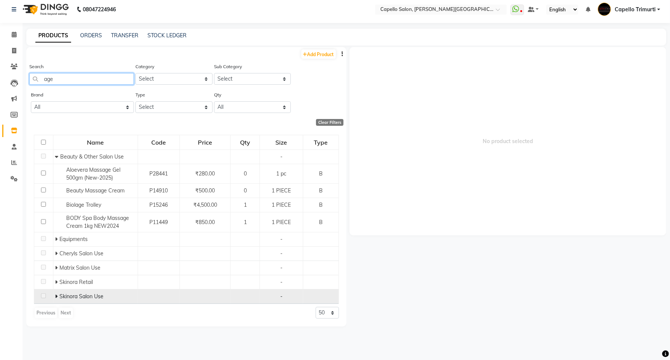
scroll to position [5, 0]
type input "age"
click at [57, 297] on icon at bounding box center [56, 295] width 3 height 5
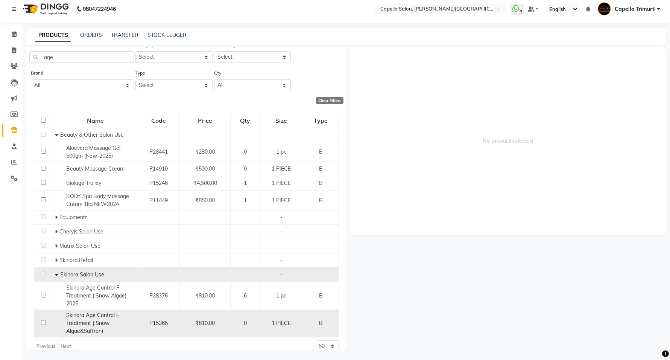
scroll to position [33, 0]
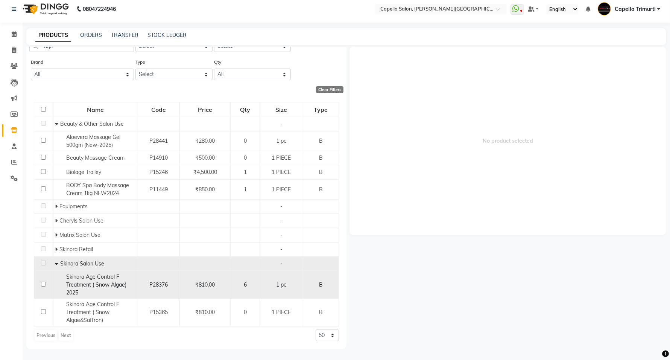
click at [237, 286] on div "6" at bounding box center [245, 285] width 23 height 8
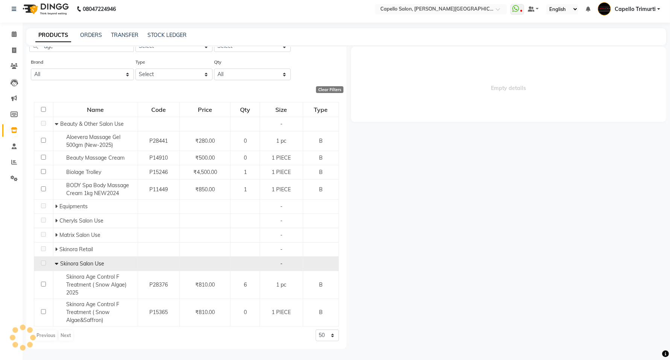
select select
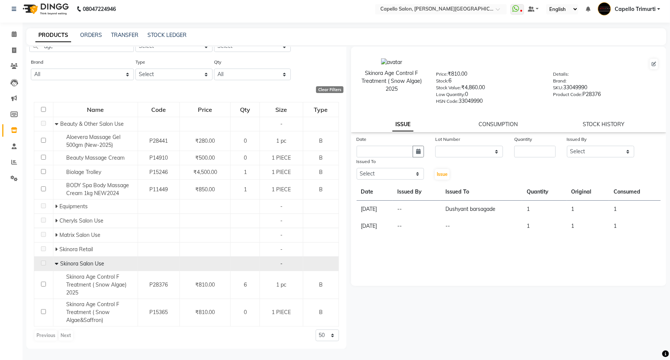
click at [416, 141] on div "Date" at bounding box center [391, 140] width 68 height 11
click at [420, 149] on icon "button" at bounding box center [418, 151] width 5 height 5
select select "10"
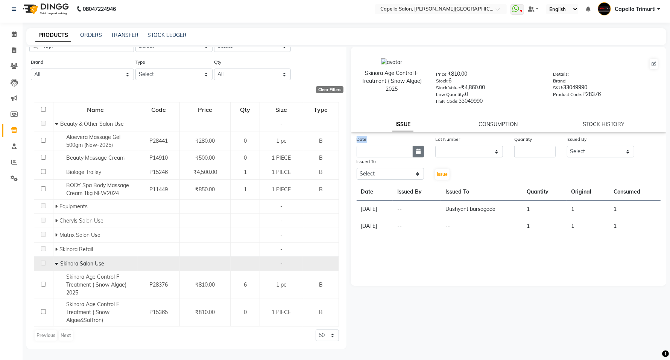
select select "2025"
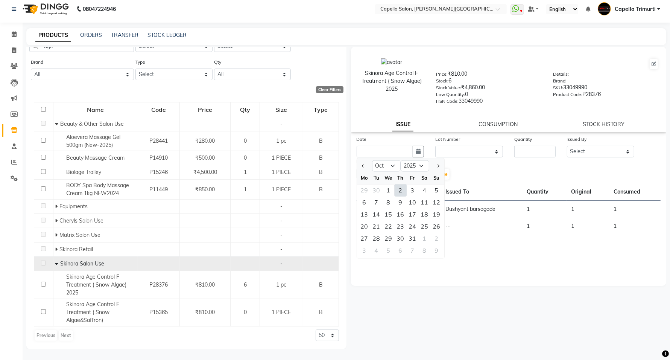
click at [402, 189] on div "2" at bounding box center [401, 190] width 12 height 12
type input "02-10-2025"
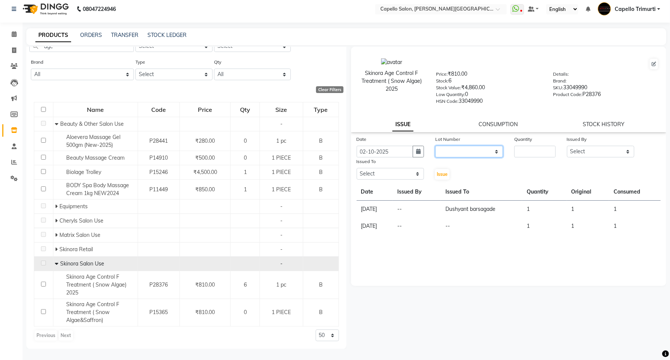
drag, startPoint x: 458, startPoint y: 145, endPoint x: 458, endPoint y: 152, distance: 7.2
click at [458, 146] on select "None" at bounding box center [469, 152] width 68 height 12
select select "0: null"
click at [435, 146] on select "None" at bounding box center [469, 152] width 68 height 12
click at [543, 149] on input "number" at bounding box center [534, 152] width 41 height 12
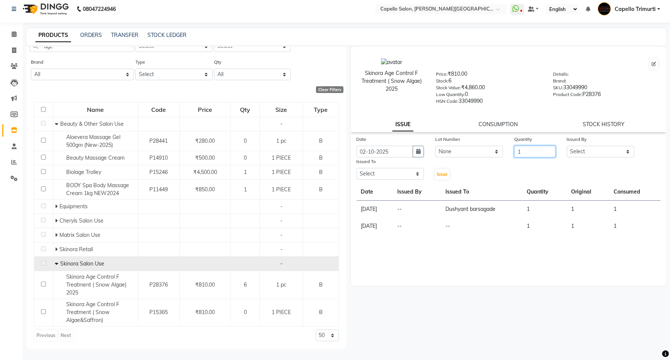
type input "1"
click at [623, 150] on select "Select ADMIN ANKUSH B Capello Trimurti Dushyant barsagade Kristee Raut (M) Nare…" at bounding box center [601, 152] width 68 height 12
select select "14656"
click at [567, 146] on select "Select ADMIN ANKUSH B Capello Trimurti Dushyant barsagade Kristee Raut (M) Nare…" at bounding box center [601, 152] width 68 height 12
drag, startPoint x: 400, startPoint y: 170, endPoint x: 408, endPoint y: 140, distance: 31.3
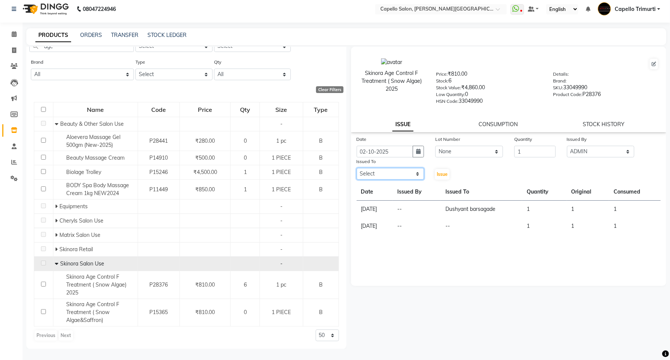
click at [400, 170] on select "Select ADMIN ANKUSH B Capello Trimurti Dushyant barsagade Kristee Raut (M) Nare…" at bounding box center [391, 174] width 68 height 12
select select "14656"
click at [357, 168] on select "Select ADMIN ANKUSH B Capello Trimurti Dushyant barsagade Kristee Raut (M) Nare…" at bounding box center [391, 174] width 68 height 12
click at [447, 169] on button "Issue" at bounding box center [442, 174] width 15 height 11
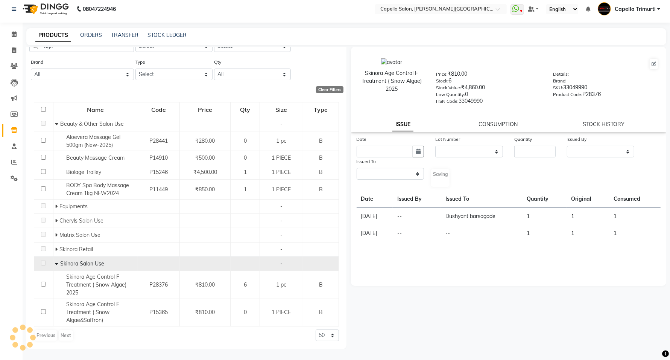
select select
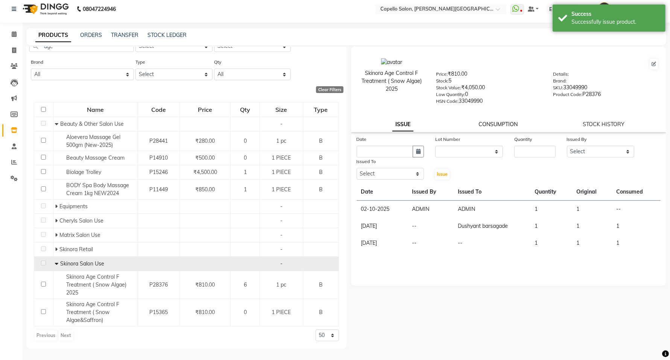
click at [510, 123] on link "CONSUMPTION" at bounding box center [498, 124] width 39 height 7
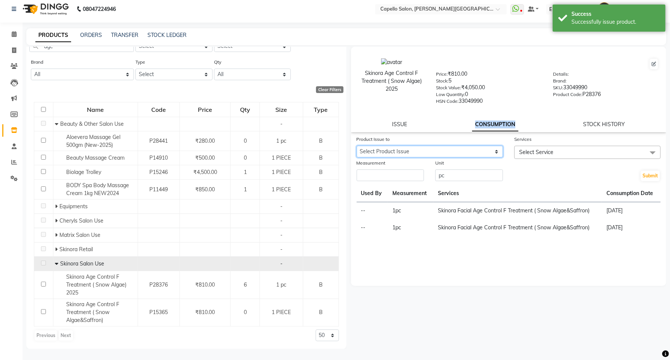
click at [488, 155] on select "Select Product Issue 2025-10-02, Issued to: ADMIN, Balance: 1" at bounding box center [430, 152] width 146 height 12
select select "1279796"
click at [357, 146] on select "Select Product Issue 2025-10-02, Issued to: ADMIN, Balance: 1" at bounding box center [430, 152] width 146 height 12
click at [485, 172] on input "pc" at bounding box center [469, 175] width 68 height 12
click at [537, 149] on span "Select Service" at bounding box center [536, 152] width 34 height 7
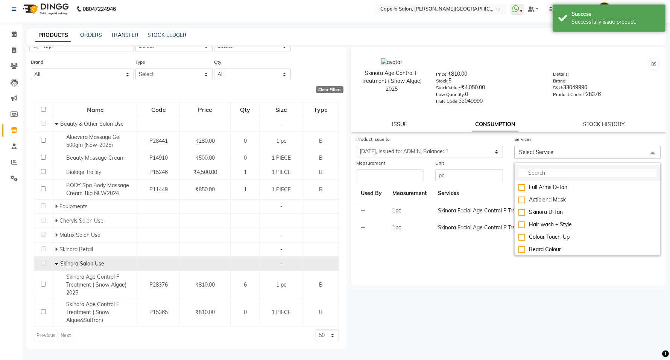
click at [538, 169] on input "multiselect-search" at bounding box center [588, 173] width 138 height 8
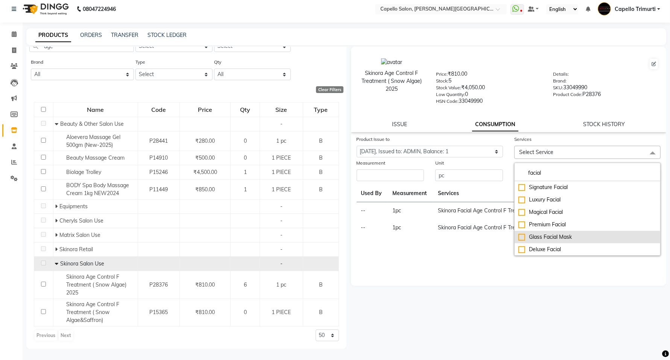
type input "facial"
click at [523, 234] on div "Glass Facial Mask" at bounding box center [588, 237] width 138 height 8
checkbox input "true"
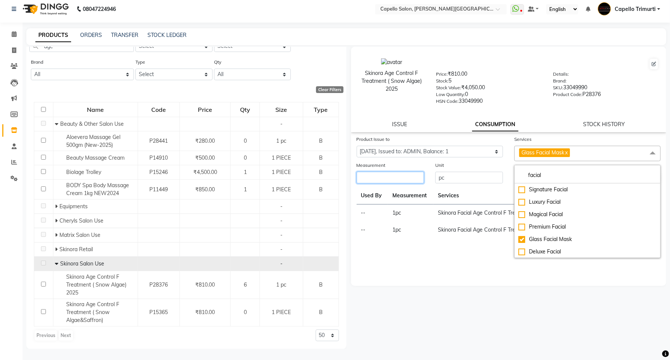
click at [379, 172] on input "number" at bounding box center [391, 178] width 68 height 12
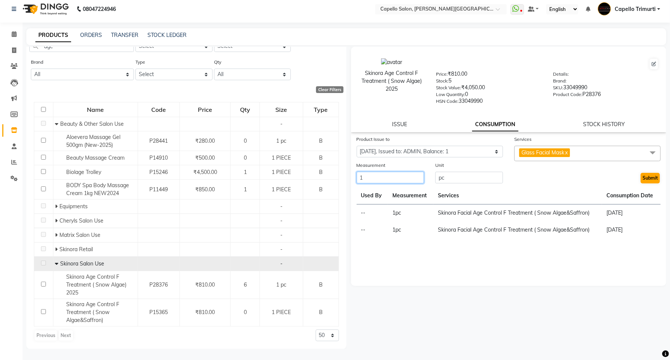
type input "1"
click at [645, 176] on button "Submit" at bounding box center [650, 178] width 19 height 11
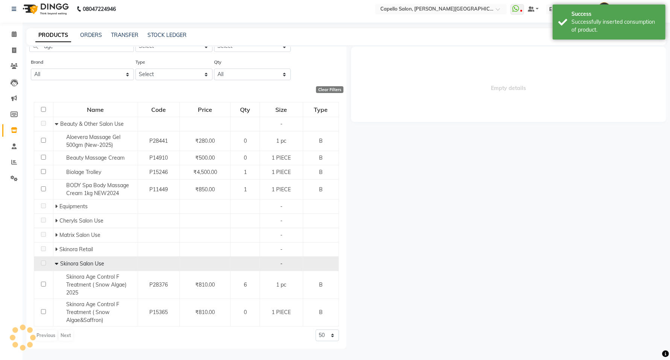
scroll to position [0, 0]
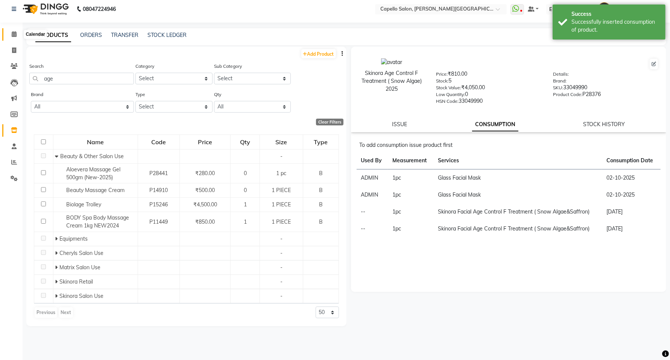
drag, startPoint x: 14, startPoint y: 32, endPoint x: 28, endPoint y: 44, distance: 18.5
click at [14, 32] on icon at bounding box center [14, 34] width 5 height 6
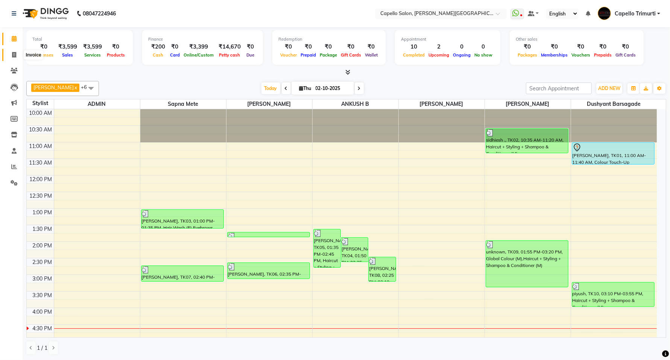
click at [14, 52] on icon at bounding box center [14, 55] width 4 height 6
select select "service"
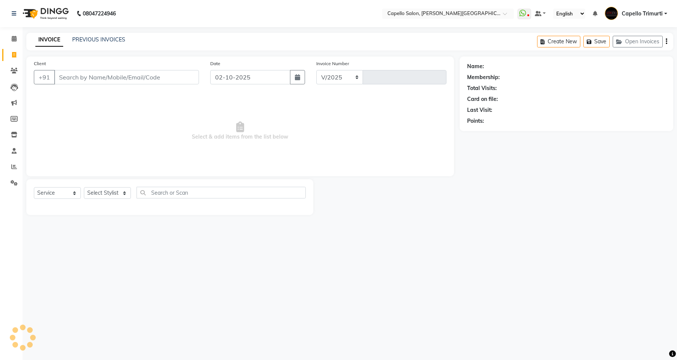
select select "811"
type input "4086"
click at [110, 194] on select "Select Stylist ADMIN ANKUSH B Capello Trimurti Dushyant barsagade Kristee Raut …" at bounding box center [107, 193] width 47 height 12
click at [215, 187] on input "text" at bounding box center [221, 193] width 169 height 12
click at [98, 83] on input "Client" at bounding box center [126, 77] width 145 height 14
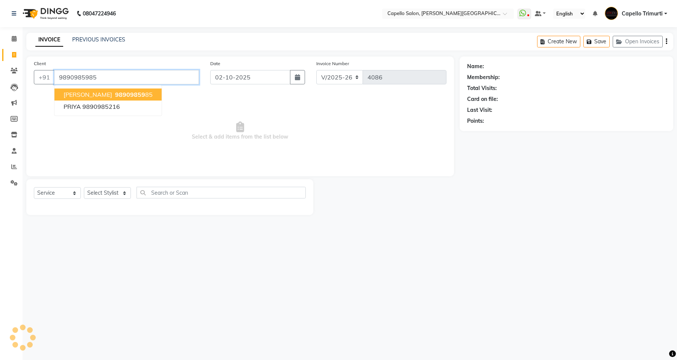
type input "9890985985"
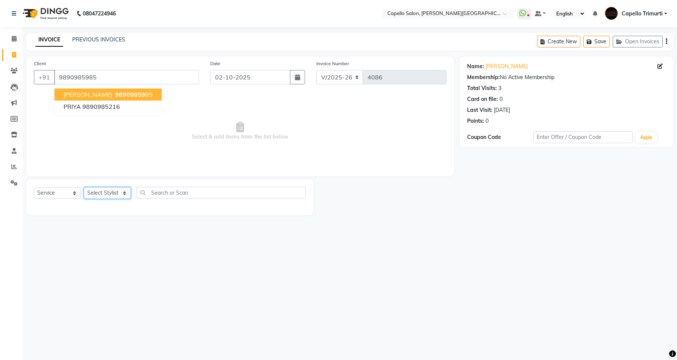
click at [122, 189] on select "Select Stylist ADMIN ANKUSH B Capello Trimurti Dushyant barsagade Kristee Raut …" at bounding box center [107, 193] width 47 height 12
select select "84517"
click at [84, 187] on select "Select Stylist ADMIN ANKUSH B Capello Trimurti Dushyant barsagade Kristee Raut …" at bounding box center [107, 193] width 47 height 12
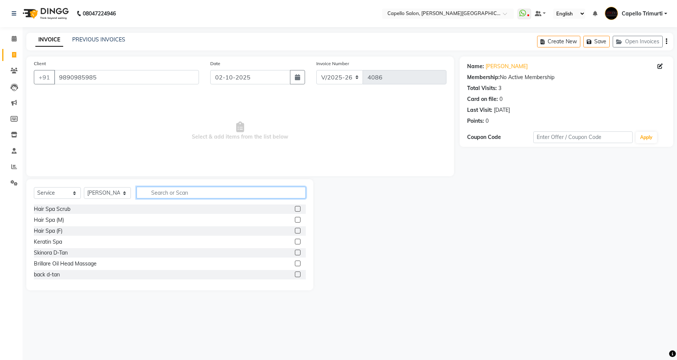
click at [177, 187] on input "text" at bounding box center [221, 193] width 169 height 12
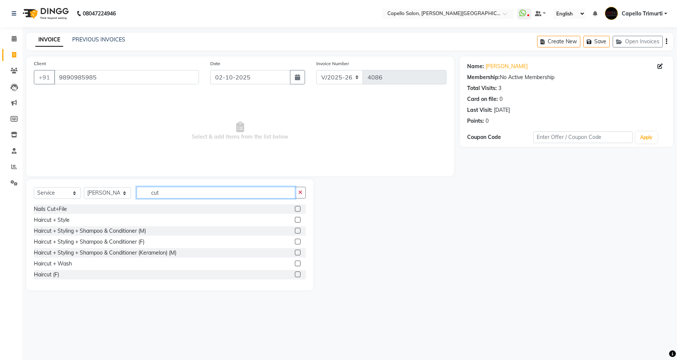
type input "cut"
click at [295, 217] on label at bounding box center [298, 220] width 6 height 6
click at [295, 218] on input "checkbox" at bounding box center [297, 220] width 5 height 5
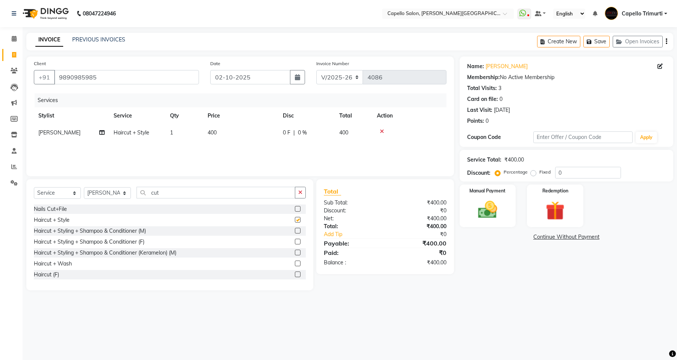
checkbox input "false"
click at [488, 218] on img at bounding box center [488, 209] width 32 height 23
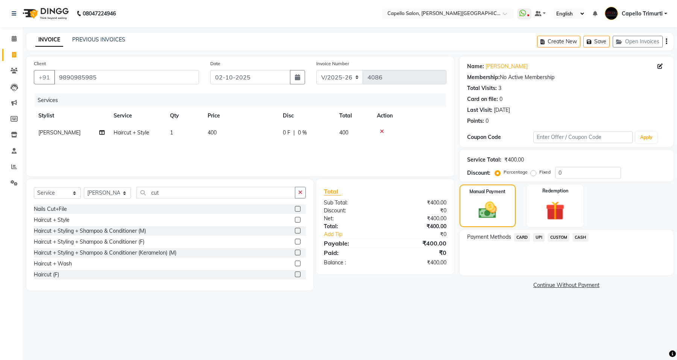
click at [574, 237] on span "CASH" at bounding box center [581, 237] width 16 height 9
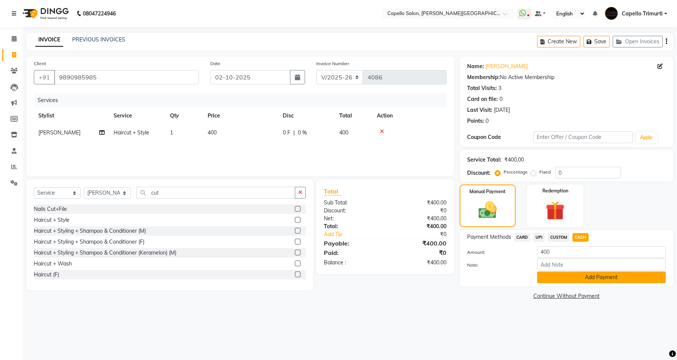
click at [567, 279] on button "Add Payment" at bounding box center [601, 277] width 129 height 12
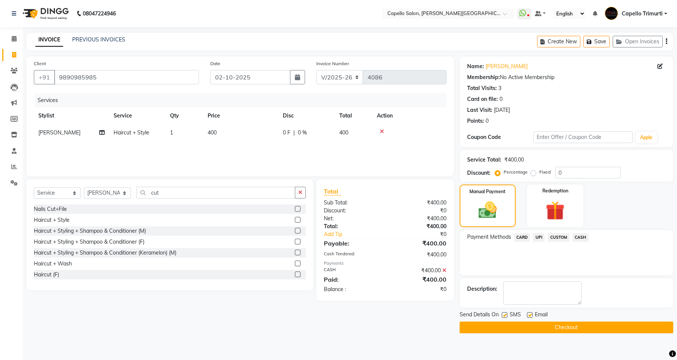
click at [556, 329] on button "Checkout" at bounding box center [567, 327] width 214 height 12
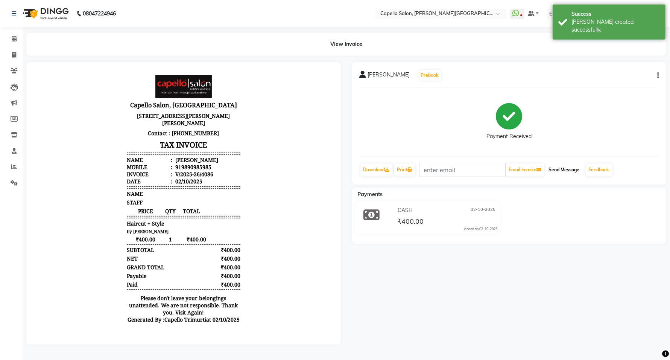
click at [567, 170] on button "Send Message" at bounding box center [564, 169] width 37 height 13
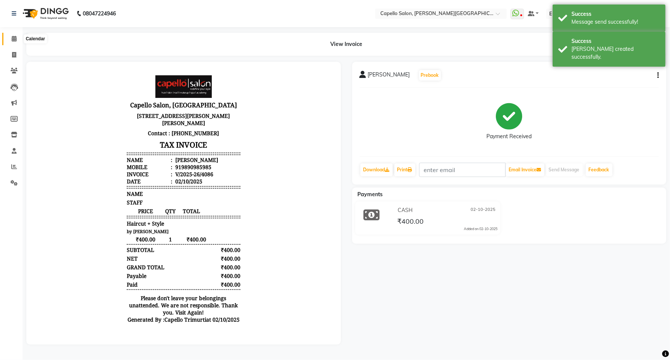
click at [18, 38] on span at bounding box center [14, 39] width 13 height 9
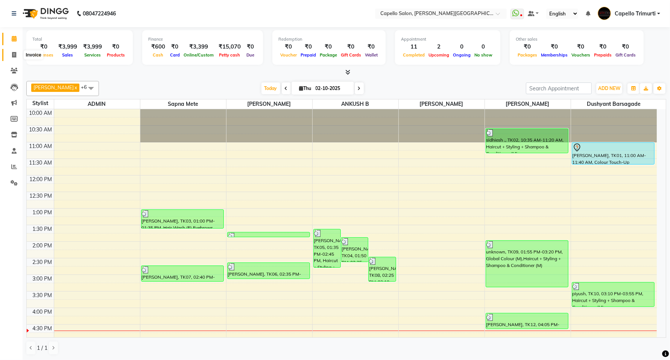
click at [8, 53] on span at bounding box center [14, 55] width 13 height 9
select select "service"
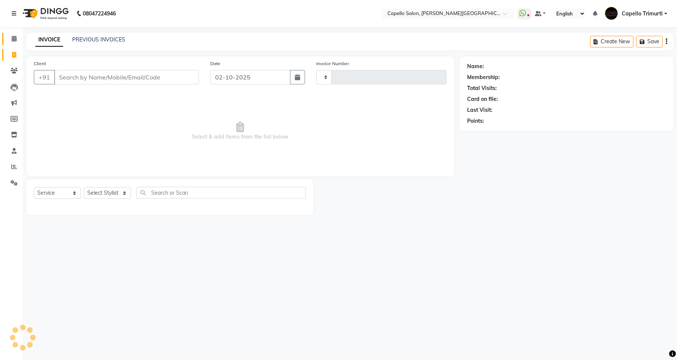
type input "4087"
select select "811"
drag, startPoint x: 44, startPoint y: 194, endPoint x: 48, endPoint y: 198, distance: 5.6
click at [44, 194] on select "Select Service Product Membership Package Voucher Prepaid Gift Card" at bounding box center [57, 193] width 47 height 12
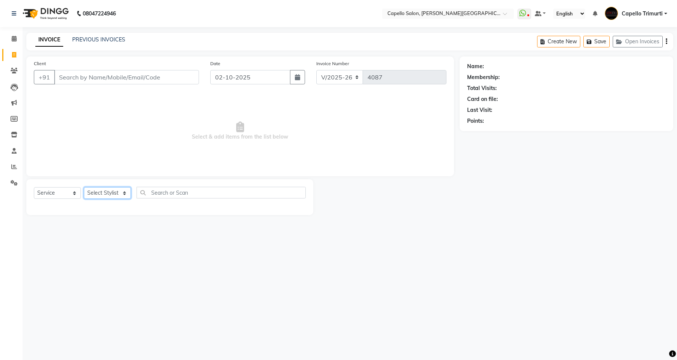
click at [117, 194] on select "Select Stylist ADMIN ANKUSH B Capello Trimurti Dushyant barsagade Kristee Raut …" at bounding box center [107, 193] width 47 height 12
select select "40598"
click at [84, 187] on select "Select Stylist ADMIN ANKUSH B Capello Trimurti Dushyant barsagade Kristee Raut …" at bounding box center [107, 193] width 47 height 12
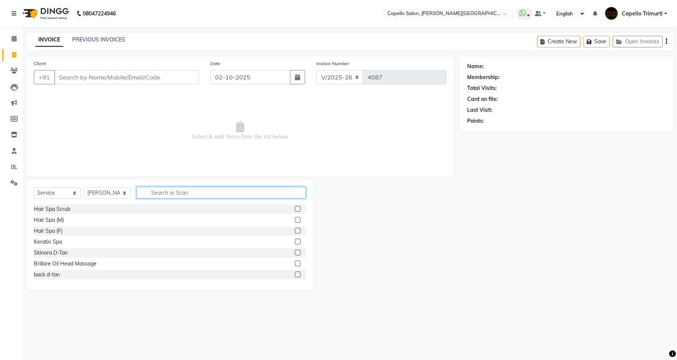
click at [170, 188] on input "text" at bounding box center [221, 193] width 169 height 12
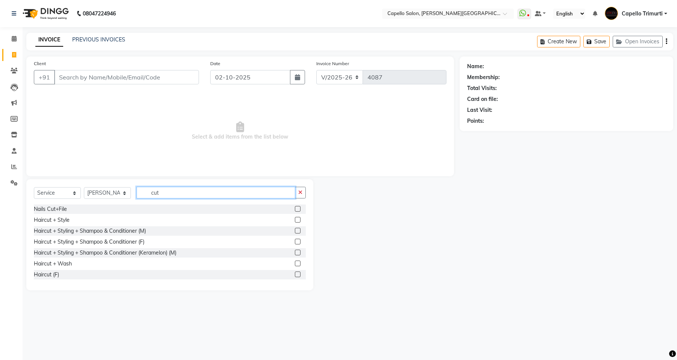
type input "cut"
click at [295, 232] on label at bounding box center [298, 231] width 6 height 6
click at [295, 232] on input "checkbox" at bounding box center [297, 230] width 5 height 5
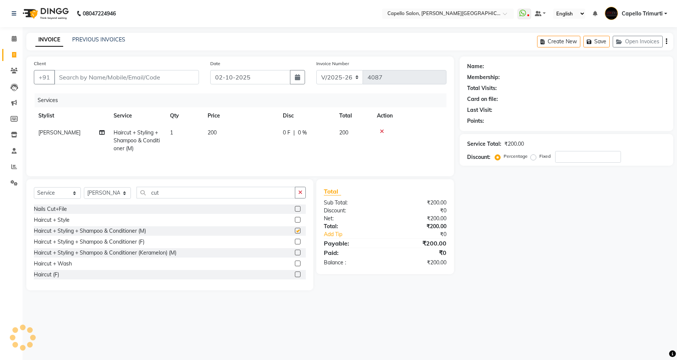
checkbox input "false"
click at [159, 83] on input "Client" at bounding box center [126, 77] width 145 height 14
type input "9"
type input "0"
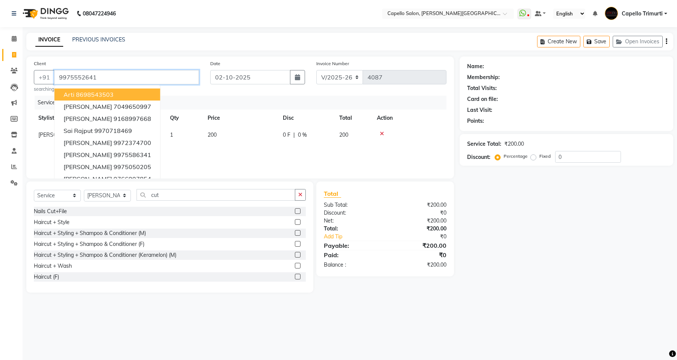
type input "9975552641"
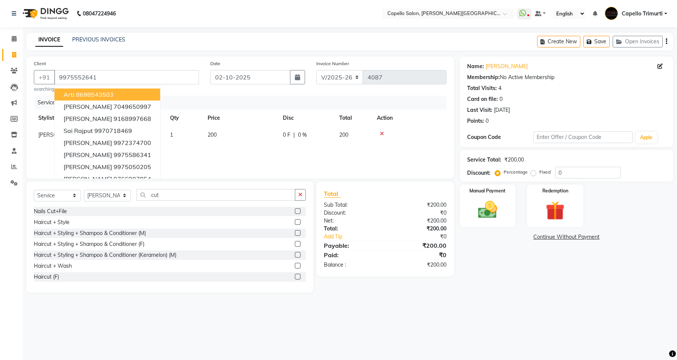
click at [497, 281] on div "Name: Rudra Naidu Membership: No Active Membership Total Visits: 4 Card on file…" at bounding box center [569, 174] width 219 height 236
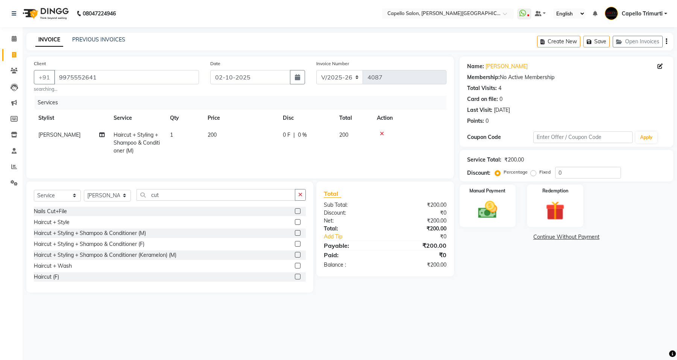
click at [213, 136] on span "200" at bounding box center [212, 134] width 9 height 7
select select "40598"
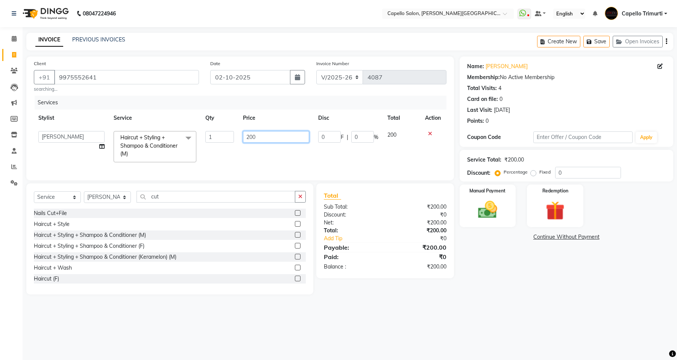
click at [292, 137] on input "200" at bounding box center [276, 137] width 66 height 12
click at [475, 217] on img at bounding box center [488, 209] width 32 height 23
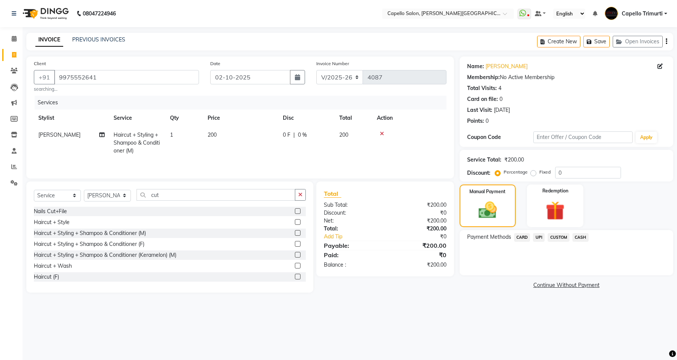
click at [582, 237] on span "CASH" at bounding box center [581, 237] width 16 height 9
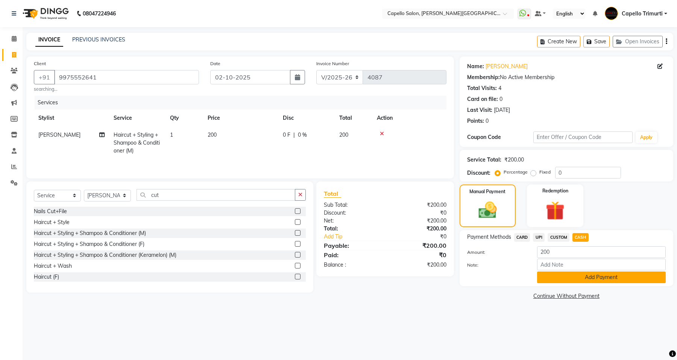
click at [561, 279] on button "Add Payment" at bounding box center [601, 277] width 129 height 12
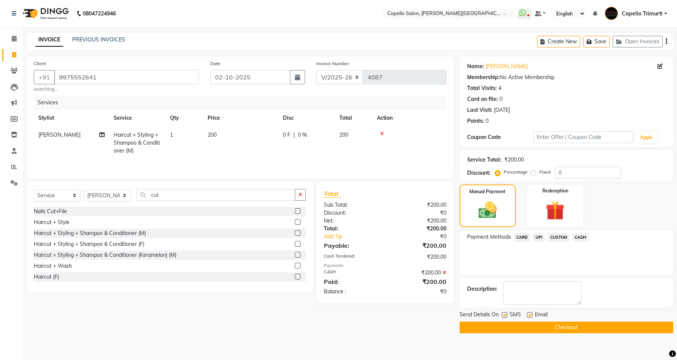
click at [551, 324] on button "Checkout" at bounding box center [567, 327] width 214 height 12
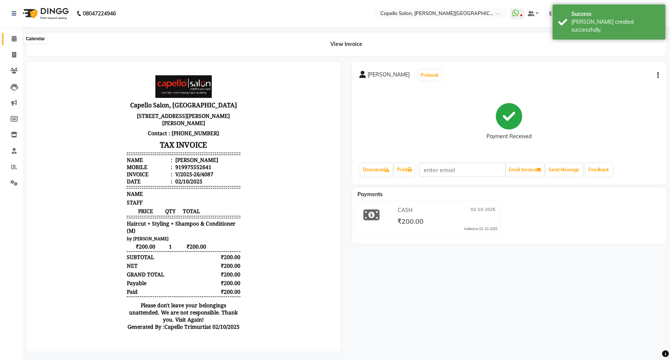
click at [8, 36] on span at bounding box center [14, 39] width 13 height 9
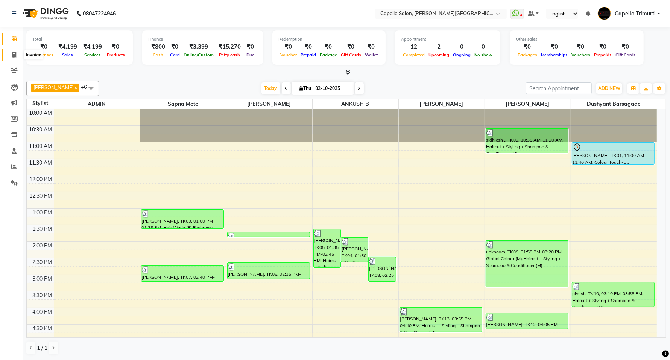
click at [12, 55] on icon at bounding box center [14, 55] width 4 height 6
select select "service"
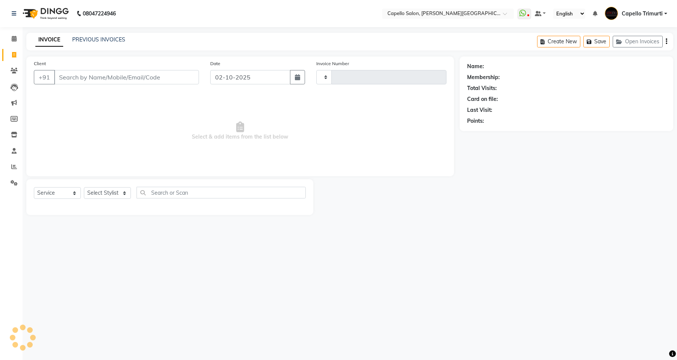
type input "4088"
select select "811"
click at [114, 190] on select "Select Stylist" at bounding box center [107, 193] width 47 height 12
select select "85086"
click at [84, 187] on select "Select Stylist ADMIN ANKUSH B Capello Trimurti Dushyant barsagade Kristee Raut …" at bounding box center [107, 193] width 47 height 12
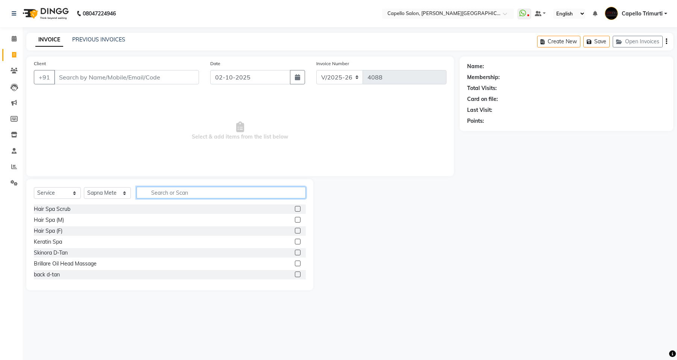
click at [164, 190] on input "text" at bounding box center [221, 193] width 169 height 12
type input "spa"
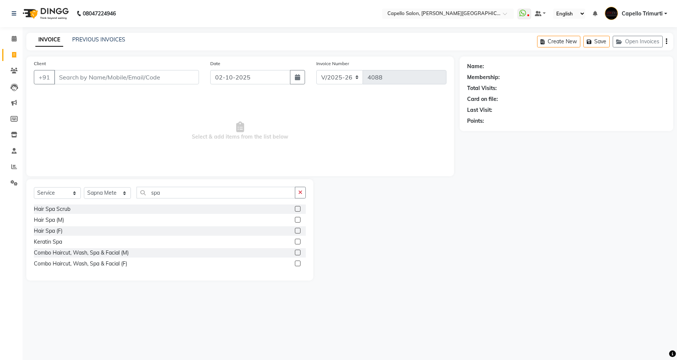
click at [296, 232] on label at bounding box center [298, 231] width 6 height 6
click at [296, 232] on input "checkbox" at bounding box center [297, 230] width 5 height 5
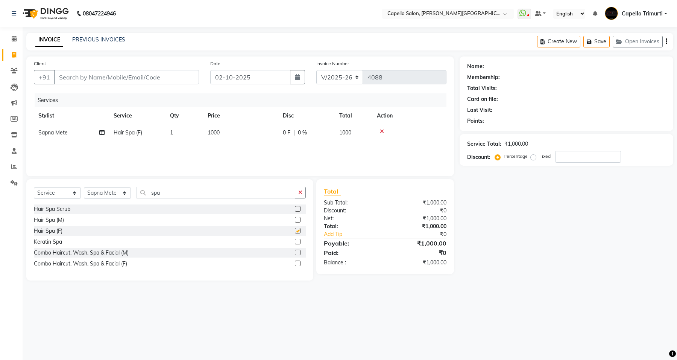
checkbox input "false"
click at [219, 130] on span "1000" at bounding box center [214, 132] width 12 height 7
select select "85086"
click at [260, 133] on input "1000" at bounding box center [276, 135] width 66 height 12
type input "1"
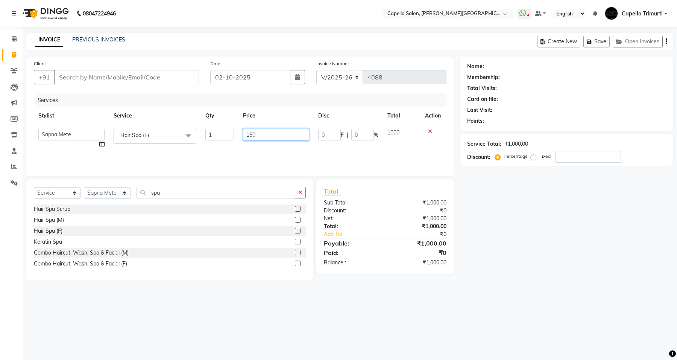
type input "1500"
click at [81, 78] on input "Client" at bounding box center [126, 77] width 145 height 14
type input "9"
type input "0"
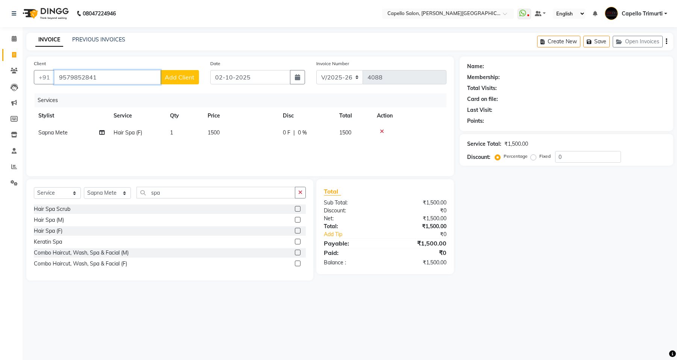
type input "9579852841"
click at [173, 78] on span "Add Client" at bounding box center [180, 77] width 30 height 8
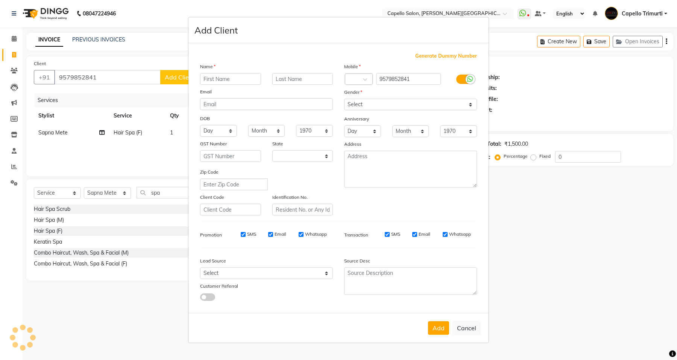
select select "22"
type input "priya"
click at [283, 76] on input "text" at bounding box center [302, 79] width 61 height 12
type input "chinchwad"
click at [411, 108] on select "Select Male Female Other Prefer Not To Say" at bounding box center [410, 105] width 133 height 12
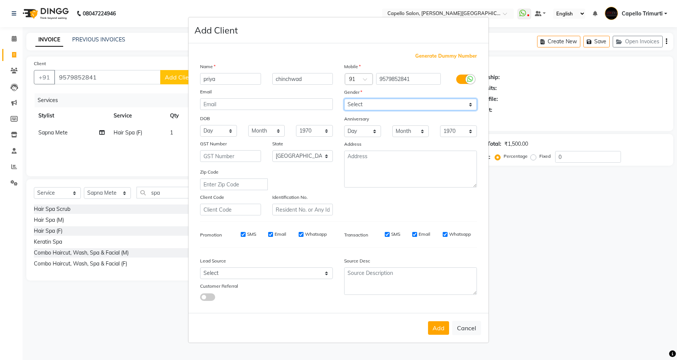
select select "female"
click at [344, 99] on select "Select Male Female Other Prefer Not To Say" at bounding box center [410, 105] width 133 height 12
click at [435, 329] on button "Add" at bounding box center [438, 328] width 21 height 14
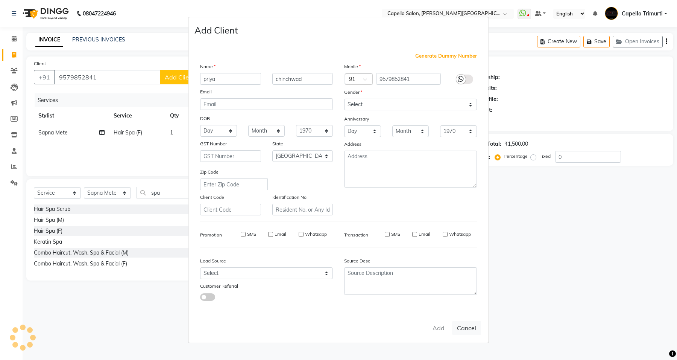
select select
select select "null"
select select
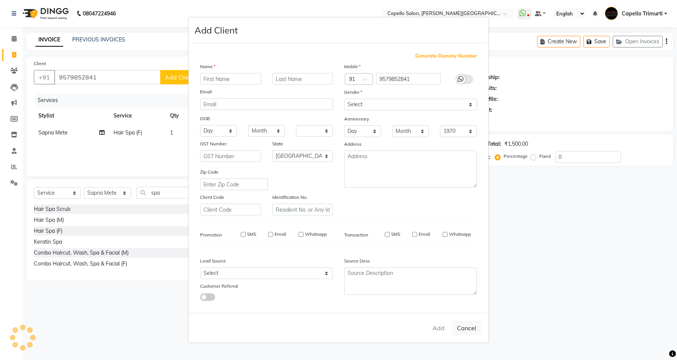
select select
checkbox input "false"
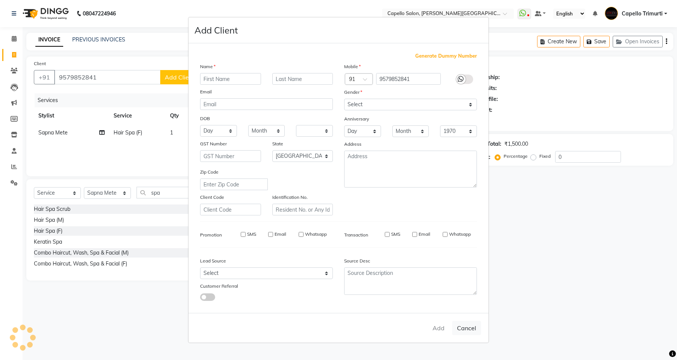
checkbox input "false"
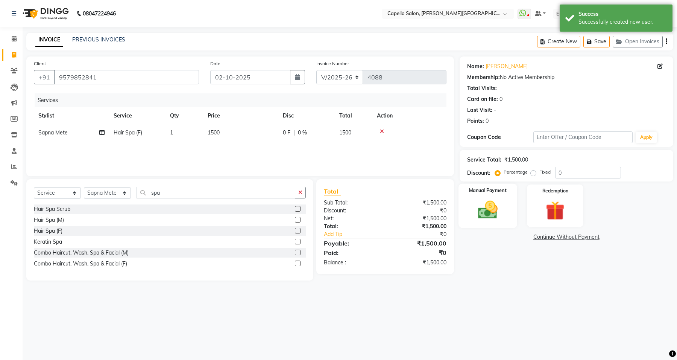
click at [499, 204] on img at bounding box center [488, 209] width 32 height 23
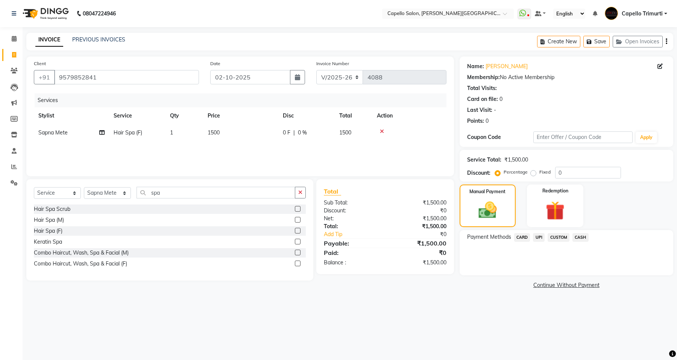
click at [537, 235] on span "UPI" at bounding box center [539, 237] width 12 height 9
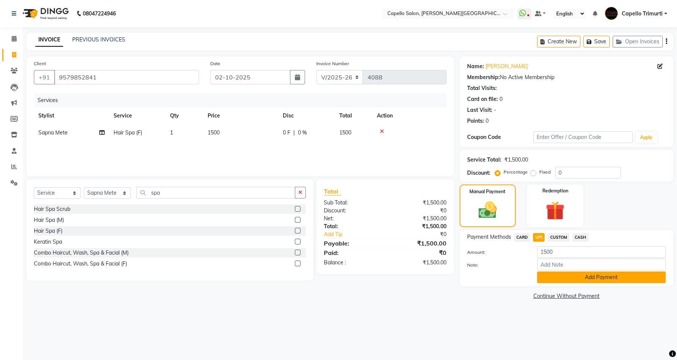
click at [605, 279] on button "Add Payment" at bounding box center [601, 277] width 129 height 12
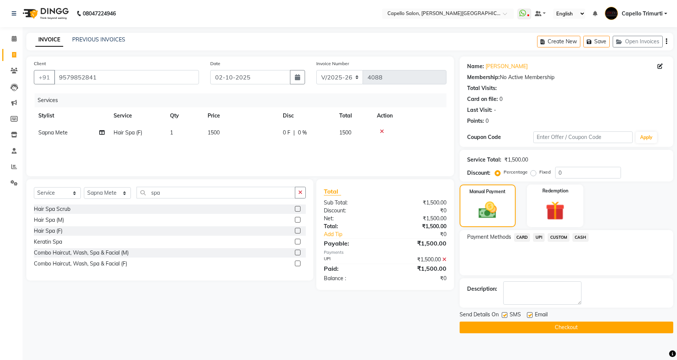
click at [552, 322] on button "Checkout" at bounding box center [567, 327] width 214 height 12
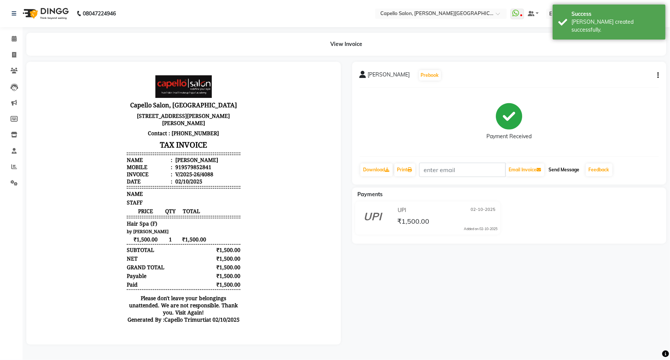
click at [565, 170] on button "Send Message" at bounding box center [564, 169] width 37 height 13
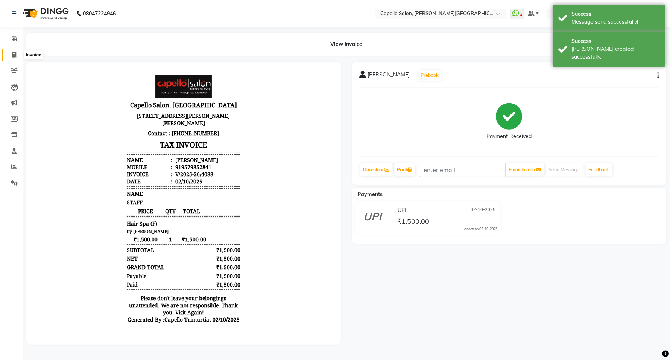
click at [14, 55] on icon at bounding box center [14, 55] width 4 height 6
select select "service"
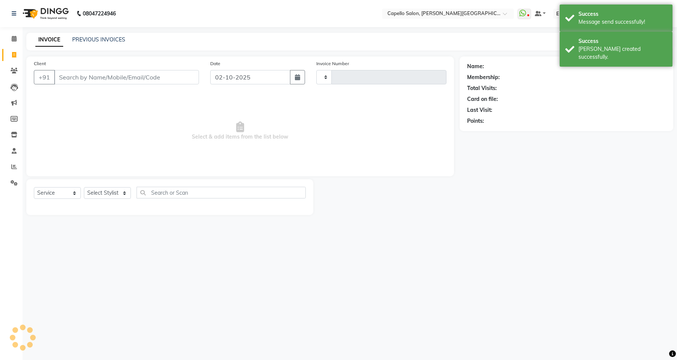
type input "4089"
select select "811"
click at [109, 195] on select "Select Stylist ADMIN ANKUSH B Capello Trimurti Dushyant barsagade Kristee Raut …" at bounding box center [107, 193] width 47 height 12
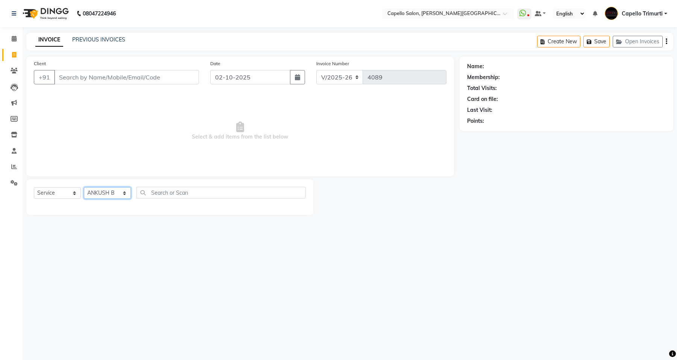
click at [84, 187] on select "Select Stylist ADMIN ANKUSH B Capello Trimurti Dushyant barsagade Kristee Raut …" at bounding box center [107, 193] width 47 height 12
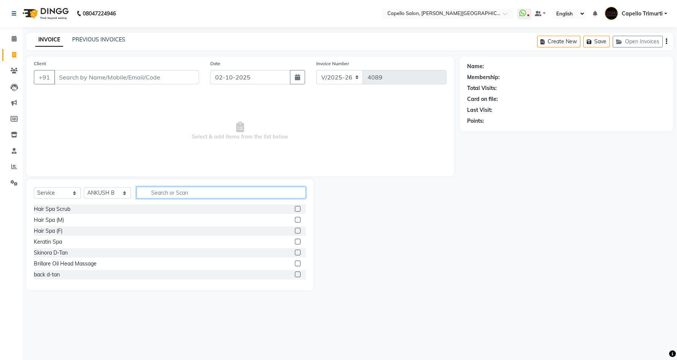
click at [164, 193] on input "text" at bounding box center [221, 193] width 169 height 12
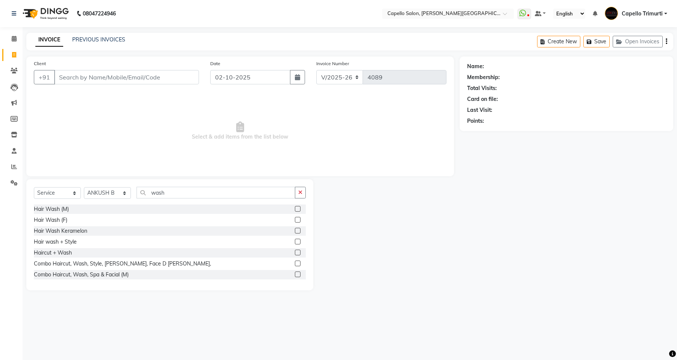
click at [295, 239] on label at bounding box center [298, 242] width 6 height 6
click at [295, 239] on input "checkbox" at bounding box center [297, 241] width 5 height 5
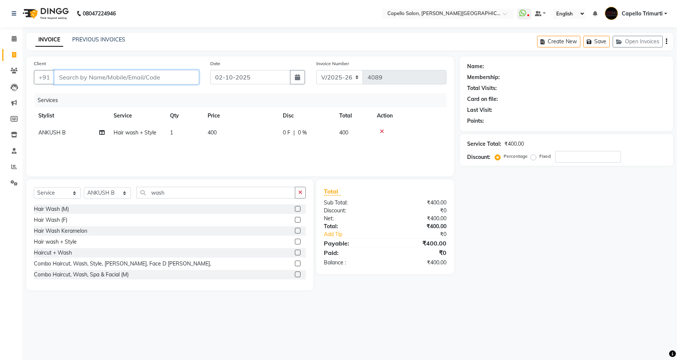
click at [108, 75] on input "Client" at bounding box center [126, 77] width 145 height 14
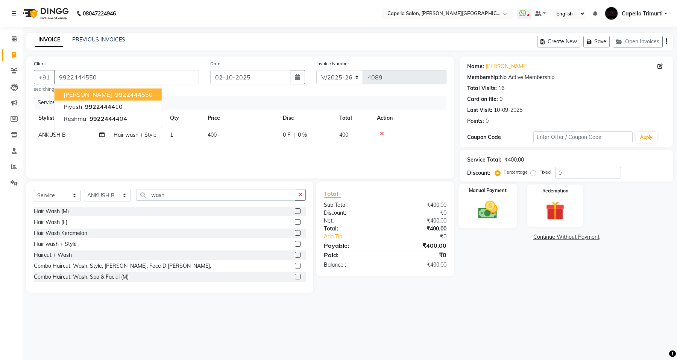
click at [490, 209] on img at bounding box center [488, 209] width 32 height 23
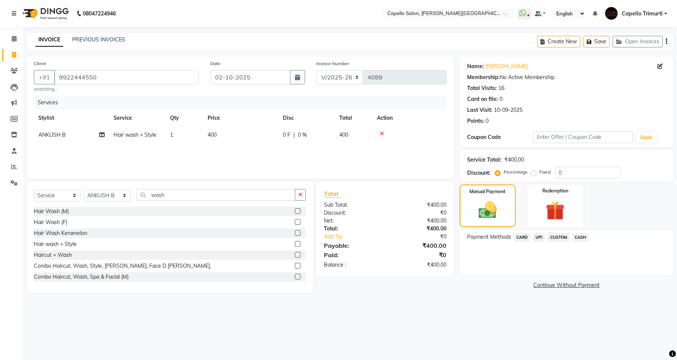
click at [538, 236] on span "UPI" at bounding box center [539, 237] width 12 height 9
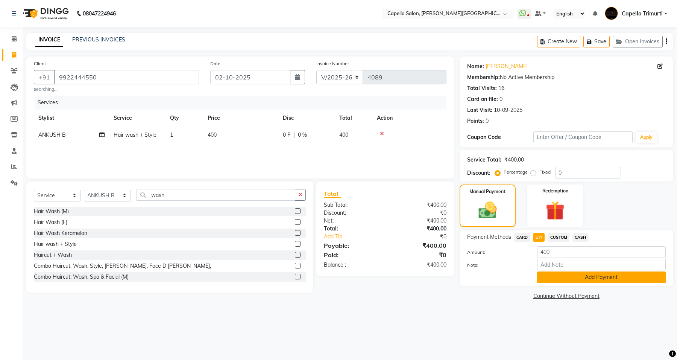
click at [589, 280] on button "Add Payment" at bounding box center [601, 277] width 129 height 12
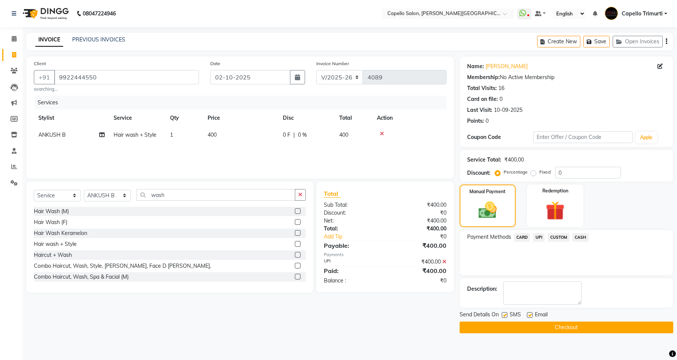
click at [553, 328] on button "Checkout" at bounding box center [567, 327] width 214 height 12
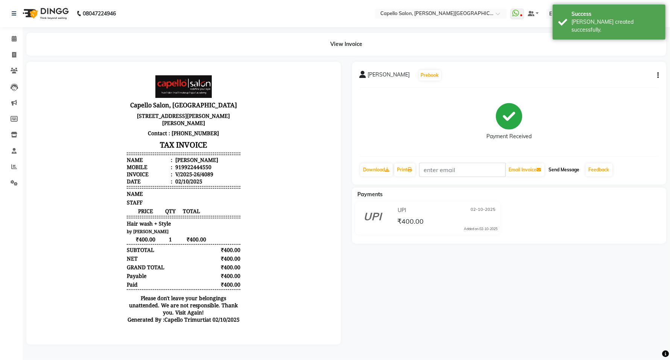
click at [564, 174] on button "Send Message" at bounding box center [564, 169] width 37 height 13
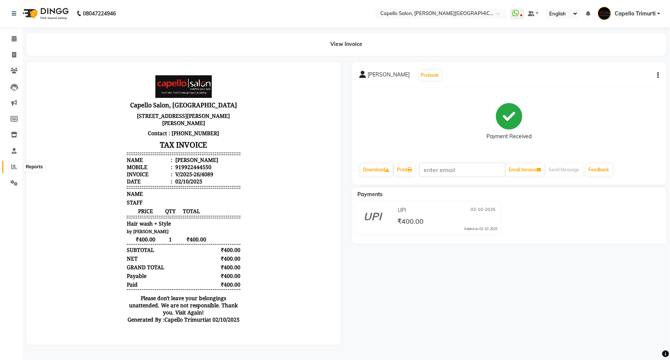
click at [14, 163] on span at bounding box center [14, 167] width 13 height 9
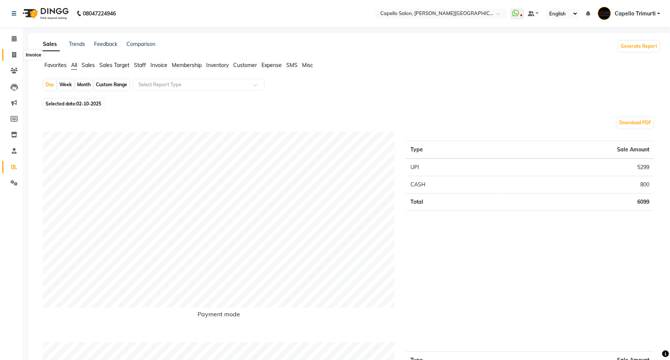
click at [15, 53] on icon at bounding box center [14, 55] width 4 height 6
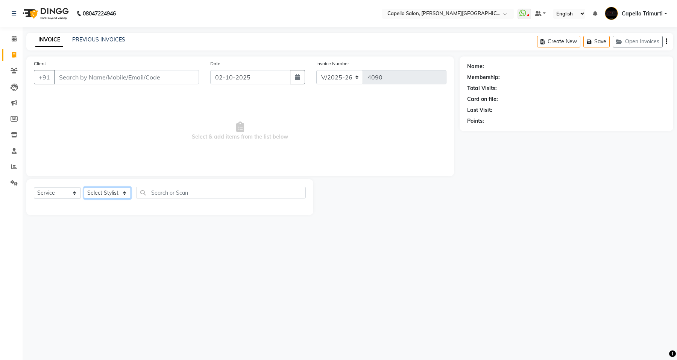
click at [120, 196] on select "Select Stylist ADMIN ANKUSH B Capello Trimurti Dushyant barsagade Kristee Raut …" at bounding box center [107, 193] width 47 height 12
click at [84, 187] on select "Select Stylist ADMIN ANKUSH B Capello Trimurti Dushyant barsagade Kristee Raut …" at bounding box center [107, 193] width 47 height 12
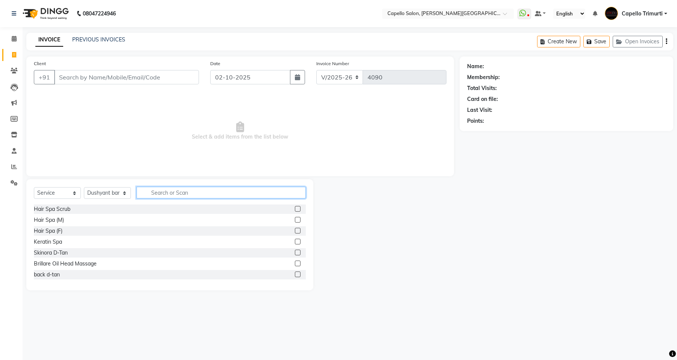
click at [161, 189] on input "text" at bounding box center [221, 193] width 169 height 12
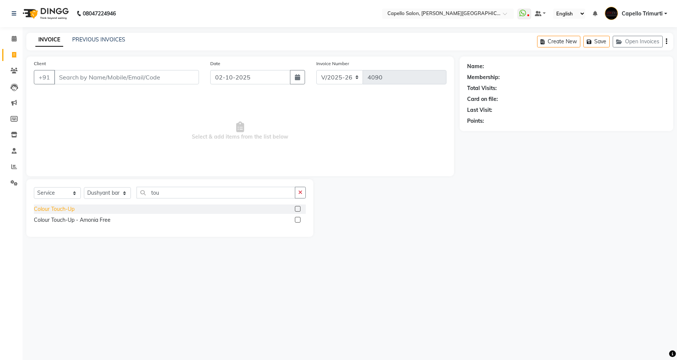
click at [63, 209] on div "Colour Touch-Up" at bounding box center [54, 209] width 41 height 8
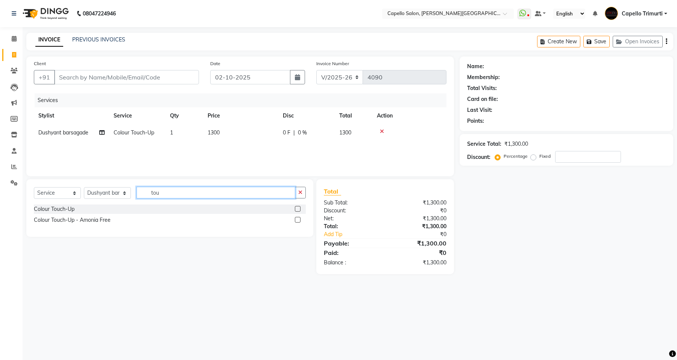
click at [196, 195] on input "tou" at bounding box center [216, 193] width 159 height 12
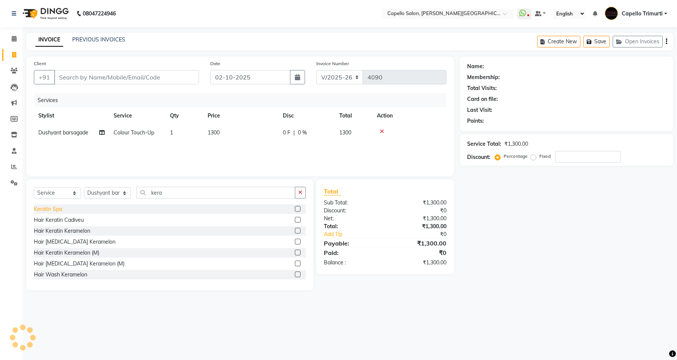
click at [55, 205] on div "Keratin Spa" at bounding box center [48, 209] width 28 height 8
click at [228, 131] on td "1300" at bounding box center [240, 132] width 75 height 17
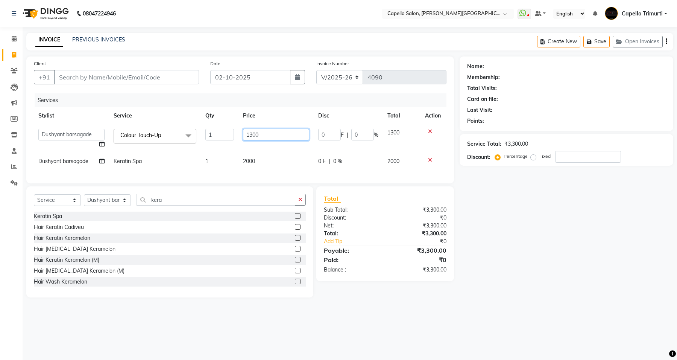
click at [273, 140] on input "1300" at bounding box center [276, 135] width 66 height 12
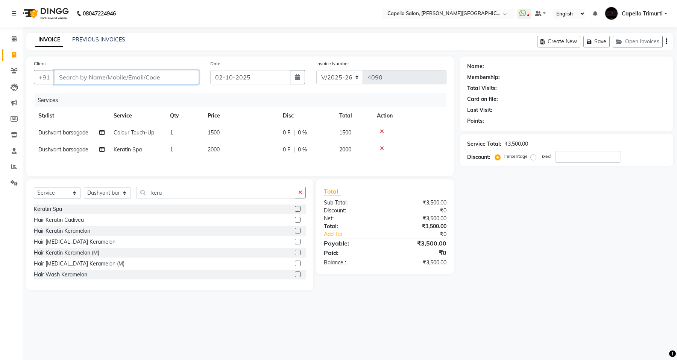
click at [116, 78] on input "Client" at bounding box center [126, 77] width 145 height 14
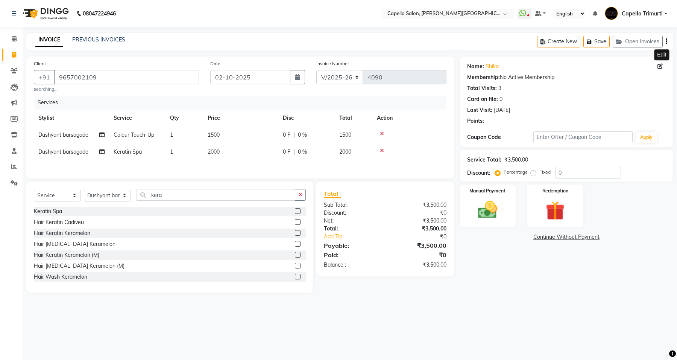
click at [659, 68] on icon at bounding box center [660, 66] width 5 height 5
click at [490, 225] on div "Manual Payment" at bounding box center [488, 206] width 59 height 44
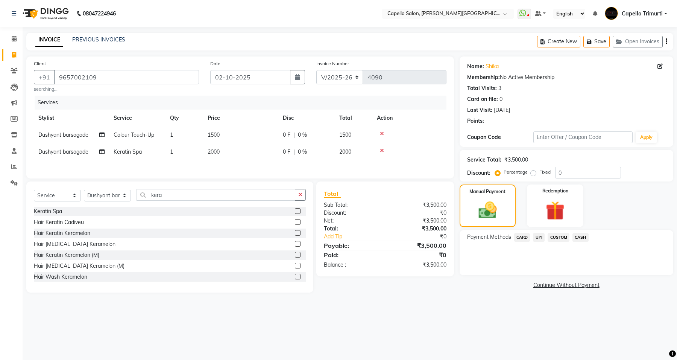
click at [538, 236] on span "UPI" at bounding box center [539, 237] width 12 height 9
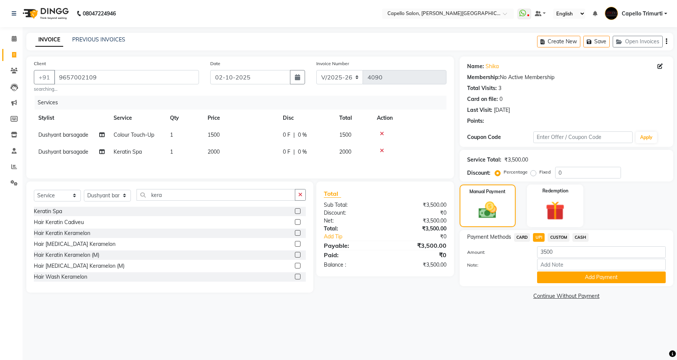
click at [538, 236] on span "UPI" at bounding box center [539, 237] width 12 height 9
click at [113, 76] on input "9657002109" at bounding box center [126, 77] width 145 height 14
click at [555, 278] on button "Add Payment" at bounding box center [601, 277] width 129 height 12
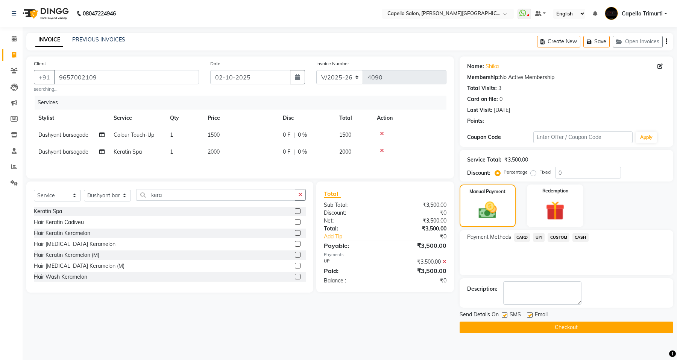
click at [576, 326] on button "Checkout" at bounding box center [567, 327] width 214 height 12
click at [576, 326] on div "Checkout" at bounding box center [567, 327] width 214 height 12
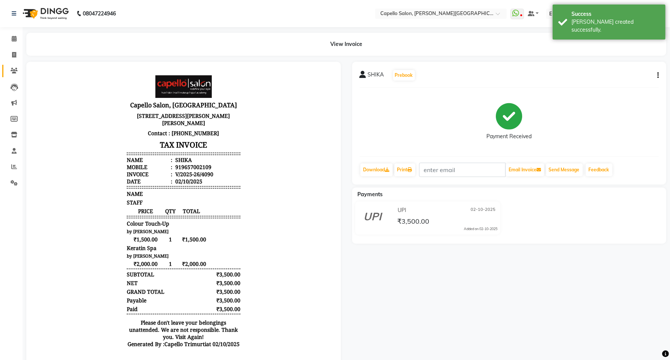
click at [10, 65] on link "Clients" at bounding box center [11, 71] width 18 height 12
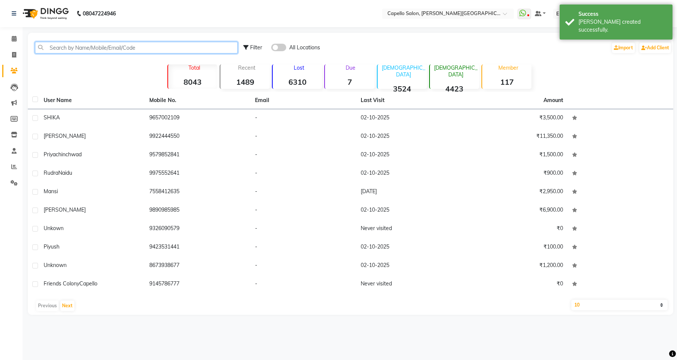
click at [72, 47] on input "text" at bounding box center [136, 48] width 203 height 12
paste input "9657002109"
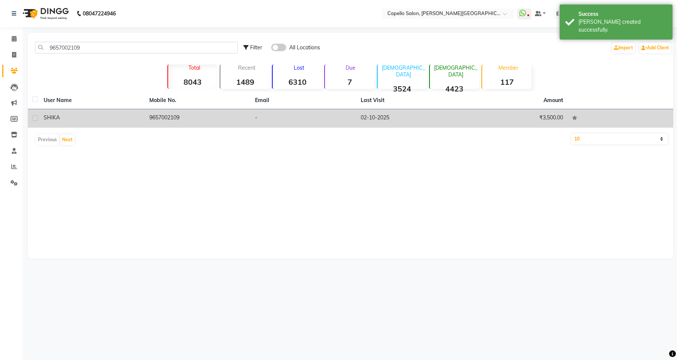
click at [157, 110] on td "9657002109" at bounding box center [198, 118] width 106 height 18
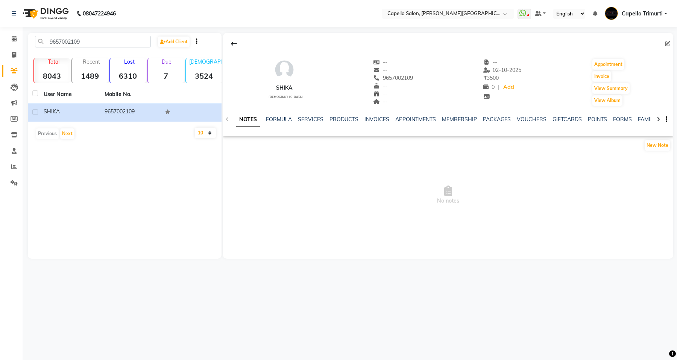
click at [669, 44] on icon at bounding box center [667, 43] width 5 height 5
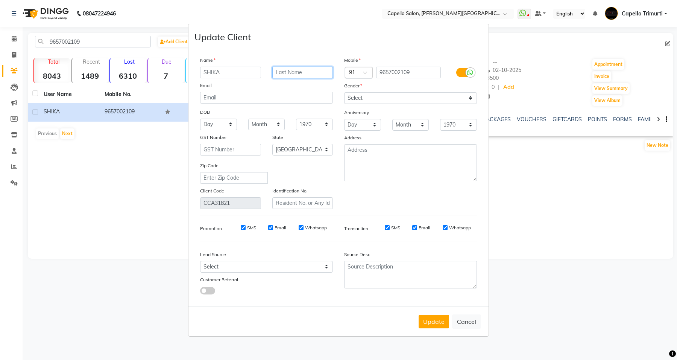
click at [316, 74] on input "text" at bounding box center [302, 73] width 61 height 12
click at [432, 318] on button "Update" at bounding box center [434, 322] width 30 height 14
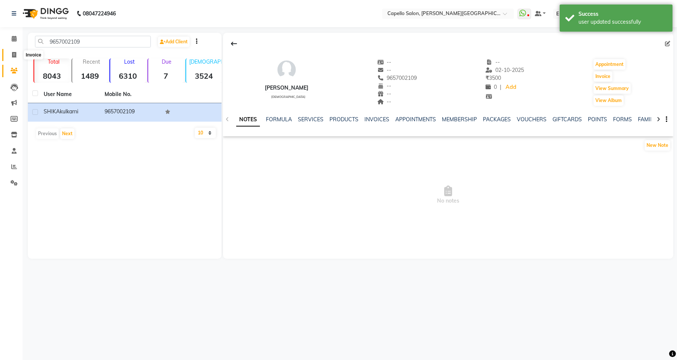
click at [15, 55] on icon at bounding box center [14, 55] width 4 height 6
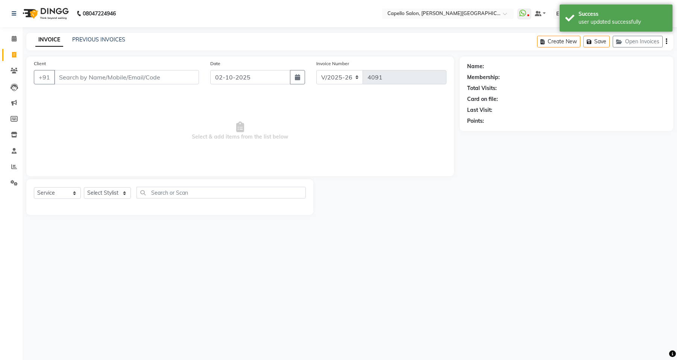
click at [110, 80] on input "Client" at bounding box center [126, 77] width 145 height 14
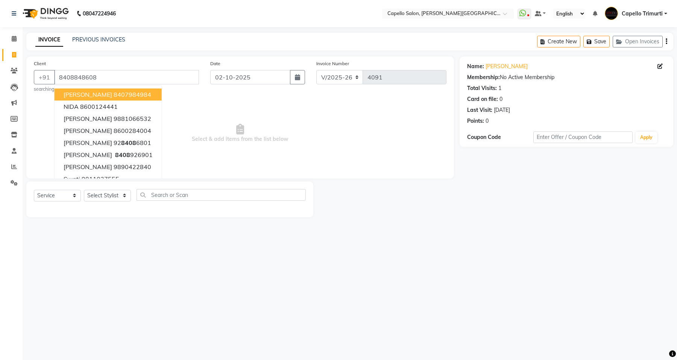
click at [365, 253] on div "08047224946 Select Location × Capello Salon, Trimurti Nagar WhatsApp Status ✕ S…" at bounding box center [338, 180] width 677 height 360
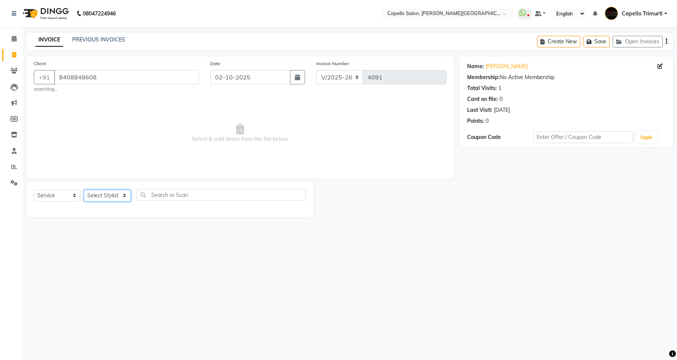
click at [102, 198] on select "Select Stylist ADMIN ANKUSH B Capello Trimurti Dushyant barsagade Kristee Raut …" at bounding box center [107, 196] width 47 height 12
click at [84, 190] on select "Select Stylist ADMIN ANKUSH B Capello Trimurti Dushyant barsagade Kristee Raut …" at bounding box center [107, 196] width 47 height 12
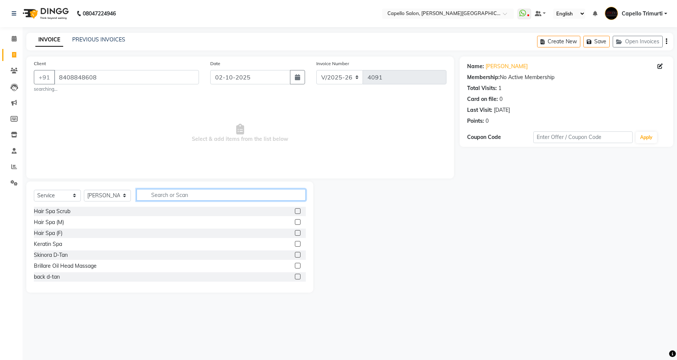
click at [201, 193] on input "text" at bounding box center [221, 195] width 169 height 12
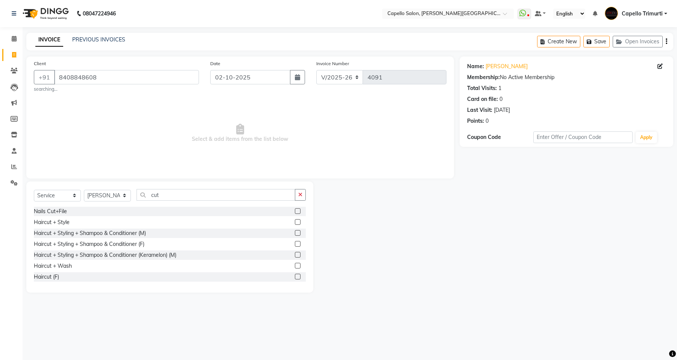
click at [295, 245] on label at bounding box center [298, 244] width 6 height 6
click at [295, 245] on input "checkbox" at bounding box center [297, 244] width 5 height 5
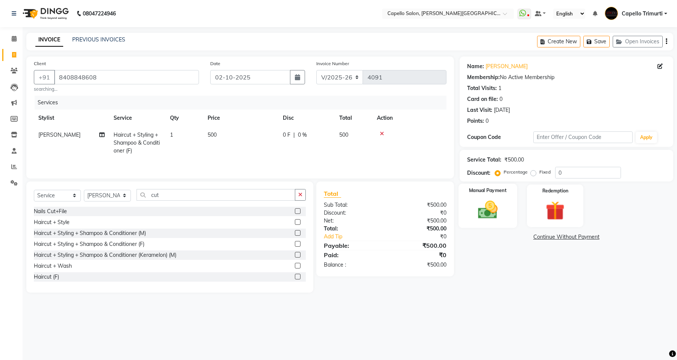
click at [501, 211] on img at bounding box center [488, 209] width 32 height 23
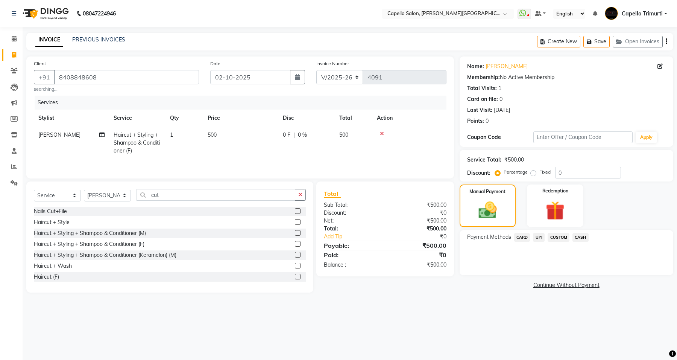
click at [520, 238] on span "CARD" at bounding box center [522, 237] width 16 height 9
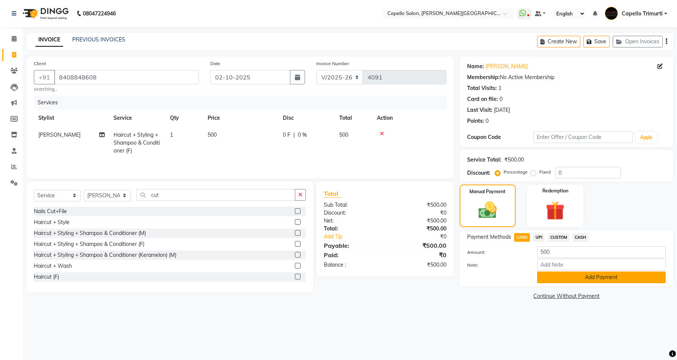
click at [578, 279] on button "Add Payment" at bounding box center [601, 277] width 129 height 12
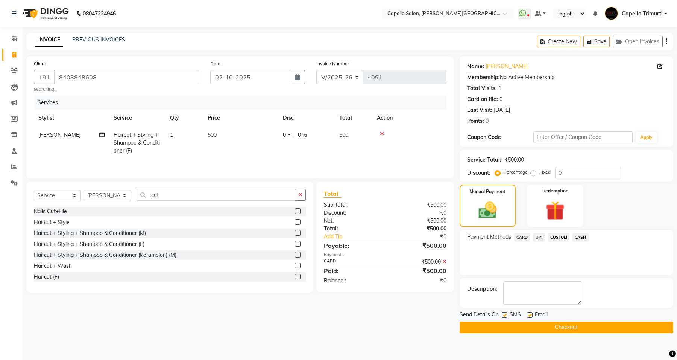
click at [574, 327] on button "Checkout" at bounding box center [567, 327] width 214 height 12
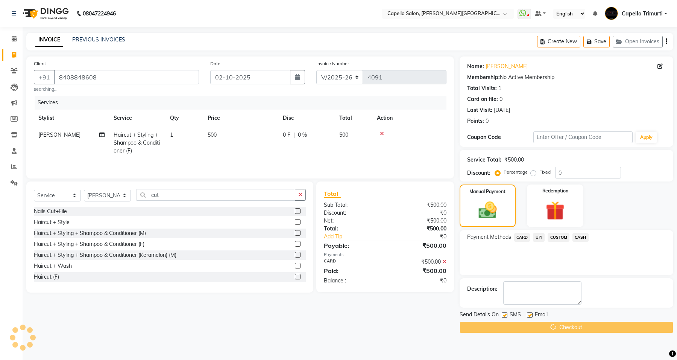
click at [574, 327] on div "Checkout" at bounding box center [567, 327] width 214 height 12
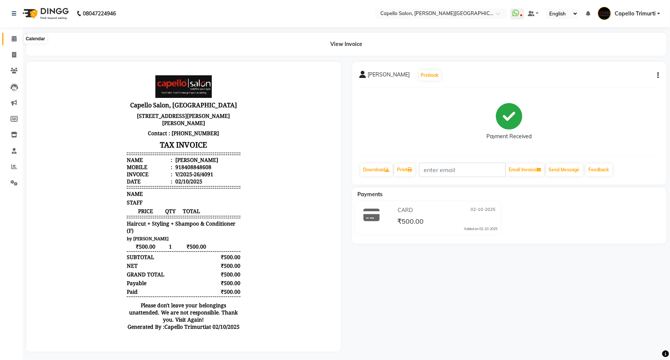
click at [14, 42] on span at bounding box center [14, 39] width 13 height 9
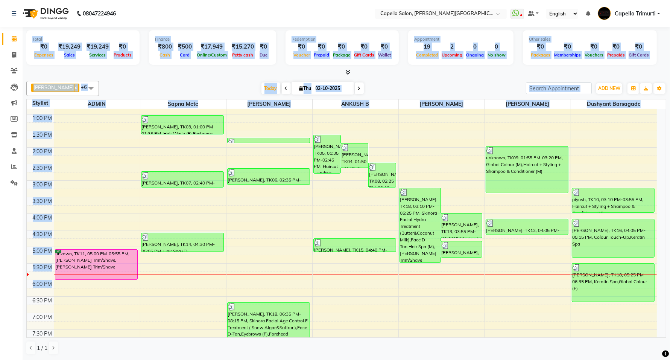
scroll to position [0, 0]
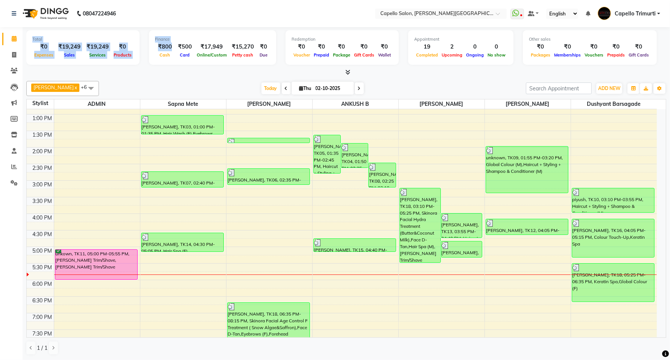
drag, startPoint x: 32, startPoint y: 36, endPoint x: 169, endPoint y: 46, distance: 137.0
click at [169, 46] on div "Total ₹0 Expenses ₹19,249 Sales ₹19,249 Services ₹0 Products Finance ₹800 Cash …" at bounding box center [346, 48] width 640 height 37
click at [104, 81] on div "Viju Narnavre x Sapna Mete x ADMIN x Samir Barsagade x ANKUSH B x Priyanka Bahe…" at bounding box center [346, 88] width 640 height 15
click at [10, 55] on span at bounding box center [14, 55] width 13 height 9
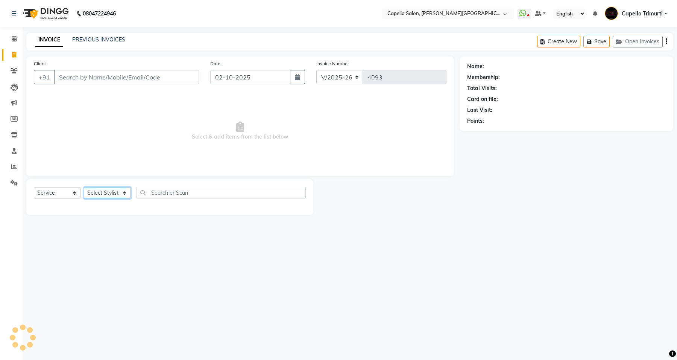
click at [119, 194] on select "Select Stylist ADMIN ANKUSH B Capello Trimurti Dushyant barsagade Kristee Raut …" at bounding box center [107, 193] width 47 height 12
click at [84, 187] on select "Select Stylist ADMIN ANKUSH B Capello Trimurti Dushyant barsagade Kristee Raut …" at bounding box center [107, 193] width 47 height 12
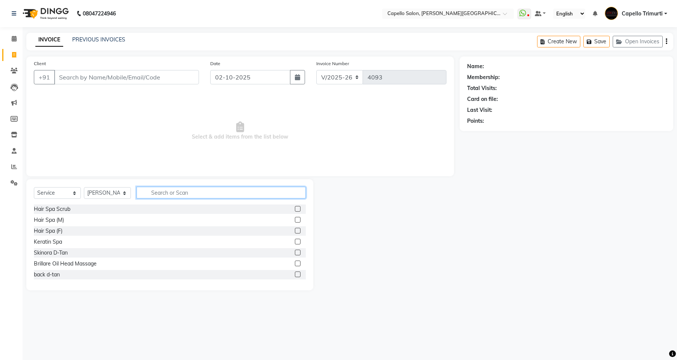
click at [190, 187] on input "text" at bounding box center [221, 193] width 169 height 12
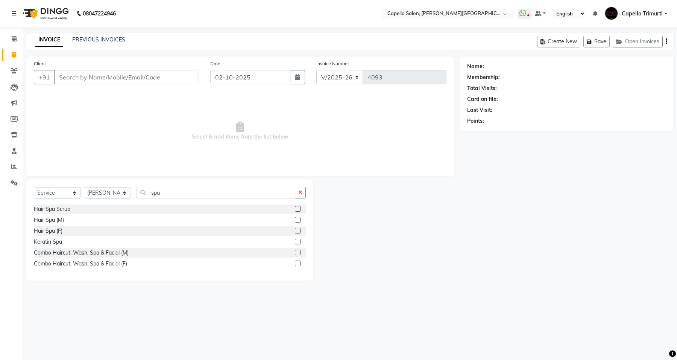
click at [299, 231] on label at bounding box center [298, 231] width 6 height 6
click at [299, 231] on input "checkbox" at bounding box center [297, 230] width 5 height 5
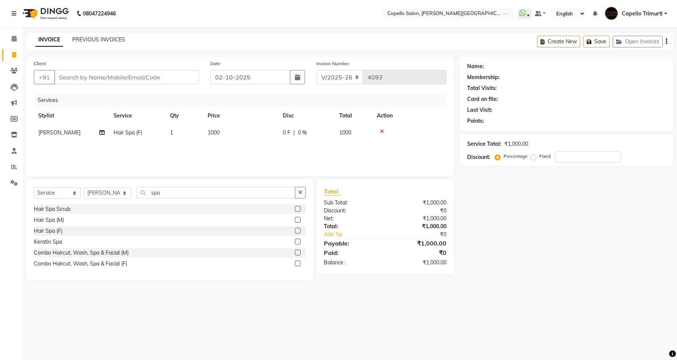
click at [234, 133] on td "1000" at bounding box center [240, 132] width 75 height 17
click at [108, 70] on input "Client" at bounding box center [126, 77] width 145 height 14
click at [255, 134] on input "1000" at bounding box center [276, 135] width 66 height 12
click at [251, 132] on input "1000" at bounding box center [276, 135] width 66 height 12
click at [253, 128] on td "1000" at bounding box center [240, 132] width 75 height 17
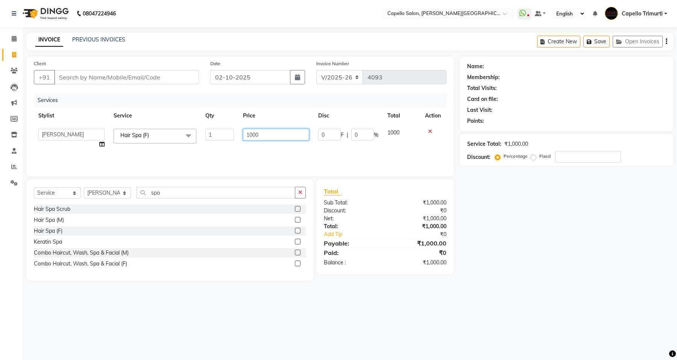
click at [257, 135] on input "1000" at bounding box center [276, 135] width 66 height 12
click at [281, 132] on input "1000" at bounding box center [276, 135] width 66 height 12
click at [169, 81] on input "Client" at bounding box center [126, 77] width 145 height 14
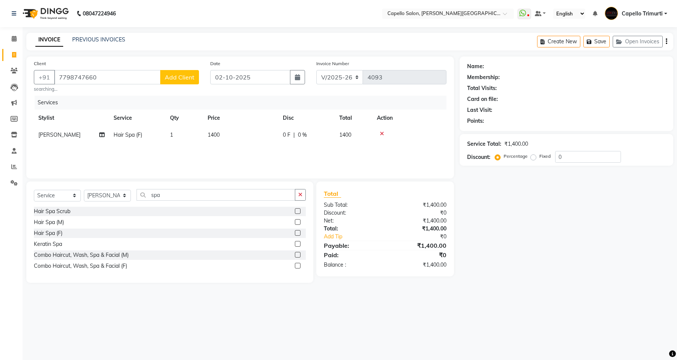
click at [186, 76] on span "Add Client" at bounding box center [180, 77] width 30 height 8
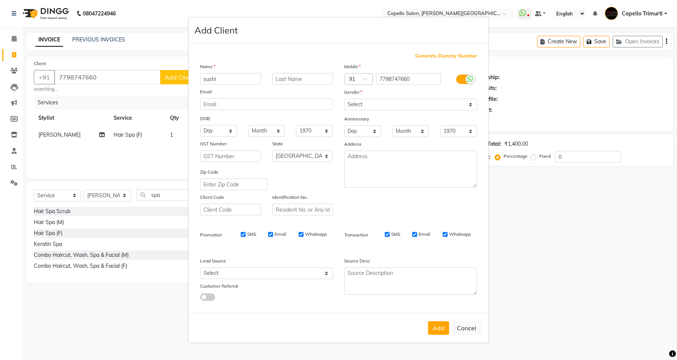
drag, startPoint x: 343, startPoint y: 112, endPoint x: 345, endPoint y: 103, distance: 9.2
click at [343, 111] on div "Mobile Country Code × 91 7798747660 Gender Select Male Female Other Prefer Not …" at bounding box center [411, 138] width 144 height 153
click at [345, 103] on select "Select Male Female Other Prefer Not To Say" at bounding box center [410, 105] width 133 height 12
click at [344, 99] on select "Select Male Female Other Prefer Not To Say" at bounding box center [410, 105] width 133 height 12
click at [444, 325] on button "Add" at bounding box center [438, 328] width 21 height 14
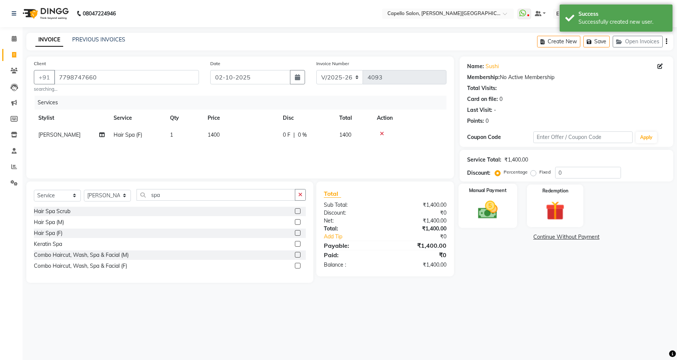
click at [512, 226] on div "Manual Payment" at bounding box center [488, 206] width 59 height 44
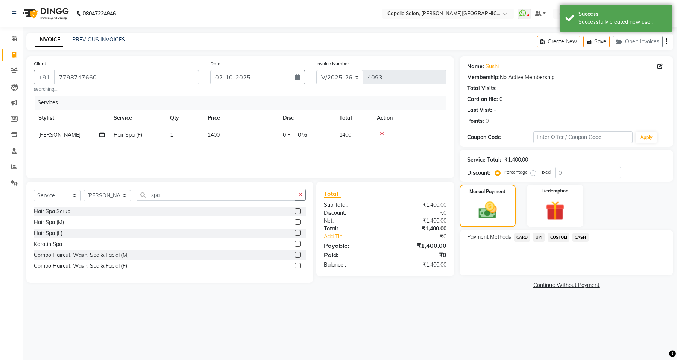
click at [542, 235] on span "UPI" at bounding box center [539, 237] width 12 height 9
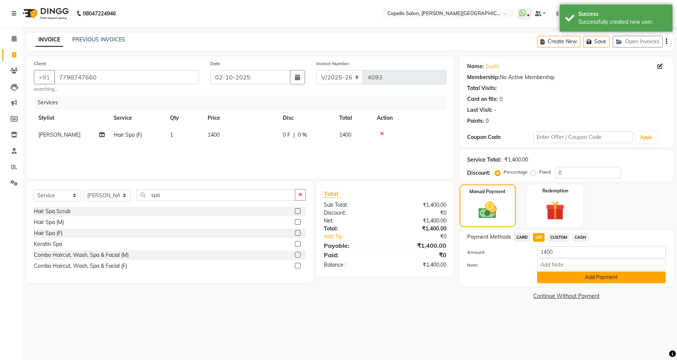
click at [560, 281] on button "Add Payment" at bounding box center [601, 277] width 129 height 12
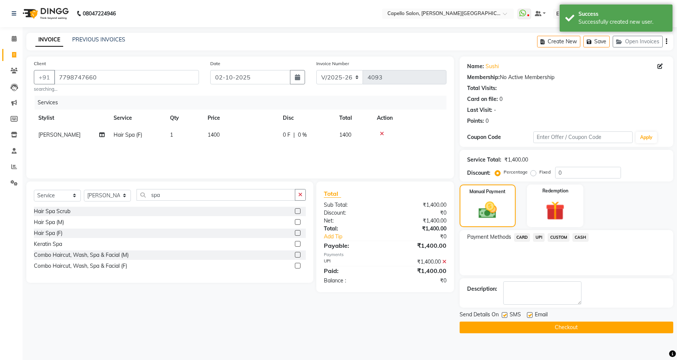
click at [528, 330] on button "Checkout" at bounding box center [567, 327] width 214 height 12
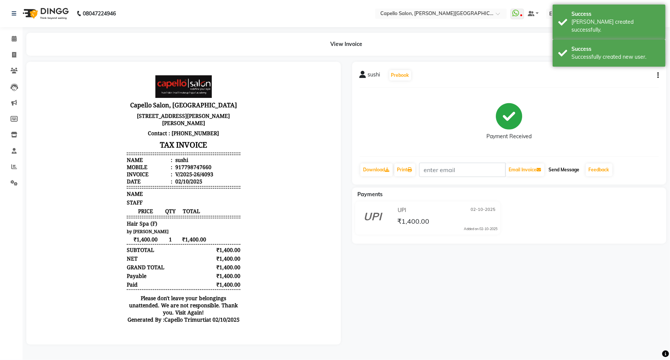
click at [563, 169] on button "Send Message" at bounding box center [564, 169] width 37 height 13
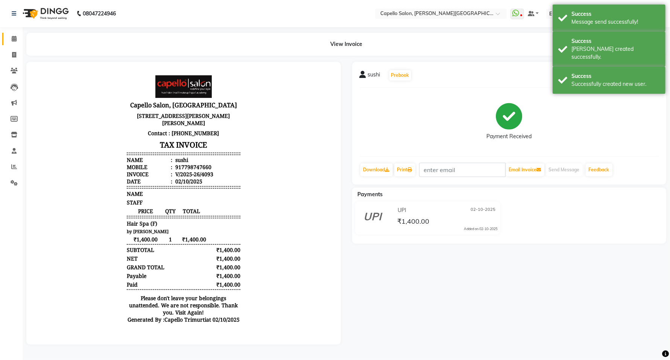
click at [13, 33] on link "Calendar" at bounding box center [11, 39] width 18 height 12
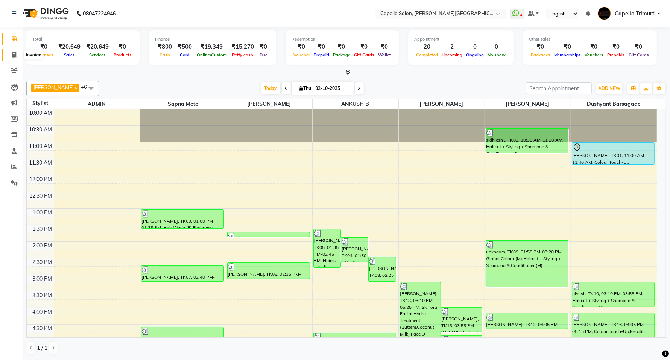
drag, startPoint x: 15, startPoint y: 57, endPoint x: 121, endPoint y: 26, distance: 110.2
click at [15, 57] on icon at bounding box center [14, 55] width 4 height 6
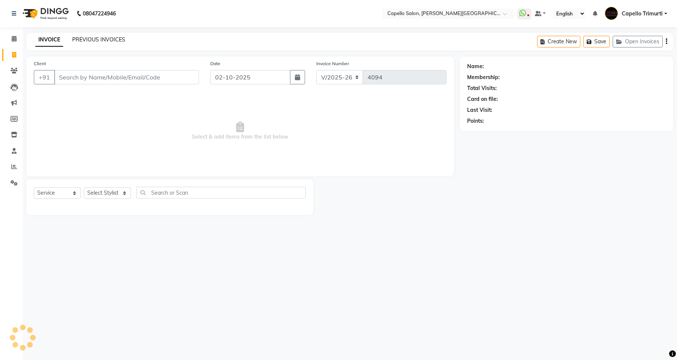
click at [103, 38] on link "PREVIOUS INVOICES" at bounding box center [98, 39] width 53 height 7
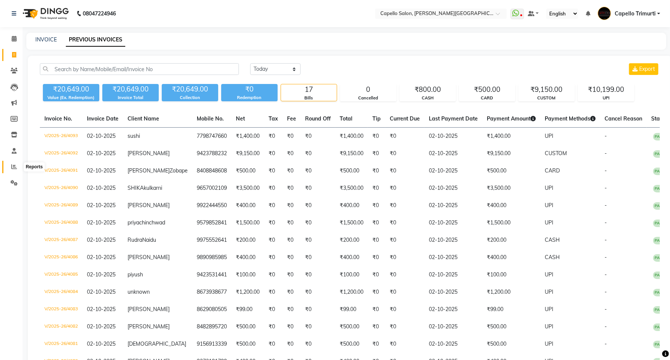
click at [16, 168] on icon at bounding box center [14, 167] width 6 height 6
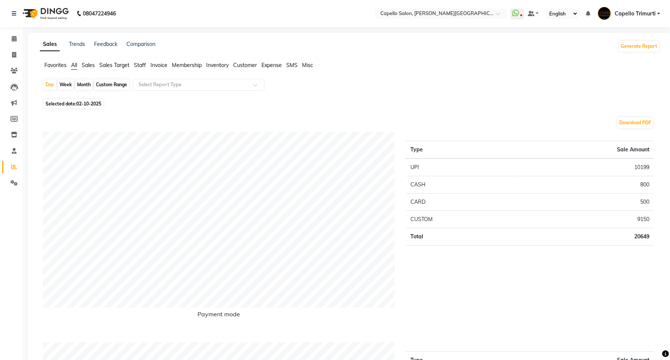
click at [78, 85] on div "Month" at bounding box center [83, 84] width 17 height 11
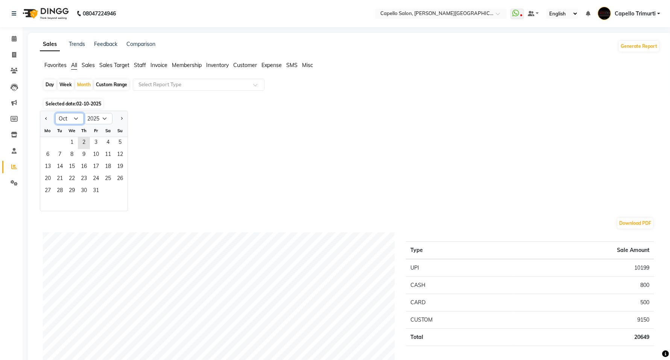
click at [78, 117] on select "Jan Feb Mar Apr May Jun Jul Aug Sep Oct Nov Dec" at bounding box center [69, 118] width 29 height 11
click at [55, 113] on select "Jan Feb Mar Apr May Jun Jul Aug Sep Oct Nov Dec" at bounding box center [69, 118] width 29 height 11
click at [46, 145] on span "1" at bounding box center [48, 143] width 12 height 12
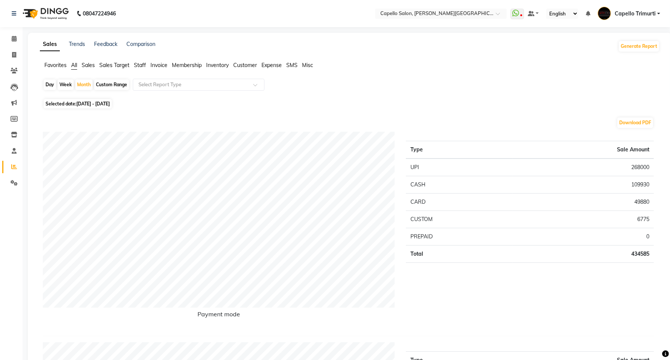
click at [140, 65] on span "Staff" at bounding box center [140, 65] width 12 height 7
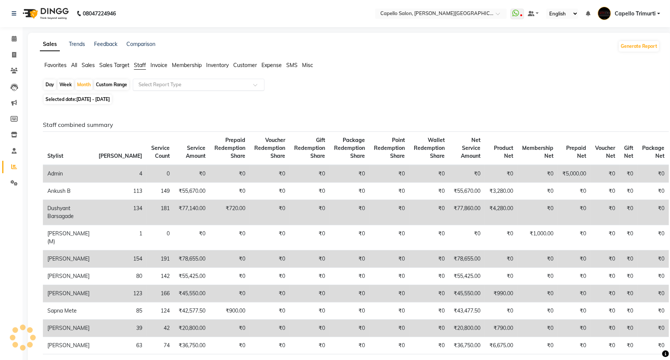
click at [149, 81] on input "text" at bounding box center [191, 85] width 108 height 8
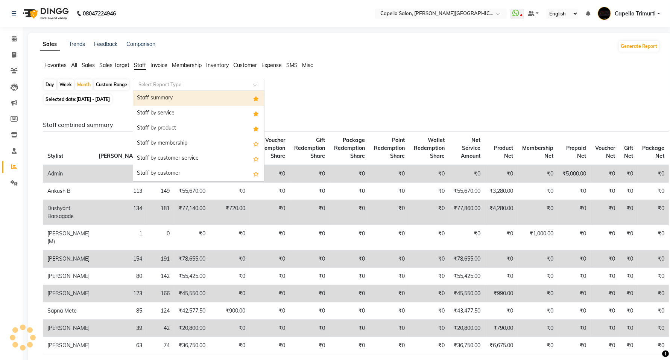
click at [151, 96] on div "Staff summary" at bounding box center [198, 98] width 131 height 15
click at [151, 96] on div "Selected date: 01-09-2025 - 30-09-2025" at bounding box center [351, 99] width 617 height 8
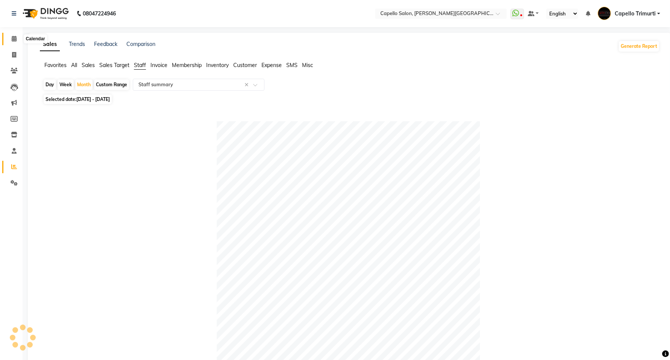
click at [12, 40] on icon at bounding box center [14, 39] width 5 height 6
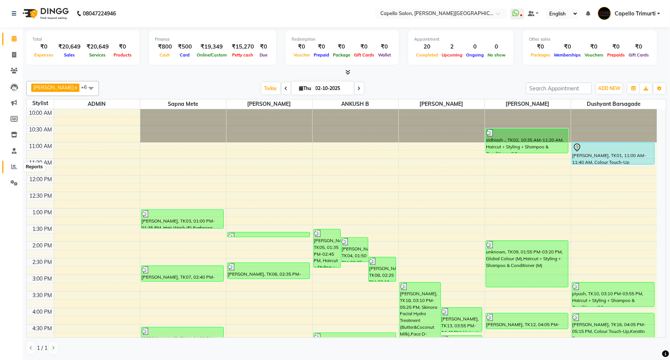
click at [19, 168] on span at bounding box center [14, 167] width 13 height 9
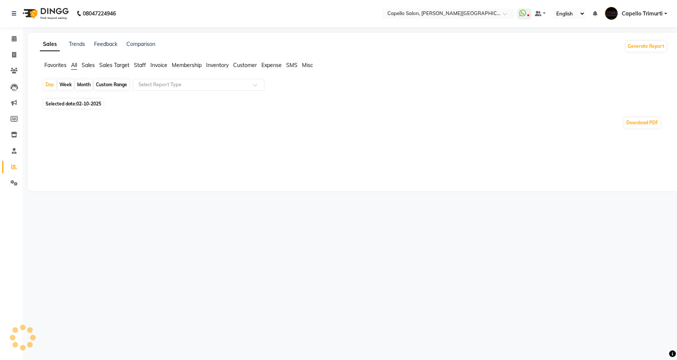
click at [141, 66] on span "Staff" at bounding box center [140, 65] width 12 height 7
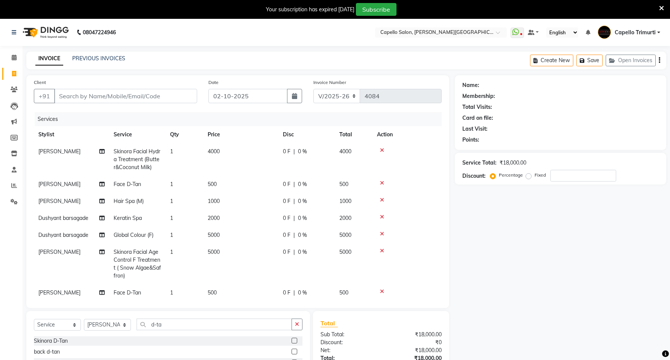
select select "811"
select select "service"
select select "75888"
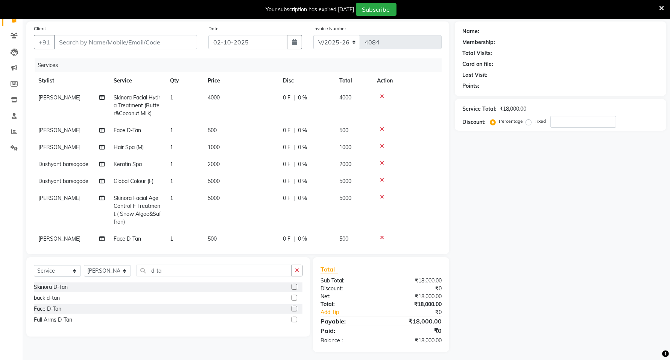
scroll to position [14, 0]
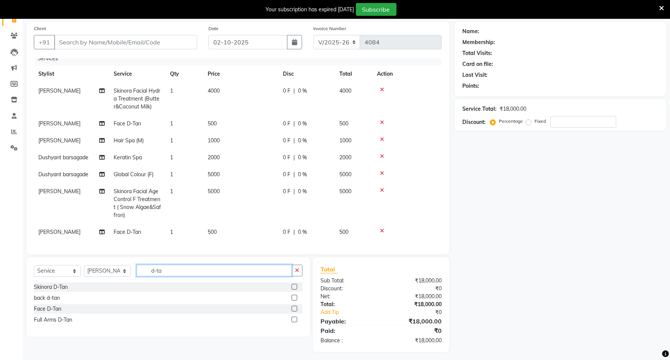
click at [169, 270] on input "d-ta" at bounding box center [214, 271] width 155 height 12
type input "d"
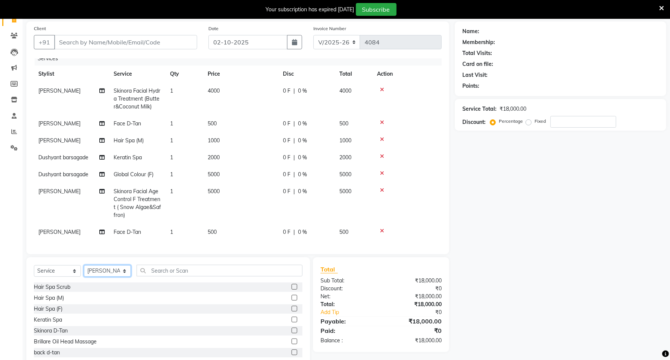
click at [110, 275] on select "Select Stylist ADMIN [PERSON_NAME] [PERSON_NAME] [PERSON_NAME] [PERSON_NAME] (M…" at bounding box center [107, 271] width 47 height 12
select select "40598"
click at [84, 265] on select "Select Stylist ADMIN [PERSON_NAME] [PERSON_NAME] [PERSON_NAME] [PERSON_NAME] (M…" at bounding box center [107, 271] width 47 height 12
click at [174, 270] on input "text" at bounding box center [220, 271] width 166 height 12
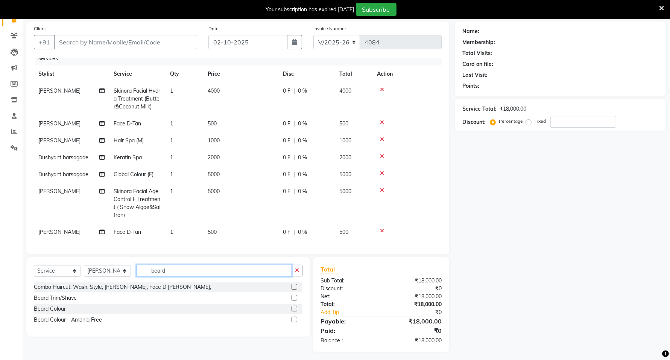
type input "beard"
click at [294, 297] on label at bounding box center [295, 298] width 6 height 6
click at [294, 297] on input "checkbox" at bounding box center [294, 297] width 5 height 5
click at [294, 297] on label at bounding box center [295, 298] width 6 height 6
click at [294, 297] on input "checkbox" at bounding box center [294, 297] width 5 height 5
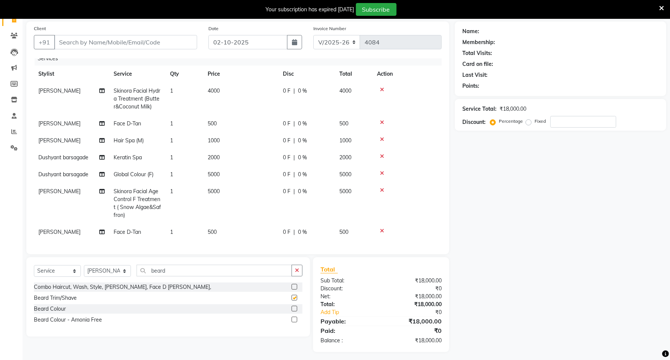
checkbox input "false"
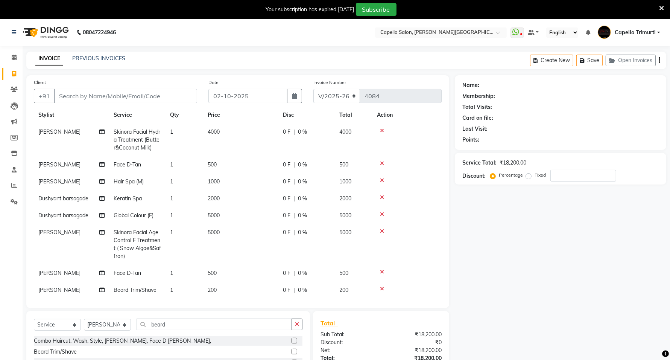
scroll to position [30, 0]
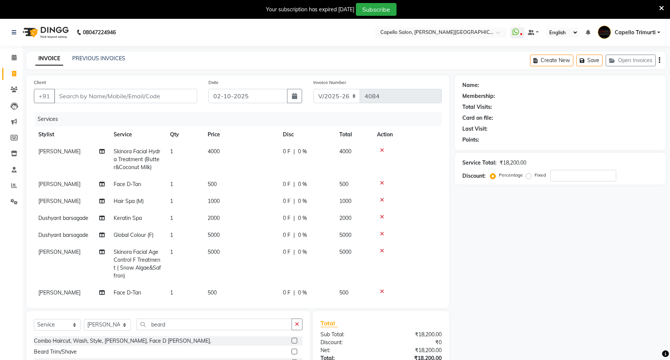
select select "811"
select select "service"
select select "40598"
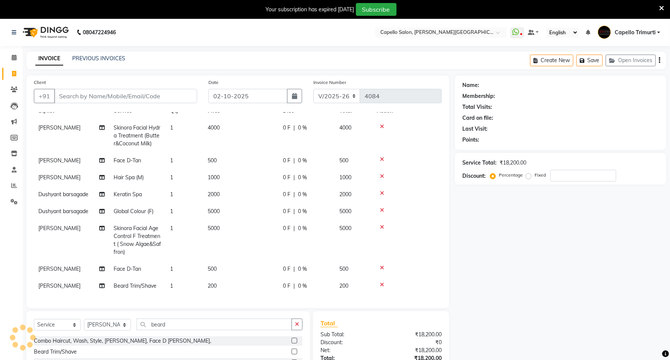
scroll to position [57, 0]
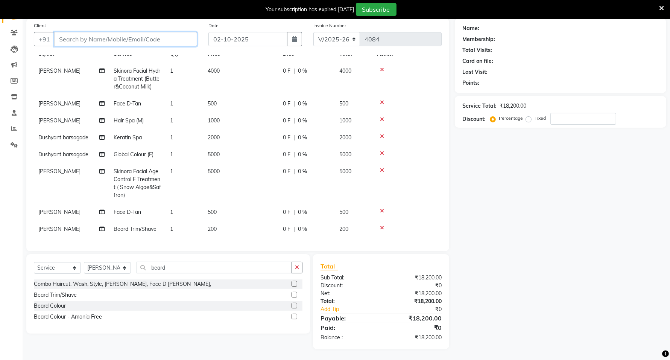
click at [132, 38] on input "Client" at bounding box center [125, 39] width 143 height 14
type input "b"
type input "0"
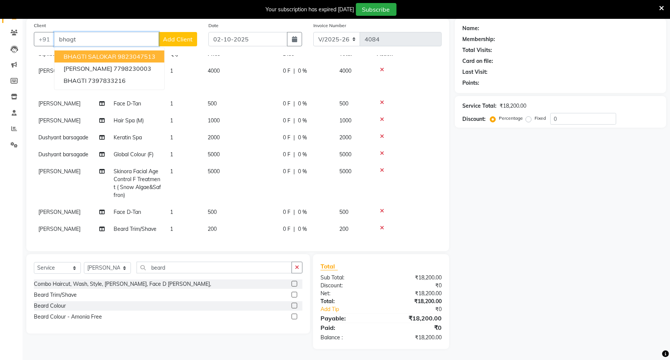
click at [111, 36] on input "bhagt" at bounding box center [106, 39] width 105 height 14
type input "9"
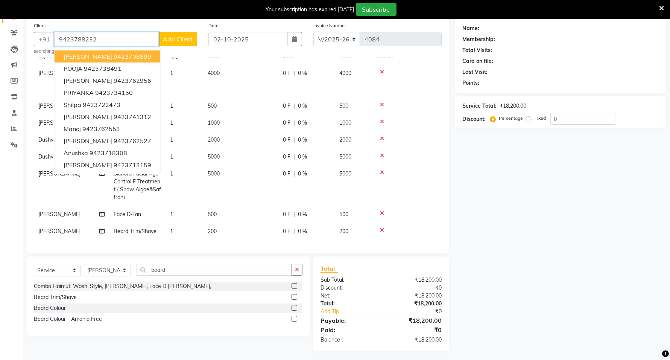
type input "9423788232"
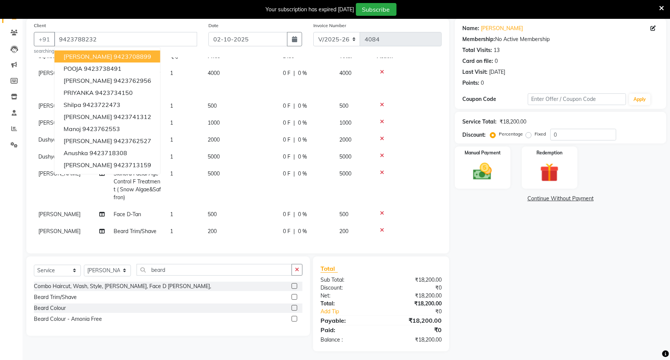
click at [559, 232] on div "Name: [PERSON_NAME] Membership: No Active Membership Total Visits: 13 Card on f…" at bounding box center [563, 184] width 217 height 333
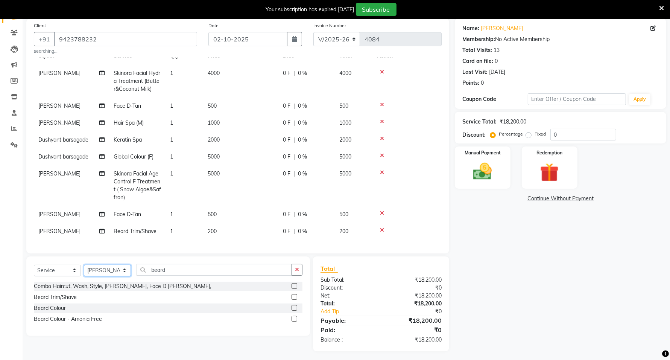
click at [123, 269] on select "Select Stylist ADMIN [PERSON_NAME] [PERSON_NAME] [PERSON_NAME] [PERSON_NAME] (M…" at bounding box center [107, 271] width 47 height 12
select select "75888"
click at [84, 265] on select "Select Stylist ADMIN [PERSON_NAME] [PERSON_NAME] [PERSON_NAME] [PERSON_NAME] (M…" at bounding box center [107, 271] width 47 height 12
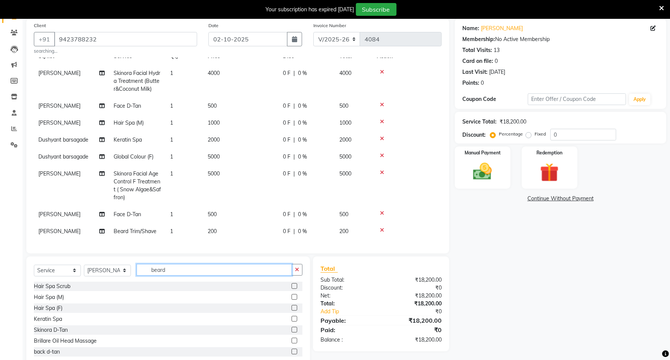
click at [173, 267] on input "beard" at bounding box center [214, 270] width 155 height 12
click at [173, 268] on input "beard" at bounding box center [214, 270] width 155 height 12
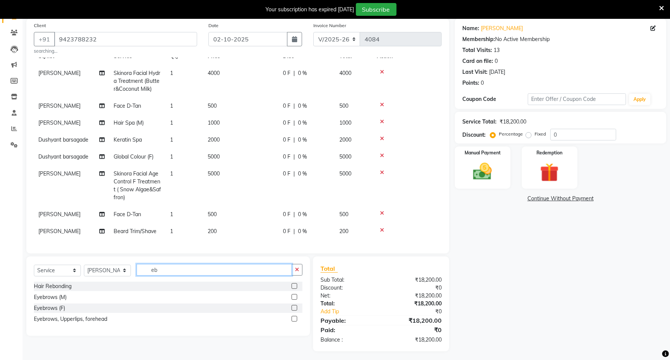
type input "eb"
click at [294, 308] on label at bounding box center [295, 308] width 6 height 6
click at [294, 308] on input "checkbox" at bounding box center [294, 308] width 5 height 5
click at [294, 308] on label at bounding box center [295, 308] width 6 height 6
click at [294, 308] on input "checkbox" at bounding box center [294, 308] width 5 height 5
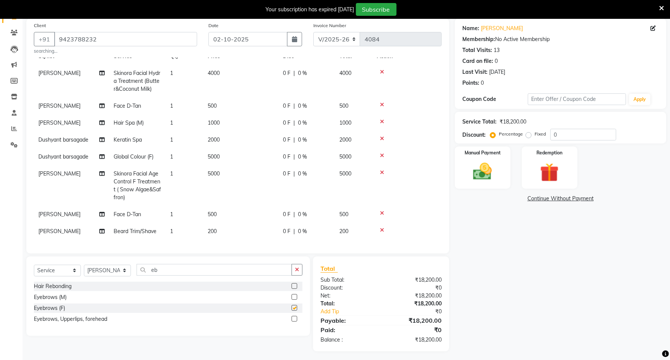
checkbox input "false"
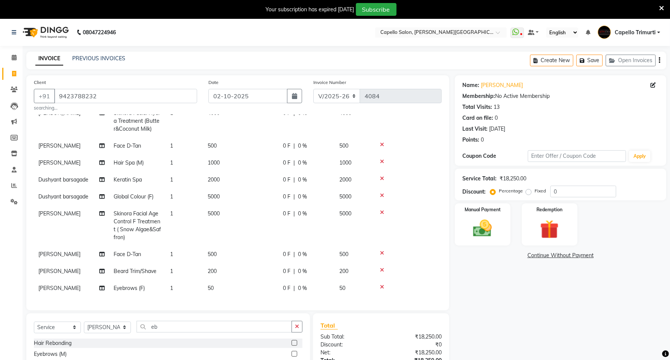
scroll to position [47, 0]
click at [476, 230] on img at bounding box center [483, 228] width 32 height 23
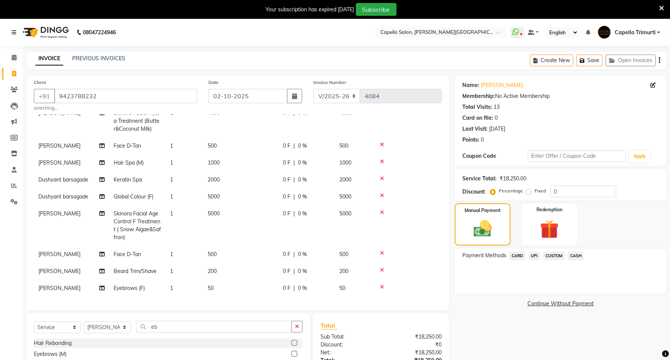
click at [560, 256] on span "CUSTOM" at bounding box center [554, 255] width 22 height 9
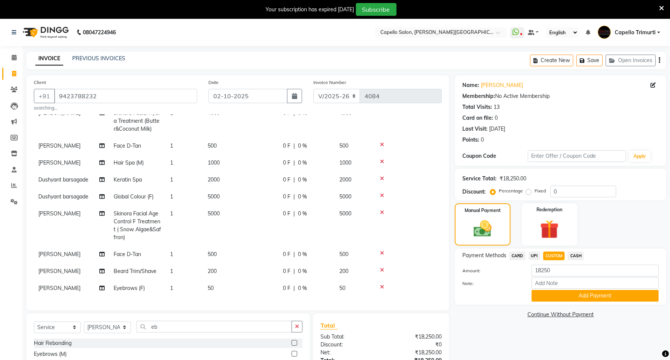
click at [560, 256] on span "CUSTOM" at bounding box center [554, 255] width 22 height 9
click at [554, 285] on input "Note:" at bounding box center [595, 283] width 127 height 12
type input "Franchise Owner"
click at [525, 191] on div "Percentage Fixed" at bounding box center [521, 191] width 59 height 10
click at [535, 192] on label "Fixed" at bounding box center [540, 190] width 11 height 7
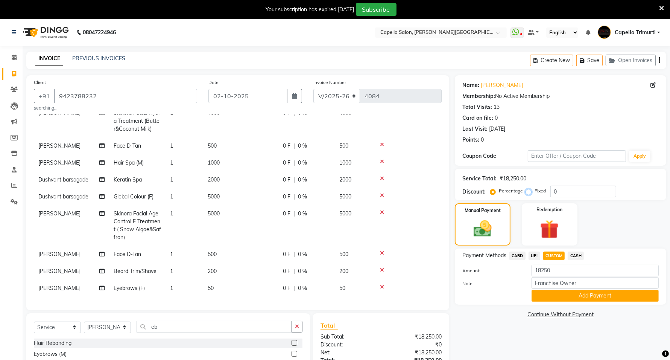
click at [529, 192] on input "Fixed" at bounding box center [530, 190] width 5 height 5
radio input "true"
click at [580, 194] on input "0" at bounding box center [584, 192] width 66 height 12
click at [492, 341] on div "Name: [PERSON_NAME] Membership: No Active Membership Total Visits: 13 Card on f…" at bounding box center [563, 241] width 217 height 333
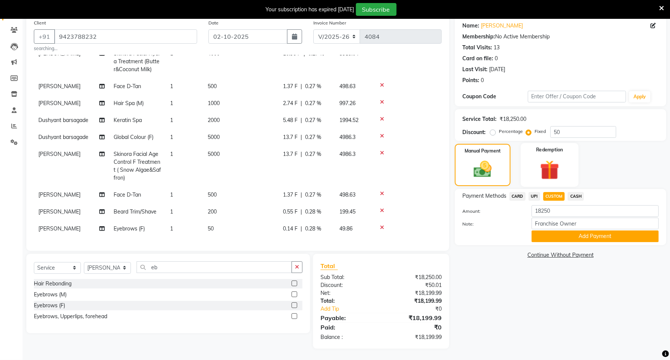
scroll to position [12, 0]
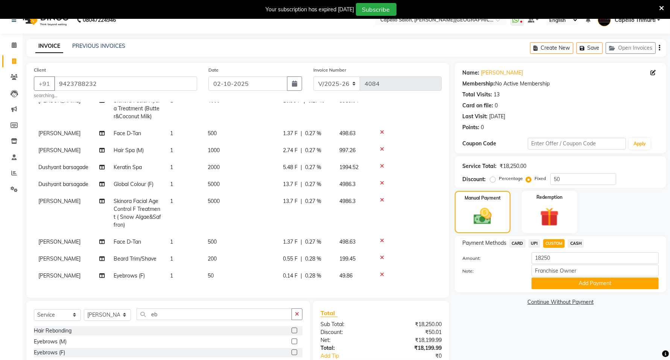
click at [587, 170] on div "Service Total: ₹18,250.00 Discount: Percentage Fixed 50" at bounding box center [560, 172] width 196 height 26
click at [582, 181] on input "50" at bounding box center [584, 179] width 66 height 12
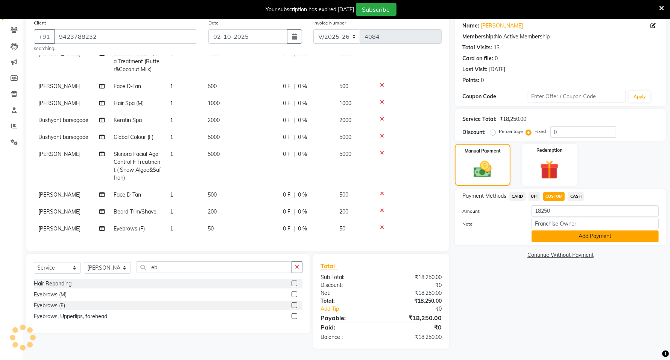
click at [571, 236] on button "Add Payment" at bounding box center [595, 236] width 127 height 12
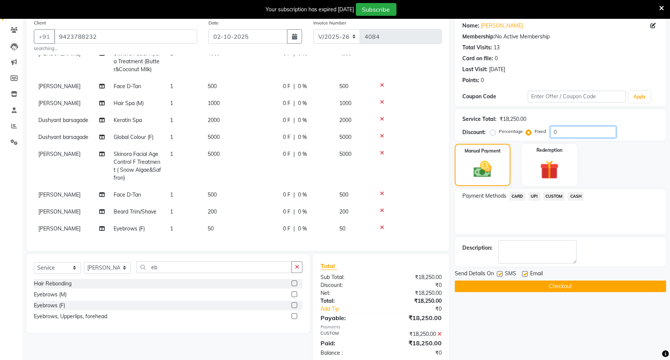
click at [565, 134] on input "0" at bounding box center [584, 132] width 66 height 12
type input "50"
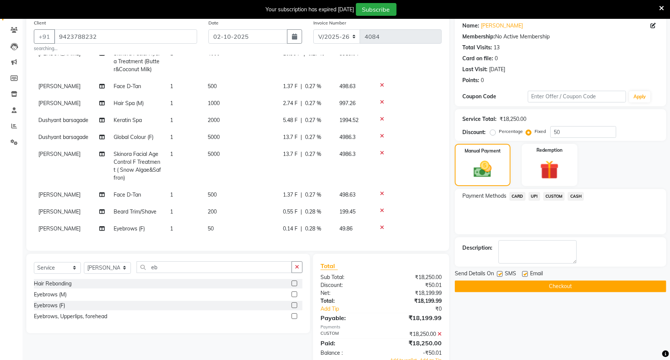
click at [507, 330] on div "Name: [PERSON_NAME] Membership: No Active Membership Total Visits: 13 Card on f…" at bounding box center [563, 193] width 217 height 355
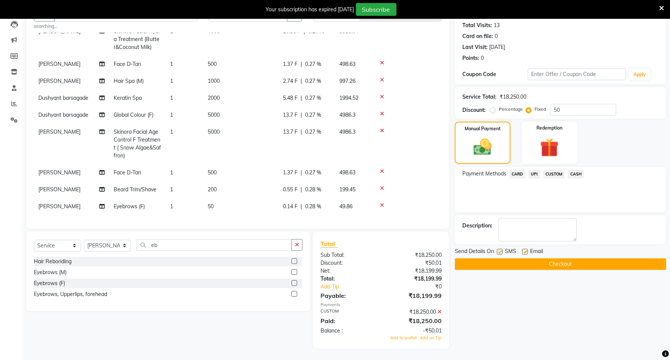
scroll to position [0, 0]
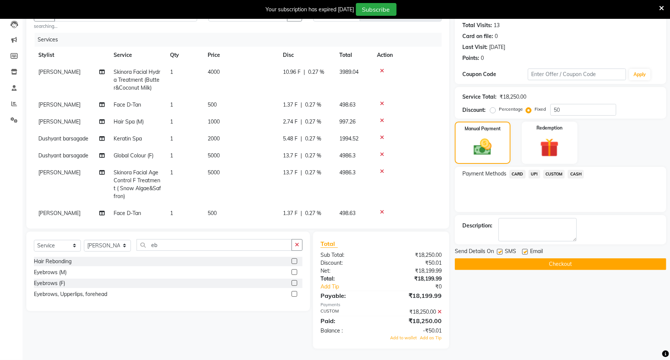
click at [499, 108] on label "Percentage" at bounding box center [511, 109] width 24 height 7
click at [492, 108] on input "Percentage" at bounding box center [494, 108] width 5 height 5
radio input "true"
click at [518, 298] on div "Name: [PERSON_NAME] Membership: No Active Membership Total Visits: 13 Card on f…" at bounding box center [563, 171] width 217 height 355
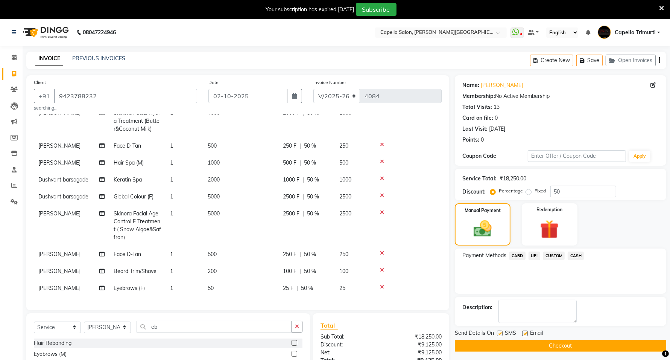
scroll to position [82, 0]
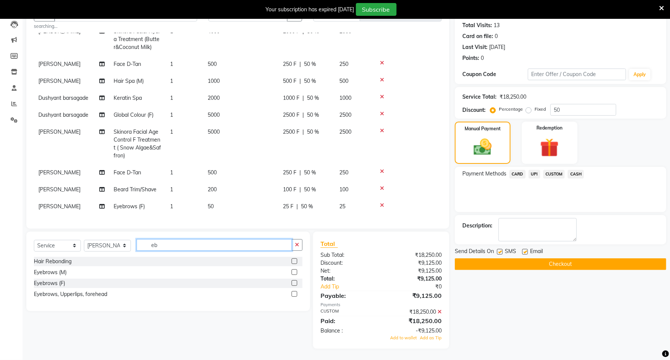
click at [167, 243] on input "eb" at bounding box center [214, 245] width 155 height 12
click at [167, 244] on input "eb" at bounding box center [214, 245] width 155 height 12
type input "for"
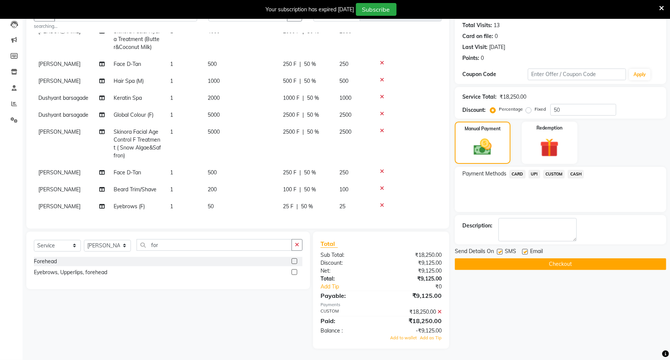
click at [294, 262] on label at bounding box center [295, 261] width 6 height 6
click at [294, 262] on input "checkbox" at bounding box center [294, 261] width 5 height 5
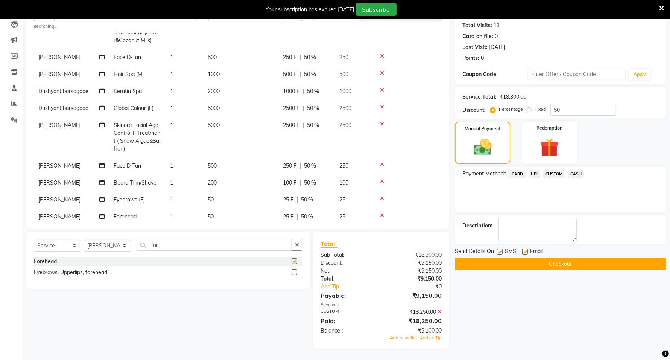
checkbox input "false"
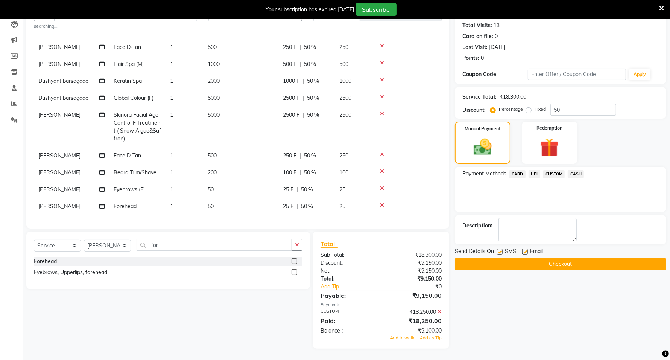
scroll to position [64, 0]
click at [562, 262] on button "Checkout" at bounding box center [560, 264] width 211 height 12
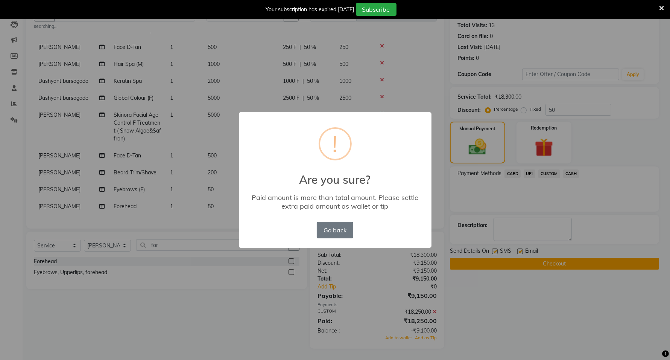
click at [562, 262] on div "× ! Are you sure? Paid amount is more than total amount. Please settle extra pa…" at bounding box center [335, 180] width 670 height 360
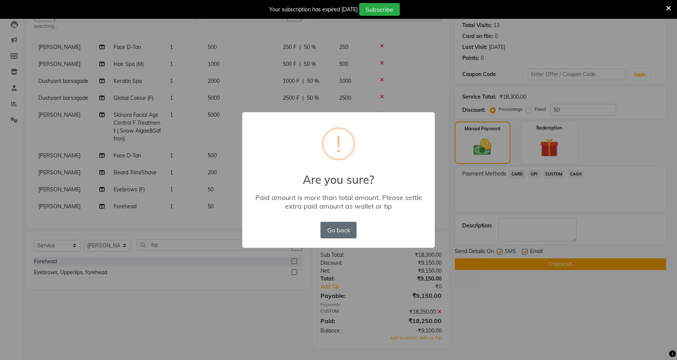
click at [344, 231] on button "Go back" at bounding box center [339, 230] width 36 height 17
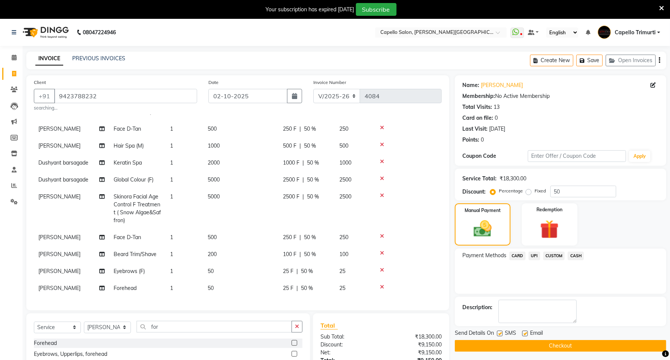
scroll to position [82, 0]
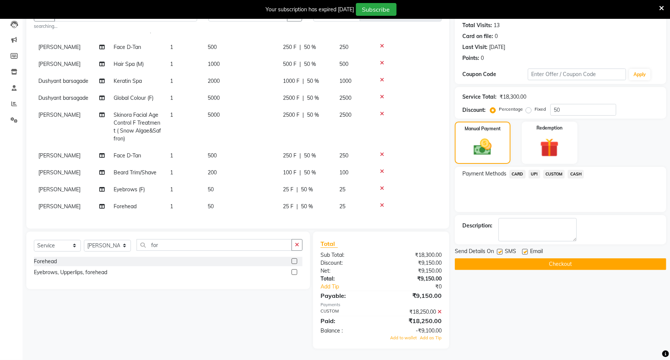
click at [582, 267] on button "Checkout" at bounding box center [560, 264] width 211 height 12
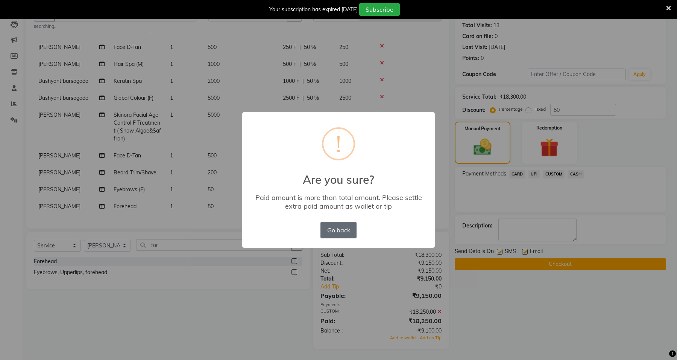
click at [332, 225] on button "Go back" at bounding box center [339, 230] width 36 height 17
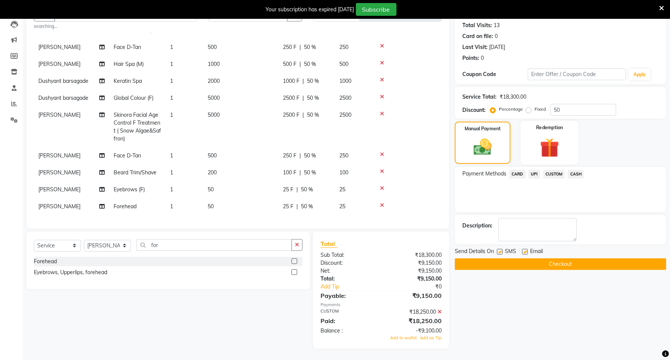
click at [554, 156] on img at bounding box center [550, 147] width 32 height 24
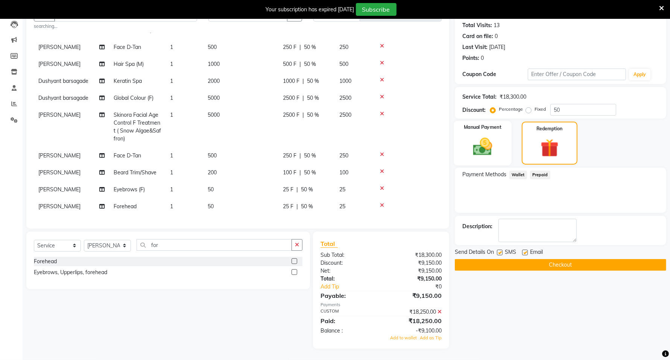
click at [486, 156] on img at bounding box center [483, 146] width 32 height 23
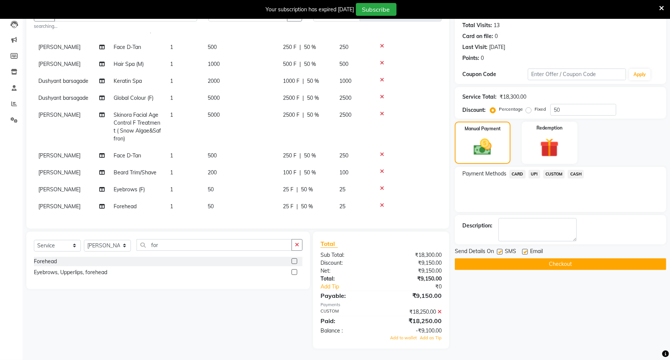
click at [439, 312] on icon at bounding box center [440, 311] width 4 height 5
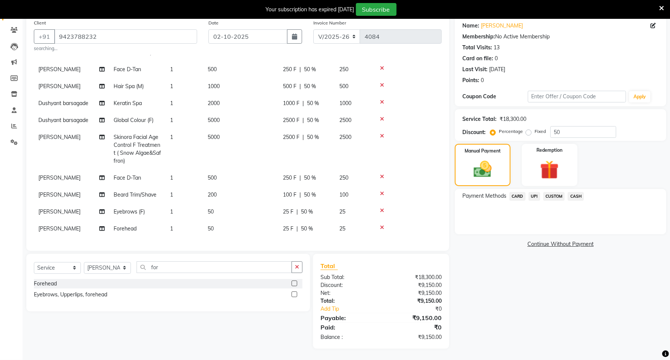
scroll to position [59, 0]
click at [550, 197] on span "CUSTOM" at bounding box center [554, 196] width 22 height 9
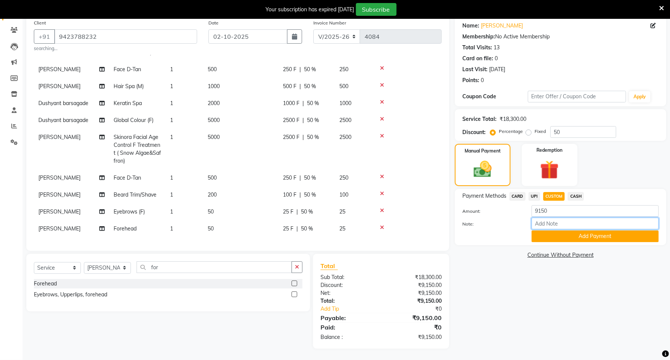
click at [558, 225] on input "Note:" at bounding box center [595, 224] width 127 height 12
type input "Franchise Owner"
click at [571, 234] on button "Add Payment" at bounding box center [595, 236] width 127 height 12
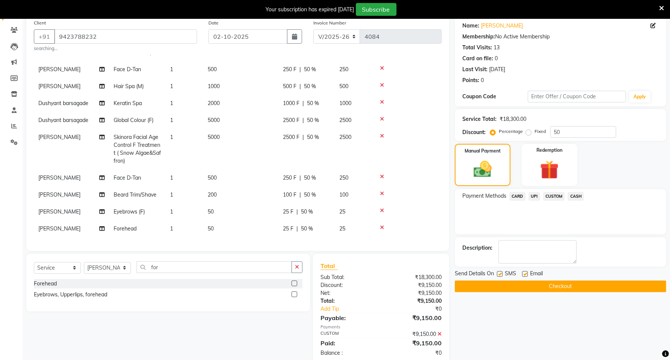
scroll to position [75, 0]
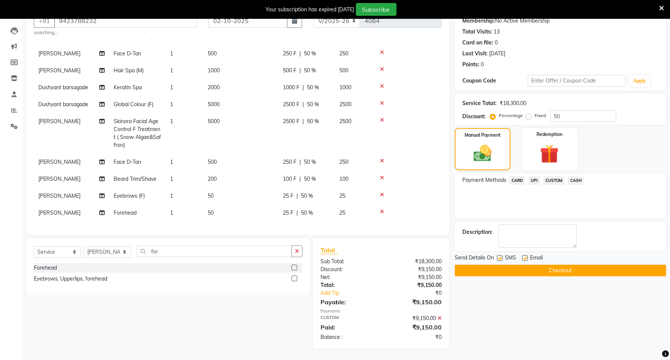
click at [620, 271] on button "Checkout" at bounding box center [560, 271] width 211 height 12
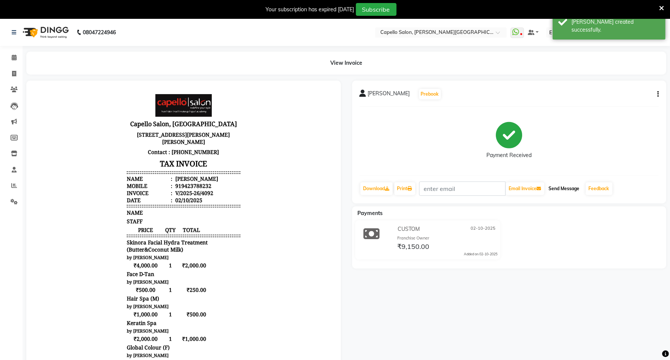
click at [561, 187] on button "Send Message" at bounding box center [564, 188] width 37 height 13
click at [599, 189] on link "Feedback" at bounding box center [599, 188] width 27 height 13
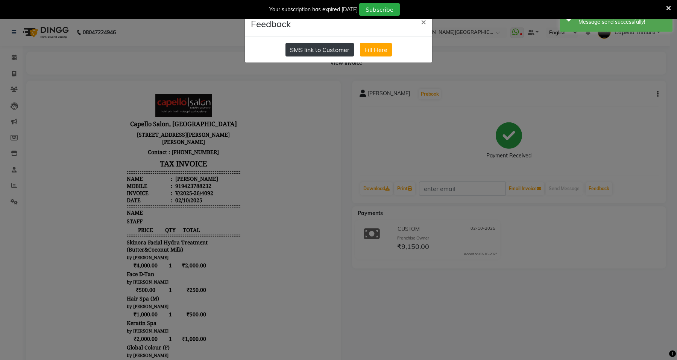
click at [318, 44] on button "SMS link to Customer" at bounding box center [320, 50] width 68 height 14
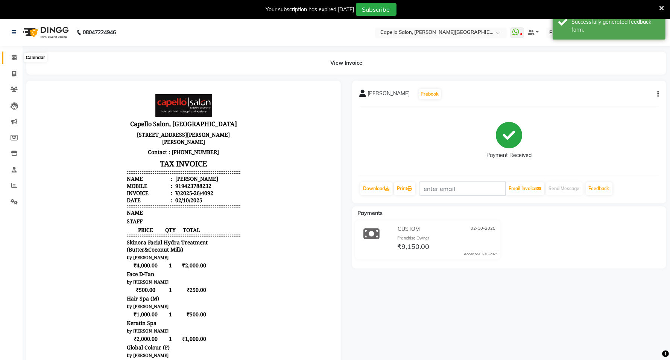
click at [15, 61] on span at bounding box center [14, 57] width 13 height 9
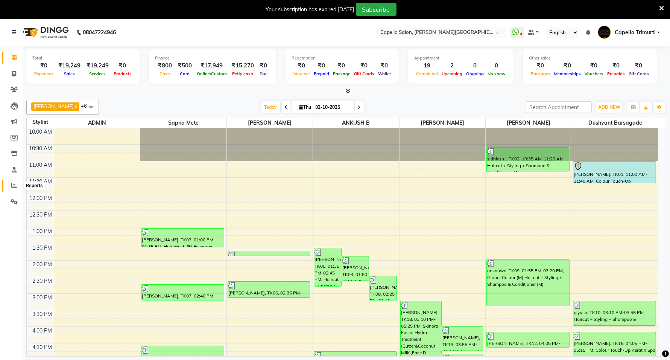
click at [11, 186] on icon at bounding box center [14, 186] width 6 height 6
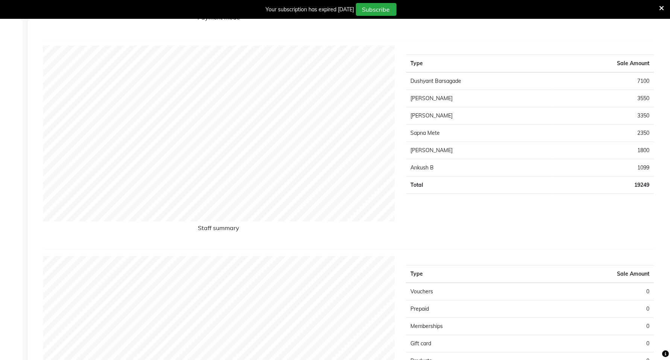
scroll to position [329, 0]
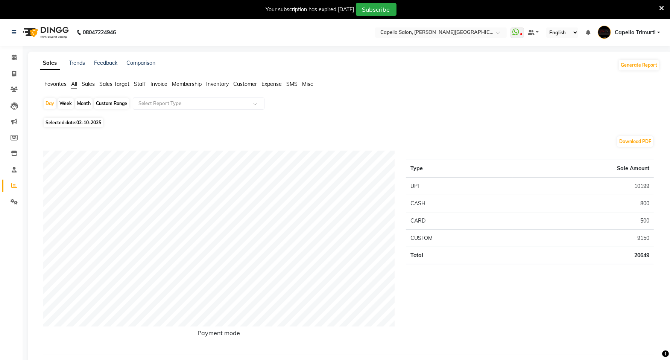
click at [88, 102] on div "Month" at bounding box center [83, 103] width 17 height 11
click at [83, 102] on div "Month" at bounding box center [83, 103] width 17 height 11
select select "10"
select select "2025"
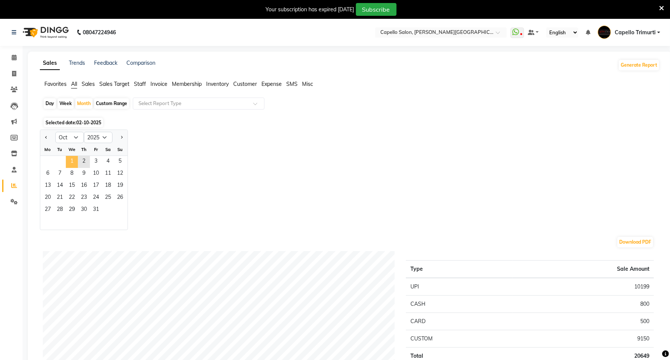
click at [68, 161] on span "1" at bounding box center [72, 162] width 12 height 12
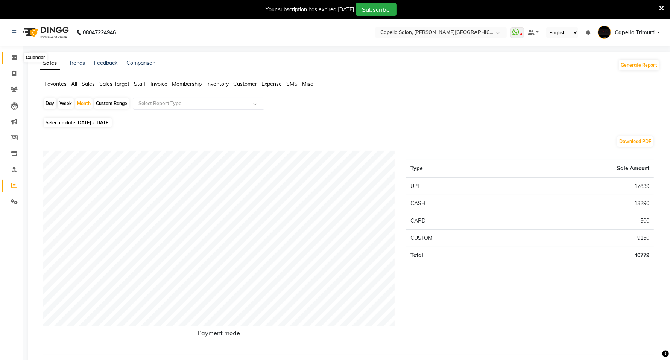
click at [14, 61] on span at bounding box center [14, 57] width 13 height 9
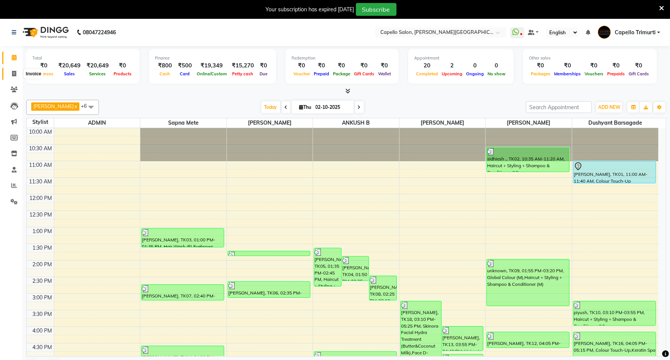
click at [12, 74] on icon at bounding box center [14, 74] width 4 height 6
select select "service"
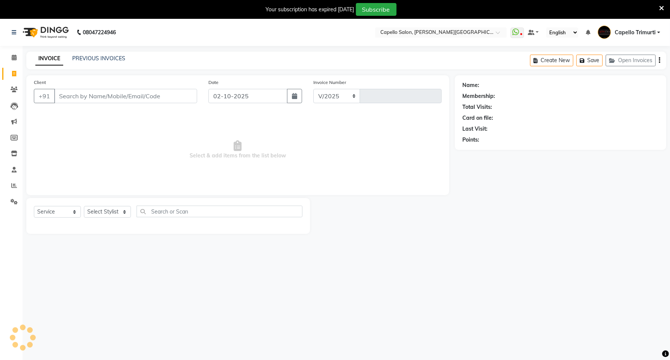
select select "811"
type input "4094"
click at [61, 212] on select "Select Service Product Membership Package Voucher Prepaid Gift Card" at bounding box center [57, 212] width 47 height 12
click at [34, 206] on select "Select Service Product Membership Package Voucher Prepaid Gift Card" at bounding box center [57, 212] width 47 height 12
click at [108, 214] on select "Select Stylist ADMIN [PERSON_NAME] [PERSON_NAME] [PERSON_NAME] [PERSON_NAME] (M…" at bounding box center [107, 212] width 47 height 12
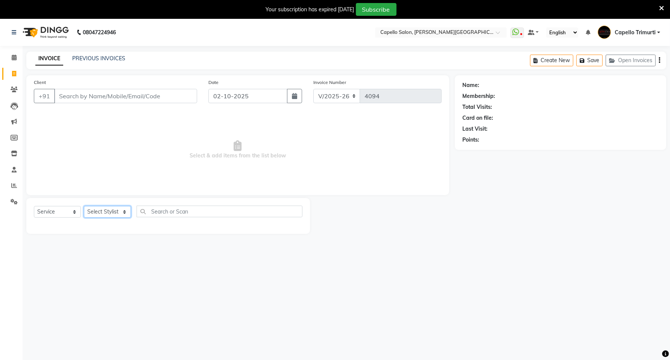
select select "35878"
click at [84, 206] on select "Select Stylist ADMIN [PERSON_NAME] [PERSON_NAME] [PERSON_NAME] [PERSON_NAME] (M…" at bounding box center [107, 212] width 47 height 12
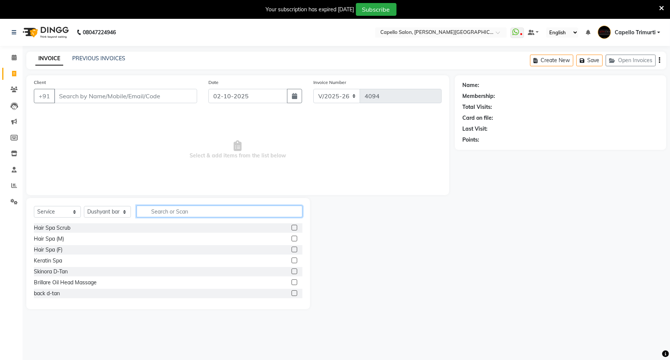
click at [178, 211] on input "text" at bounding box center [220, 211] width 166 height 12
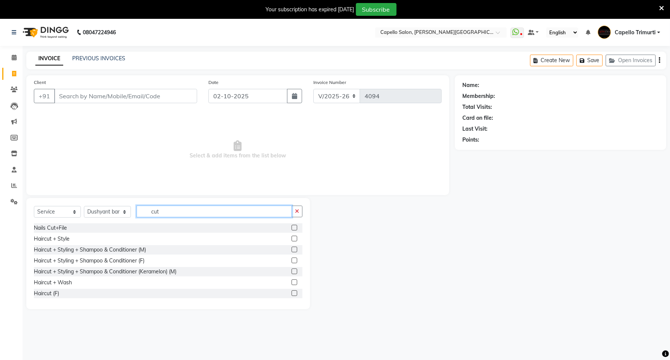
type input "cut"
click at [292, 248] on label at bounding box center [295, 249] width 6 height 6
click at [292, 248] on input "checkbox" at bounding box center [294, 249] width 5 height 5
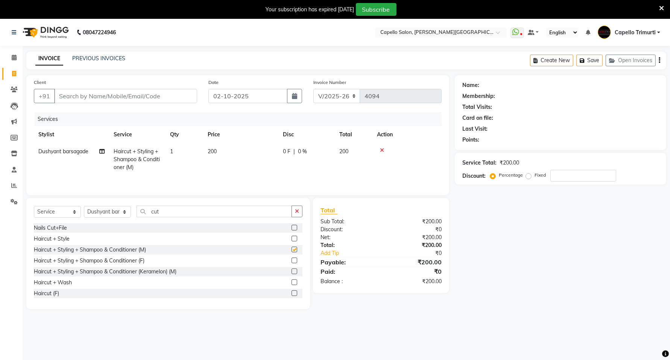
checkbox input "false"
click at [204, 208] on input "cut" at bounding box center [214, 211] width 155 height 12
type input "c"
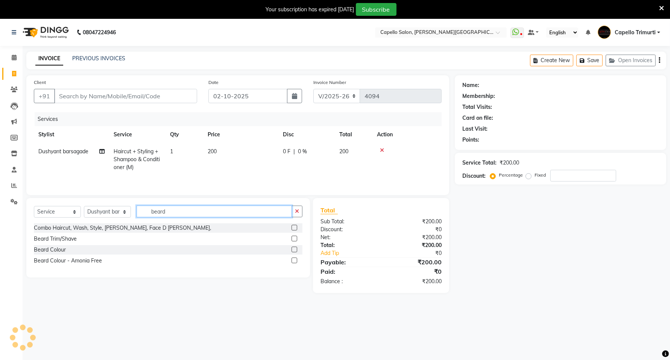
type input "beard"
click at [296, 237] on label at bounding box center [295, 239] width 6 height 6
click at [296, 237] on input "checkbox" at bounding box center [294, 238] width 5 height 5
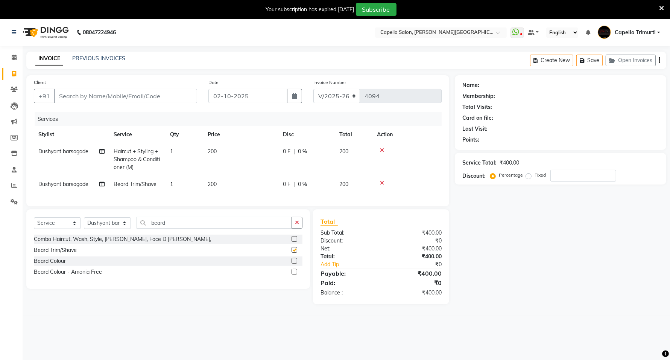
checkbox input "false"
click at [120, 96] on input "Client" at bounding box center [125, 96] width 143 height 14
type input "9"
type input "0"
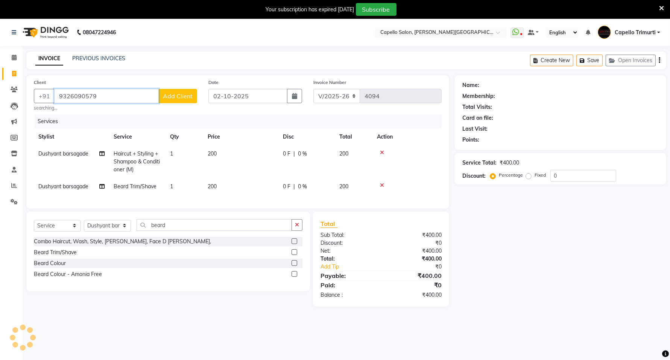
type input "9326090579"
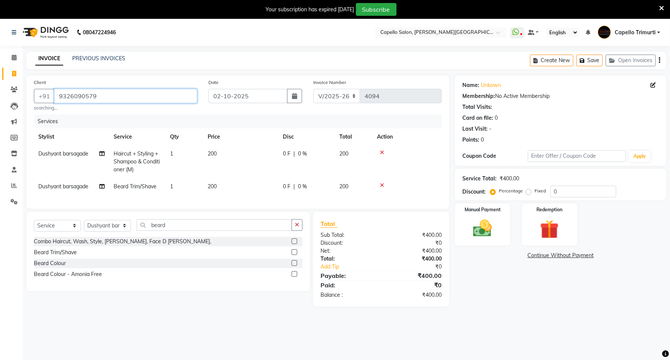
click at [129, 96] on input "9326090579" at bounding box center [125, 96] width 143 height 14
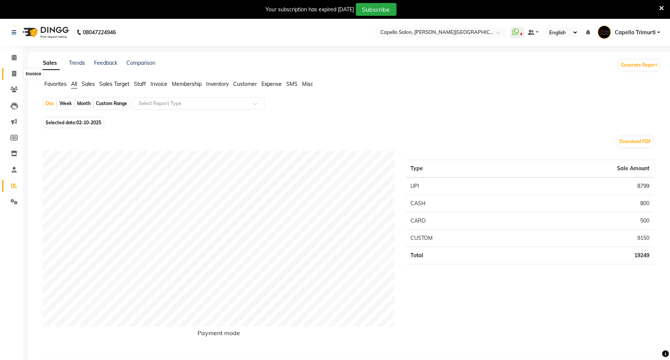
click at [15, 75] on icon at bounding box center [14, 74] width 4 height 6
select select "service"
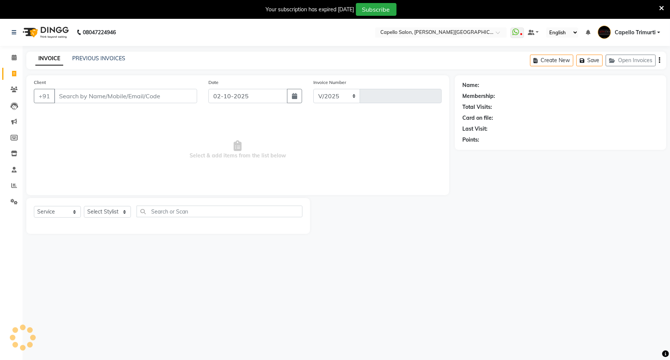
scroll to position [19, 0]
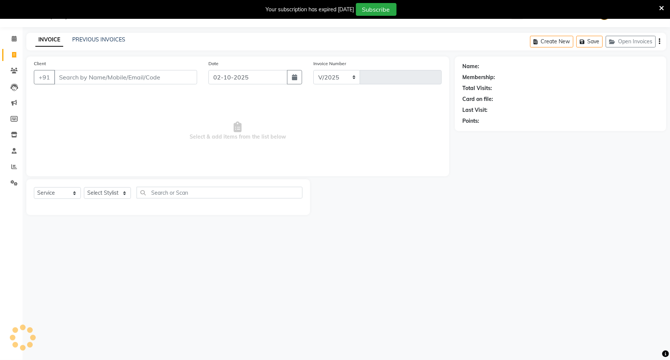
select select "811"
type input "4094"
click at [123, 189] on select "Select Stylist ADMIN [PERSON_NAME] [PERSON_NAME] [PERSON_NAME] [PERSON_NAME] (M…" at bounding box center [107, 193] width 47 height 12
select select "75888"
click at [84, 187] on select "Select Stylist ADMIN [PERSON_NAME] [PERSON_NAME] [PERSON_NAME] [PERSON_NAME] (M…" at bounding box center [107, 193] width 47 height 12
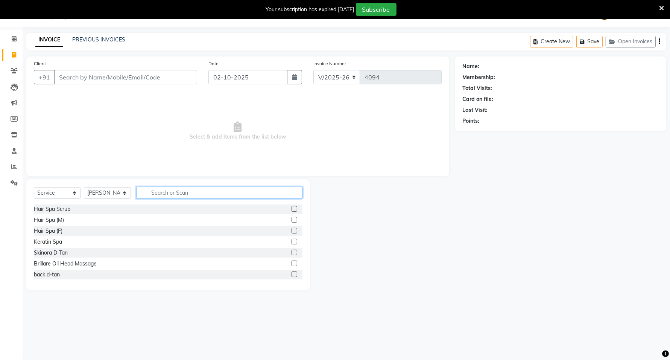
click at [160, 190] on input "text" at bounding box center [220, 193] width 166 height 12
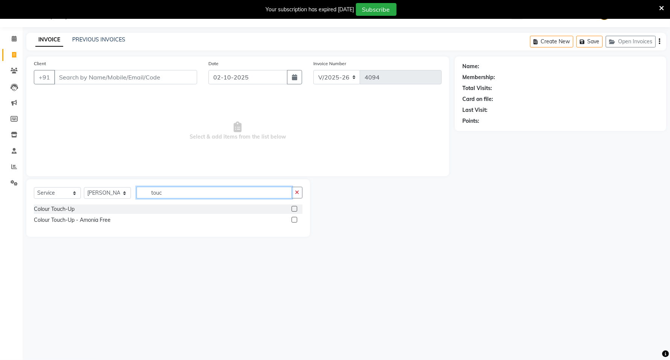
type input "touc"
click at [295, 210] on label at bounding box center [295, 209] width 6 height 6
click at [295, 210] on input "checkbox" at bounding box center [294, 209] width 5 height 5
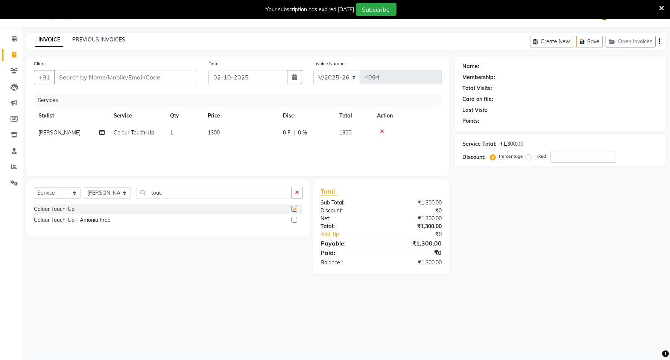
checkbox input "false"
click at [233, 140] on td "1300" at bounding box center [240, 132] width 75 height 17
select select "75888"
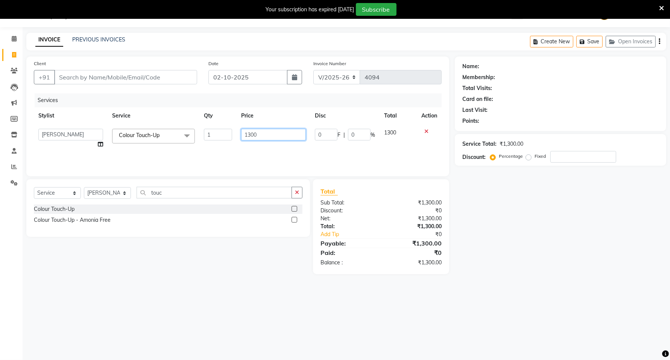
click at [250, 134] on input "1300" at bounding box center [273, 135] width 65 height 12
type input "1500"
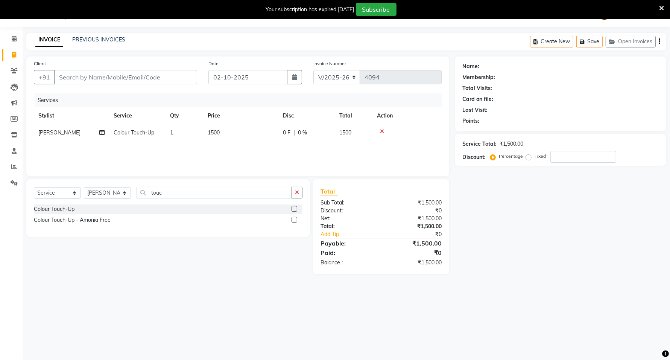
click at [590, 202] on div "Name: Membership: Total Visits: Card on file: Last Visit: Points: Service Total…" at bounding box center [563, 165] width 217 height 218
click at [89, 72] on input "Client" at bounding box center [125, 77] width 143 height 14
type input "9"
type input "0"
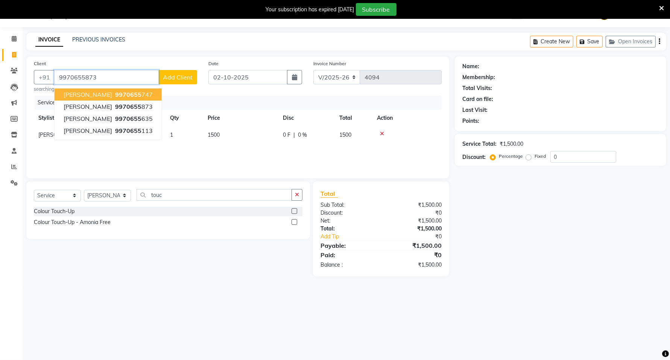
type input "9970655873"
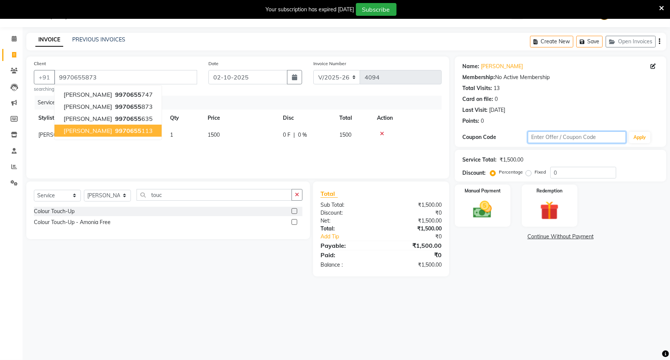
click at [577, 138] on input "text" at bounding box center [577, 137] width 98 height 12
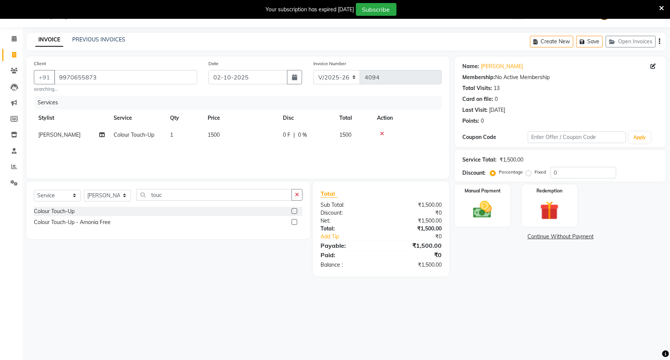
click at [516, 79] on div "Membership: No Active Membership" at bounding box center [560, 77] width 196 height 8
click at [534, 94] on div "Name: [PERSON_NAME] Membership: No Active Membership Total Visits: 13 Card on f…" at bounding box center [560, 91] width 196 height 65
click at [506, 66] on link "[PERSON_NAME]" at bounding box center [502, 66] width 42 height 8
click at [496, 219] on img at bounding box center [483, 209] width 32 height 23
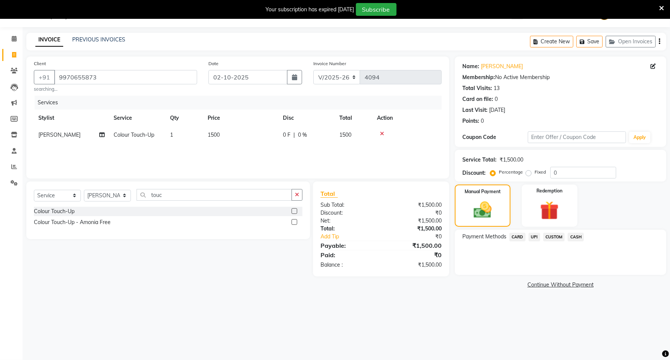
click at [573, 232] on div "Payment Methods CARD UPI CUSTOM CASH" at bounding box center [560, 252] width 211 height 45
click at [576, 237] on span "CASH" at bounding box center [576, 237] width 16 height 9
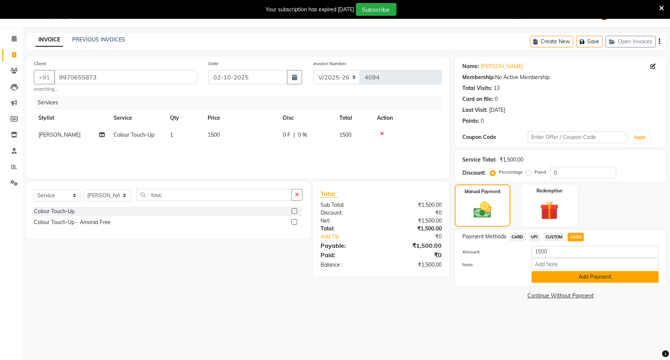
click at [571, 278] on button "Add Payment" at bounding box center [595, 277] width 127 height 12
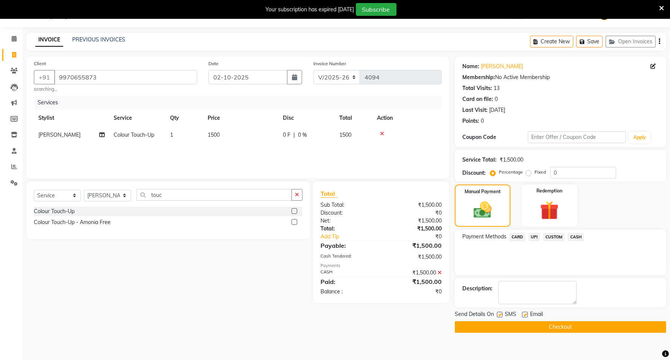
click at [559, 329] on button "Checkout" at bounding box center [560, 327] width 211 height 12
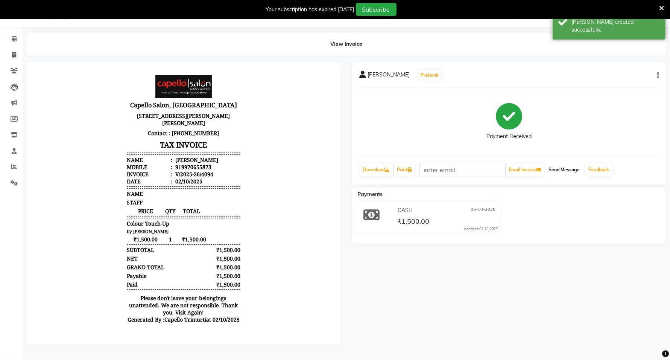
click at [552, 170] on button "Send Message" at bounding box center [564, 169] width 37 height 13
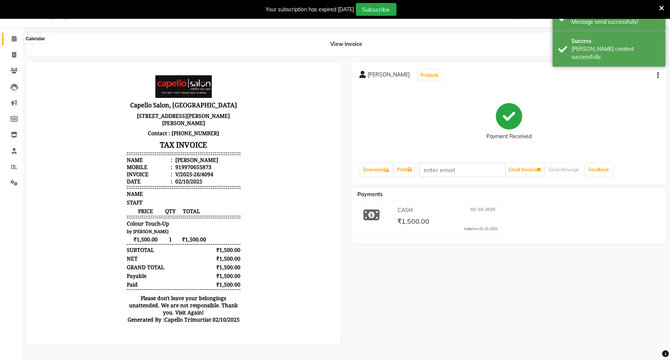
click at [14, 35] on span at bounding box center [14, 39] width 13 height 9
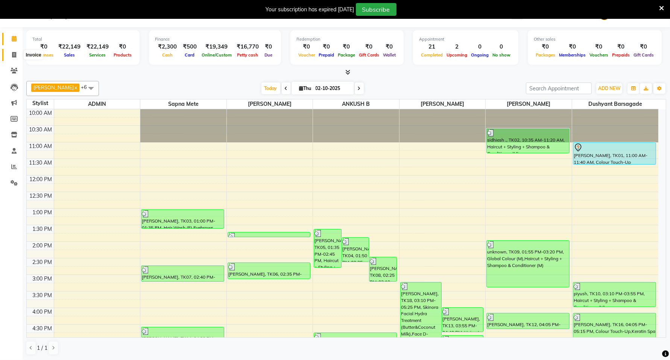
drag, startPoint x: 16, startPoint y: 56, endPoint x: 38, endPoint y: 56, distance: 21.8
click at [16, 56] on icon at bounding box center [14, 55] width 4 height 6
select select "service"
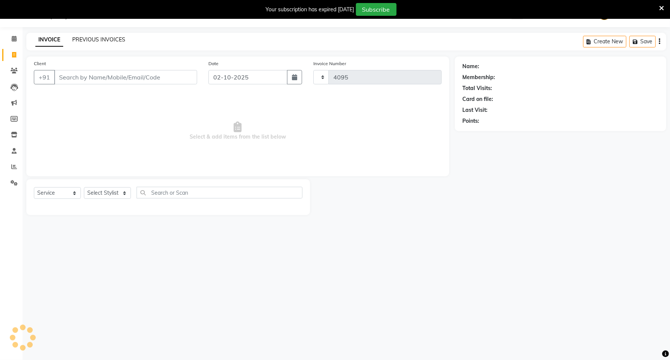
click at [95, 36] on link "PREVIOUS INVOICES" at bounding box center [98, 39] width 53 height 7
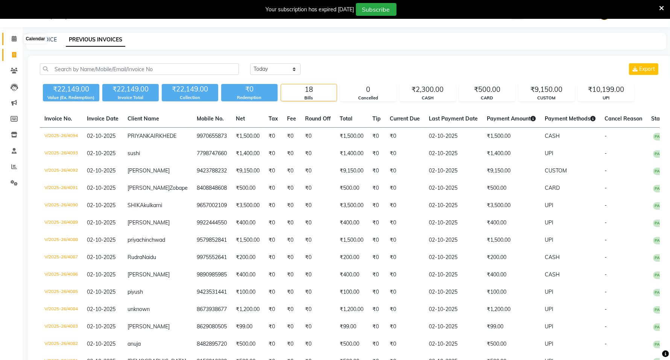
click at [9, 39] on span at bounding box center [14, 39] width 13 height 9
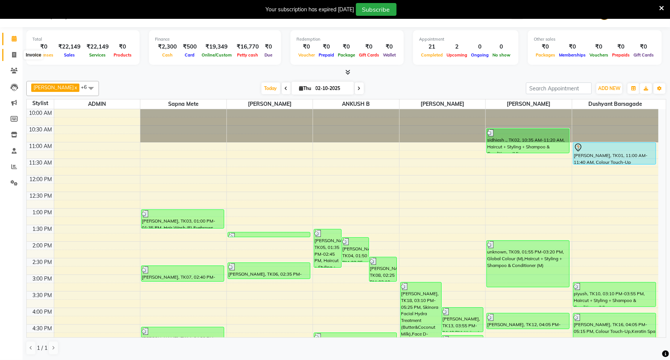
click at [12, 54] on icon at bounding box center [14, 55] width 4 height 6
select select "service"
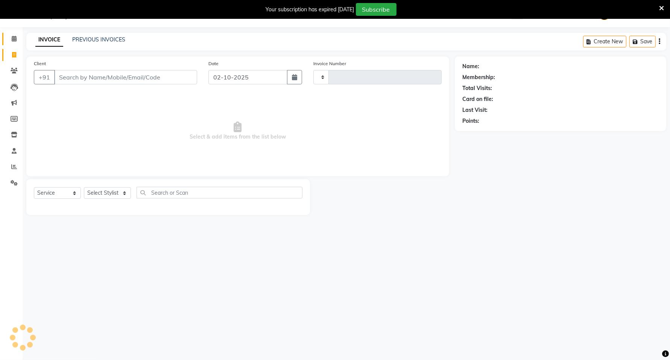
type input "4095"
select select "811"
click at [76, 189] on select "Select Service Product Membership Package Voucher Prepaid Gift Card" at bounding box center [57, 193] width 47 height 12
click at [34, 187] on select "Select Service Product Membership Package Voucher Prepaid Gift Card" at bounding box center [57, 193] width 47 height 12
drag, startPoint x: 103, startPoint y: 190, endPoint x: 104, endPoint y: 186, distance: 4.1
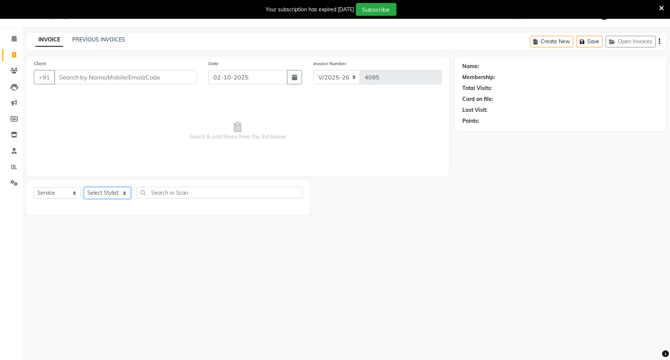
click at [103, 190] on select "Select Stylist ADMIN [PERSON_NAME] [PERSON_NAME] [PERSON_NAME] [PERSON_NAME] (M…" at bounding box center [107, 193] width 47 height 12
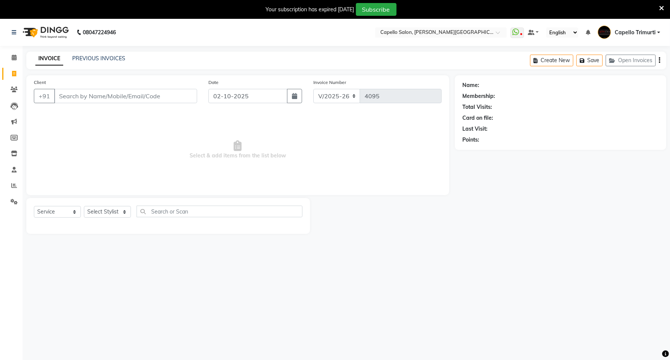
click at [55, 31] on img at bounding box center [45, 32] width 52 height 21
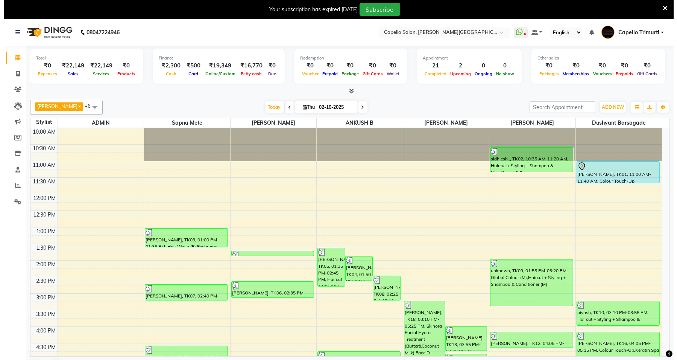
scroll to position [174, 0]
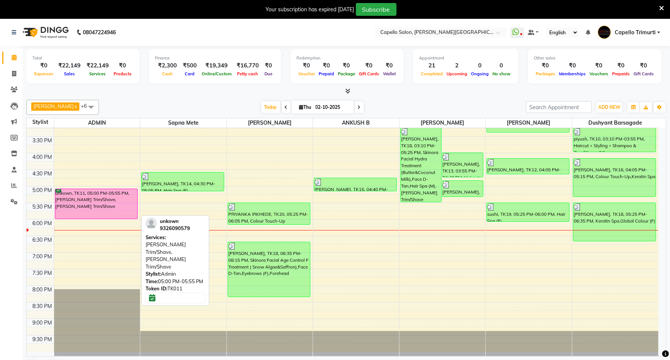
click at [88, 208] on div "unkown, TK11, 05:00 PM-05:55 PM, [PERSON_NAME] Trim/Shave,[PERSON_NAME] Trim/Sh…" at bounding box center [96, 204] width 82 height 30
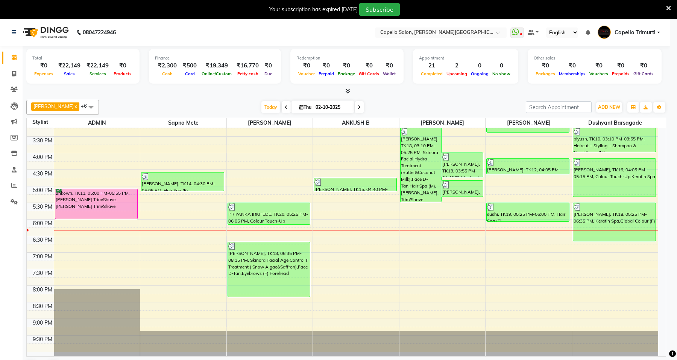
select select "6"
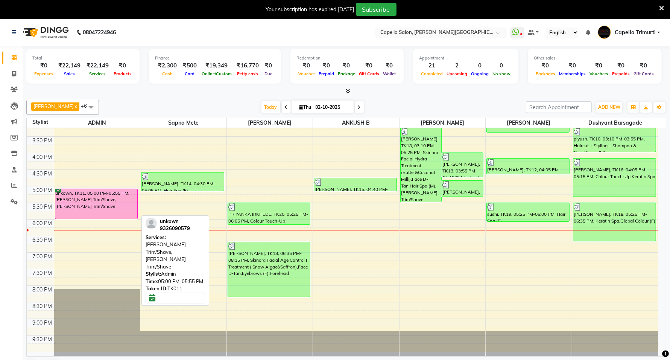
click at [105, 198] on div "unkown, TK11, 05:00 PM-05:55 PM, [PERSON_NAME] Trim/Shave,[PERSON_NAME] Trim/Sh…" at bounding box center [96, 204] width 82 height 30
select select "6"
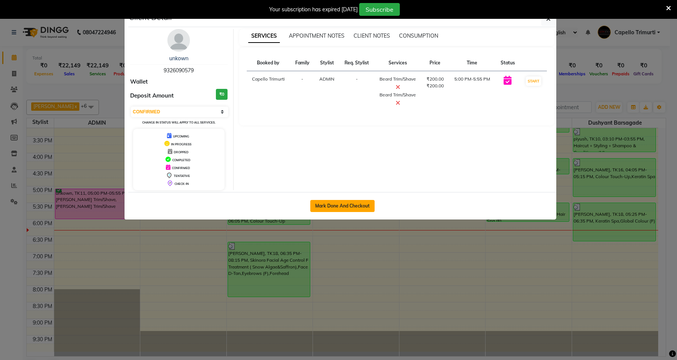
click at [343, 204] on button "Mark Done And Checkout" at bounding box center [342, 206] width 64 height 12
select select "service"
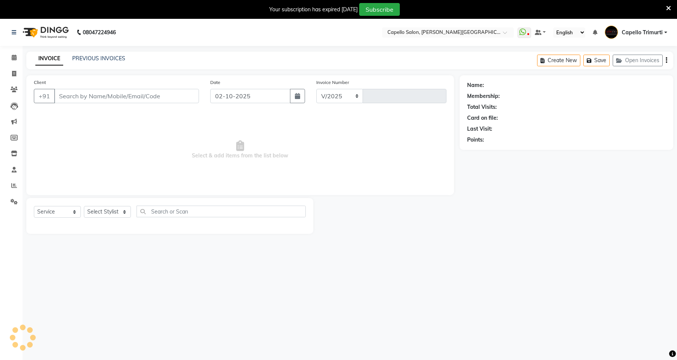
select select "811"
type input "4095"
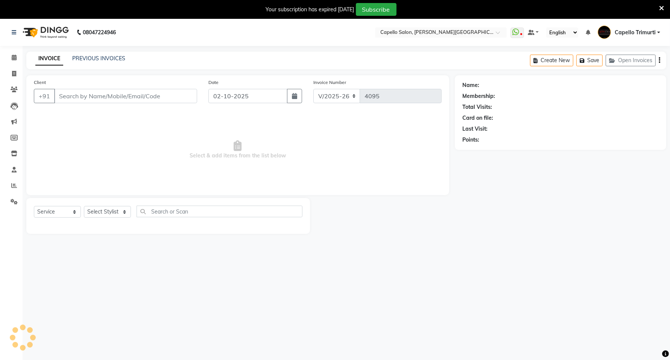
type input "9326090579"
select select "14656"
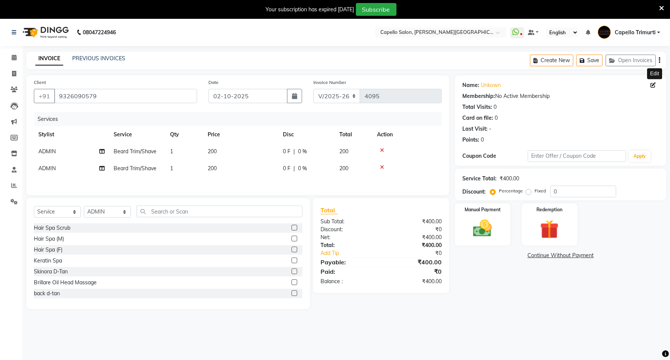
click at [653, 87] on icon at bounding box center [653, 84] width 5 height 5
select select "22"
select select "[DEMOGRAPHIC_DATA]"
select select "22"
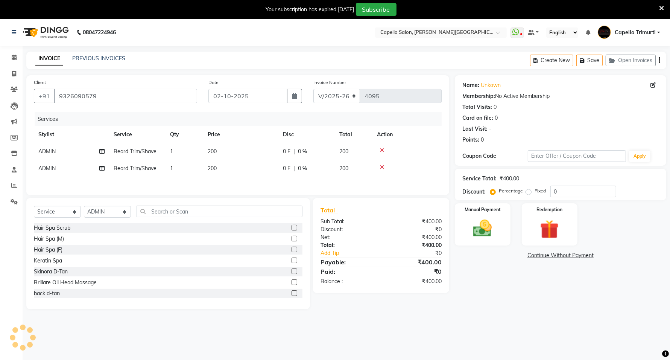
select select "[DEMOGRAPHIC_DATA]"
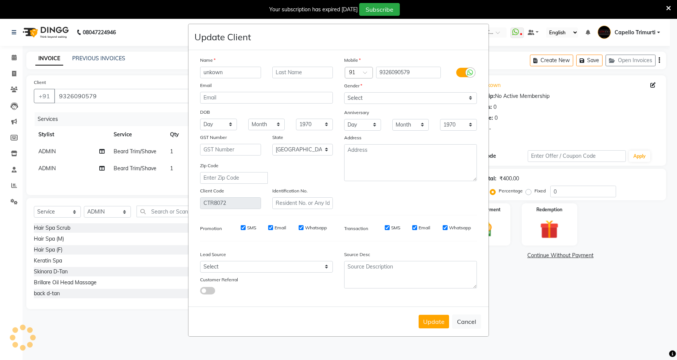
click at [224, 71] on input "unkown" at bounding box center [230, 73] width 61 height 12
type input "nitesh"
click at [437, 321] on button "Update" at bounding box center [434, 322] width 30 height 14
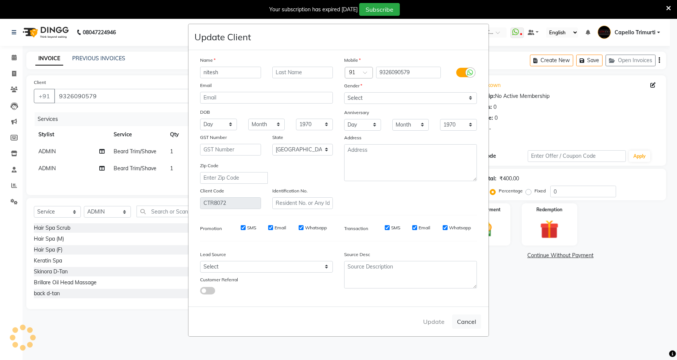
click at [437, 321] on div "Update Cancel" at bounding box center [339, 321] width 300 height 30
select select
select select "null"
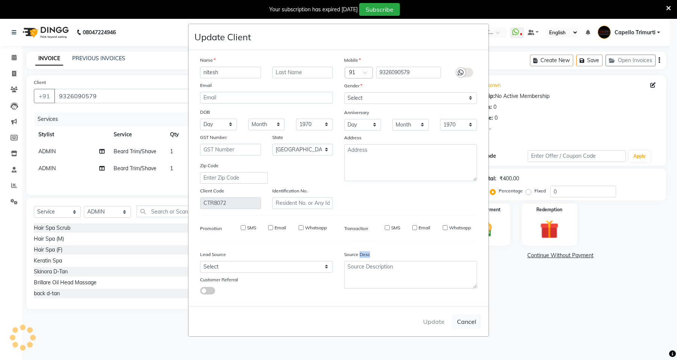
select select
checkbox input "false"
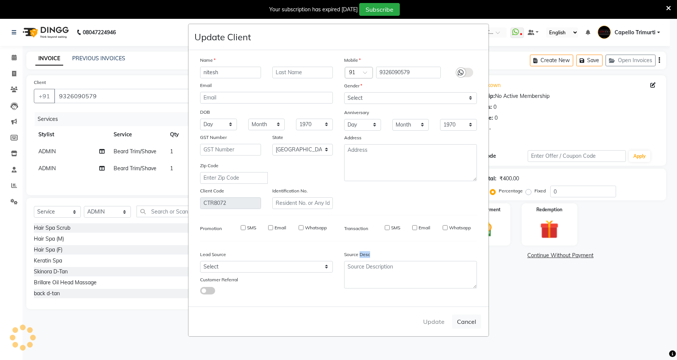
checkbox input "false"
select select
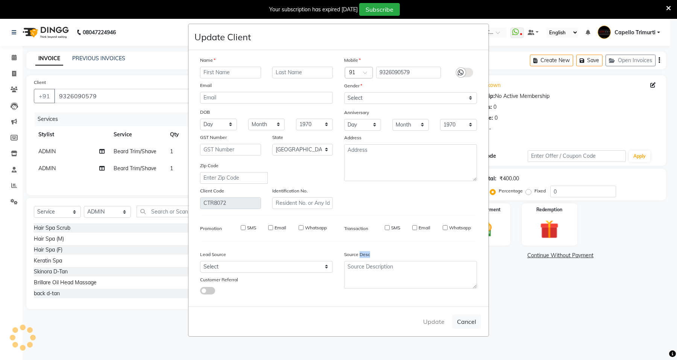
select select
select select "null"
select select
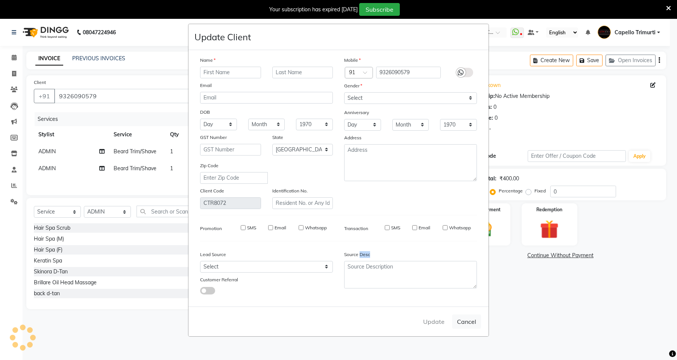
select select
checkbox input "false"
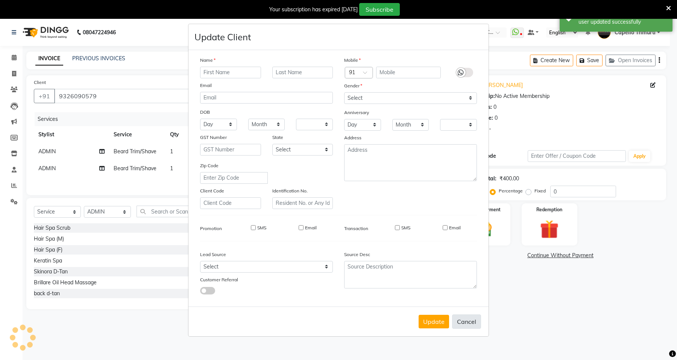
click at [470, 324] on button "Cancel" at bounding box center [466, 321] width 29 height 14
select select
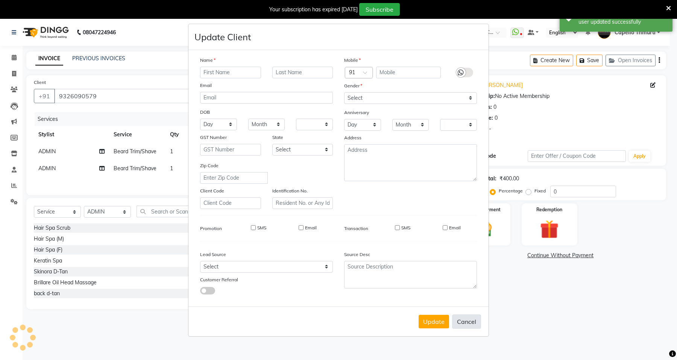
select select
checkbox input "false"
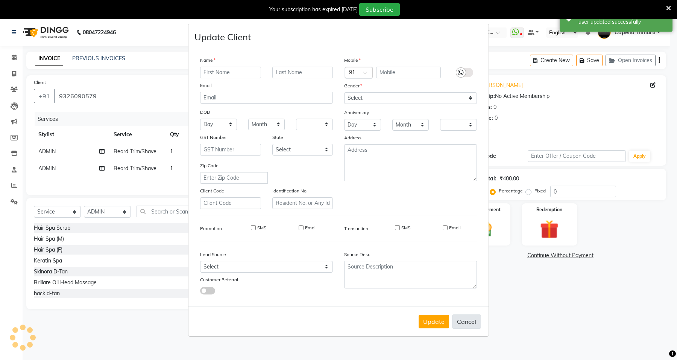
checkbox input "false"
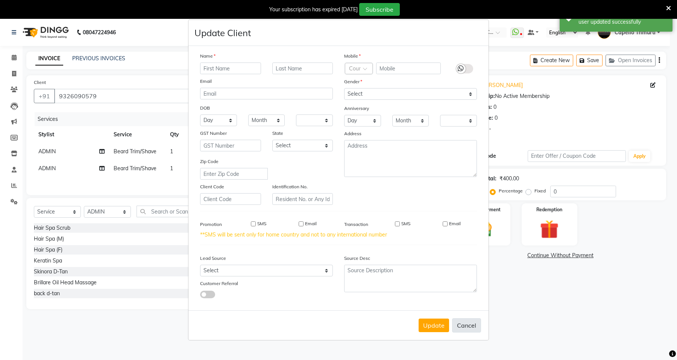
click at [470, 324] on button "Cancel" at bounding box center [466, 325] width 29 height 14
select select
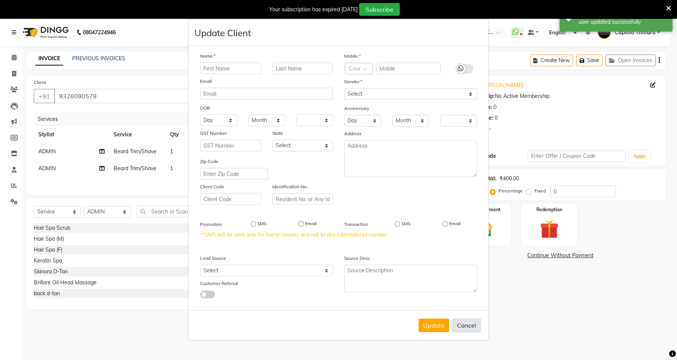
select select
checkbox input "false"
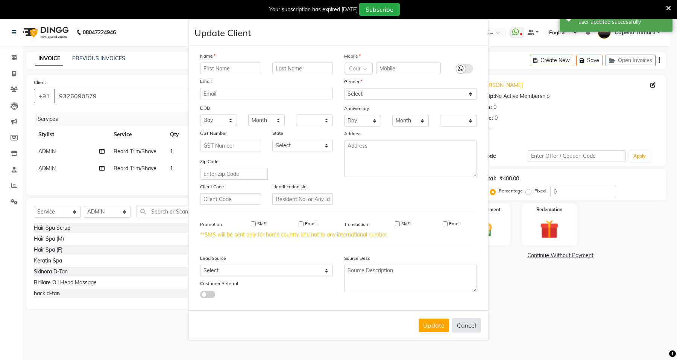
checkbox input "false"
click at [470, 323] on button "Cancel" at bounding box center [466, 325] width 29 height 14
select select
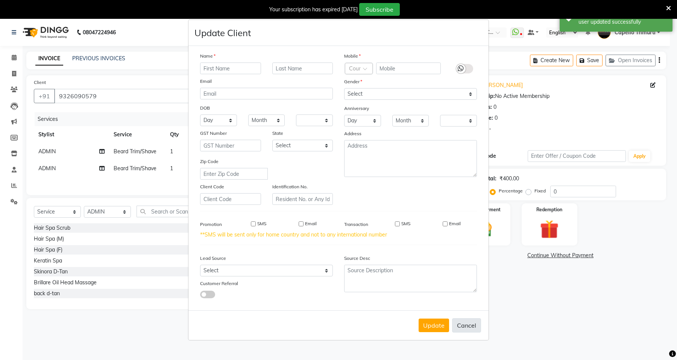
select select
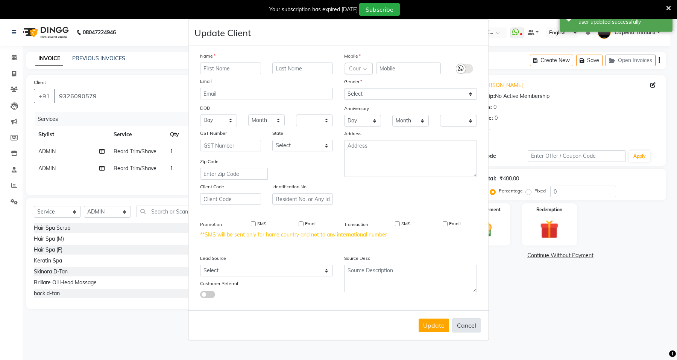
checkbox input "false"
click at [470, 323] on button "Cancel" at bounding box center [466, 325] width 29 height 14
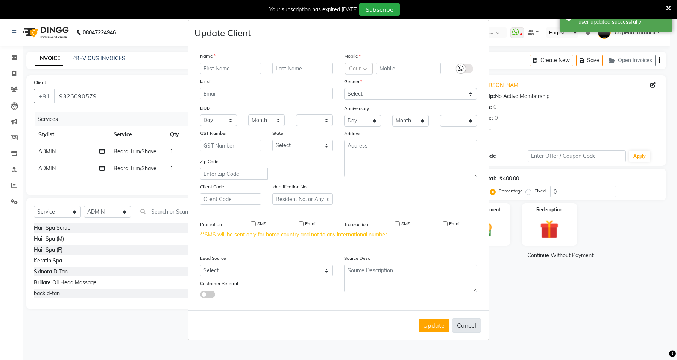
select select
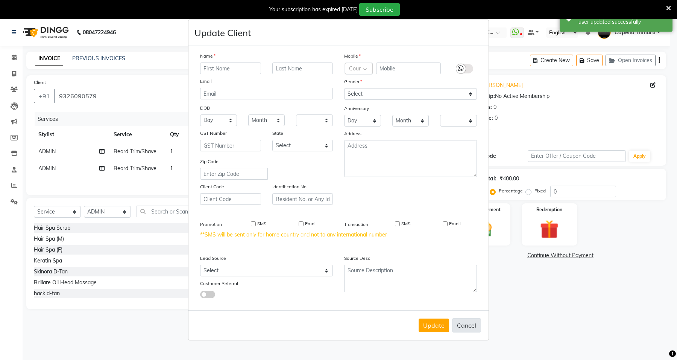
select select
checkbox input "false"
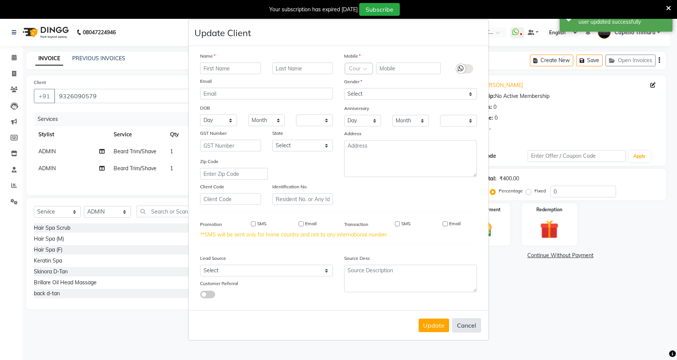
checkbox input "false"
click at [470, 323] on button "Cancel" at bounding box center [466, 325] width 29 height 14
select select
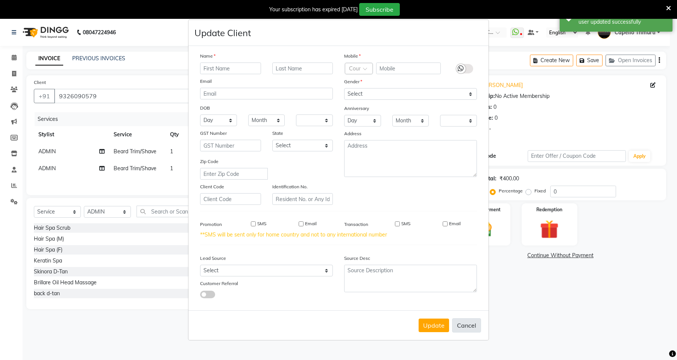
select select
checkbox input "false"
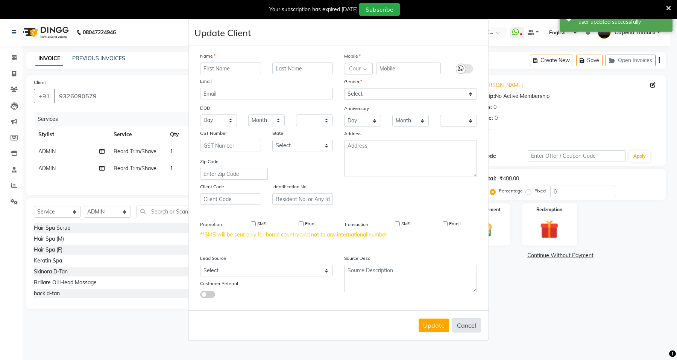
checkbox input "false"
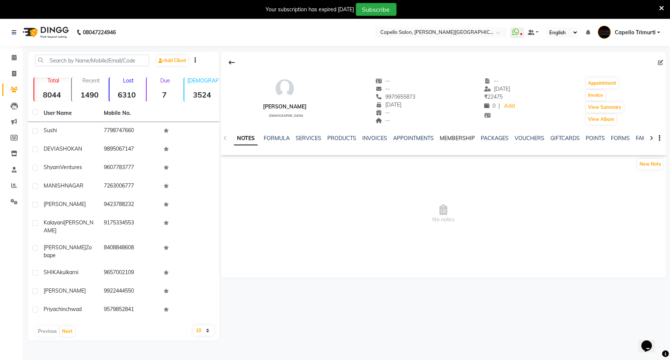
click at [456, 138] on link "MEMBERSHIP" at bounding box center [457, 138] width 35 height 7
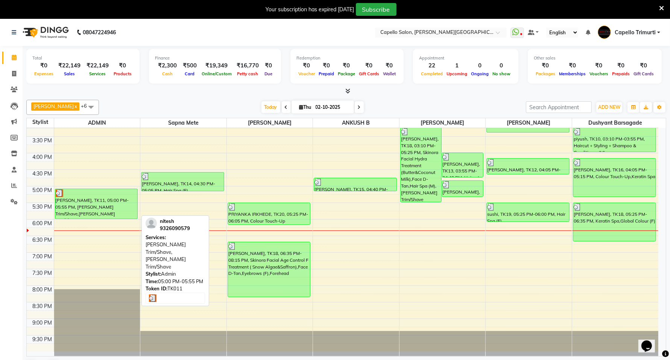
click at [115, 205] on div "[PERSON_NAME], TK11, 05:00 PM-05:55 PM, [PERSON_NAME] Trim/Shave,[PERSON_NAME] …" at bounding box center [96, 204] width 82 height 30
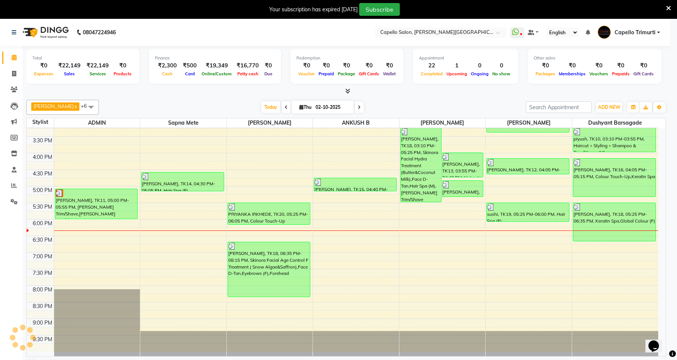
select select "3"
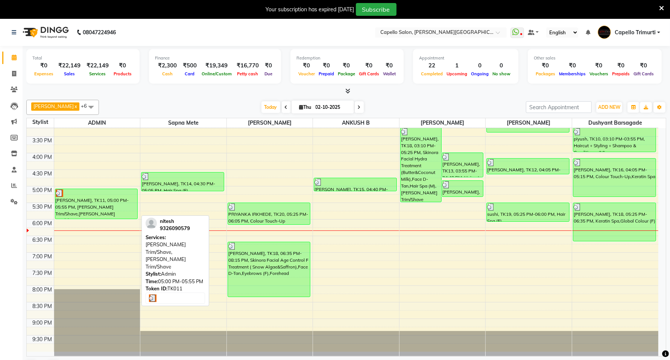
click at [93, 199] on div "[PERSON_NAME], TK11, 05:00 PM-05:55 PM, [PERSON_NAME] Trim/Shave,[PERSON_NAME] …" at bounding box center [96, 204] width 82 height 30
select select "3"
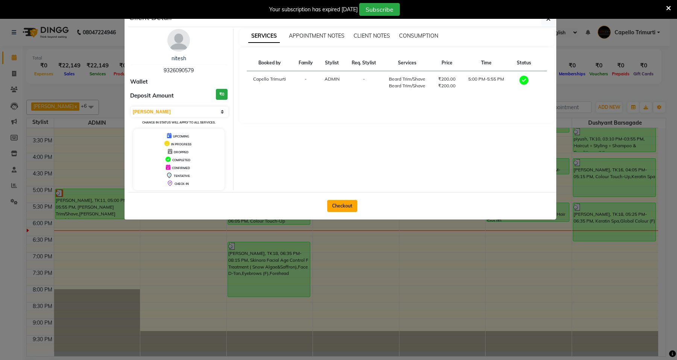
click at [338, 209] on button "Checkout" at bounding box center [342, 206] width 30 height 12
select select "service"
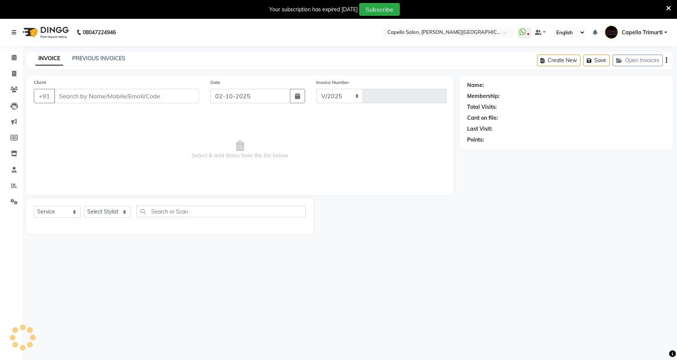
select select "811"
type input "4095"
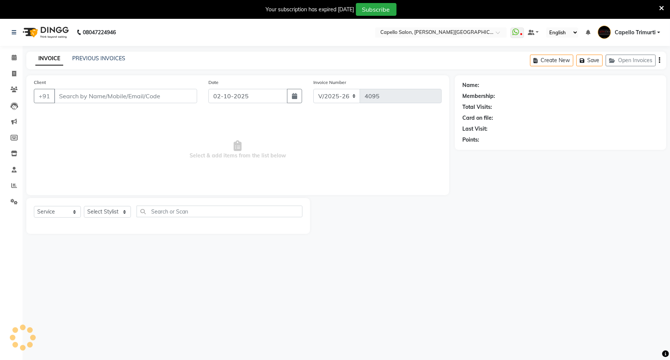
type input "9326090579"
select select "14656"
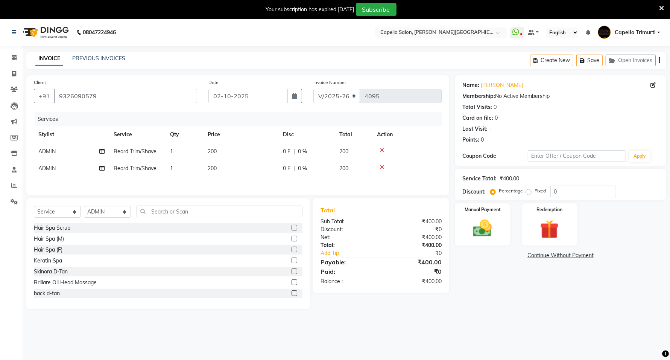
click at [653, 83] on icon at bounding box center [653, 84] width 5 height 5
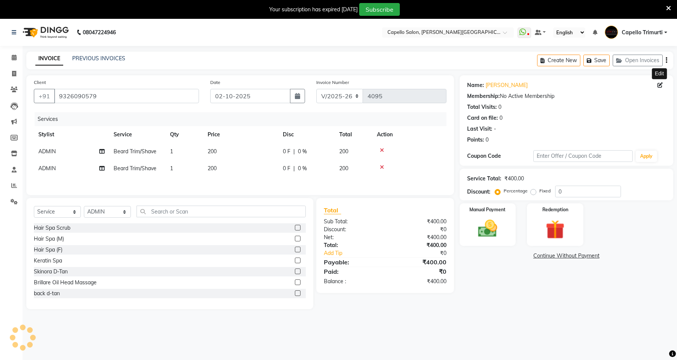
select select "22"
select select "[DEMOGRAPHIC_DATA]"
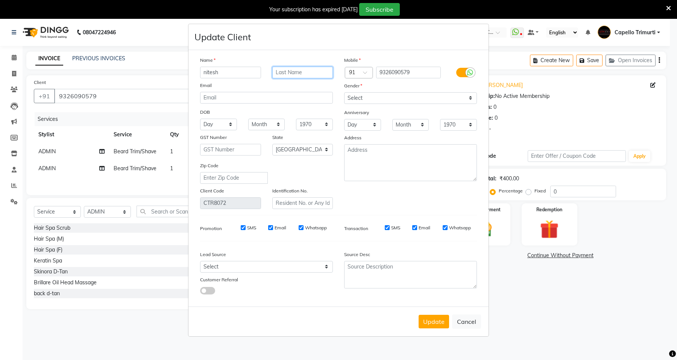
click at [310, 76] on input "text" at bounding box center [302, 73] width 61 height 12
type input "[PERSON_NAME]"
click at [438, 325] on button "Update" at bounding box center [434, 322] width 30 height 14
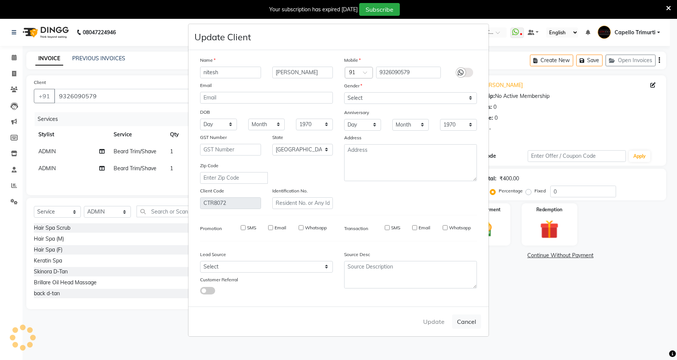
select select
select select "null"
select select
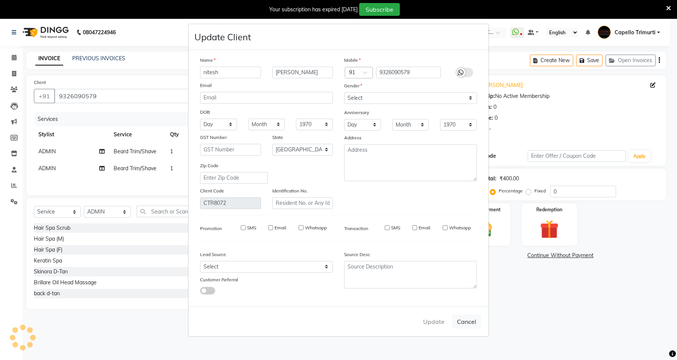
select select
checkbox input "false"
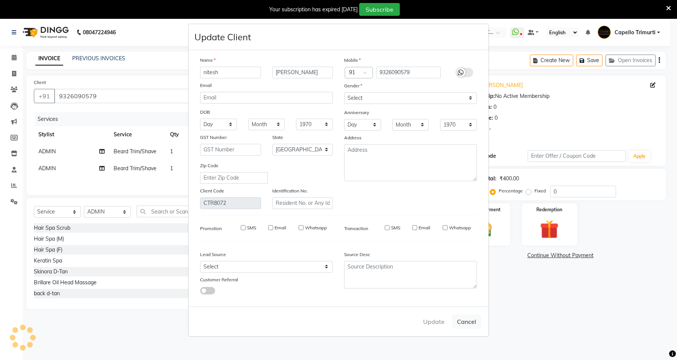
checkbox input "false"
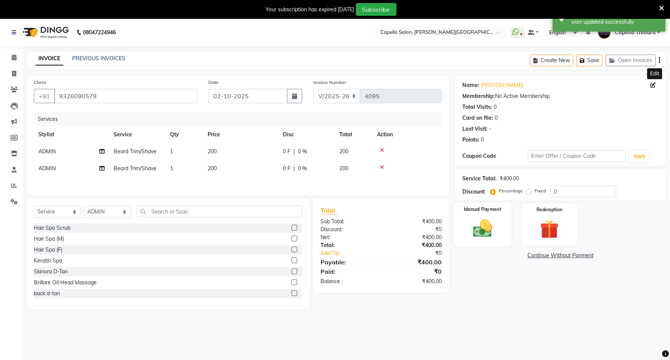
click at [478, 227] on img at bounding box center [483, 228] width 32 height 23
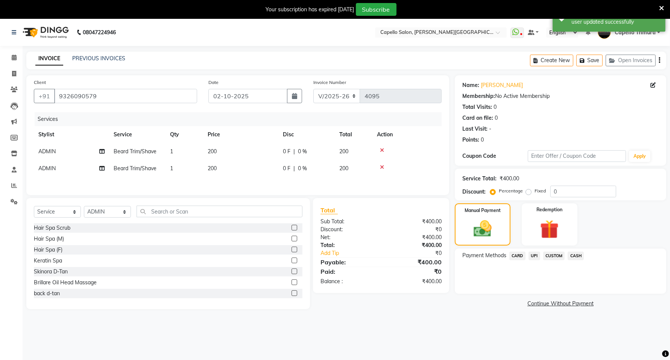
click at [532, 253] on span "UPI" at bounding box center [535, 255] width 12 height 9
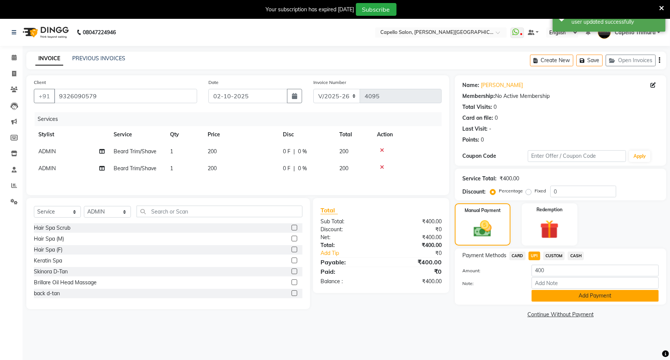
click at [555, 297] on button "Add Payment" at bounding box center [595, 296] width 127 height 12
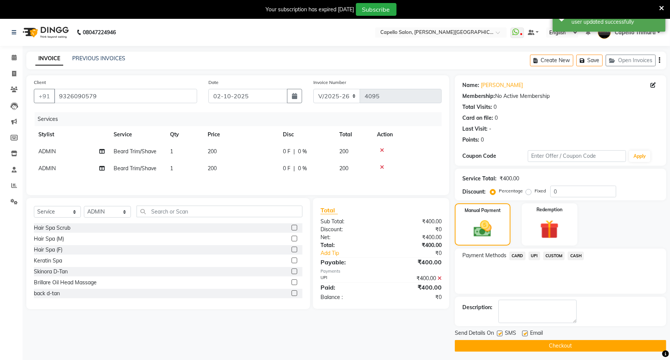
click at [438, 279] on icon at bounding box center [440, 277] width 4 height 5
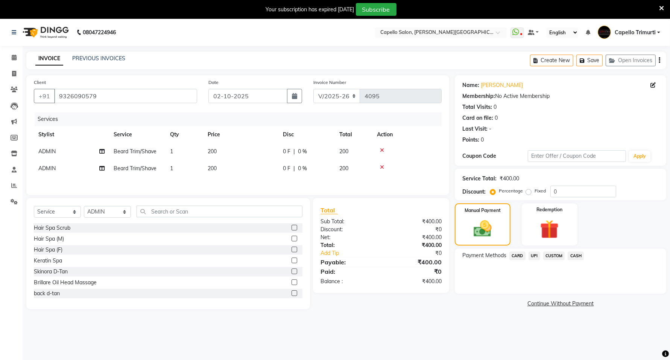
click at [569, 258] on span "CASH" at bounding box center [576, 255] width 16 height 9
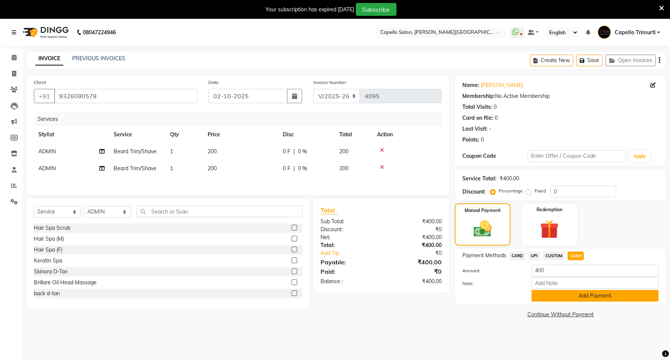
click at [565, 296] on button "Add Payment" at bounding box center [595, 296] width 127 height 12
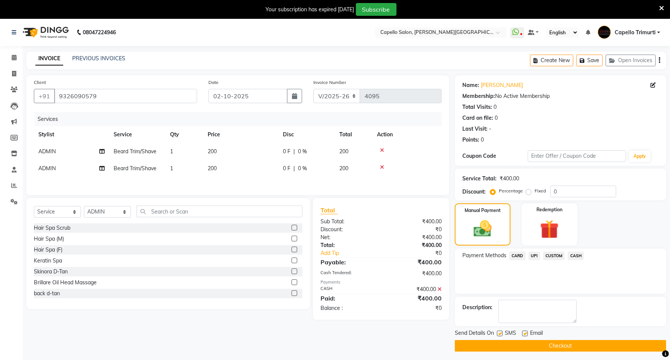
scroll to position [19, 0]
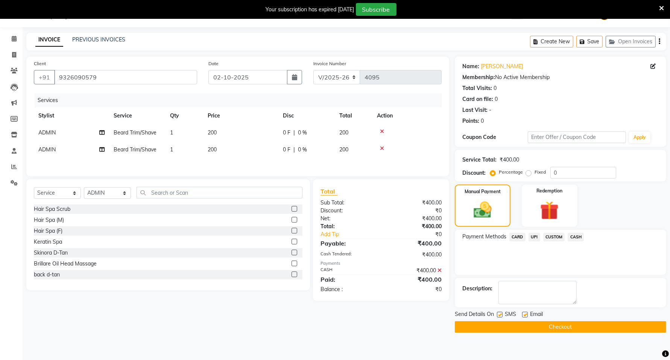
click at [67, 135] on td "ADMIN" at bounding box center [71, 132] width 75 height 17
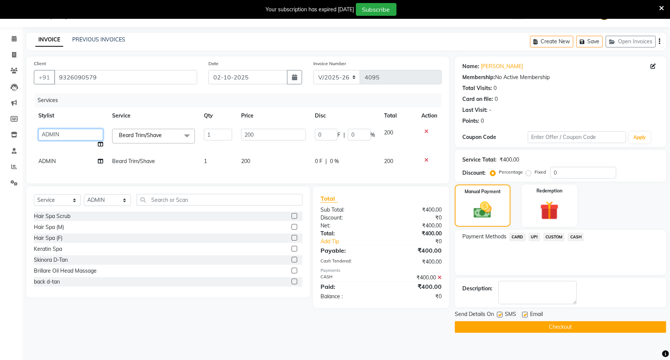
click at [67, 135] on select "ADMIN [PERSON_NAME] [PERSON_NAME] [PERSON_NAME] [PERSON_NAME] (M) [PERSON_NAME]…" at bounding box center [70, 135] width 65 height 12
select select "35878"
click at [84, 160] on td "ADMIN" at bounding box center [71, 161] width 74 height 17
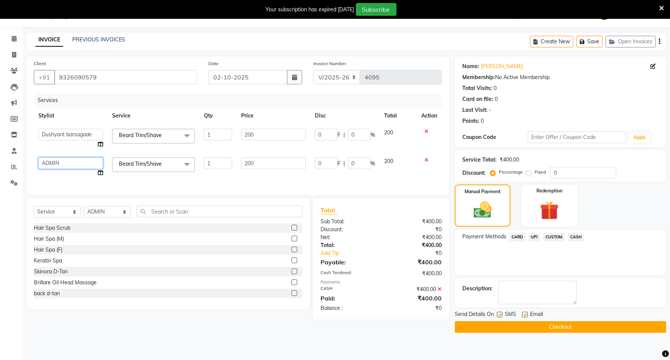
click at [85, 166] on select "ADMIN [PERSON_NAME] [PERSON_NAME] [PERSON_NAME] [PERSON_NAME] (M) [PERSON_NAME]…" at bounding box center [70, 163] width 65 height 12
select select "35878"
click at [466, 329] on button "Checkout" at bounding box center [560, 327] width 211 height 12
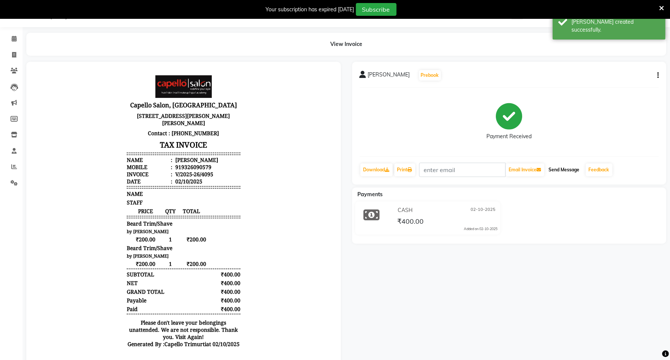
click at [567, 171] on button "Send Message" at bounding box center [564, 169] width 37 height 13
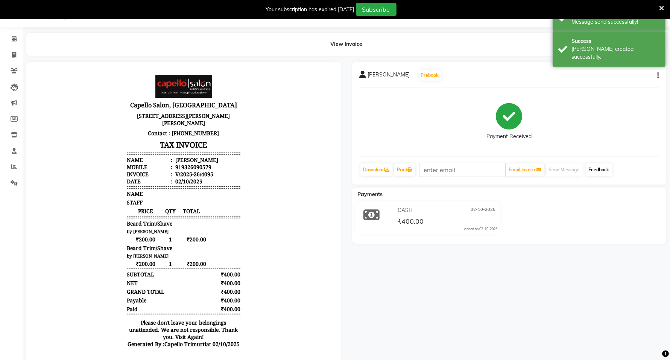
click at [605, 169] on link "Feedback" at bounding box center [599, 169] width 27 height 13
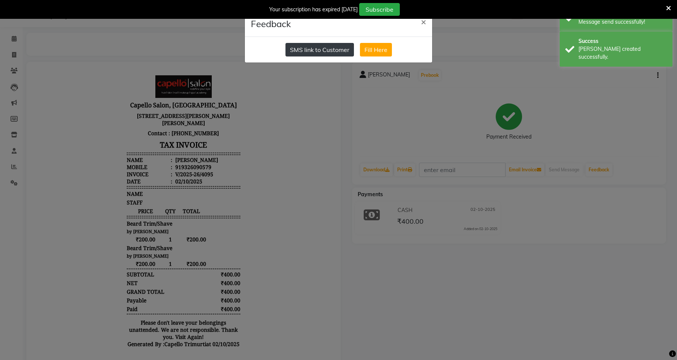
click at [341, 55] on button "SMS link to Customer" at bounding box center [320, 50] width 68 height 14
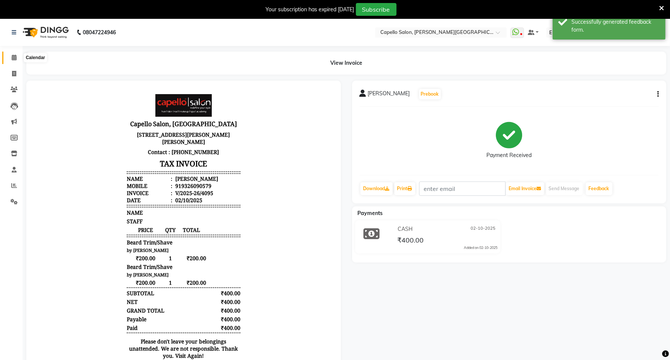
click at [12, 53] on span at bounding box center [14, 57] width 13 height 9
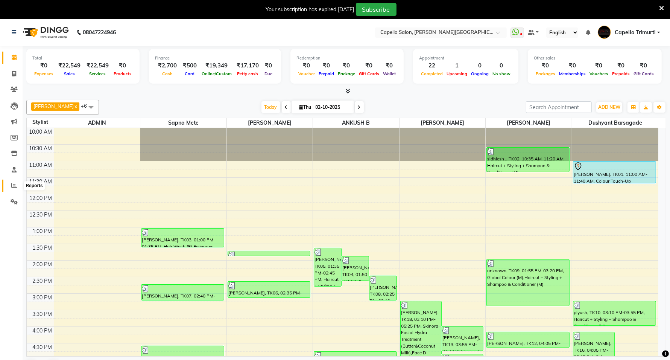
click at [11, 184] on icon at bounding box center [14, 186] width 6 height 6
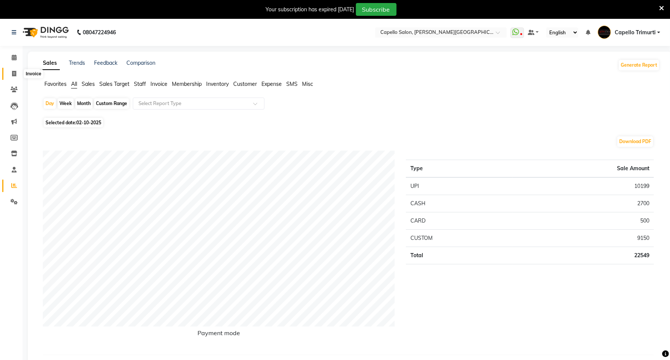
click at [11, 75] on span at bounding box center [14, 74] width 13 height 9
select select "service"
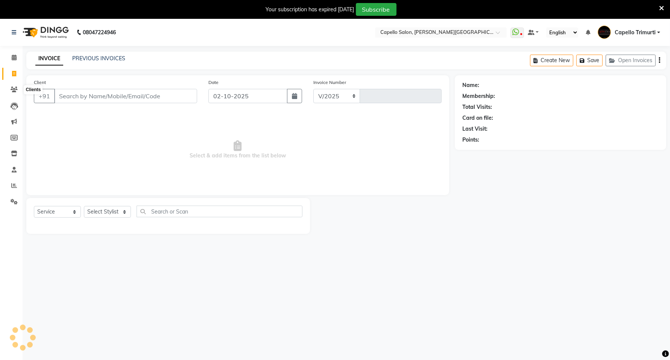
select select "811"
type input "4096"
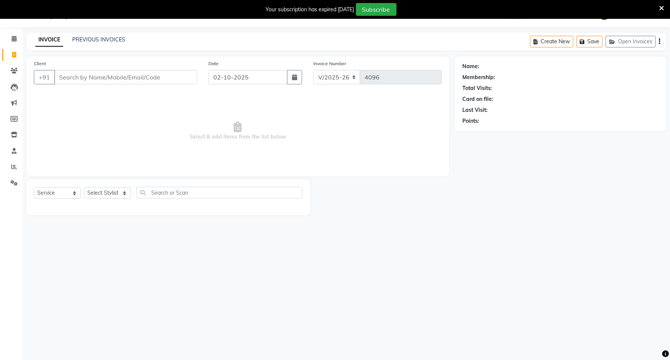
click at [108, 35] on div "INVOICE PREVIOUS INVOICES Create New Save Open Invoices" at bounding box center [346, 42] width 640 height 18
click at [110, 39] on link "PREVIOUS INVOICES" at bounding box center [98, 39] width 53 height 7
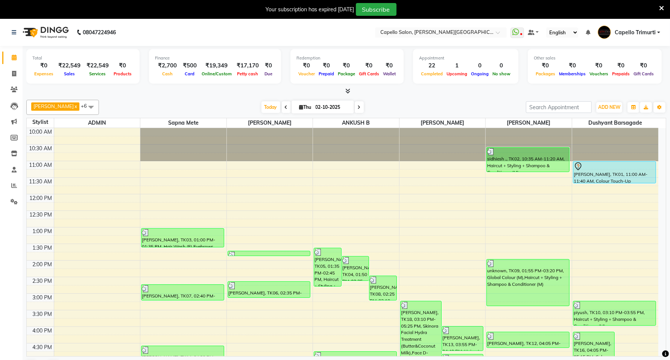
scroll to position [174, 0]
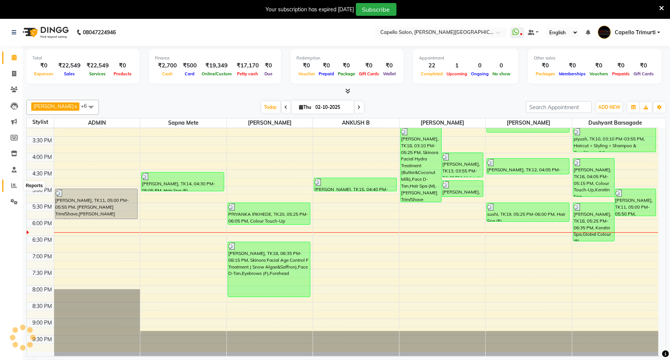
click at [9, 181] on span at bounding box center [14, 185] width 13 height 9
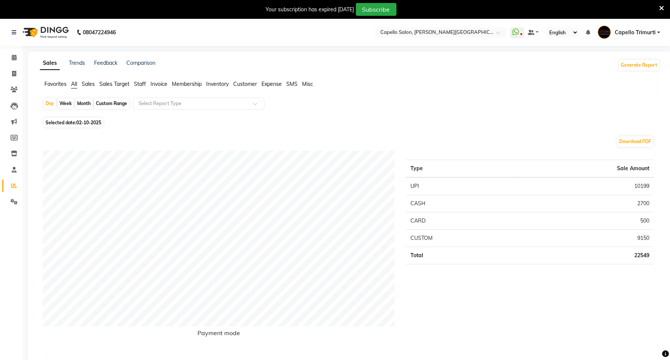
click at [53, 30] on img at bounding box center [45, 32] width 52 height 21
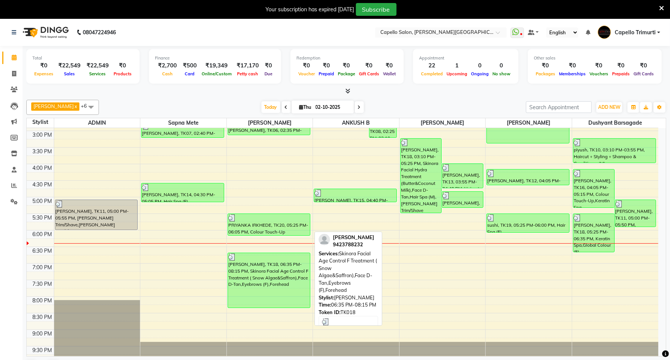
scroll to position [174, 0]
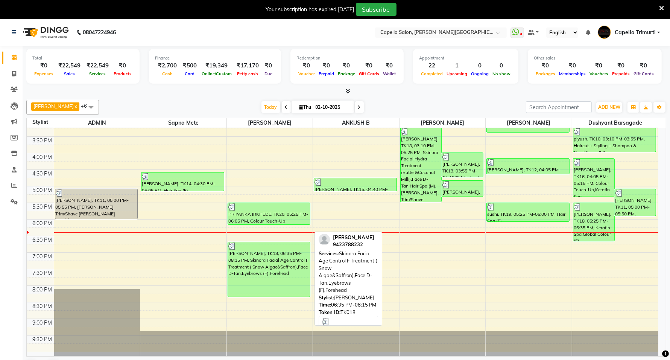
click at [263, 266] on div "[PERSON_NAME], TK18, 06:35 PM-08:15 PM, Skinora Facial Age Control F Treatment …" at bounding box center [269, 269] width 82 height 55
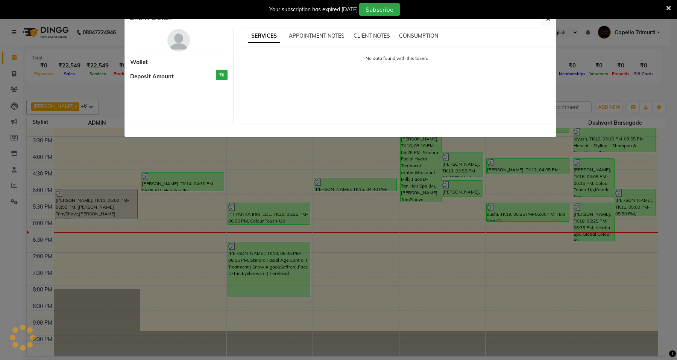
select select "3"
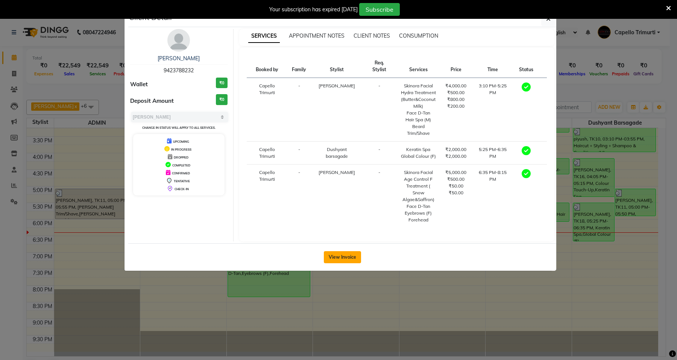
click at [334, 260] on button "View Invoice" at bounding box center [342, 257] width 37 height 12
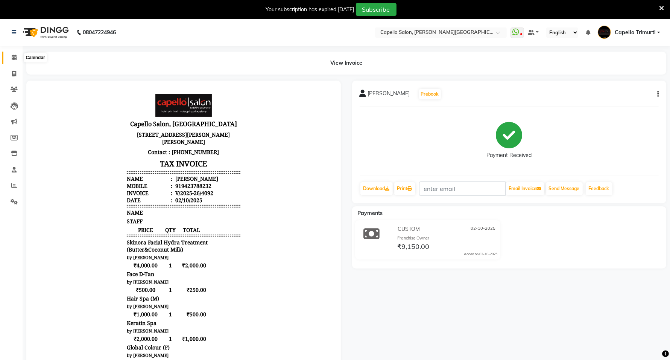
click at [12, 61] on span at bounding box center [14, 57] width 13 height 9
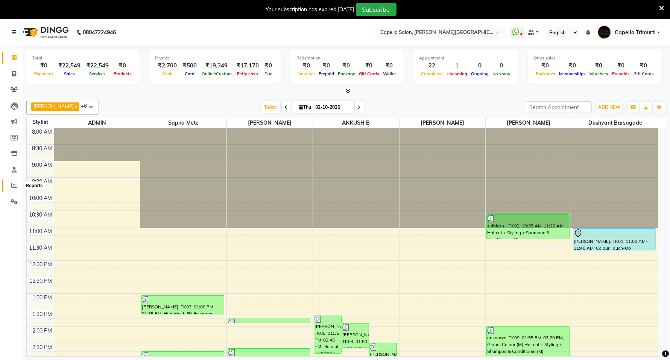
click at [15, 184] on icon at bounding box center [14, 186] width 6 height 6
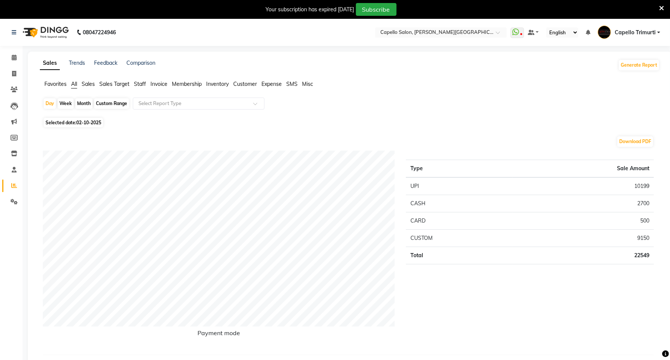
click at [67, 104] on div "Week" at bounding box center [66, 103] width 16 height 11
select select "10"
select select "2025"
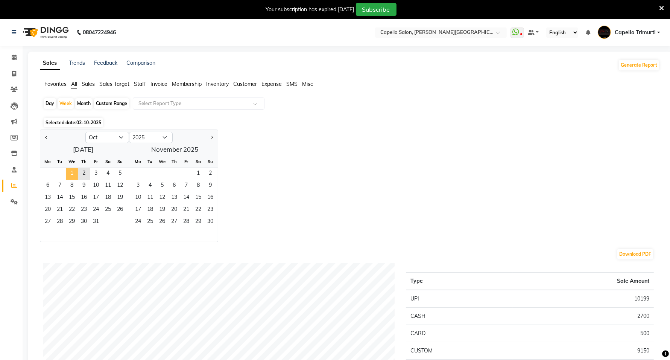
click at [70, 172] on span "1" at bounding box center [72, 174] width 12 height 12
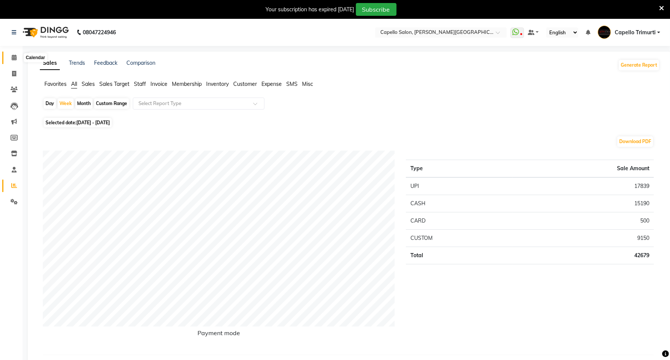
click at [16, 58] on icon at bounding box center [14, 58] width 5 height 6
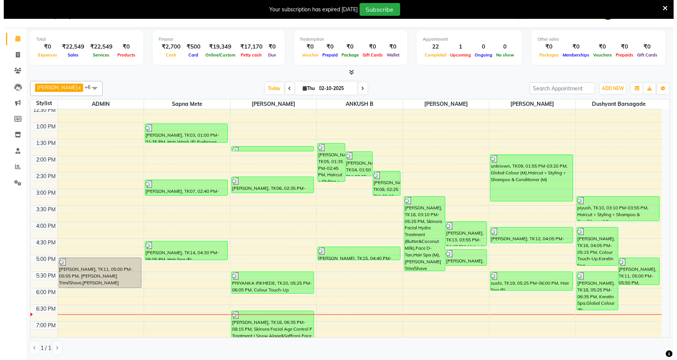
scroll to position [33, 0]
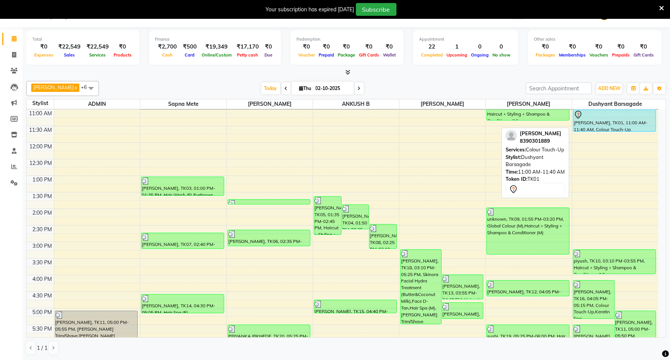
click at [616, 121] on div "[PERSON_NAME], TK01, 11:00 AM-11:40 AM, Colour Touch-Up" at bounding box center [615, 120] width 82 height 21
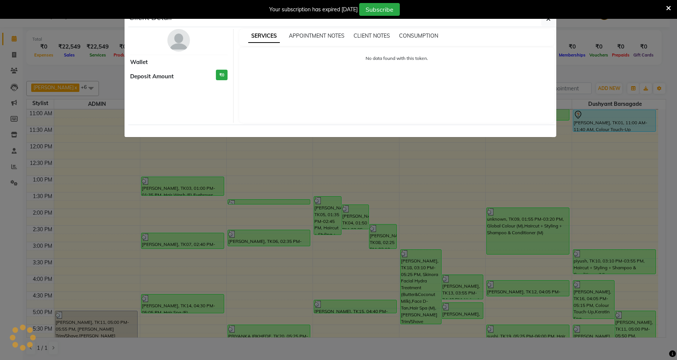
select select "7"
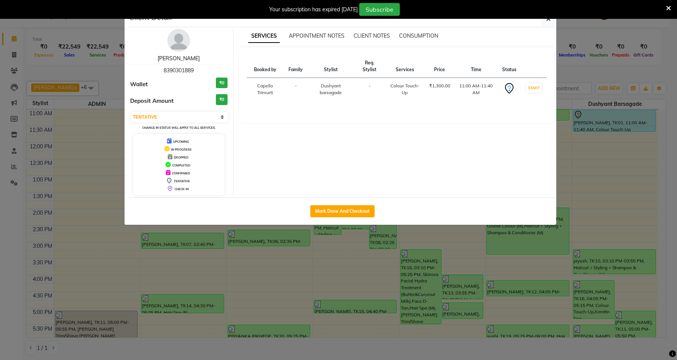
click at [178, 61] on link "[PERSON_NAME]" at bounding box center [179, 58] width 42 height 7
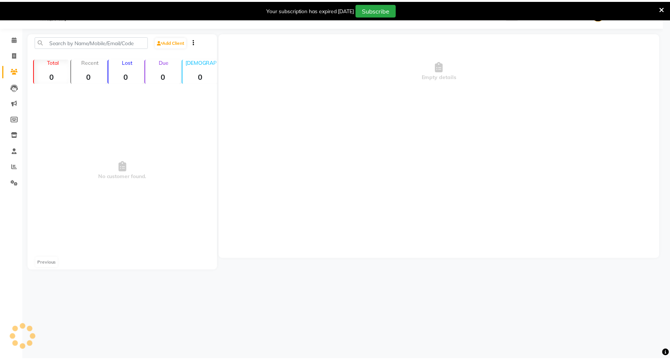
scroll to position [19, 0]
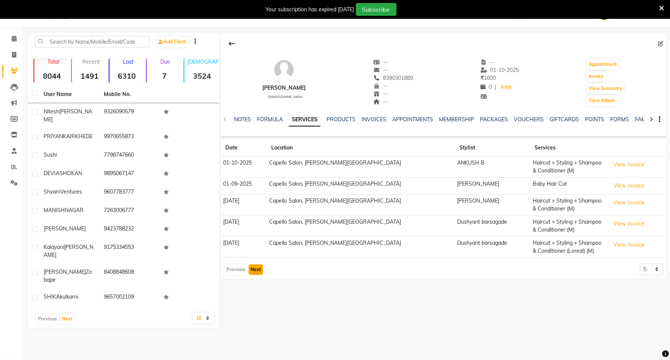
click at [254, 273] on button "Next" at bounding box center [256, 269] width 14 height 11
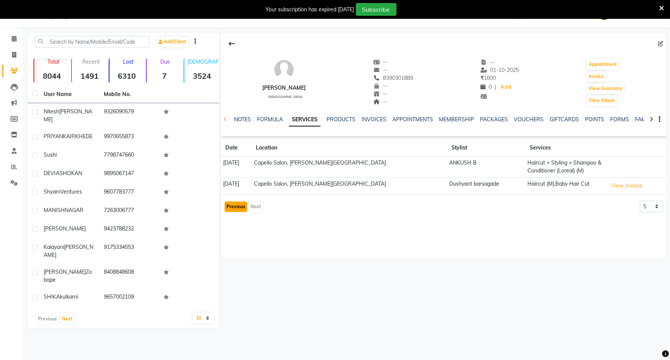
click at [243, 205] on button "Previous" at bounding box center [236, 206] width 23 height 11
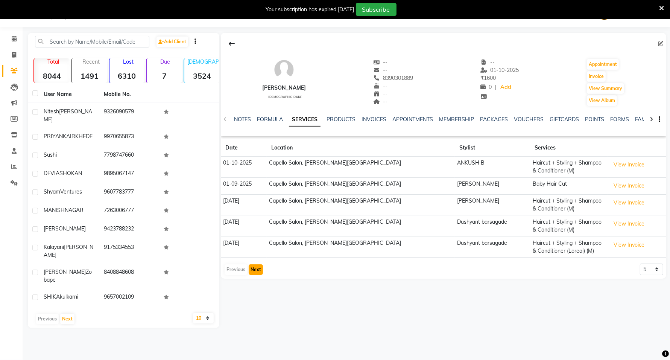
click at [256, 270] on button "Next" at bounding box center [256, 269] width 14 height 11
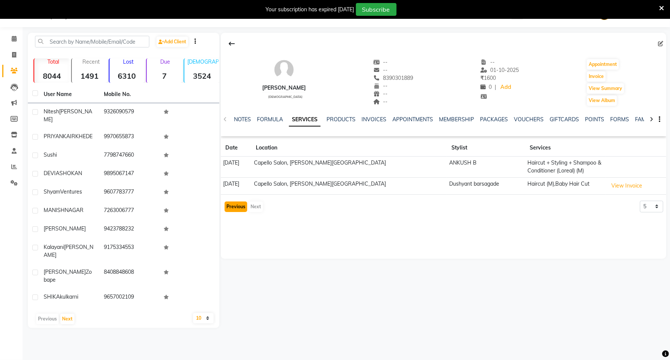
click at [234, 208] on button "Previous" at bounding box center [236, 206] width 23 height 11
click at [234, 208] on div "[PERSON_NAME] [DEMOGRAPHIC_DATA] -- -- 8390301889 -- -- -- -- [DATE] ₹ 1600 0 |…" at bounding box center [444, 146] width 446 height 226
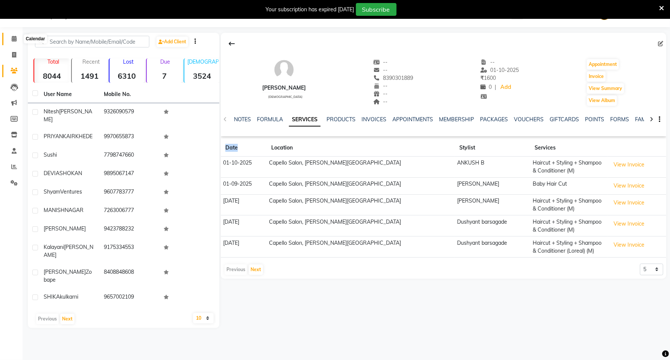
drag, startPoint x: 16, startPoint y: 42, endPoint x: 29, endPoint y: 45, distance: 13.2
click at [16, 42] on span at bounding box center [14, 39] width 13 height 9
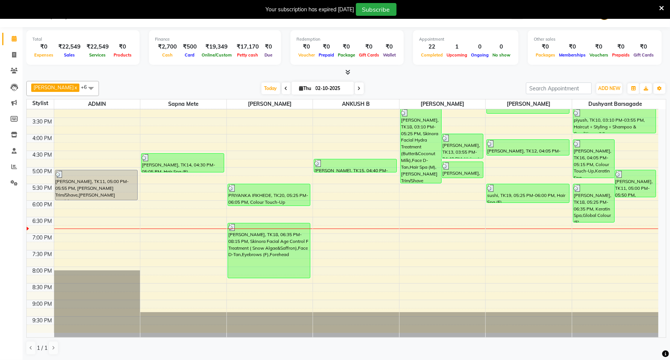
scroll to position [19, 0]
